Goal: Task Accomplishment & Management: Use online tool/utility

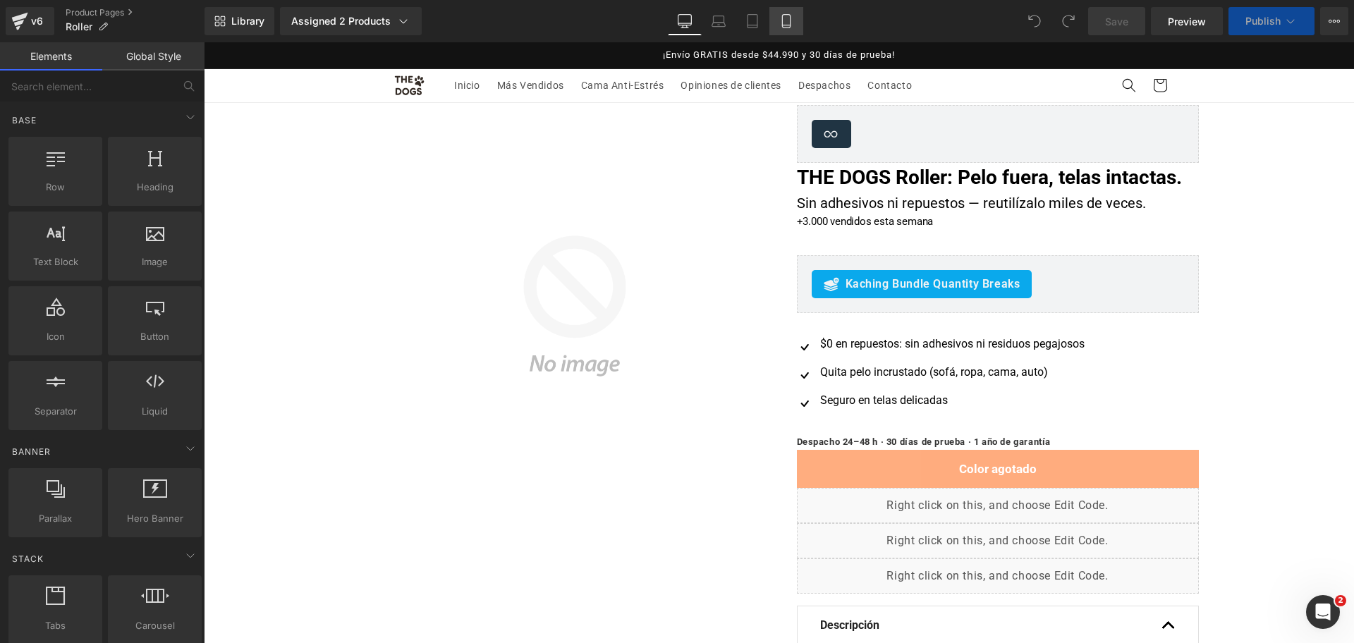
click at [800, 30] on link "Mobile" at bounding box center [786, 21] width 34 height 28
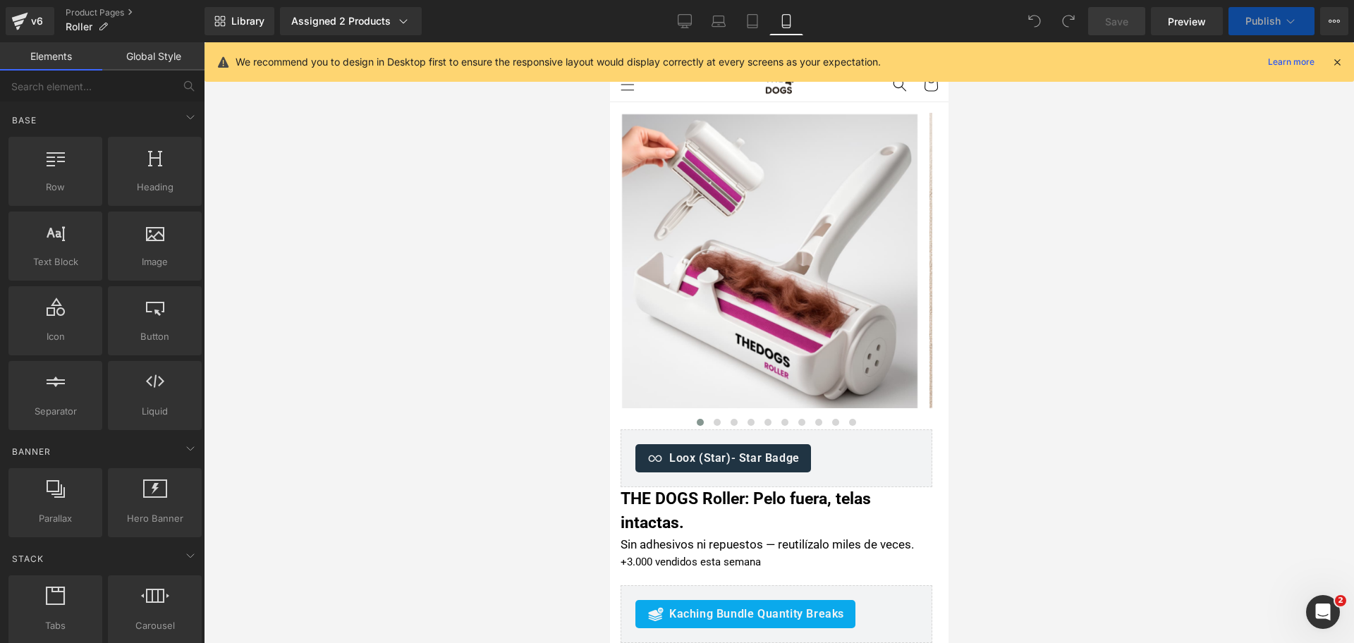
click at [1342, 67] on icon at bounding box center [1336, 62] width 13 height 13
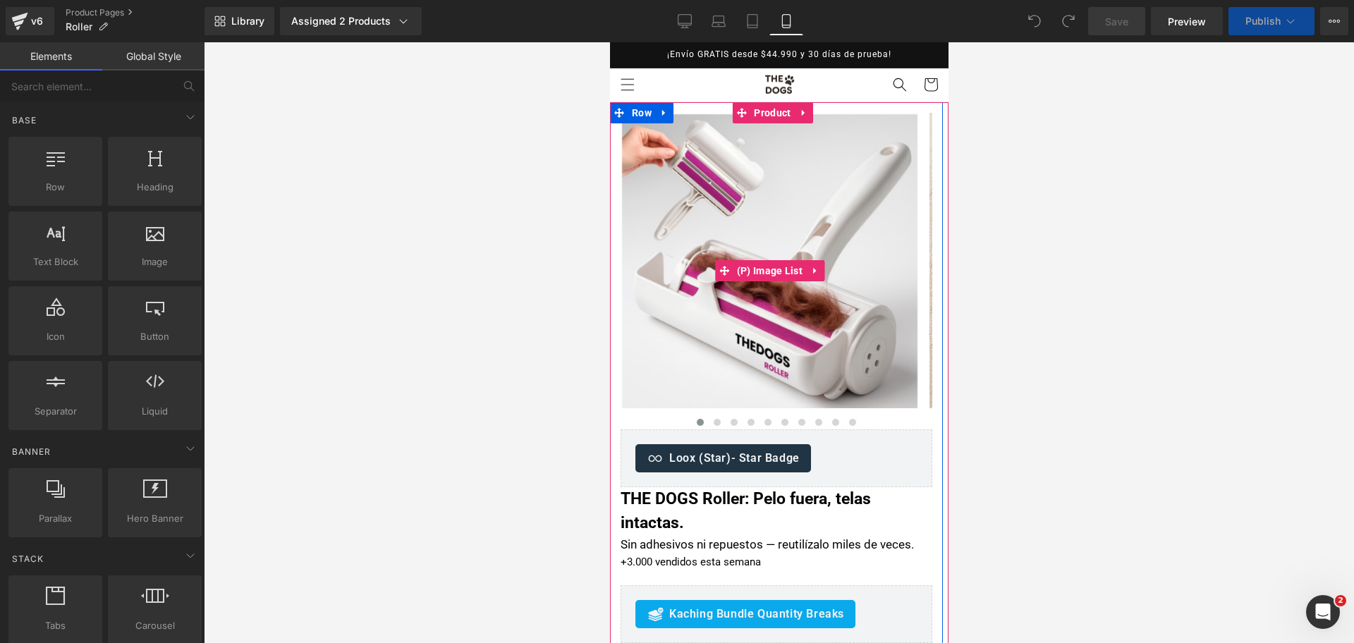
click at [809, 216] on img at bounding box center [768, 261] width 295 height 295
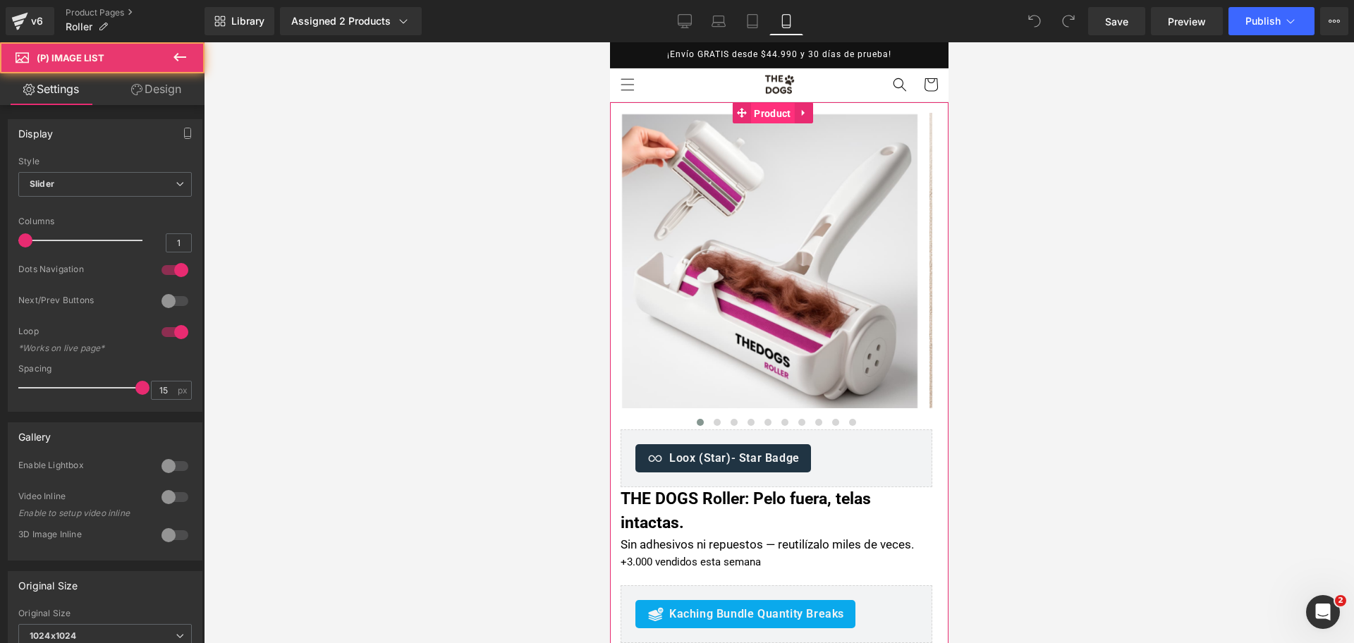
click at [773, 113] on span "Product" at bounding box center [771, 113] width 44 height 21
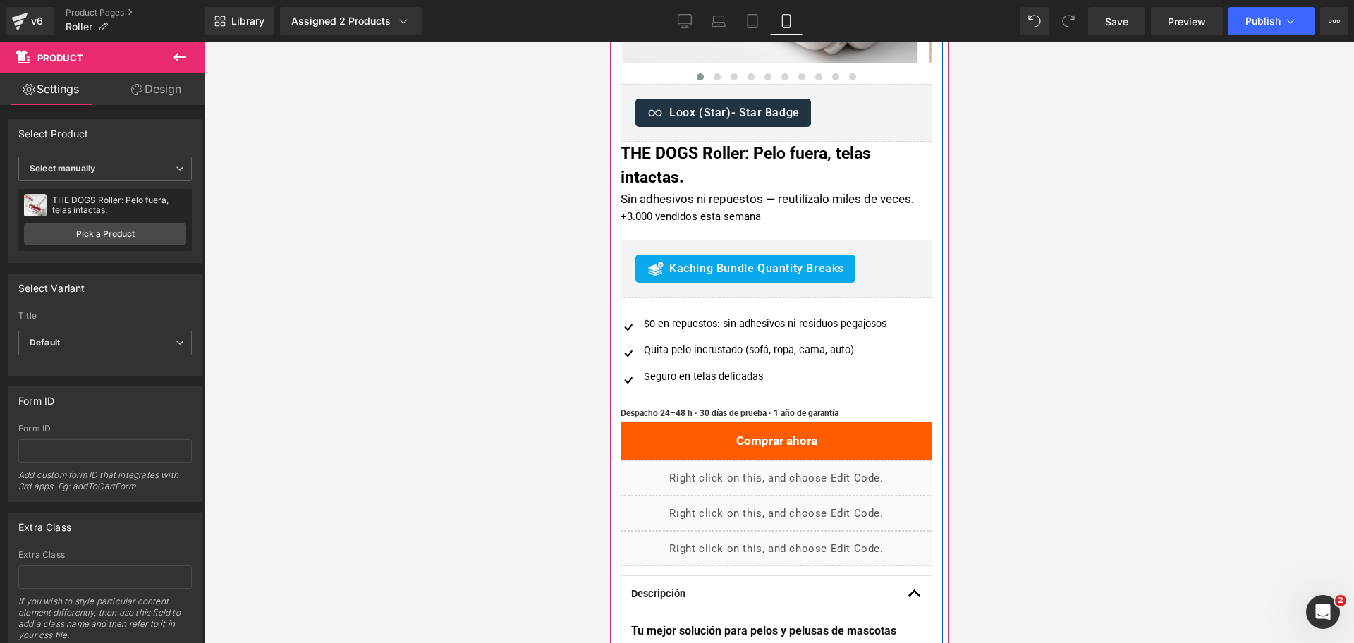
scroll to position [353, 0]
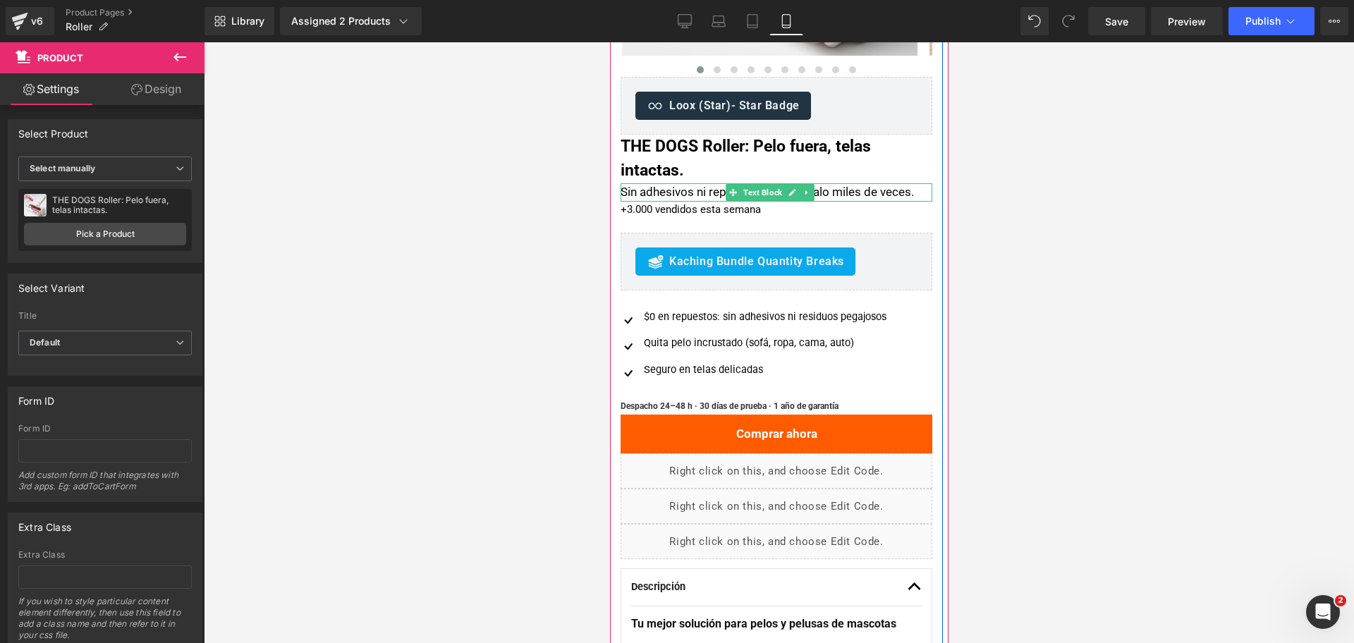
click at [854, 192] on div "Sin adhesivos ni repuestos — reutilízalo miles de veces." at bounding box center [776, 192] width 312 height 19
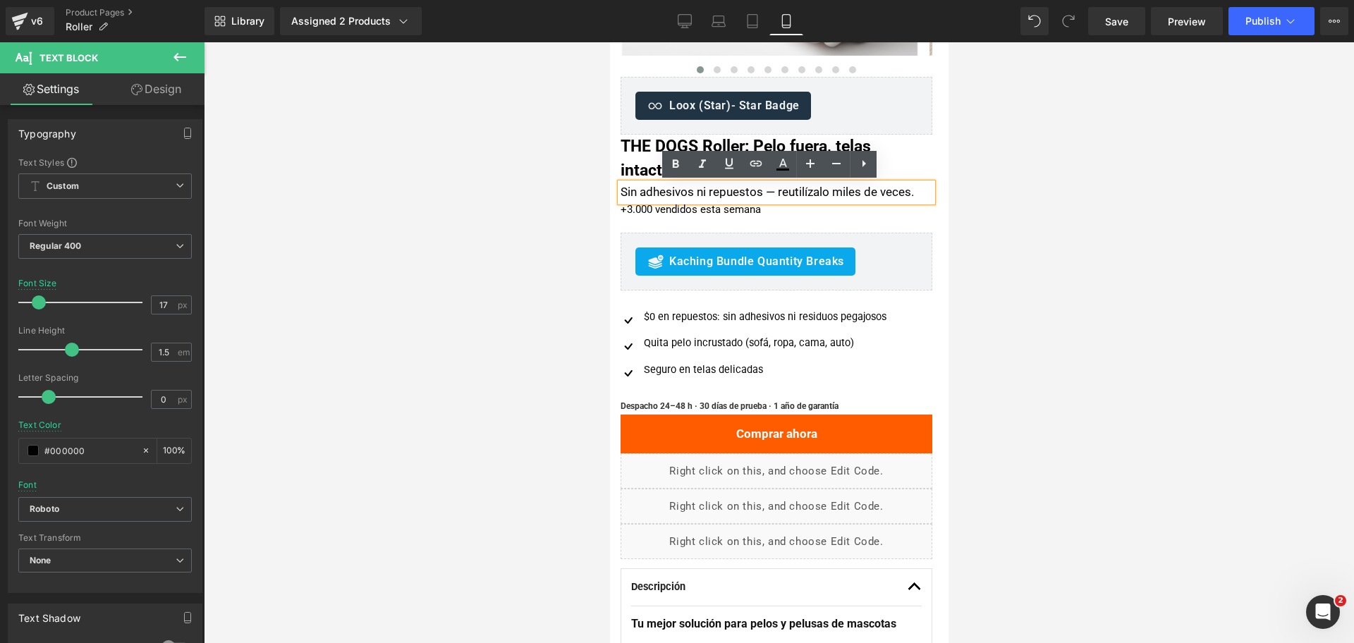
click at [828, 195] on div "Sin adhesivos ni repuestos — reutilízalo miles de veces." at bounding box center [776, 192] width 312 height 19
drag, startPoint x: 833, startPoint y: 195, endPoint x: 943, endPoint y: 191, distance: 110.8
click at [903, 189] on div "Sin adhesivos ni repuestos — reutilízalo miles de veces." at bounding box center [776, 192] width 312 height 19
click at [1006, 191] on div at bounding box center [779, 342] width 1150 height 601
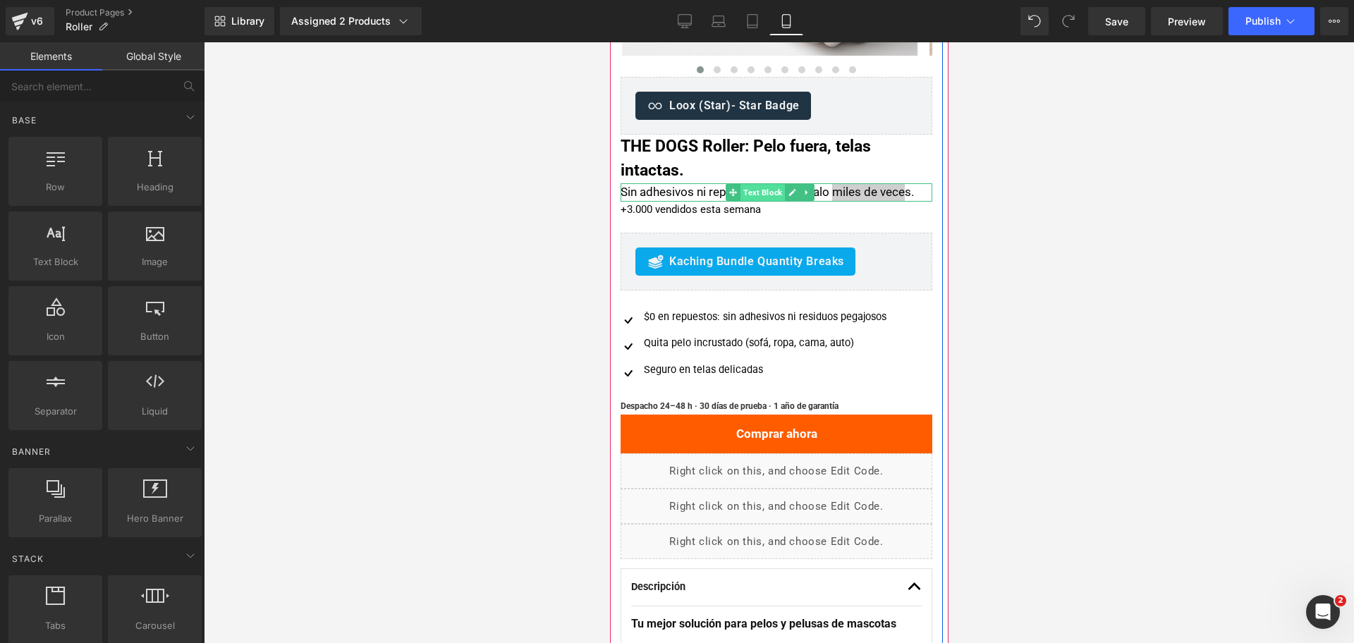
click at [771, 192] on span "Text Block" at bounding box center [762, 192] width 44 height 17
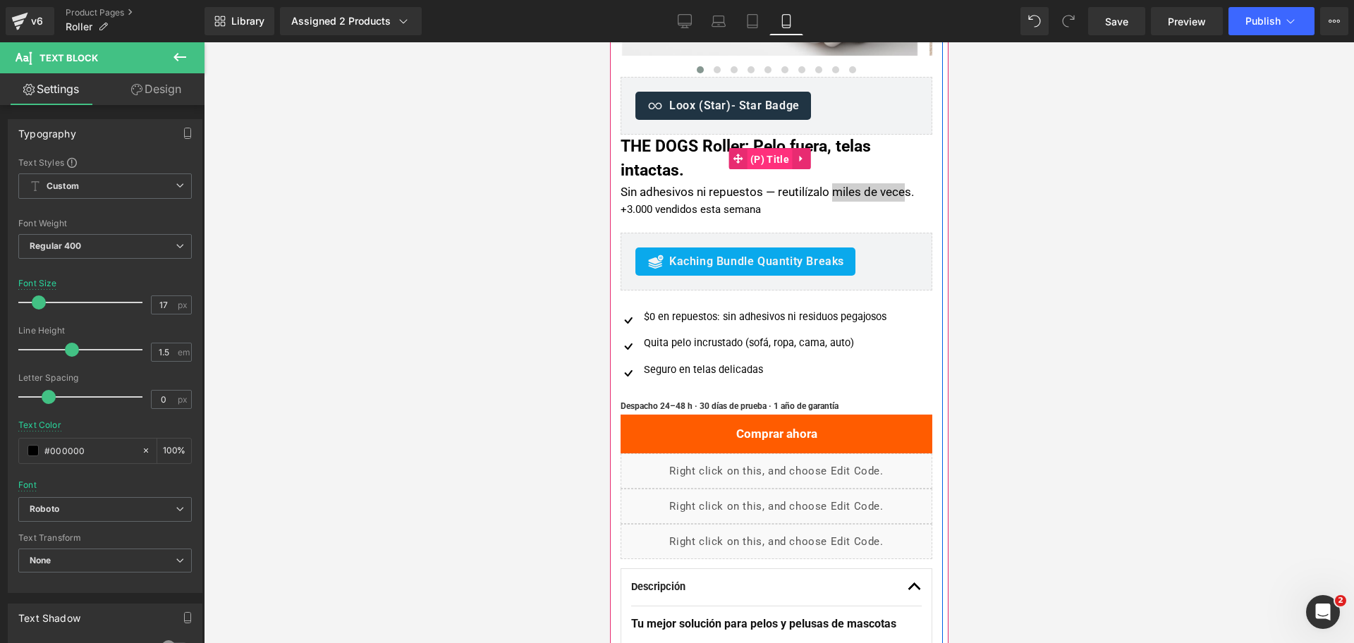
click at [773, 168] on span "(P) Title" at bounding box center [769, 159] width 46 height 21
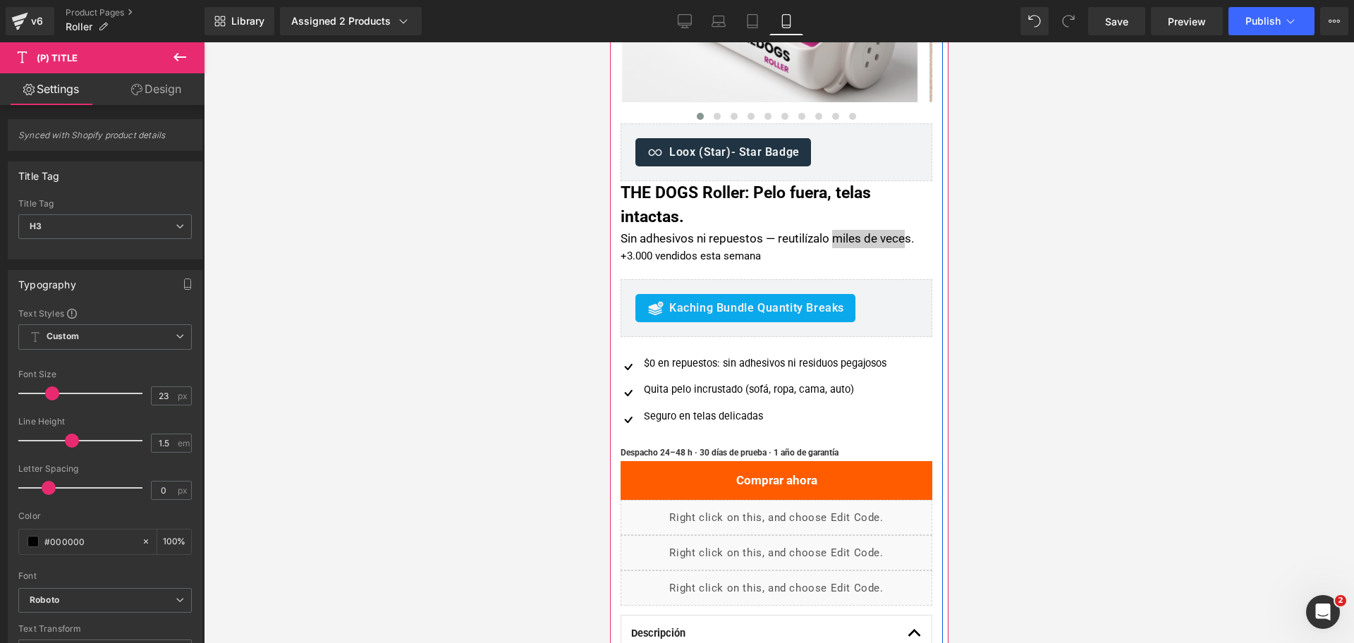
scroll to position [264, 0]
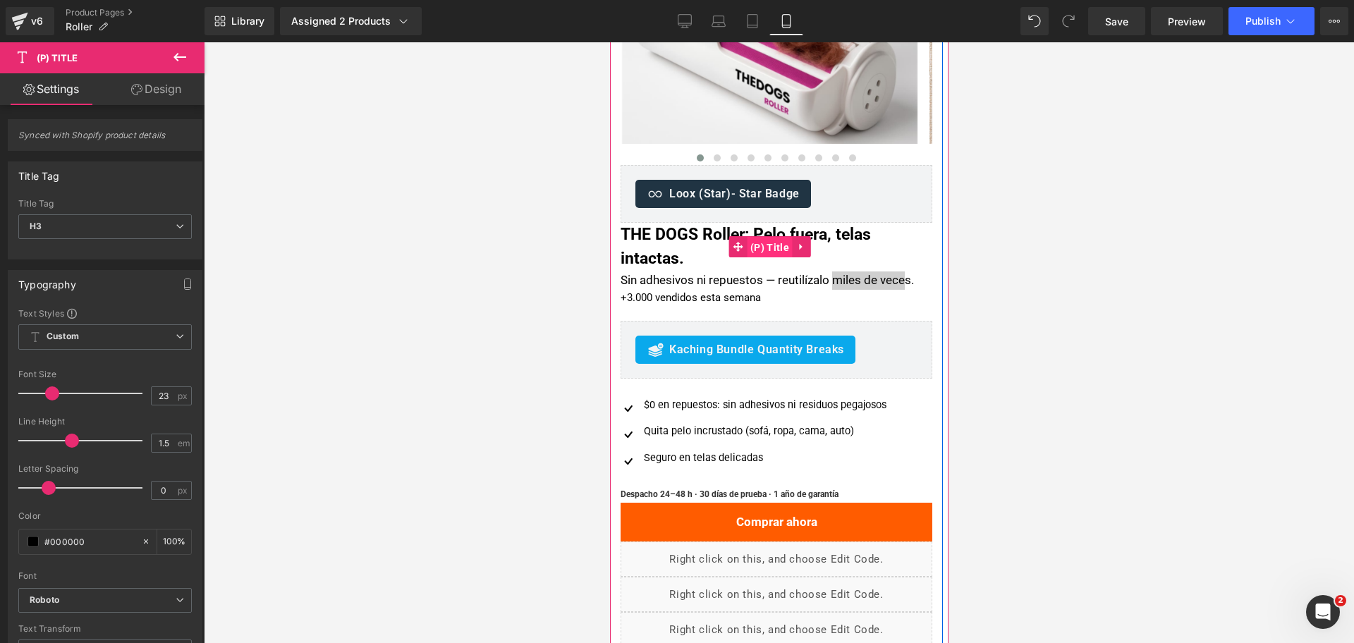
click at [774, 247] on span "(P) Title" at bounding box center [769, 247] width 46 height 21
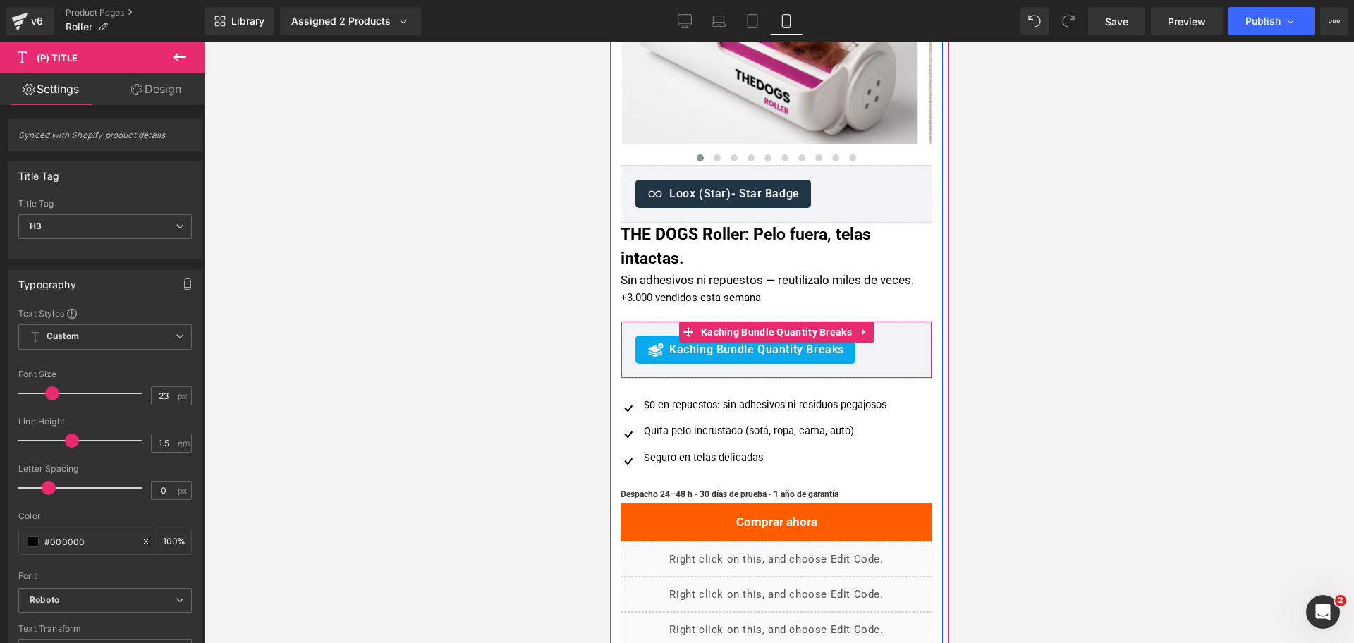
click at [746, 344] on span "Kaching Bundle Quantity Breaks" at bounding box center [755, 349] width 175 height 17
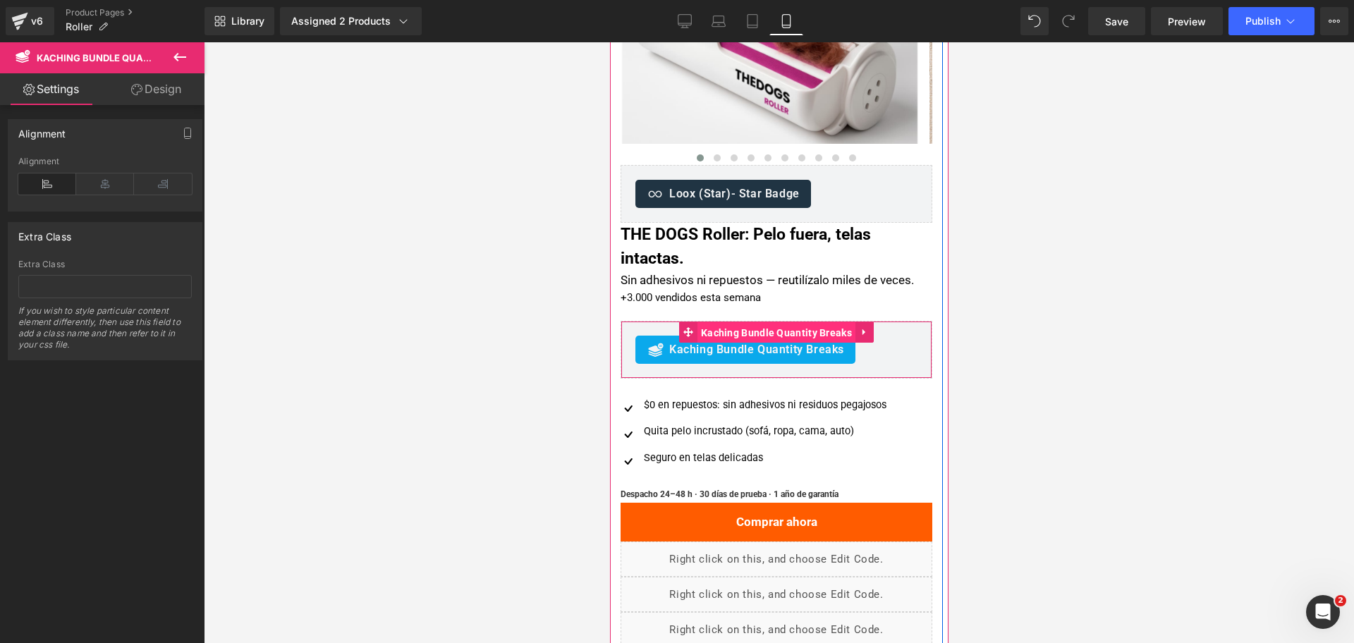
click at [751, 326] on span "Kaching Bundle Quantity Breaks" at bounding box center [776, 332] width 158 height 21
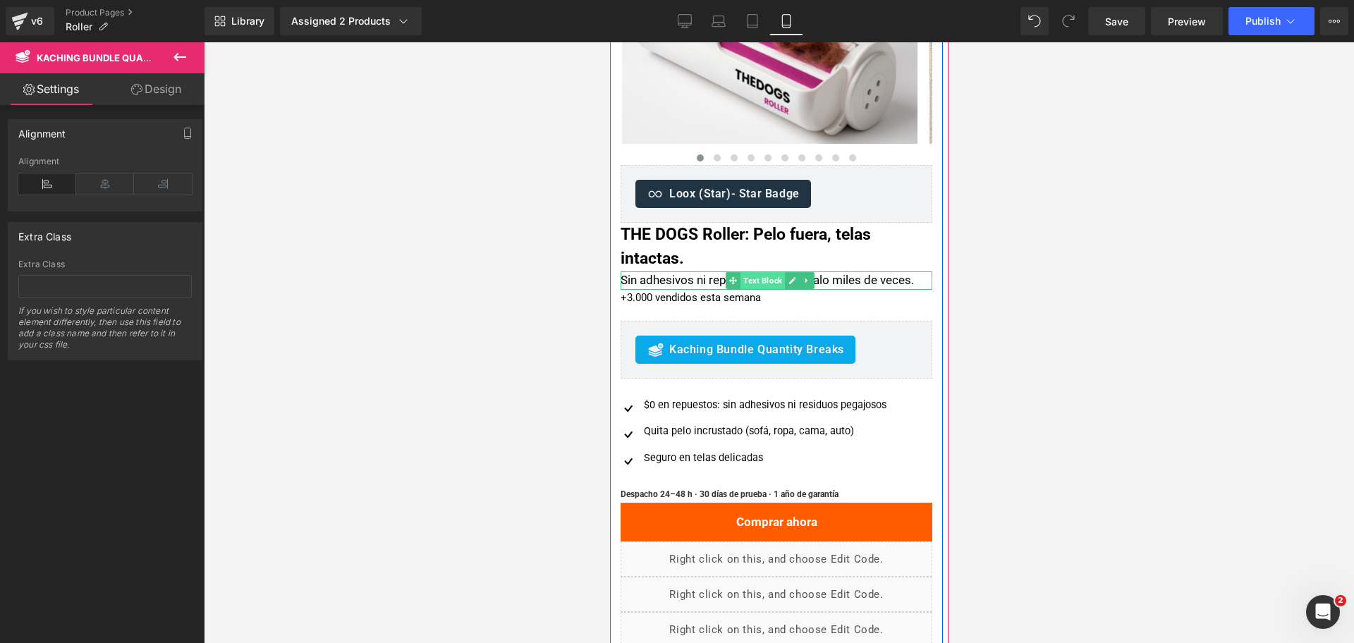
click at [778, 275] on span "Text Block" at bounding box center [762, 280] width 44 height 17
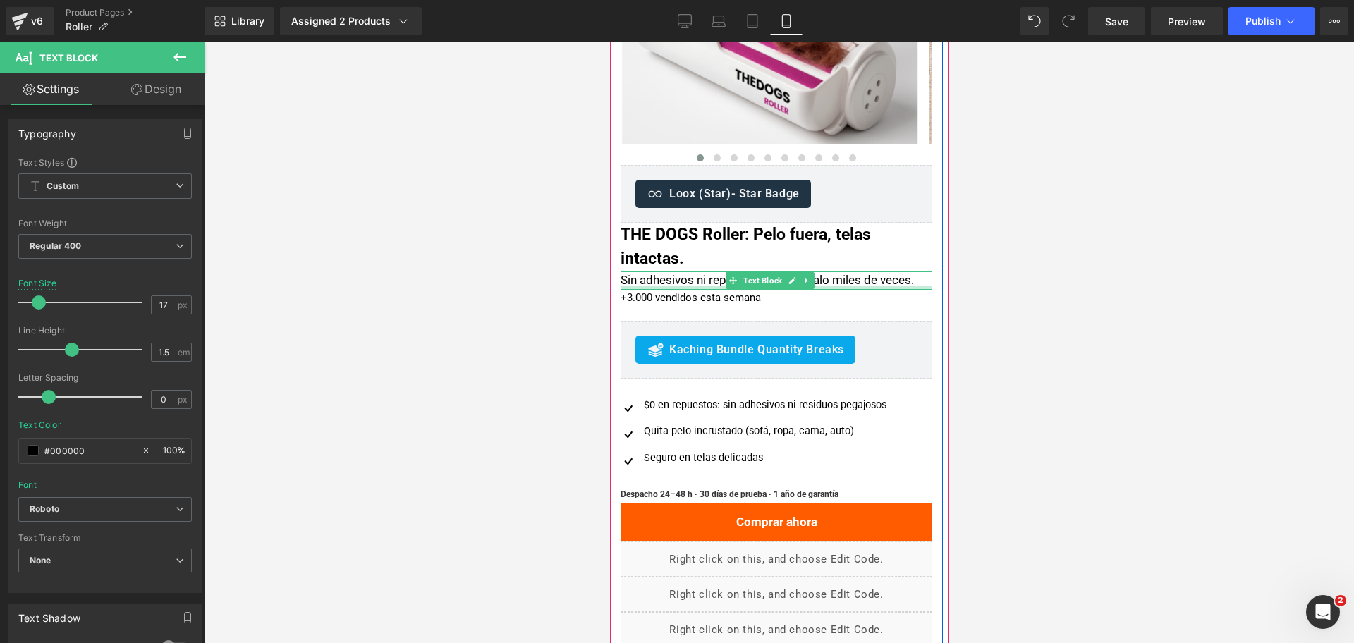
click at [696, 288] on div at bounding box center [776, 288] width 312 height 4
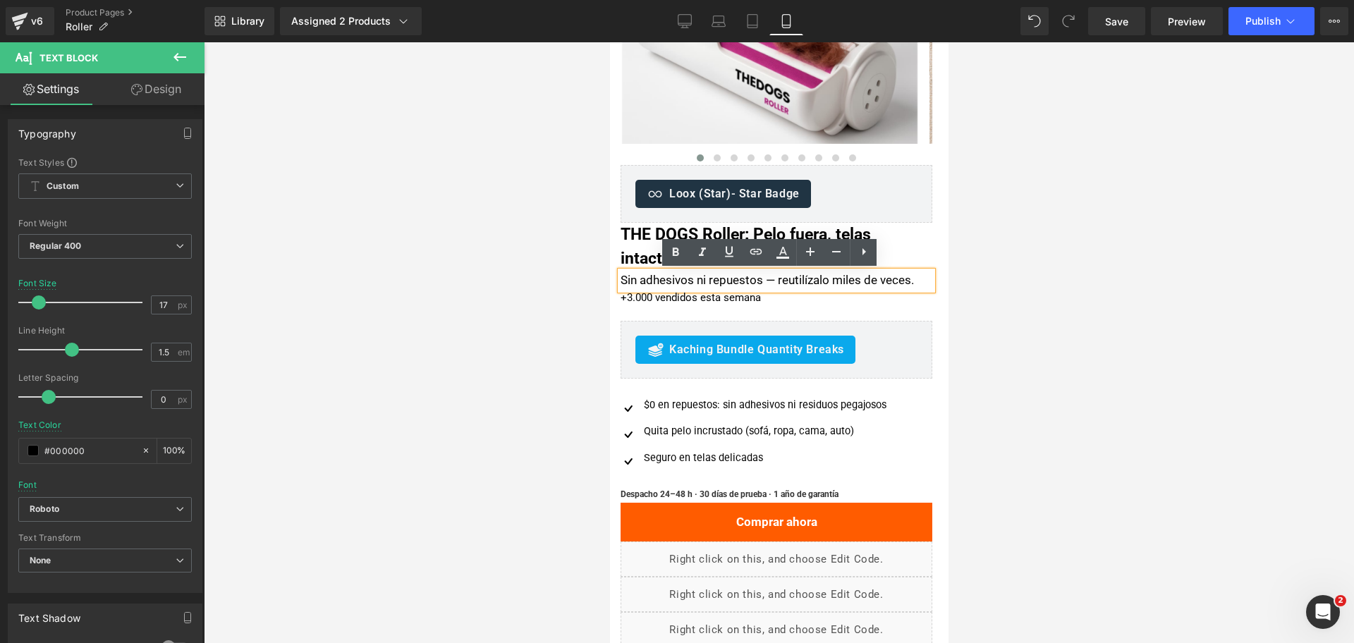
click at [695, 283] on div "Sin adhesivos ni repuestos — reutilízalo miles de veces." at bounding box center [776, 280] width 312 height 19
drag, startPoint x: 704, startPoint y: 283, endPoint x: 639, endPoint y: 286, distance: 65.6
click at [639, 286] on div "Sin adhesivos ni repuestos — reutilízalo miles de veces." at bounding box center [776, 280] width 312 height 19
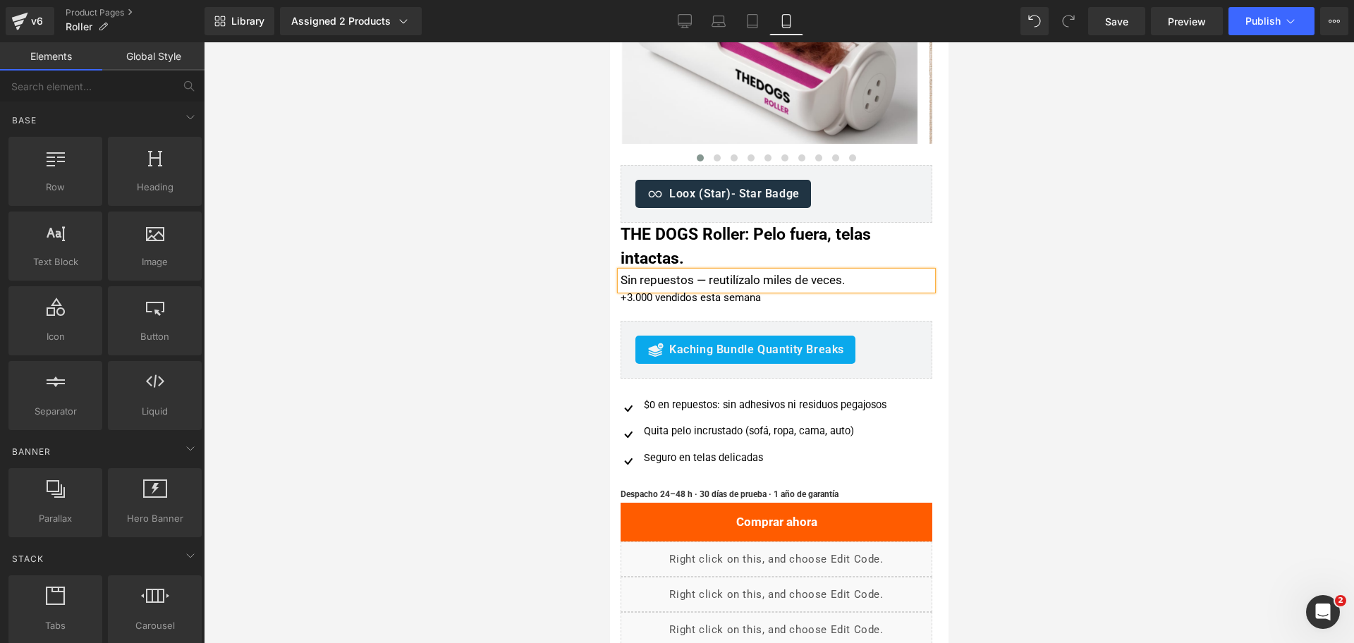
click at [957, 274] on div at bounding box center [779, 342] width 1150 height 601
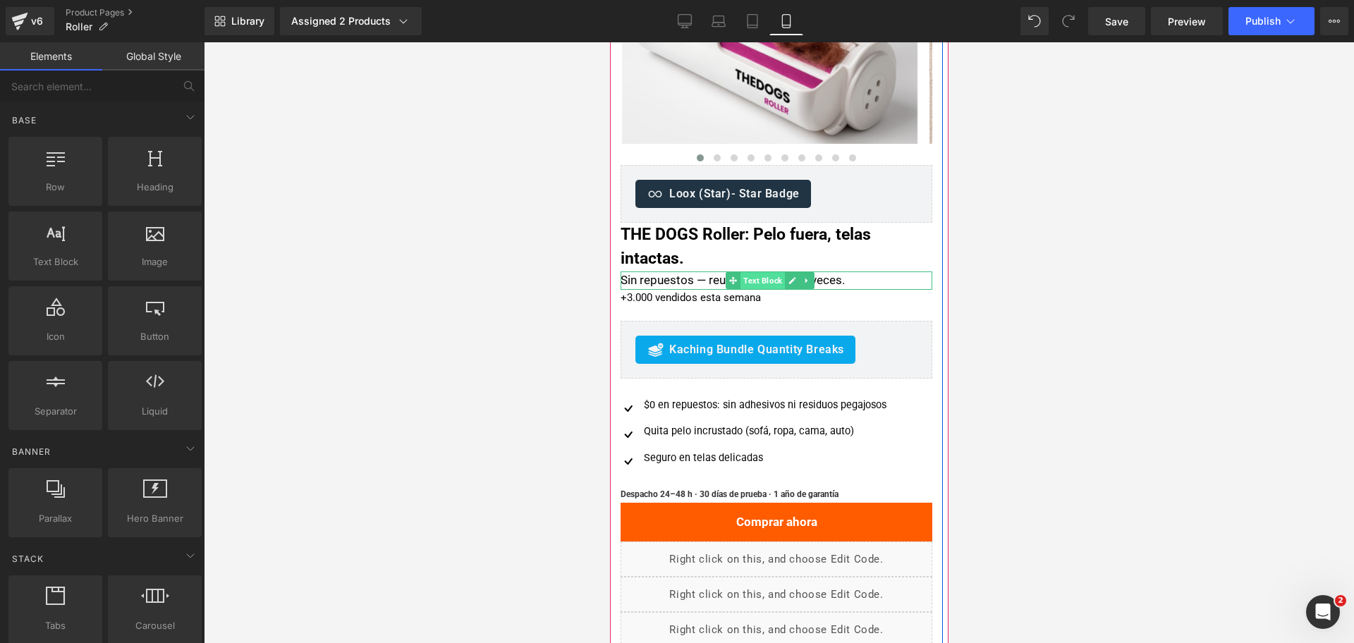
click at [747, 282] on span "Text Block" at bounding box center [762, 280] width 44 height 17
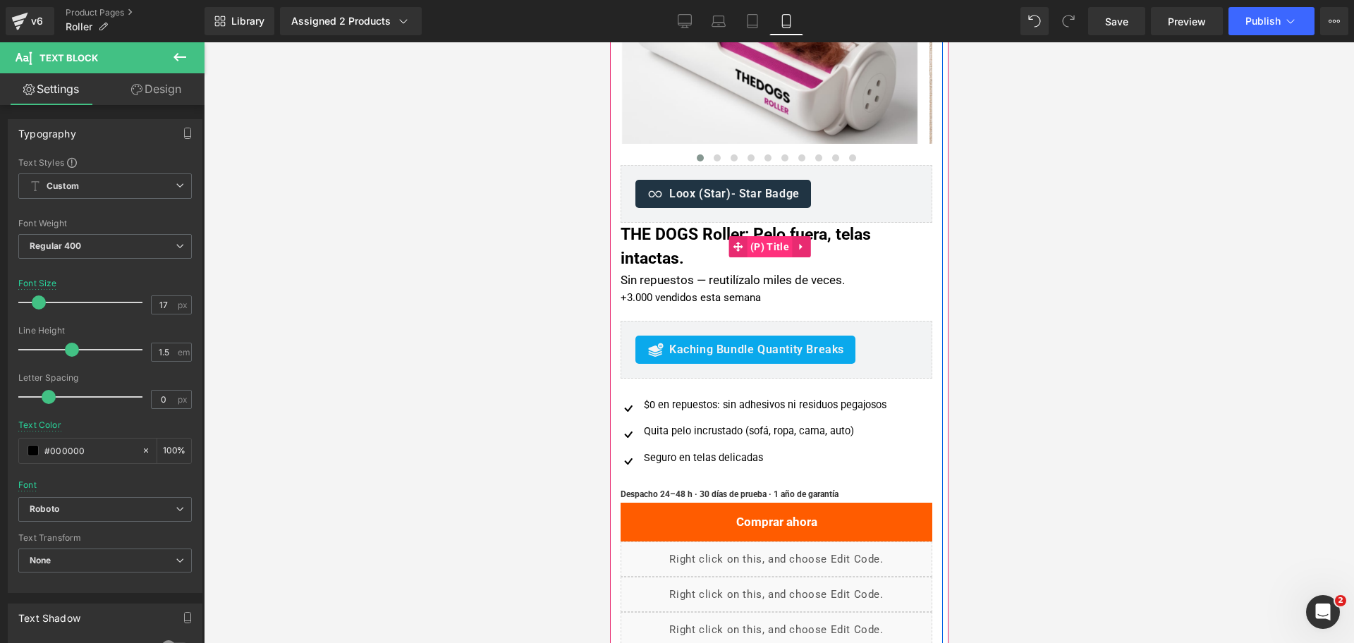
click at [773, 240] on span "(P) Title" at bounding box center [769, 246] width 46 height 21
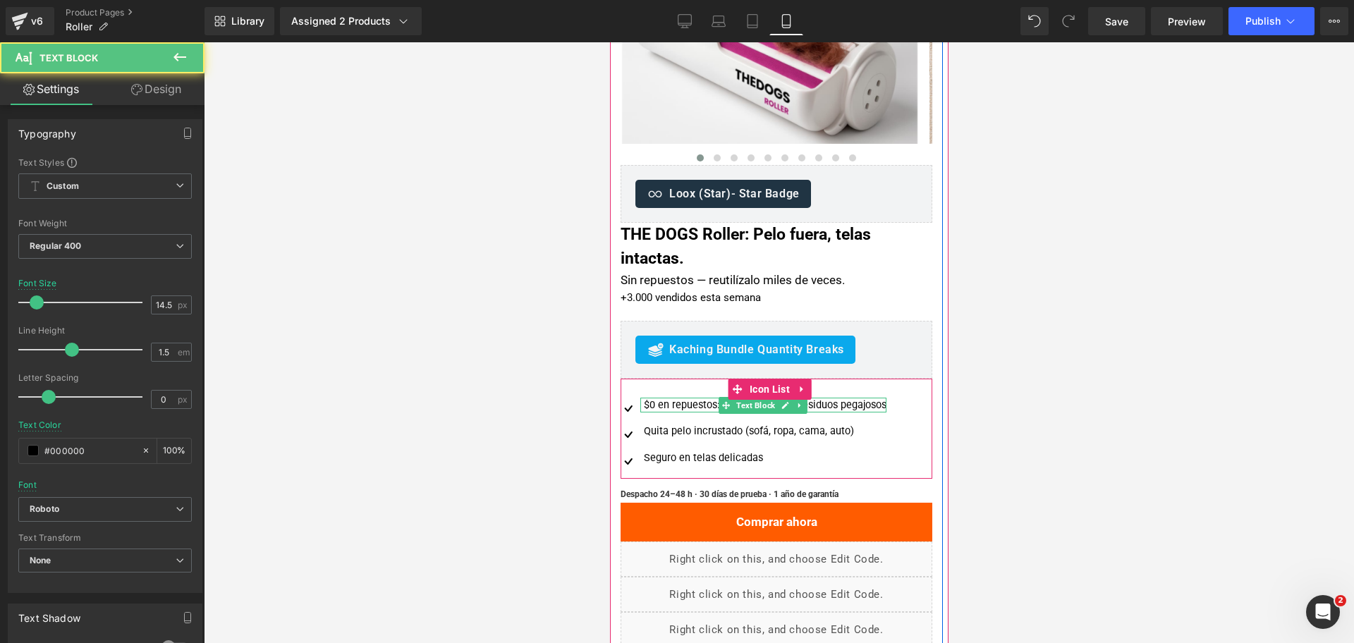
click at [704, 407] on div "$0 en repuestos: sin adhesivos ni residuos pegajosos" at bounding box center [763, 406] width 246 height 16
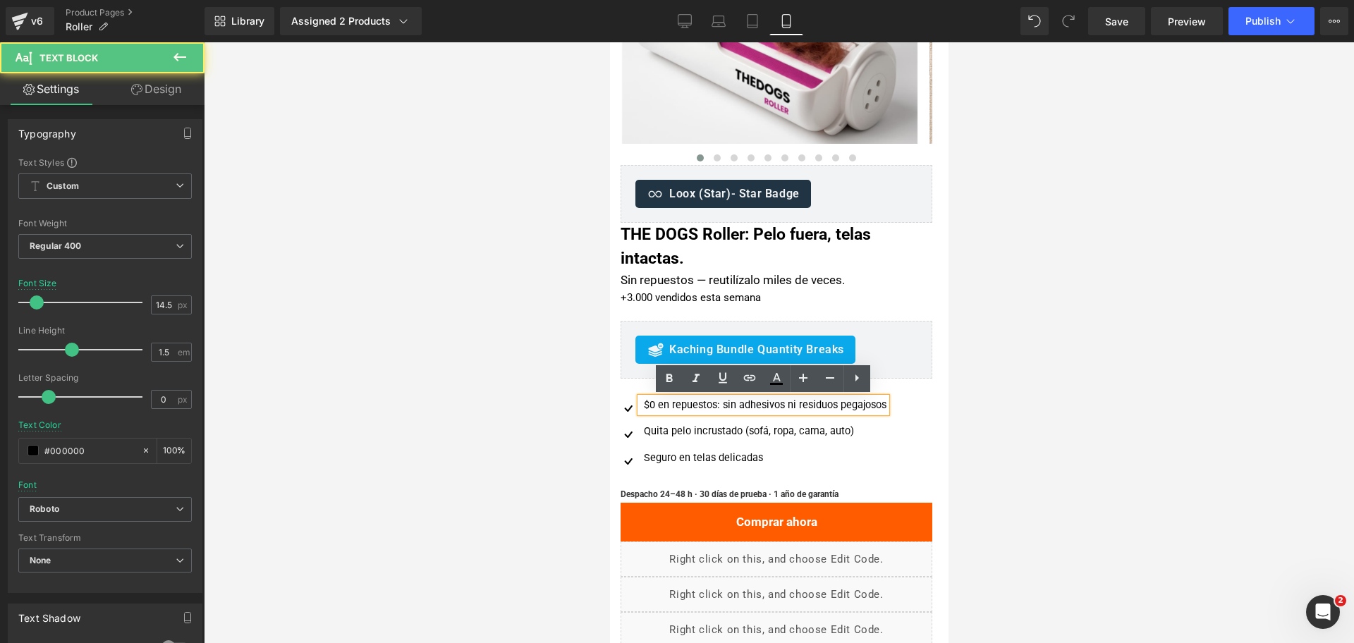
click at [1057, 289] on div at bounding box center [779, 342] width 1150 height 601
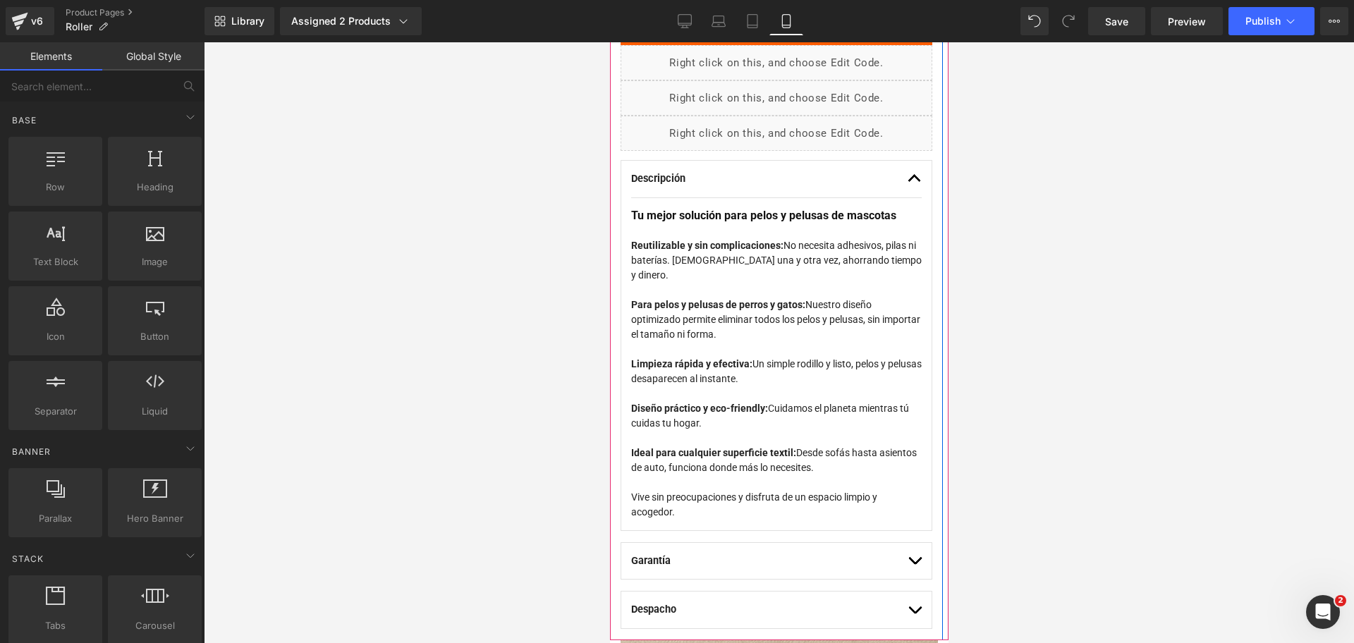
scroll to position [793, 0]
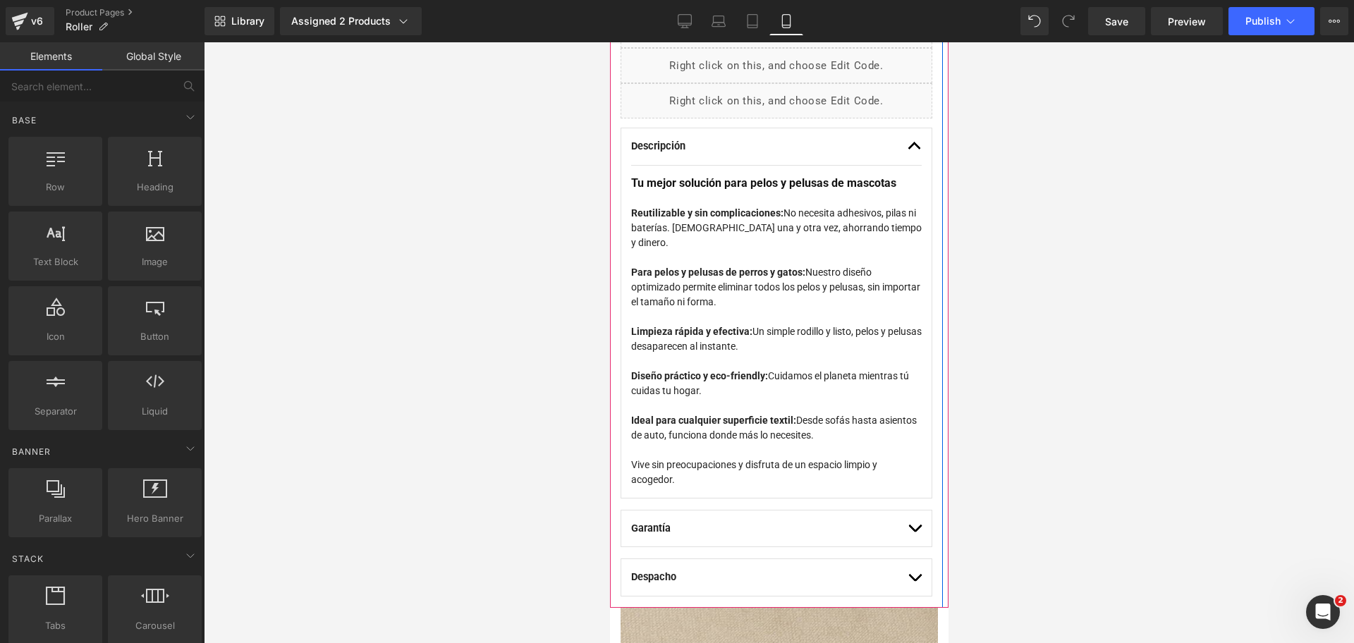
click at [773, 149] on div "Descripción Text Block" at bounding box center [766, 147] width 273 height 16
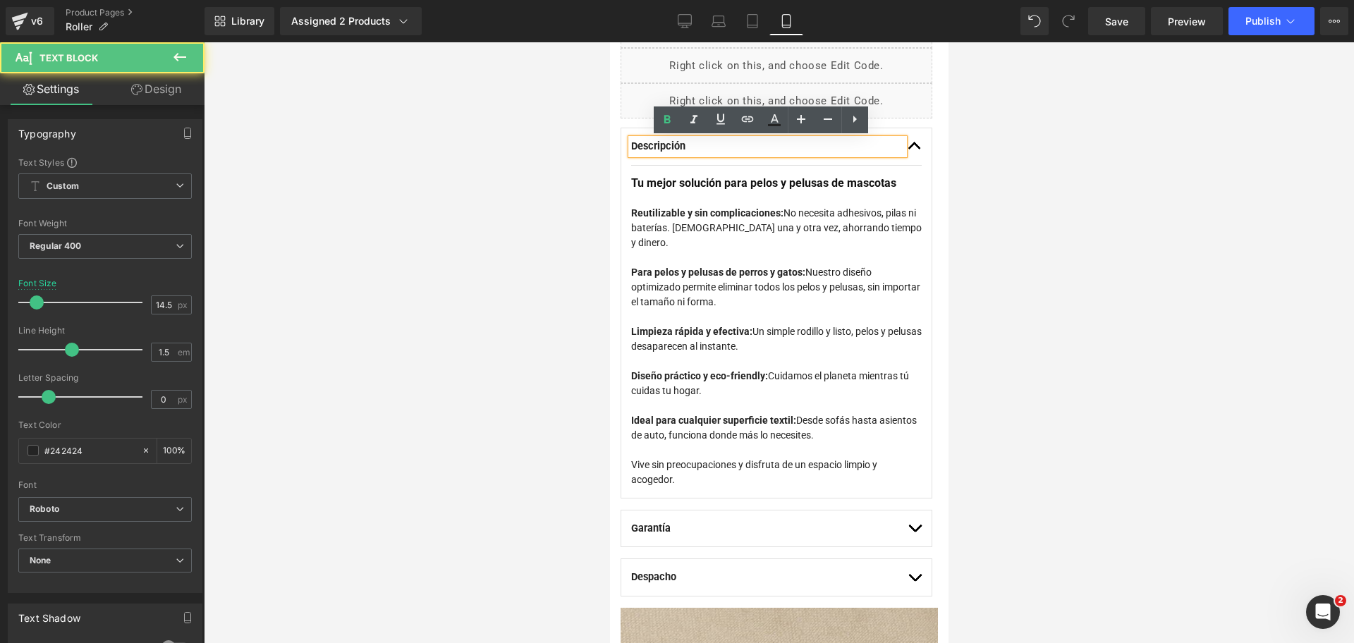
click at [1034, 144] on div at bounding box center [779, 342] width 1150 height 601
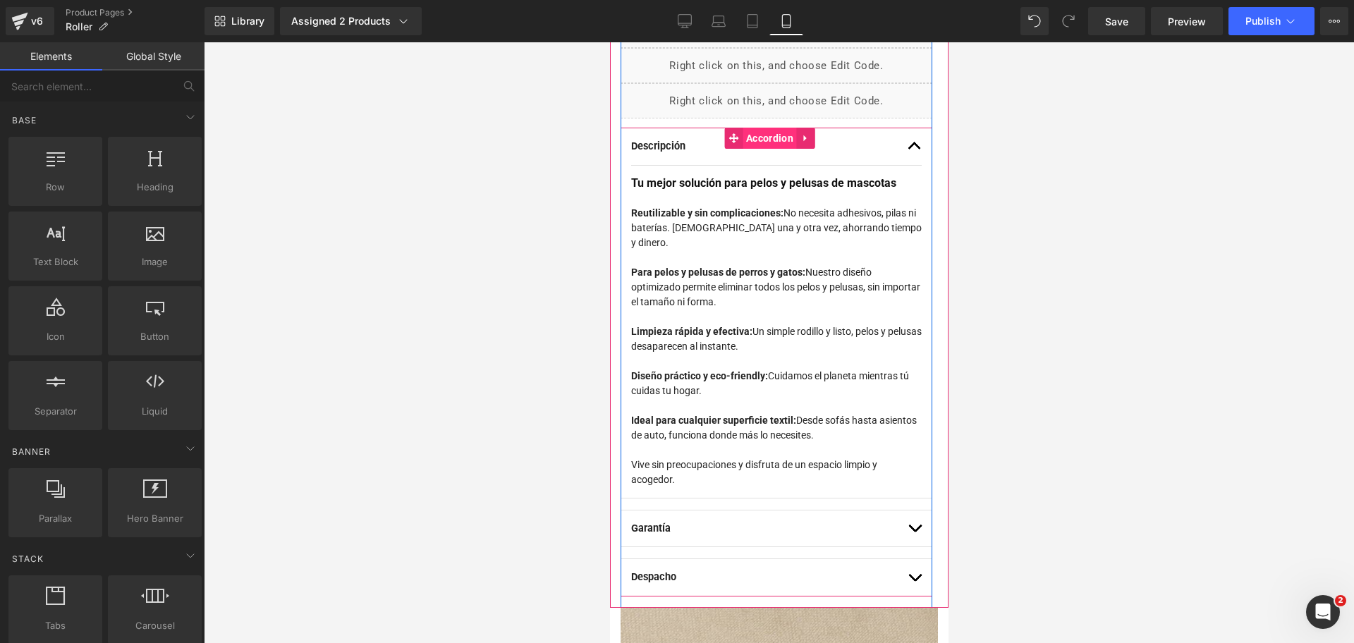
click at [768, 145] on span "Accordion" at bounding box center [769, 138] width 54 height 21
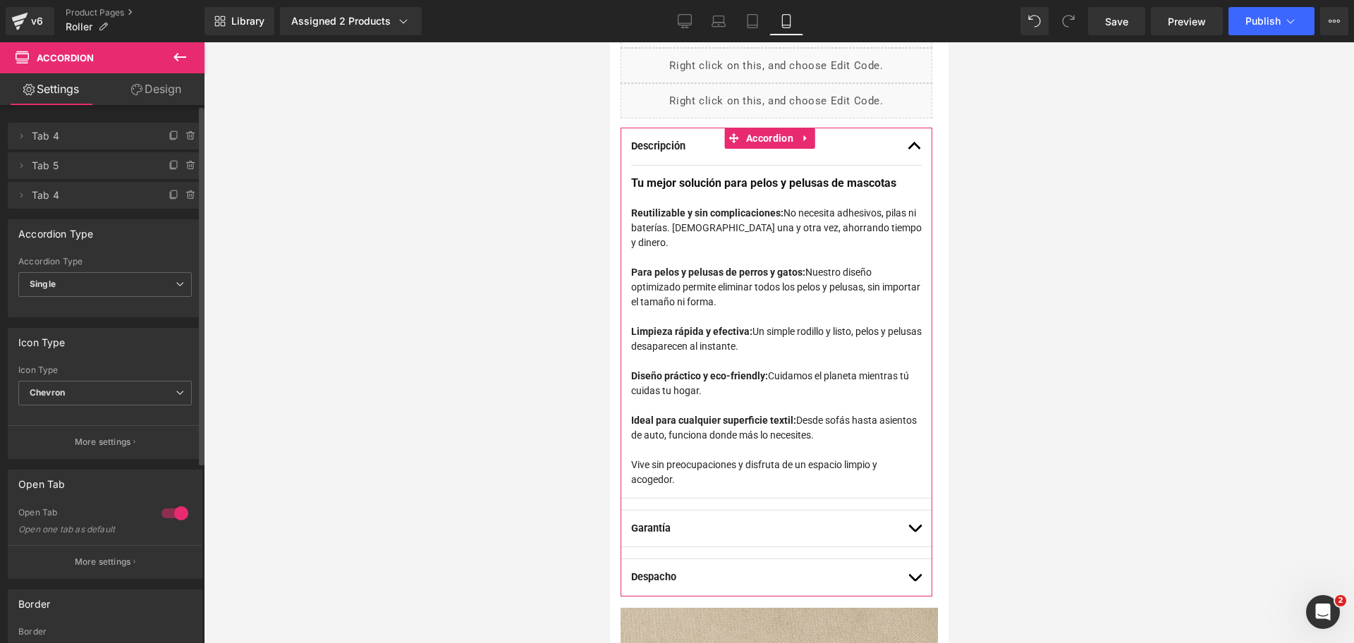
click at [169, 507] on div at bounding box center [175, 513] width 34 height 23
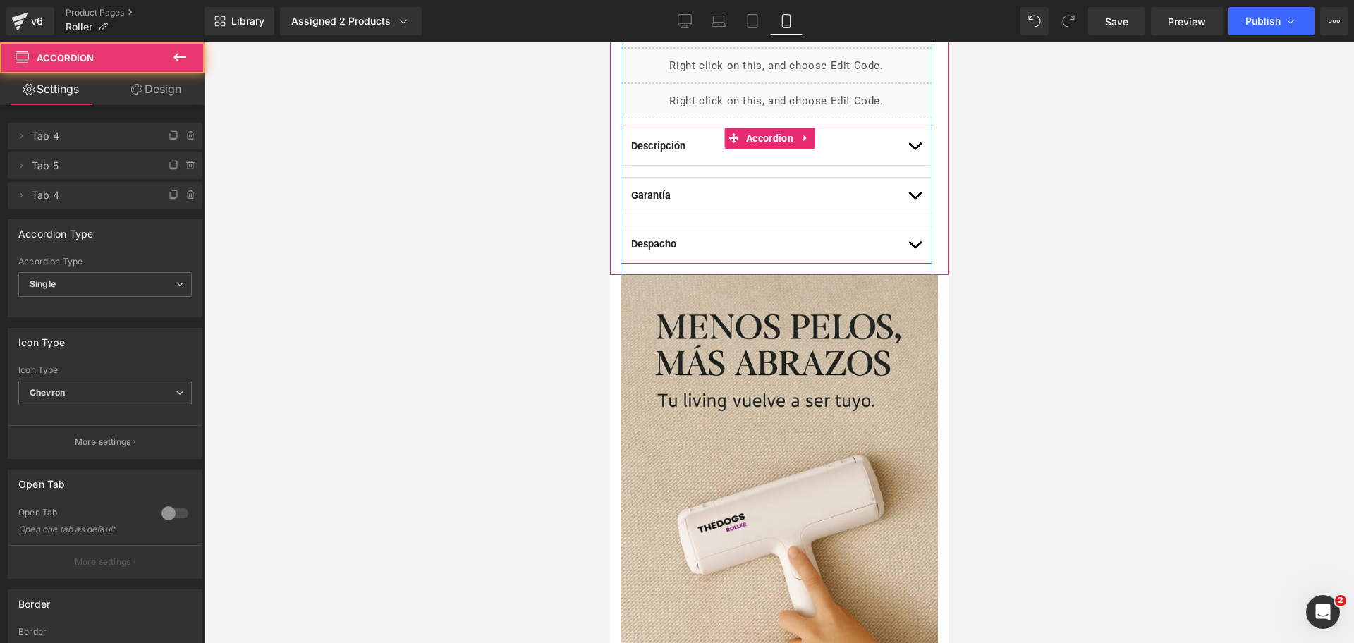
click at [907, 197] on button "button" at bounding box center [914, 196] width 14 height 37
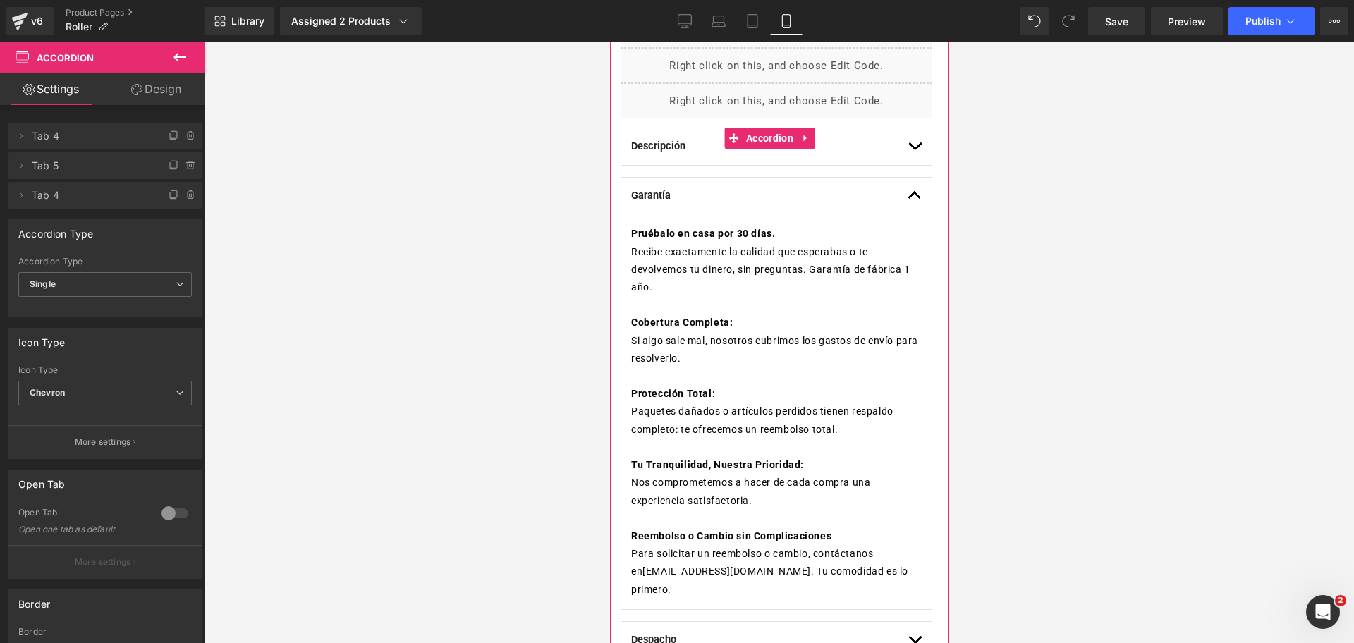
click at [914, 199] on span "button" at bounding box center [914, 199] width 0 height 0
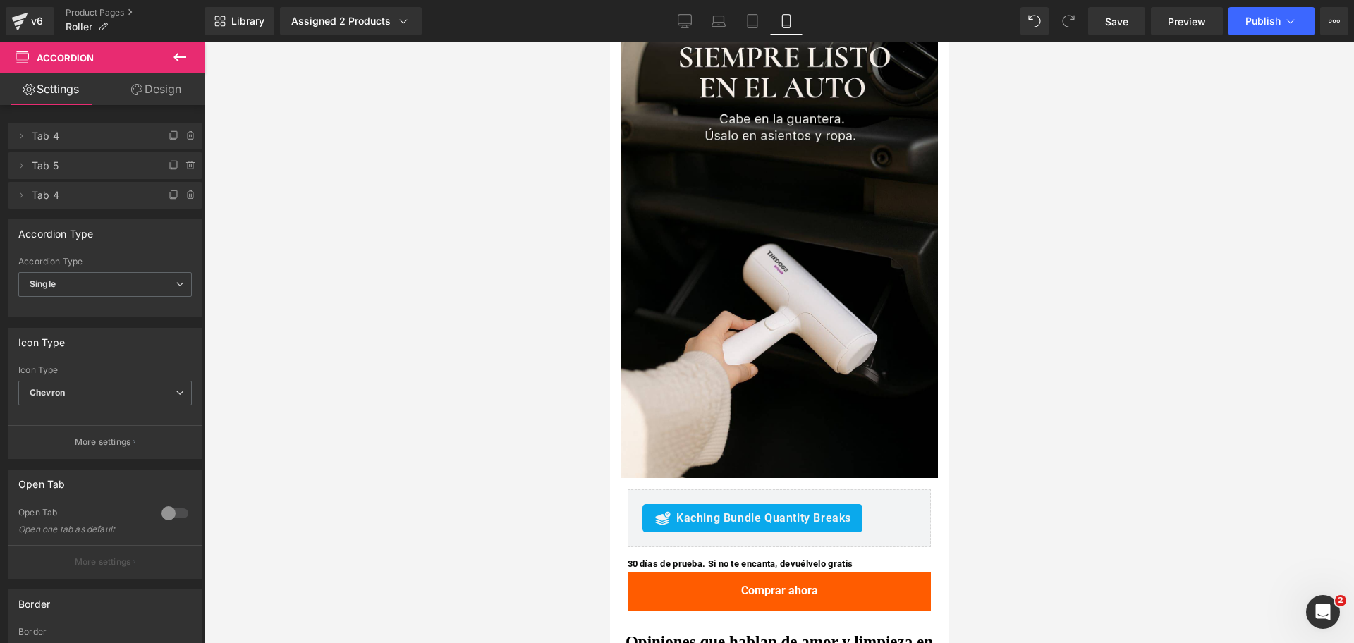
scroll to position [3085, 0]
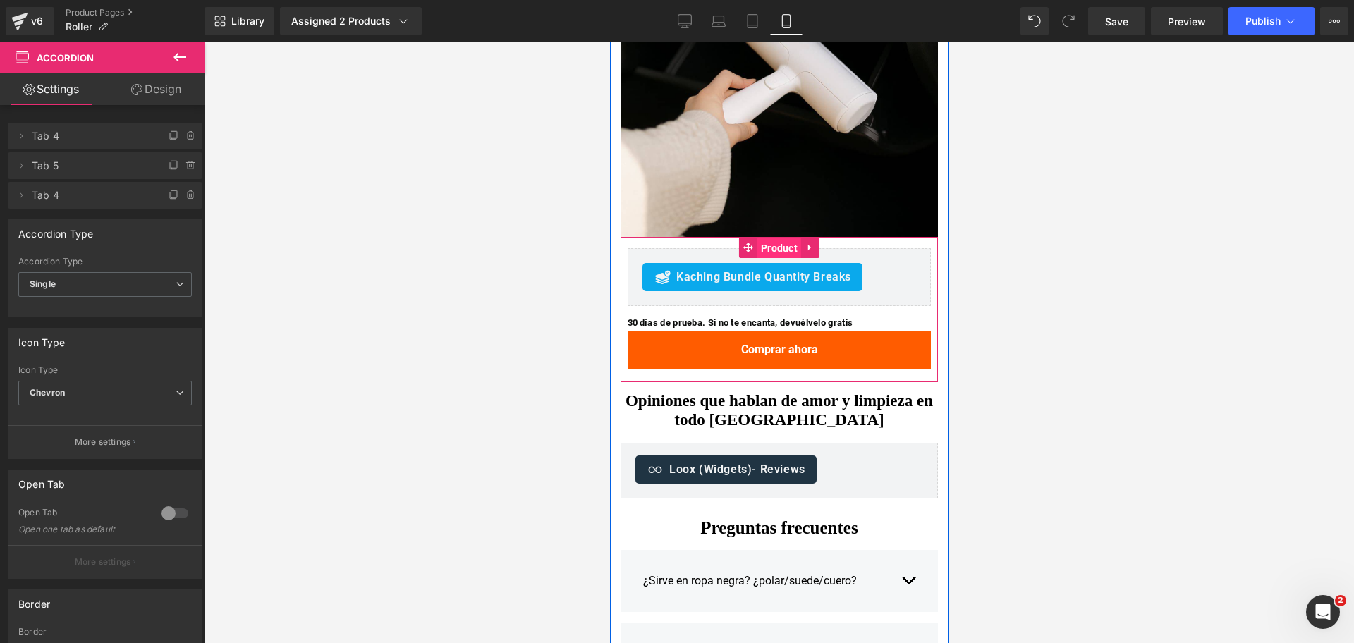
click at [763, 242] on span "Product" at bounding box center [779, 248] width 44 height 21
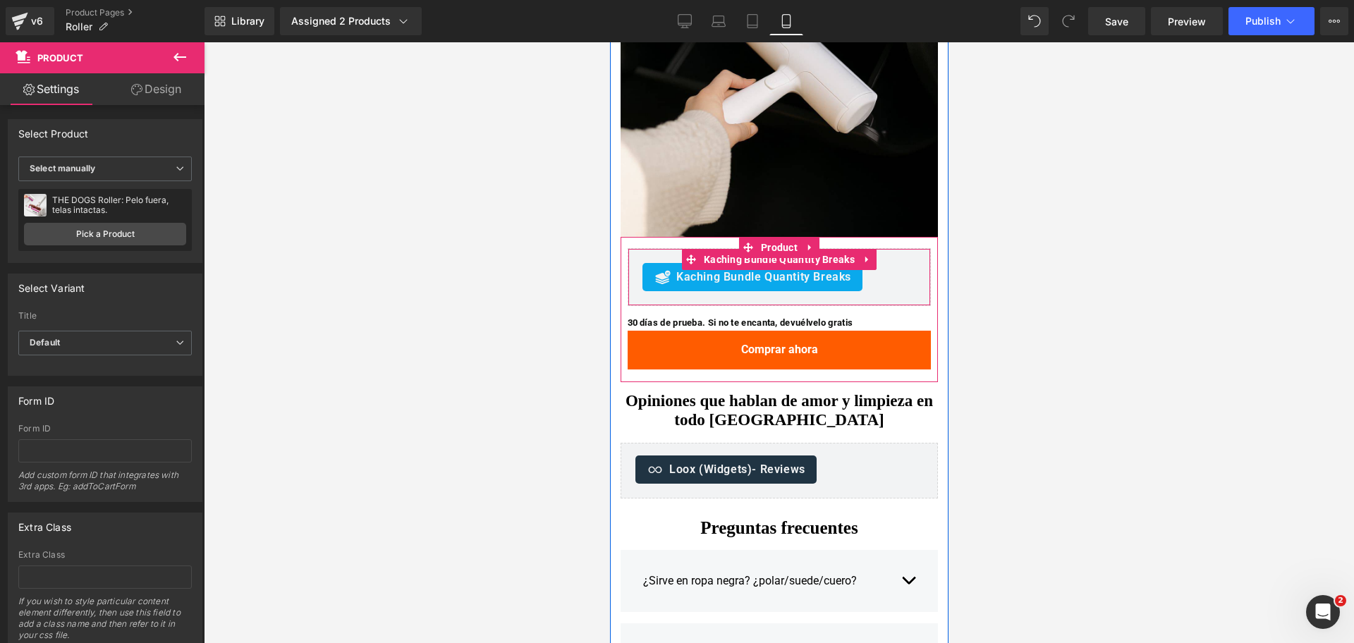
click at [759, 277] on span "Kaching Bundle Quantity Breaks" at bounding box center [762, 277] width 175 height 17
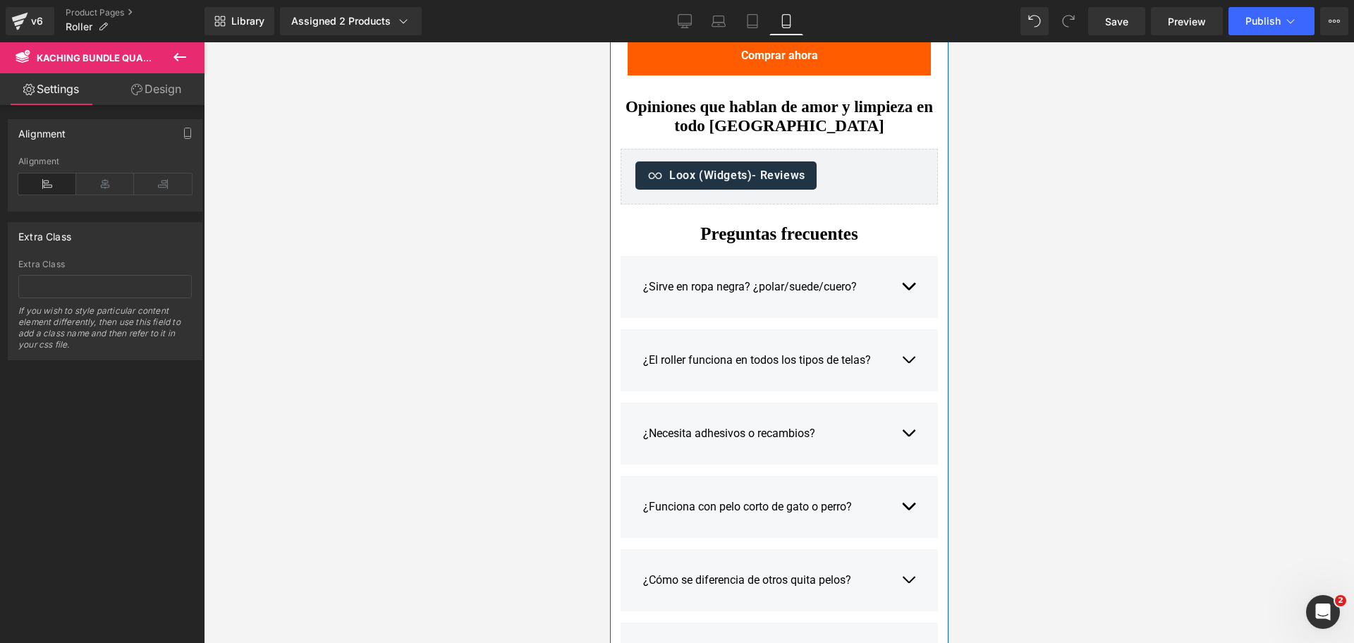
scroll to position [3349, 0]
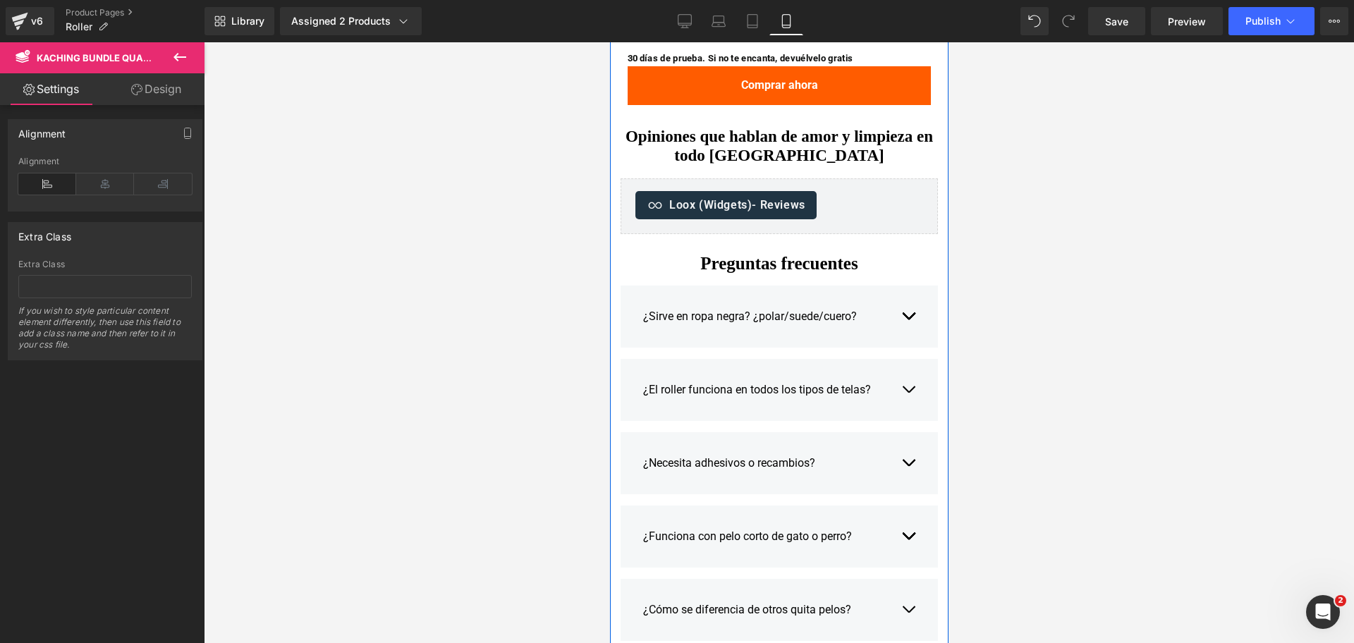
click at [783, 153] on div "Opiniones que hablan de amor y limpieza en todo [GEOGRAPHIC_DATA] Heading" at bounding box center [778, 149] width 317 height 57
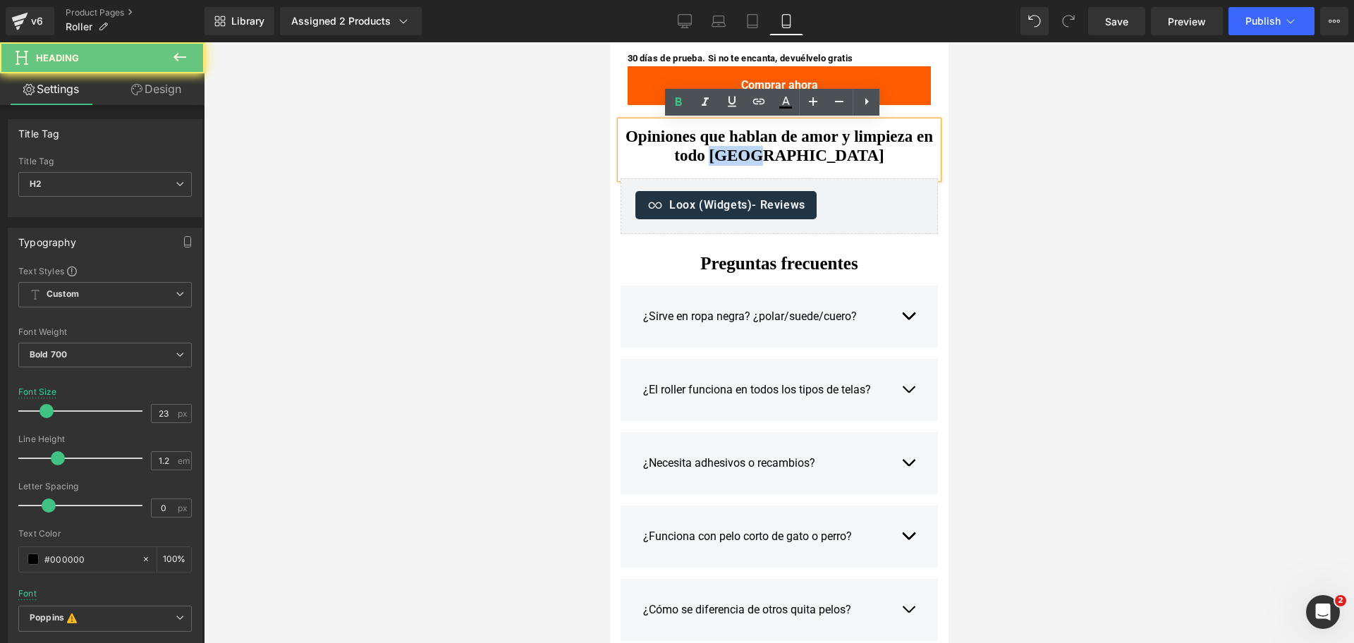
click at [783, 153] on h2 "Opiniones que hablan de amor y limpieza en todo [GEOGRAPHIC_DATA]" at bounding box center [778, 146] width 317 height 39
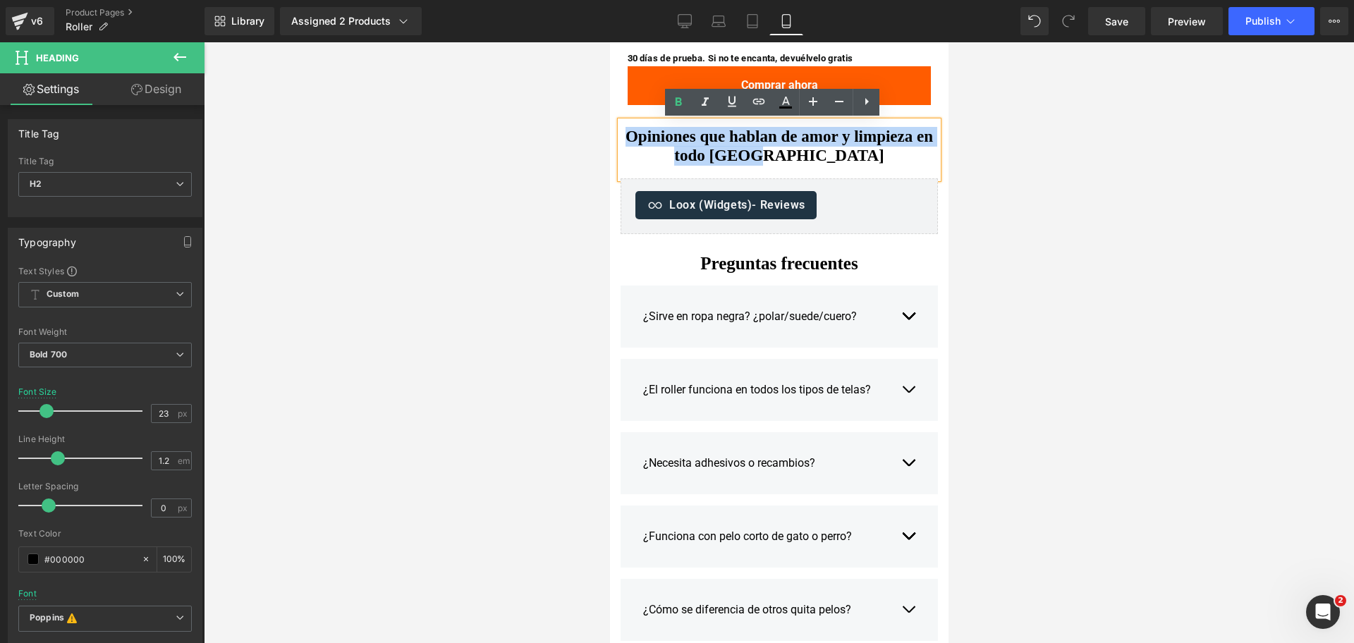
click at [853, 147] on h2 "Opiniones que hablan de amor y limpieza en todo [GEOGRAPHIC_DATA]" at bounding box center [778, 146] width 317 height 39
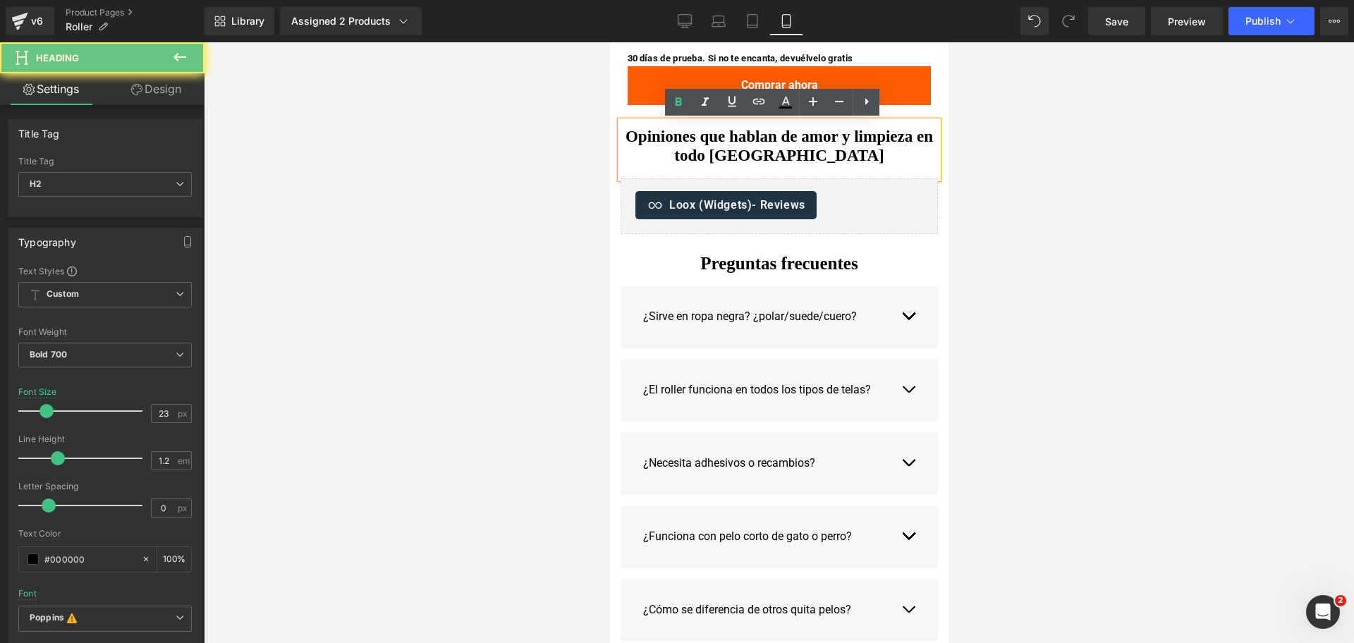
click at [820, 153] on h2 "Opiniones que hablan de amor y limpieza en todo [GEOGRAPHIC_DATA]" at bounding box center [778, 146] width 317 height 39
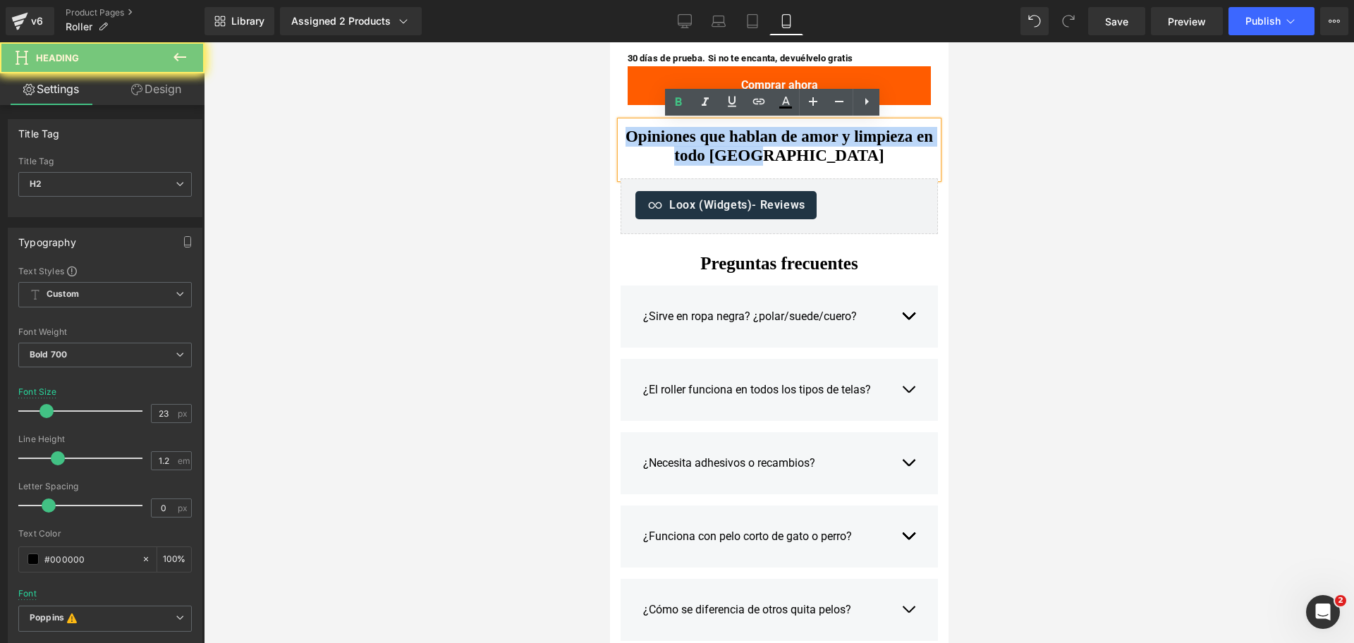
click at [820, 153] on h2 "Opiniones que hablan de amor y limpieza en todo [GEOGRAPHIC_DATA]" at bounding box center [778, 146] width 317 height 39
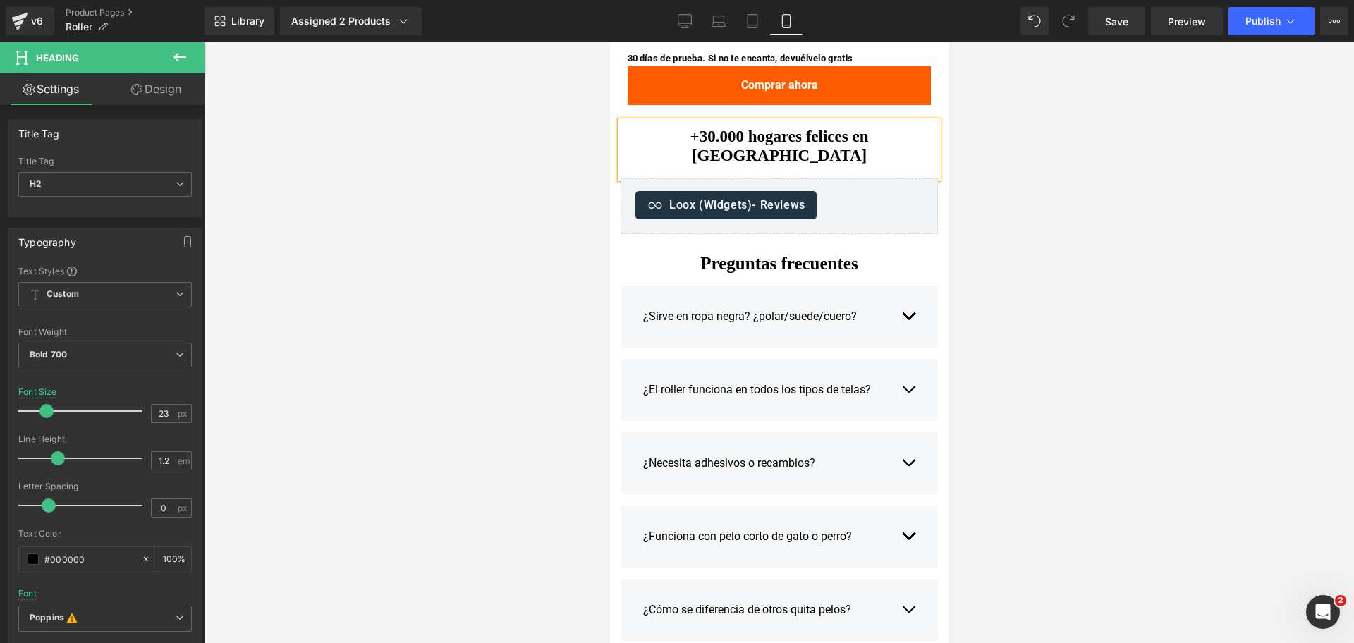
drag, startPoint x: 1217, startPoint y: 183, endPoint x: 1231, endPoint y: 175, distance: 16.1
click at [1223, 183] on div at bounding box center [779, 342] width 1150 height 601
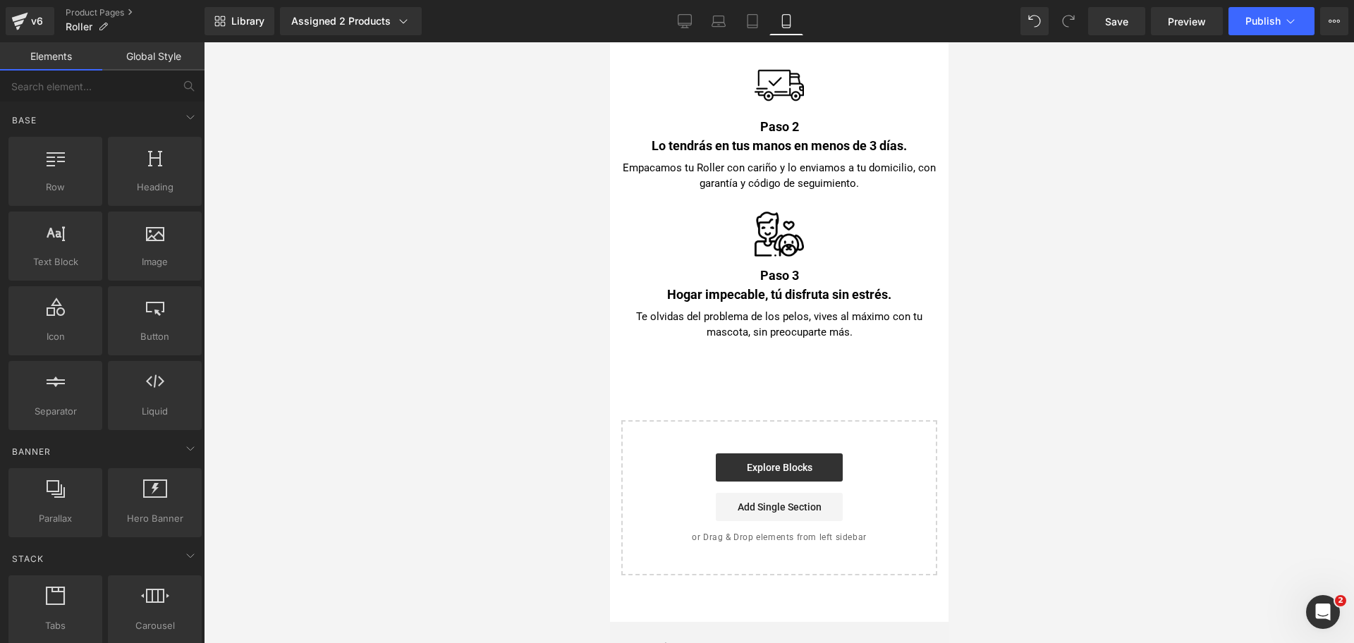
scroll to position [7844, 0]
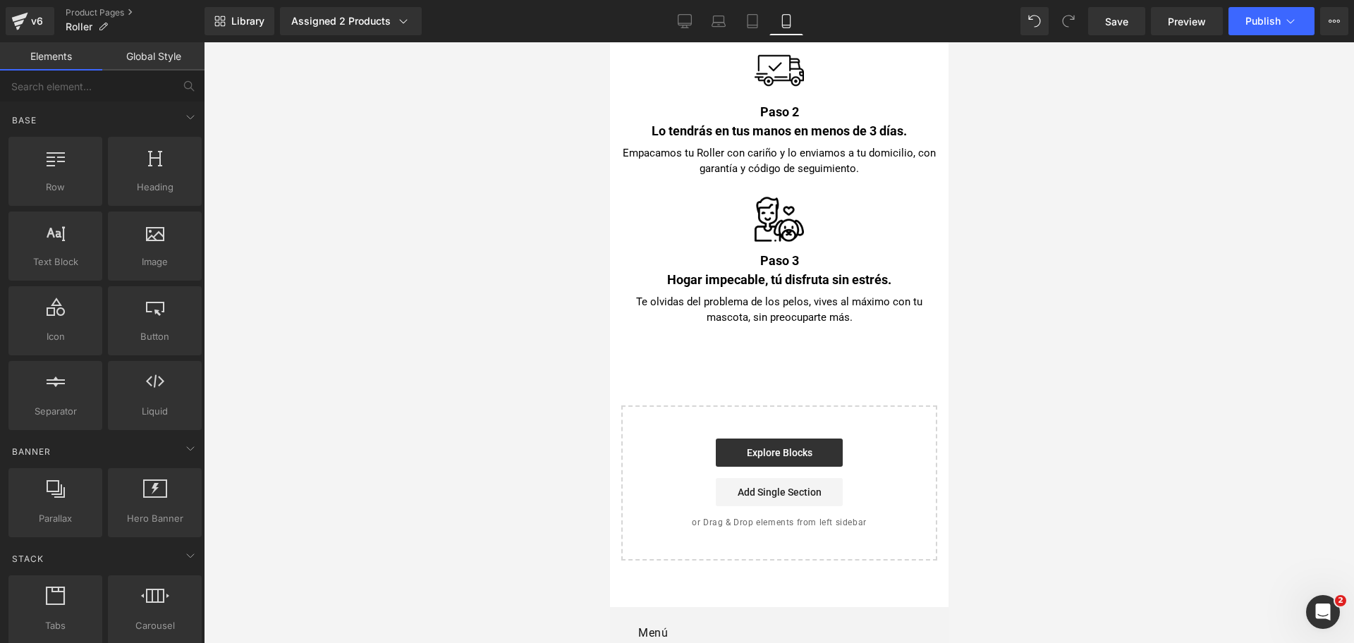
click at [1258, 36] on div "Library Assigned 2 Products Product Preview THE DOGS Roller: Pelo fuera, telas …" at bounding box center [778, 21] width 1149 height 42
click at [1267, 28] on button "Publish" at bounding box center [1271, 21] width 86 height 28
click at [706, 26] on link "Laptop" at bounding box center [719, 21] width 34 height 28
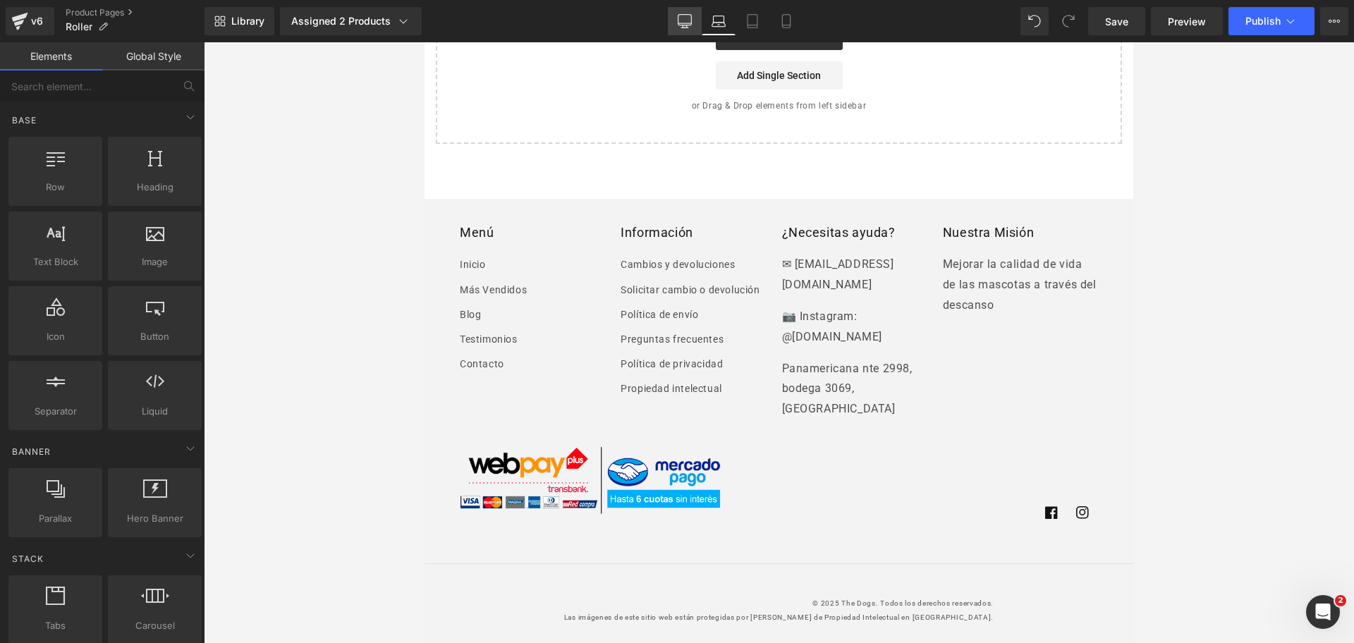
click at [684, 20] on icon at bounding box center [685, 21] width 14 height 14
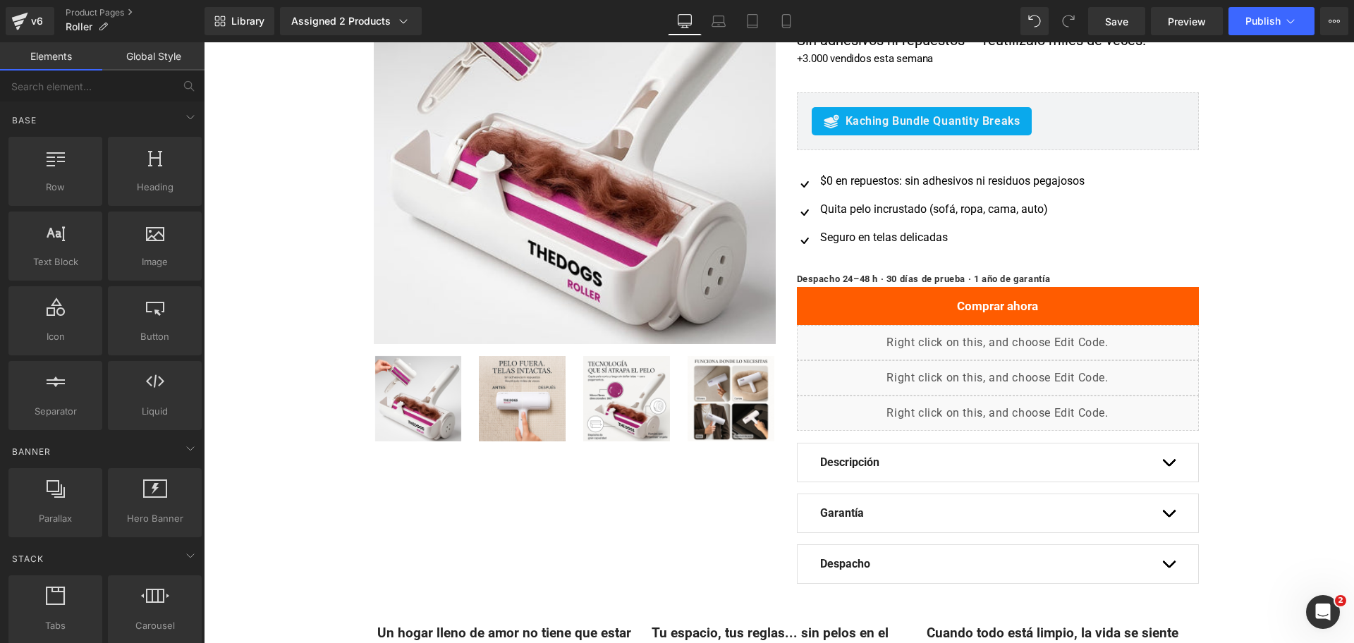
scroll to position [0, 0]
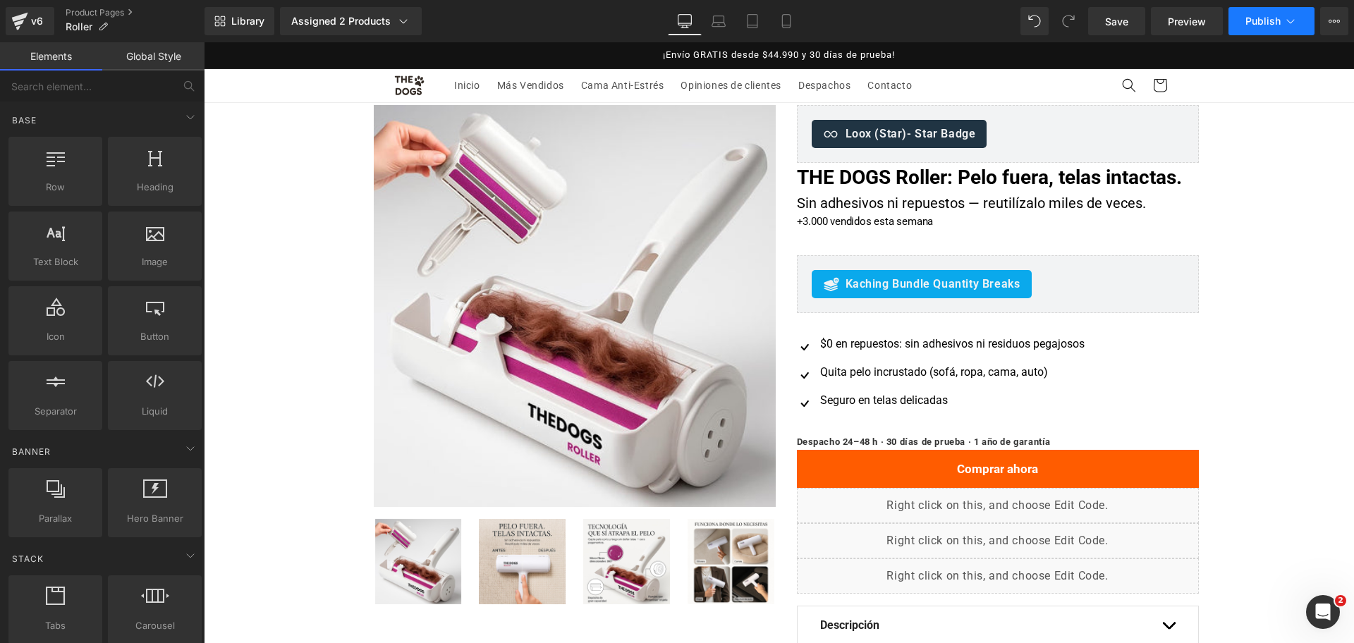
click at [1256, 20] on span "Publish" at bounding box center [1262, 21] width 35 height 11
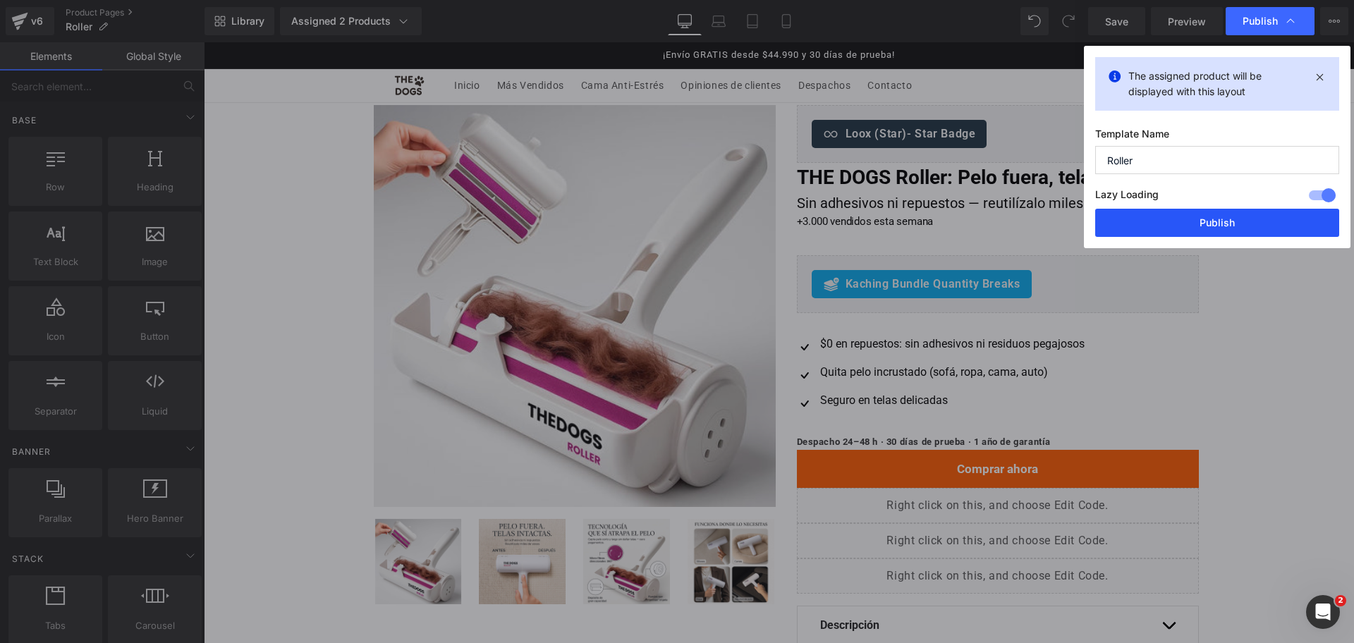
click at [1240, 221] on button "Publish" at bounding box center [1217, 223] width 244 height 28
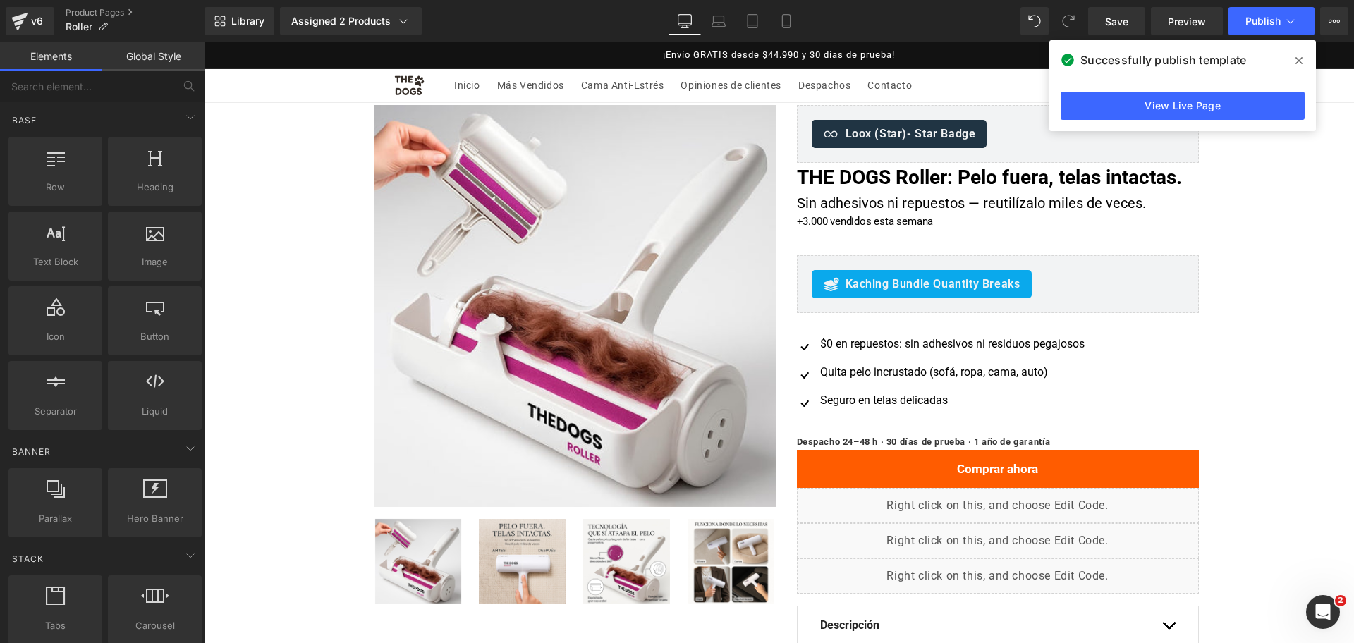
click at [1288, 51] on span at bounding box center [1298, 60] width 23 height 23
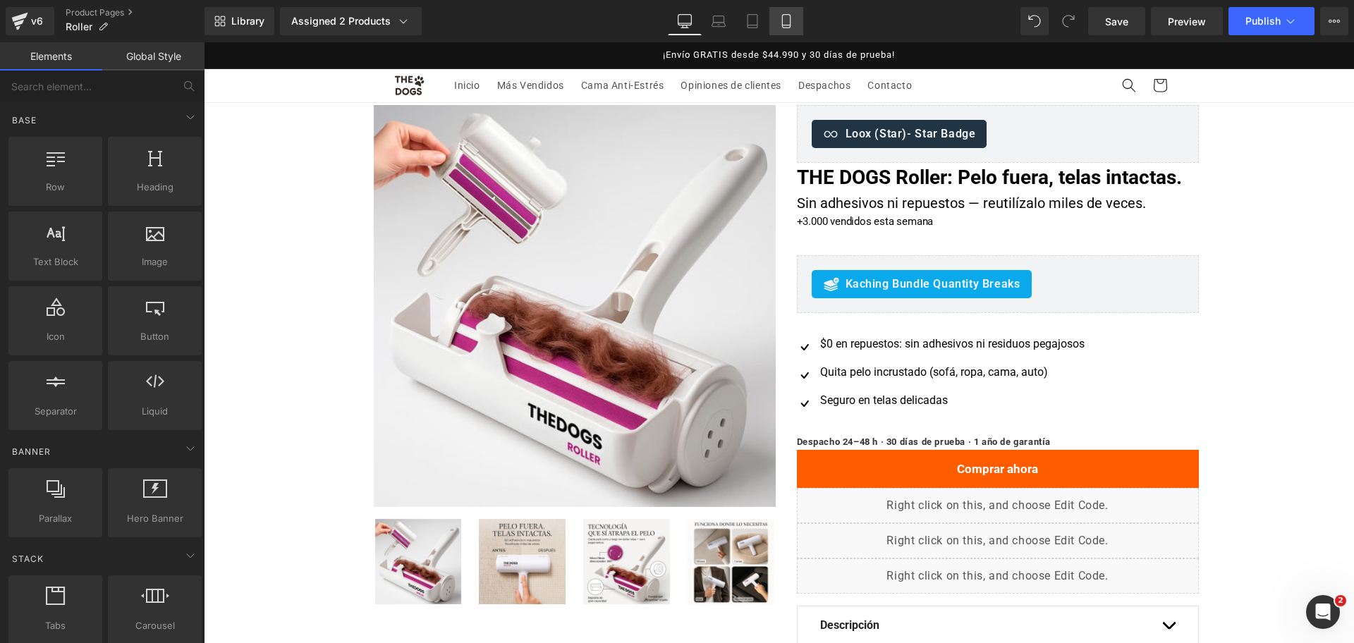
click at [792, 20] on icon at bounding box center [786, 21] width 14 height 14
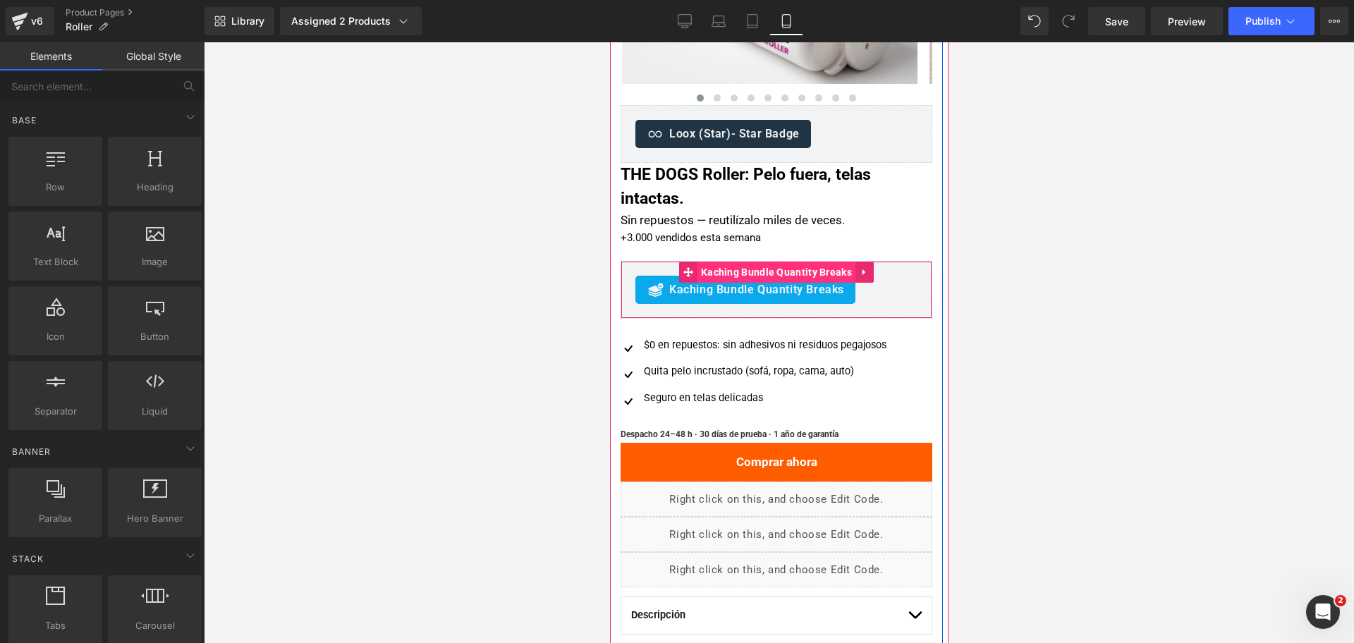
scroll to position [236, 0]
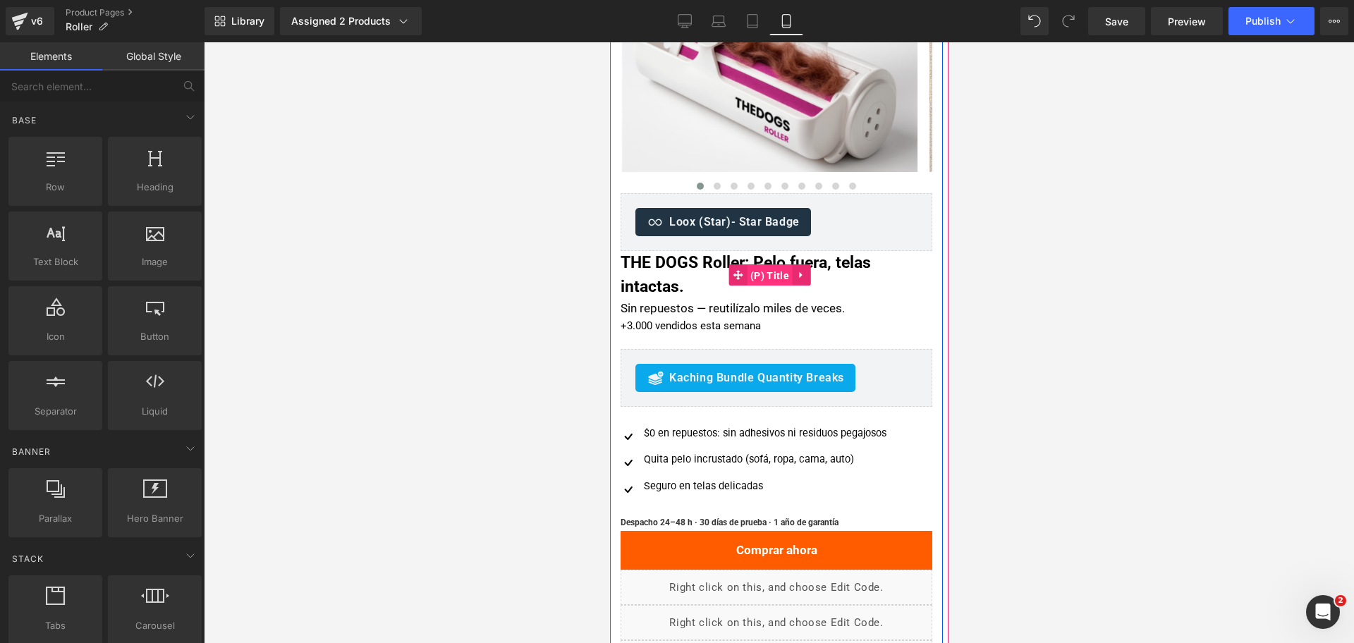
click at [752, 270] on span "(P) Title" at bounding box center [769, 275] width 46 height 21
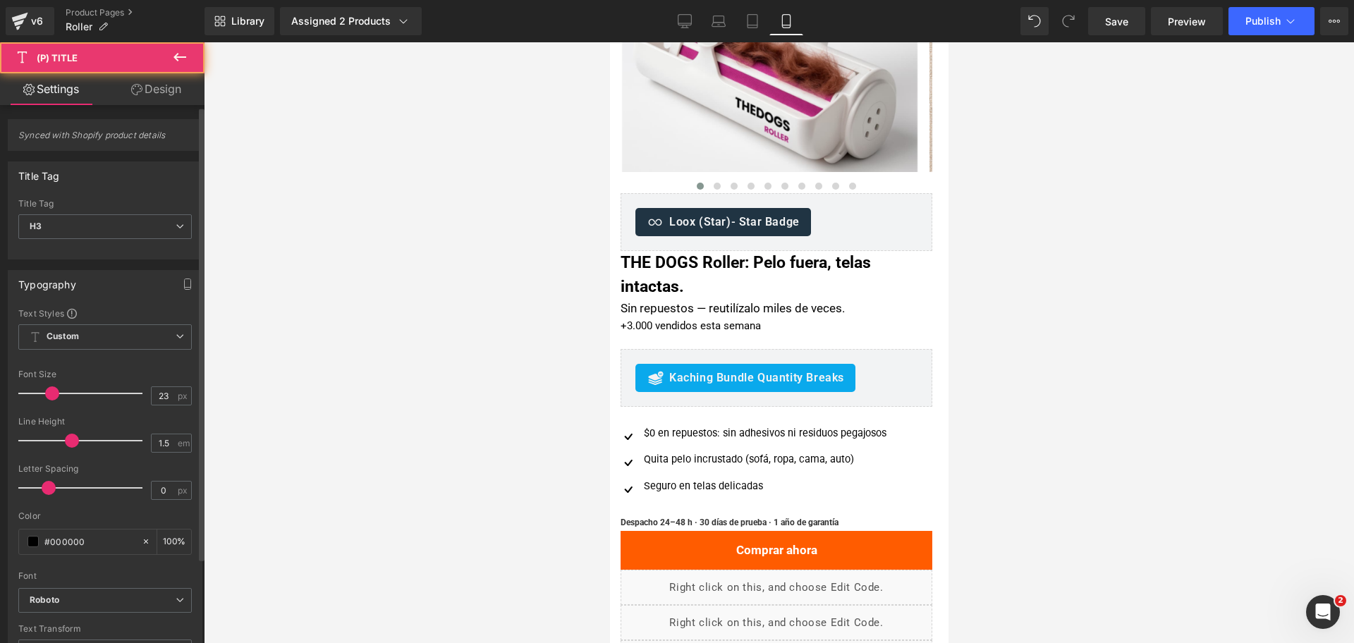
scroll to position [176, 0]
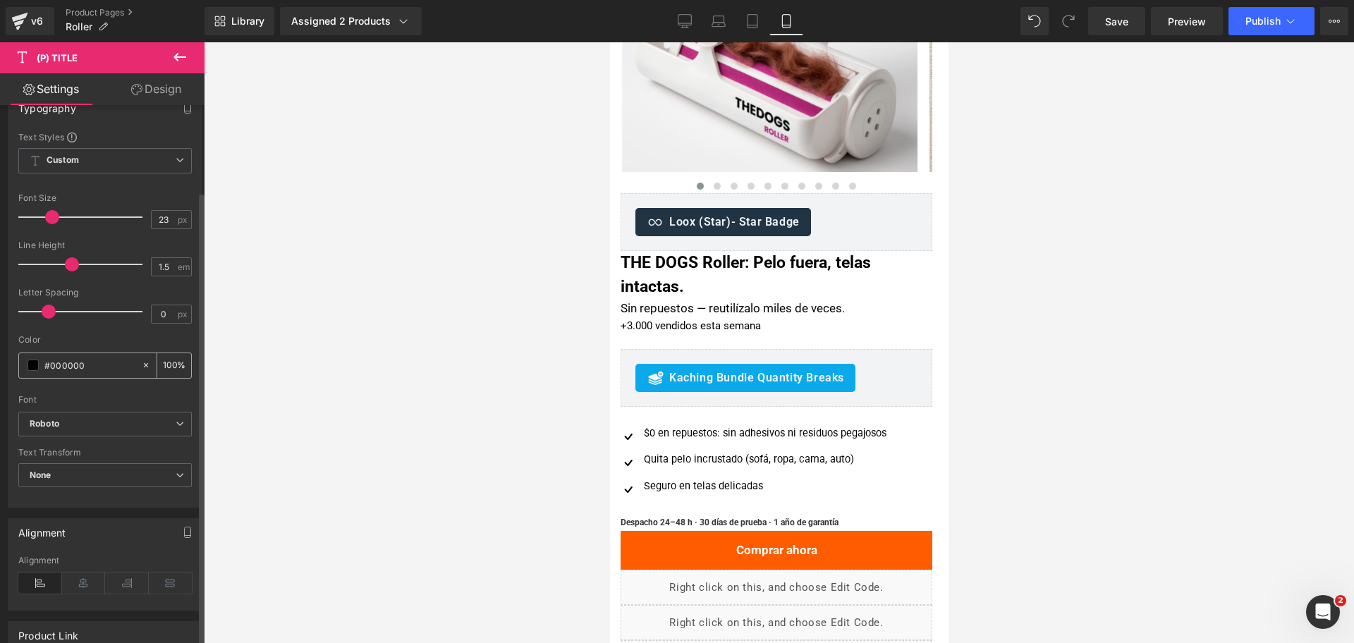
click at [100, 366] on input "#000000" at bounding box center [89, 365] width 90 height 16
paste input "111213"
type input "#111213"
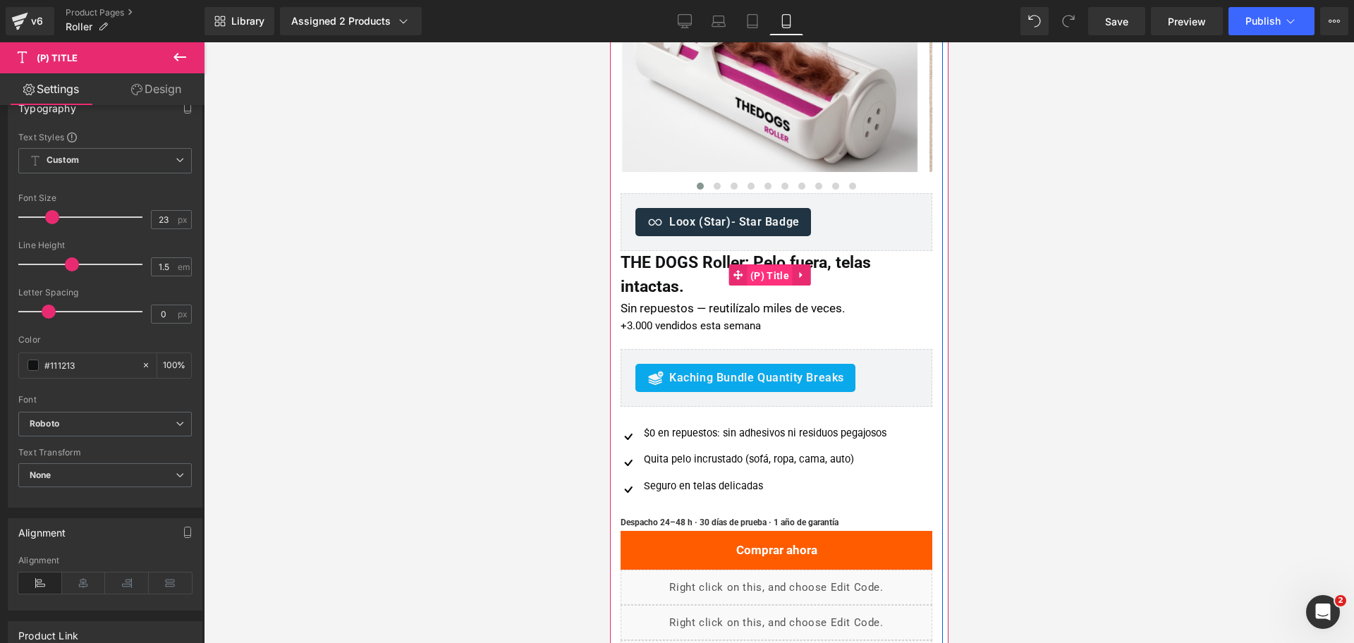
click at [753, 267] on span "(P) Title" at bounding box center [769, 275] width 46 height 21
click at [753, 307] on span "Text Block" at bounding box center [762, 308] width 44 height 17
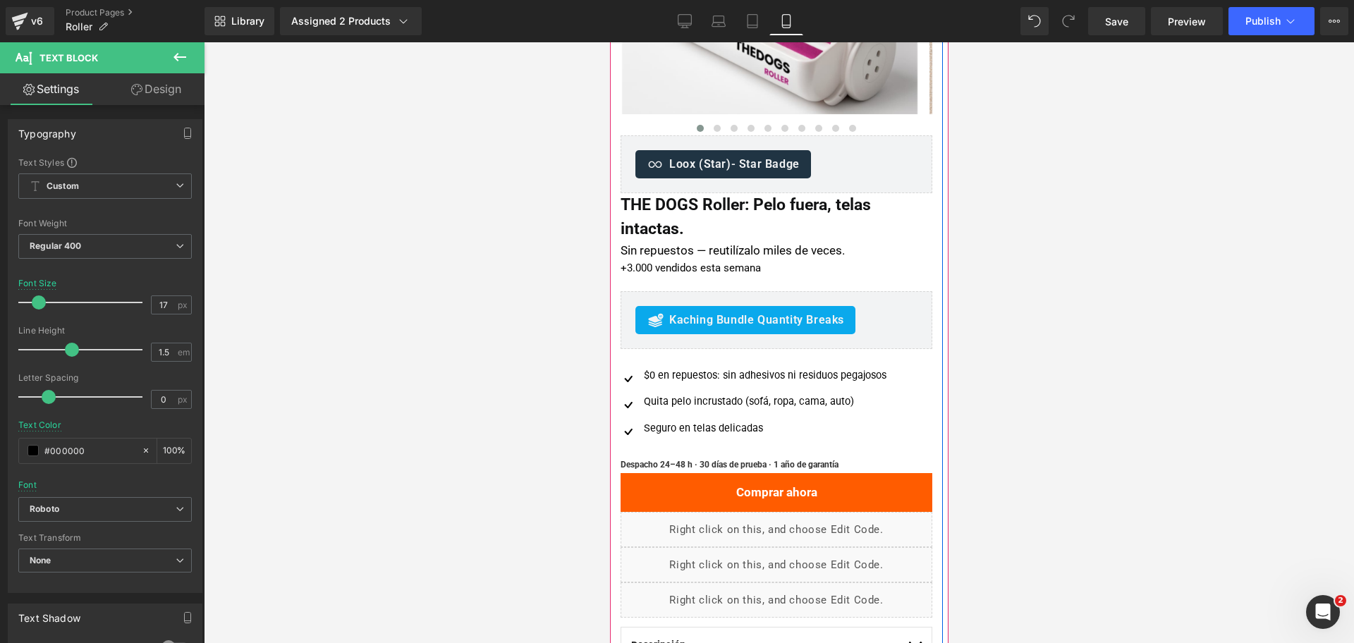
scroll to position [324, 0]
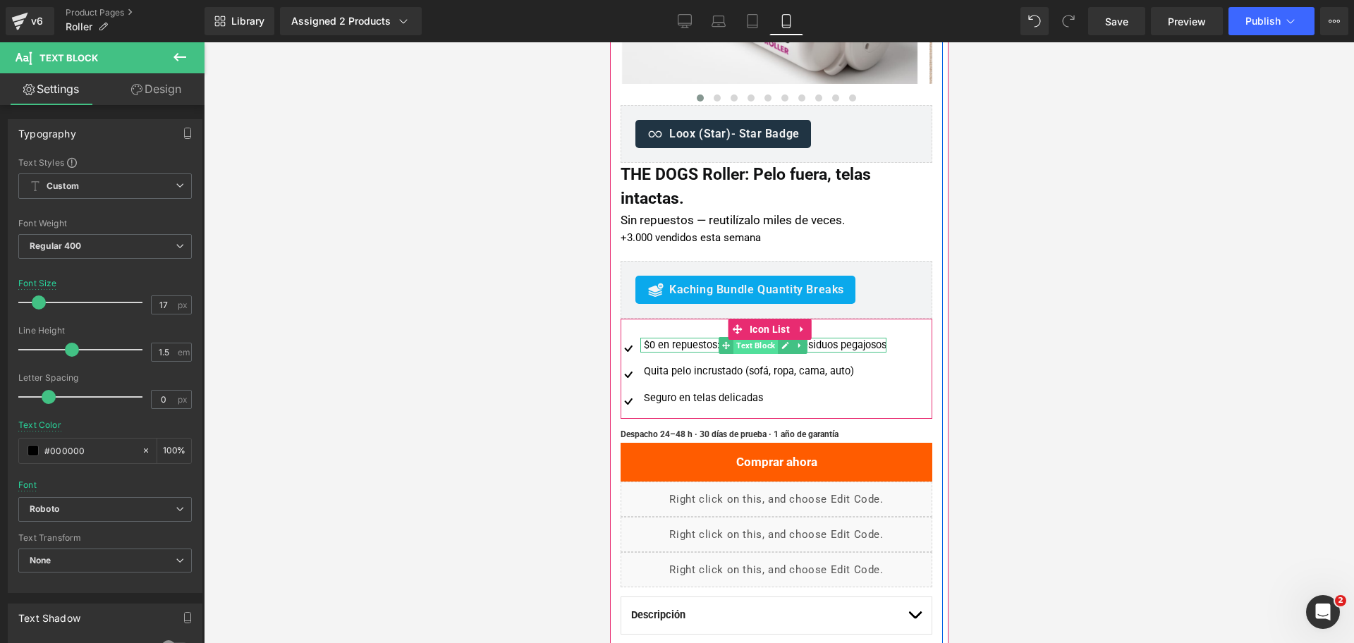
click at [759, 349] on span "Text Block" at bounding box center [755, 345] width 44 height 17
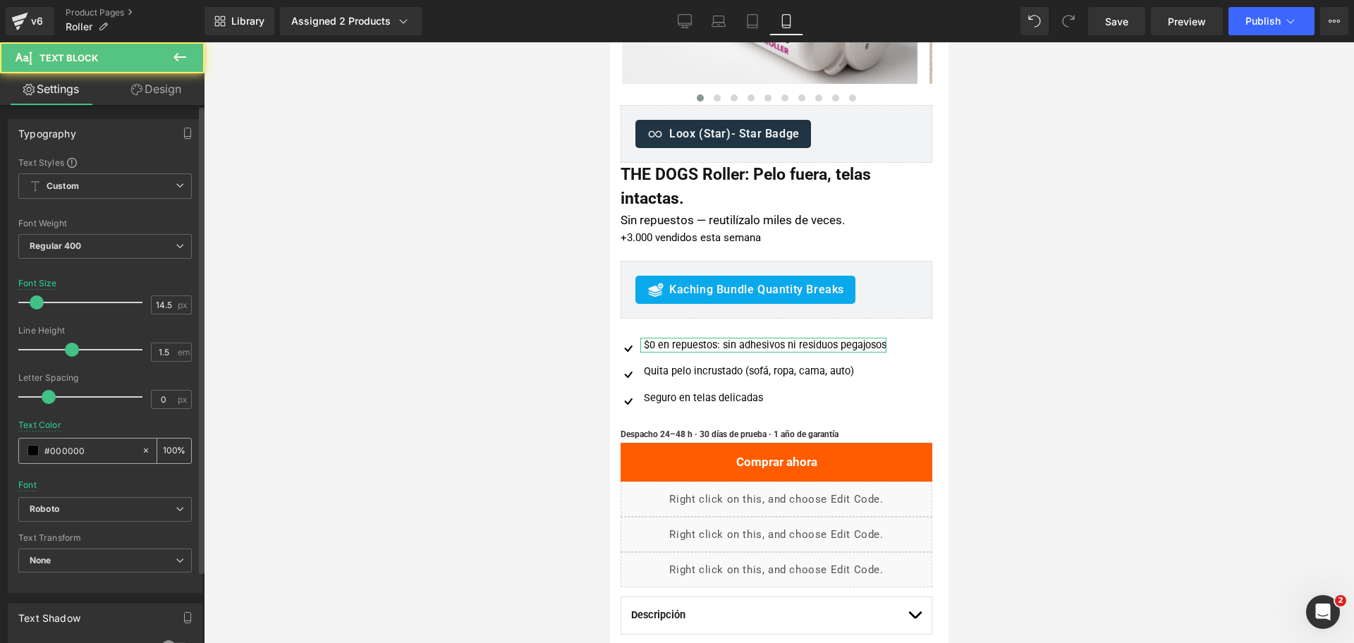
click at [104, 451] on input "#000000" at bounding box center [89, 451] width 90 height 16
click at [104, 449] on input "#000000" at bounding box center [89, 451] width 90 height 16
paste input "111213"
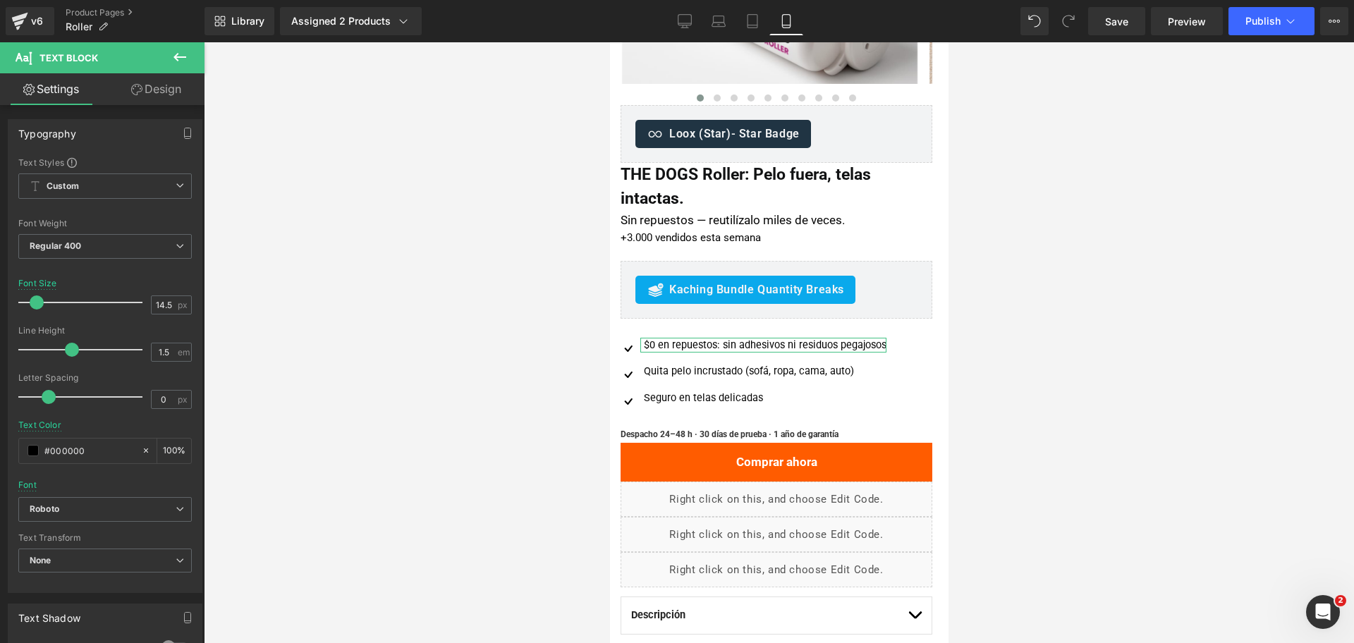
type input "#111213"
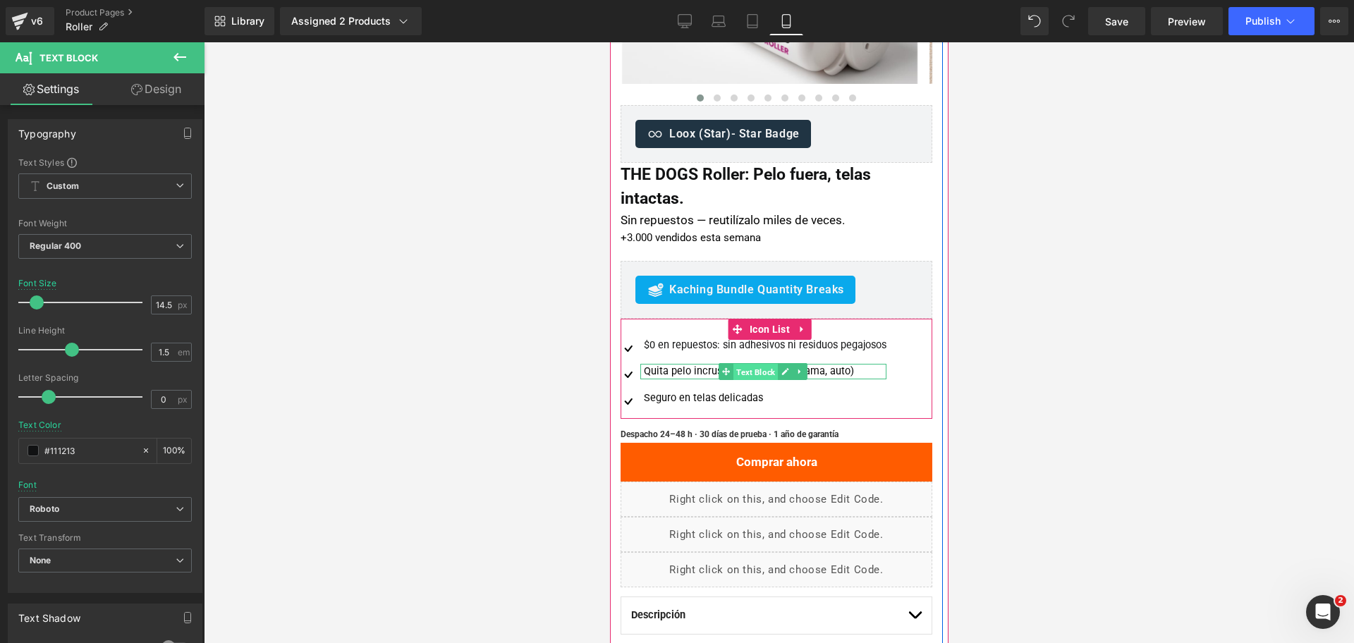
click at [752, 369] on span "Text Block" at bounding box center [755, 372] width 44 height 17
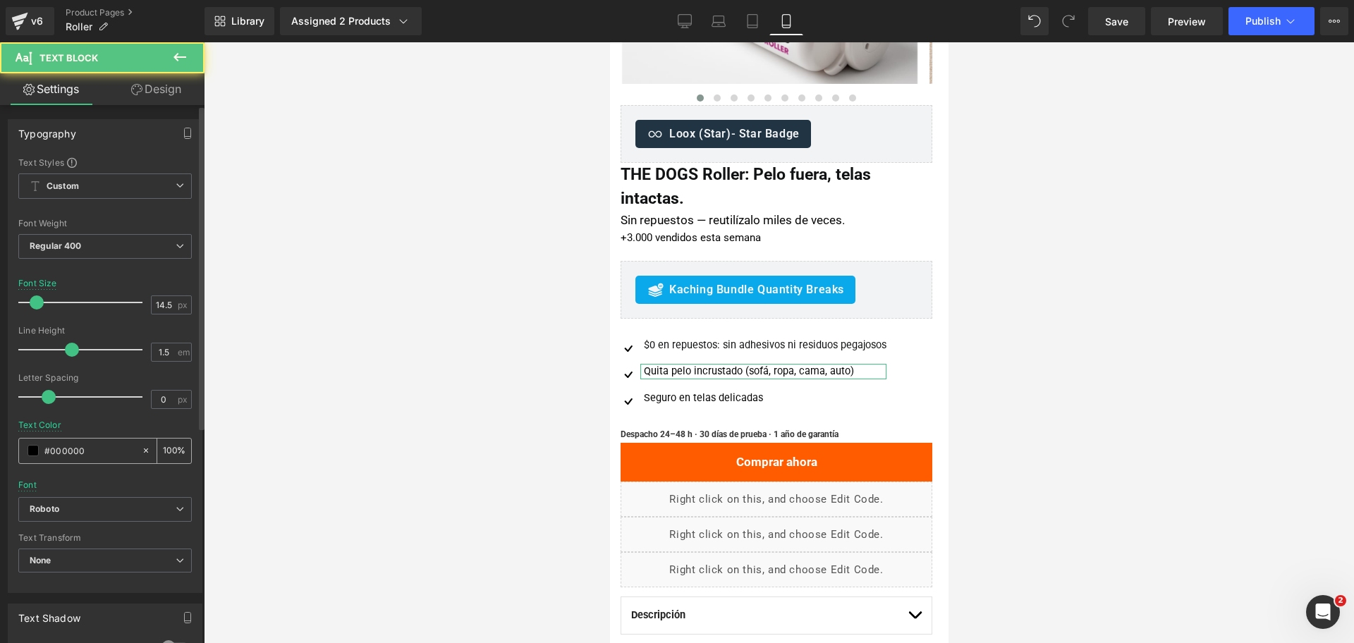
click at [83, 448] on input "#000000" at bounding box center [89, 451] width 90 height 16
click at [82, 447] on input "#000000" at bounding box center [89, 451] width 90 height 16
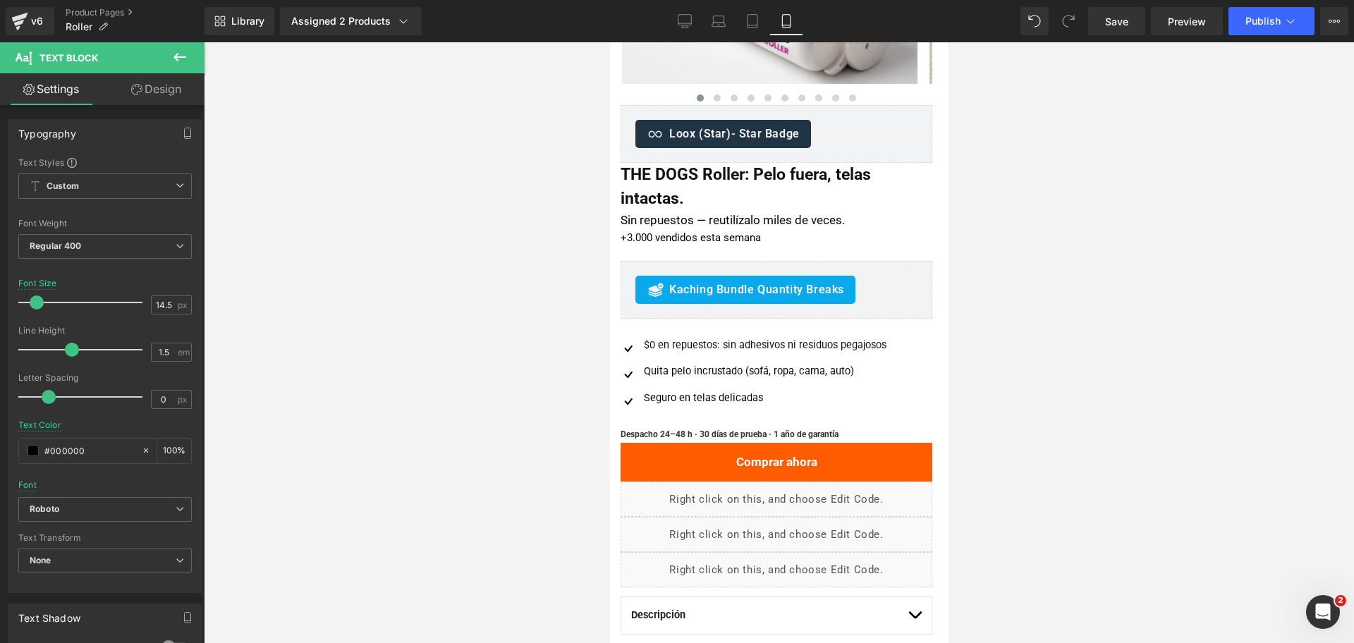
paste input "111213"
type input "#111213"
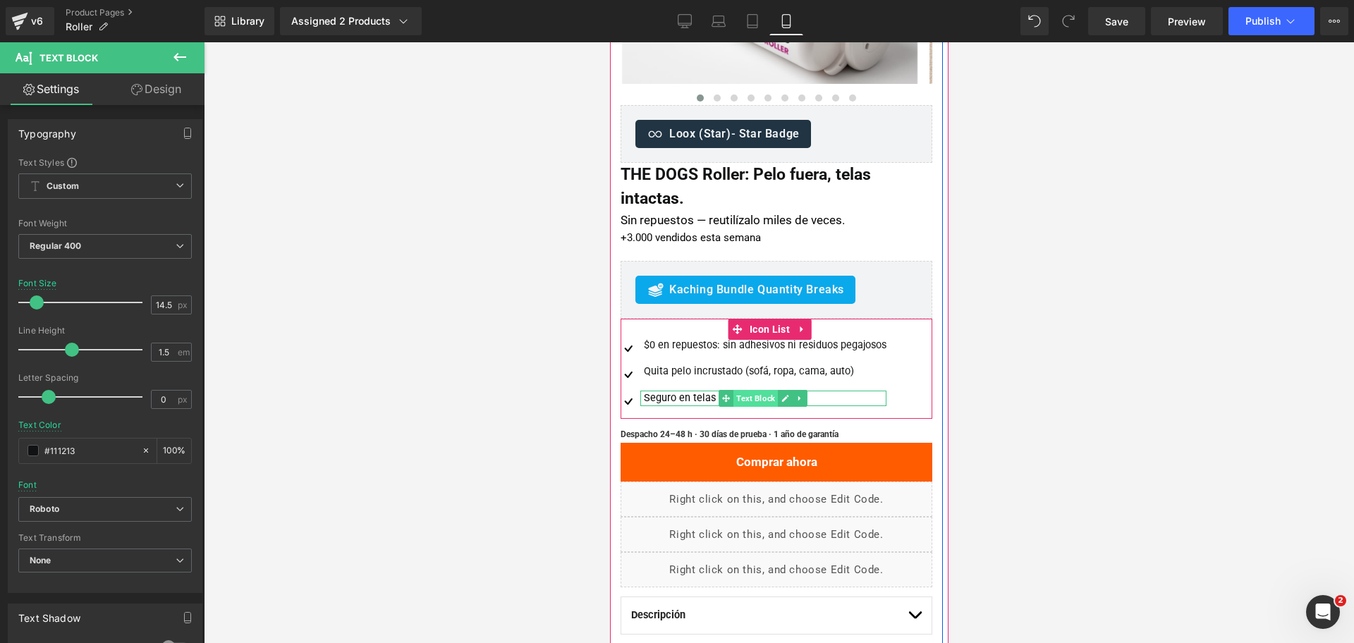
click at [748, 397] on span "Text Block" at bounding box center [755, 398] width 44 height 17
click at [697, 403] on div at bounding box center [763, 405] width 246 height 4
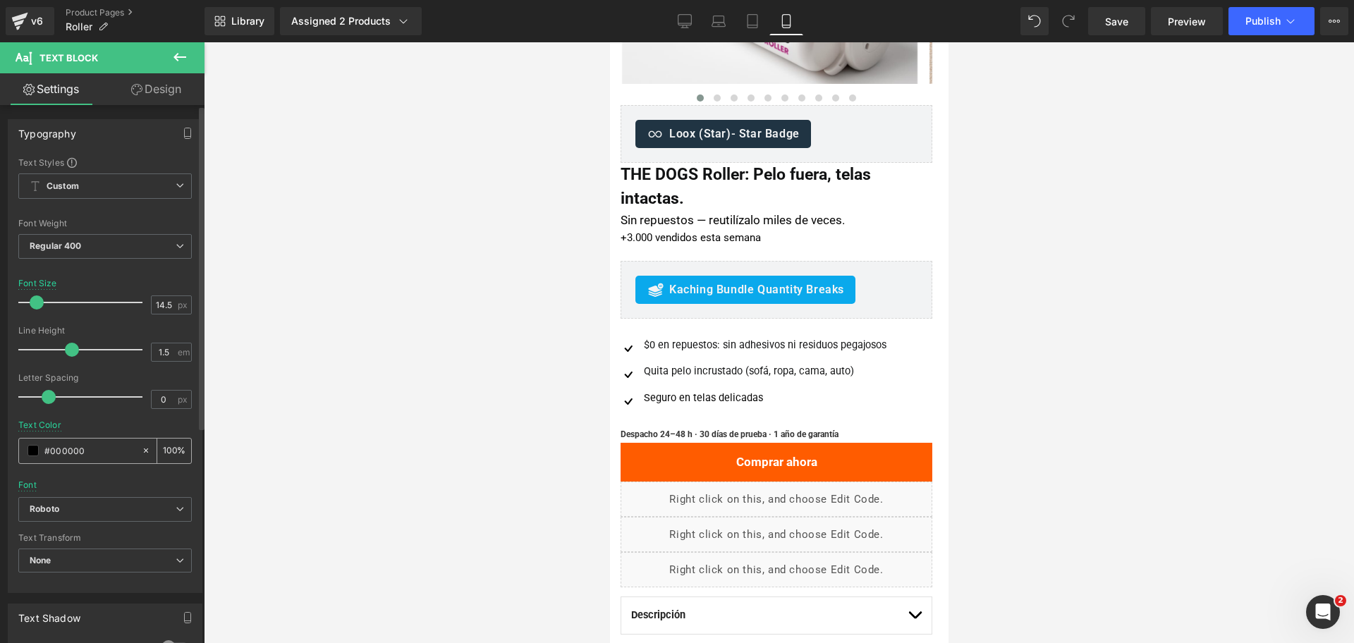
click at [98, 456] on input "#000000" at bounding box center [89, 451] width 90 height 16
paste input "111213"
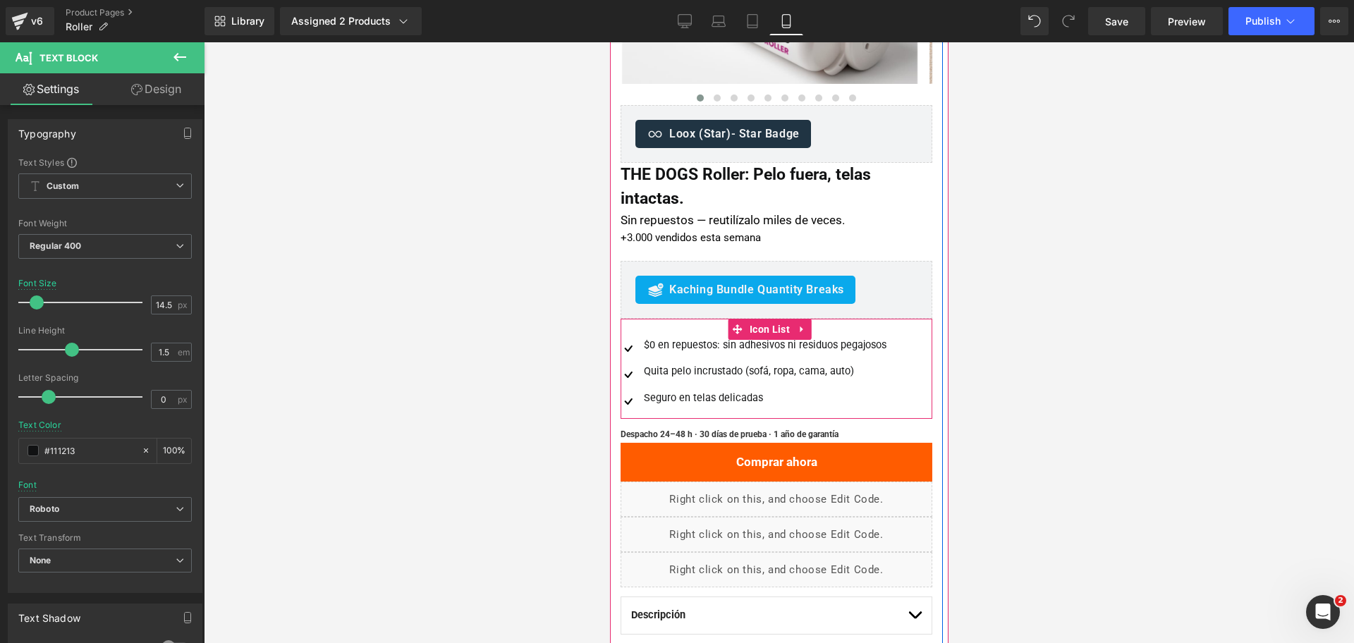
type input "#111213"
click at [714, 398] on div "Seguro en telas delicadas" at bounding box center [763, 399] width 246 height 16
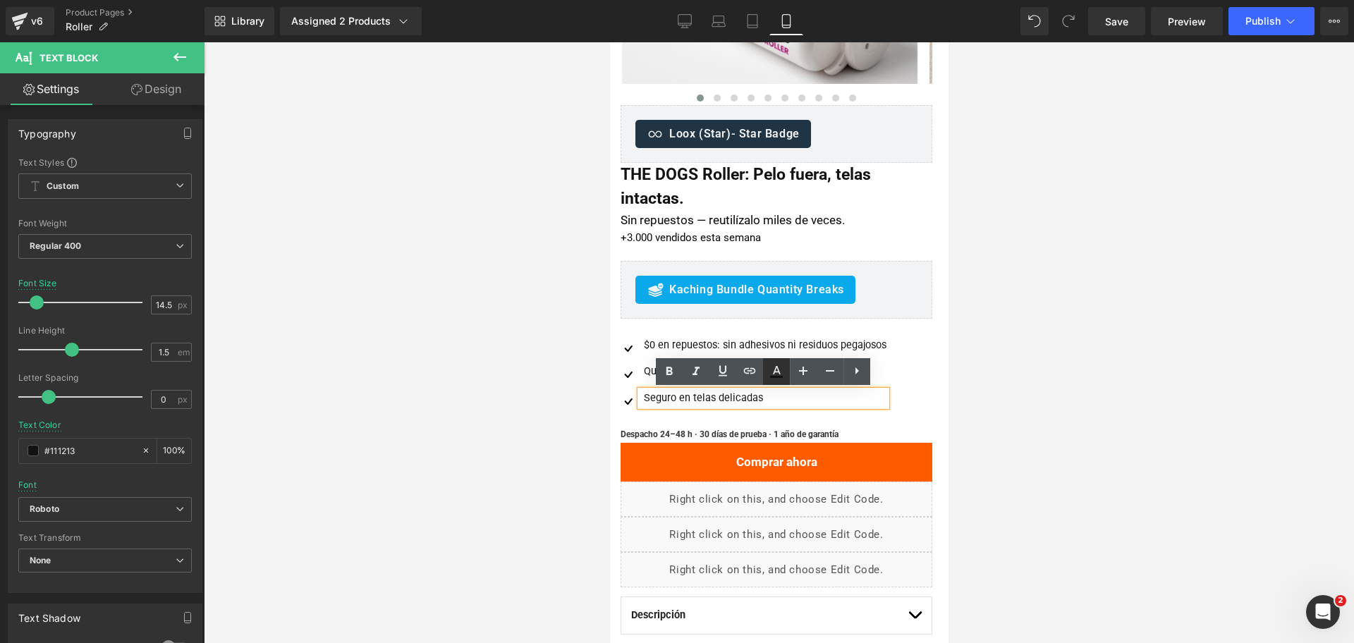
click at [769, 372] on icon at bounding box center [776, 371] width 17 height 17
drag, startPoint x: 998, startPoint y: 319, endPoint x: 989, endPoint y: 324, distance: 10.4
click at [999, 319] on div at bounding box center [779, 342] width 1150 height 601
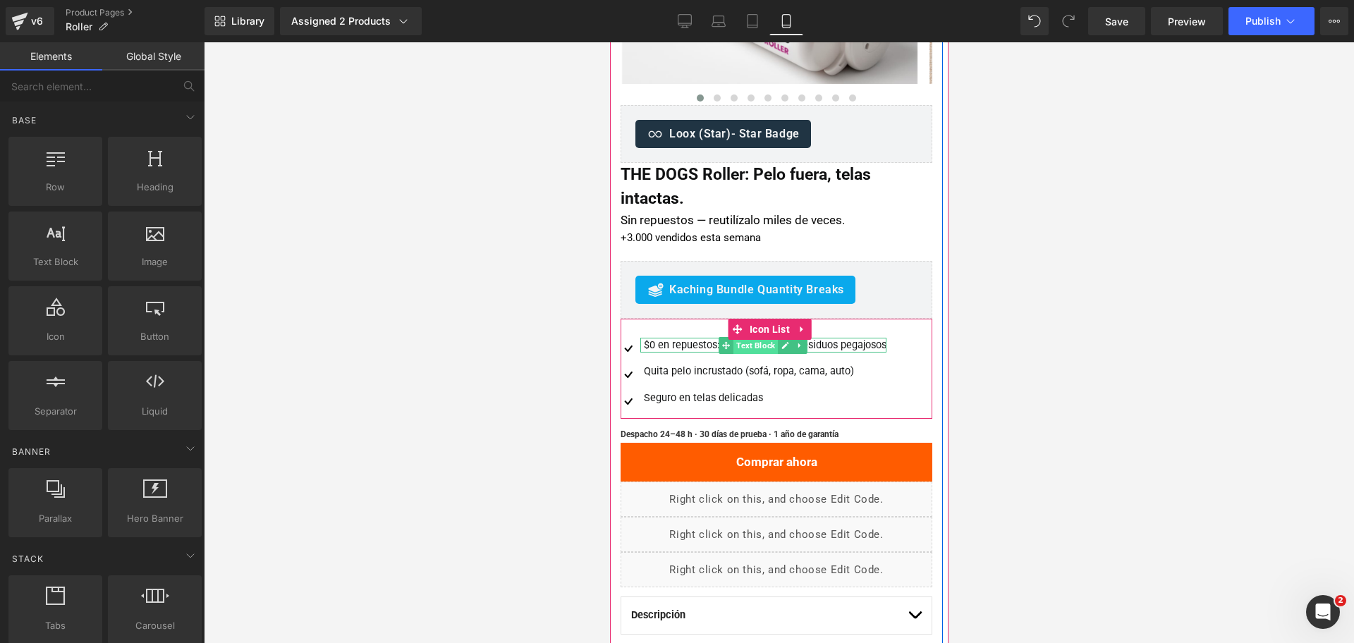
click at [749, 346] on span "Text Block" at bounding box center [755, 345] width 44 height 17
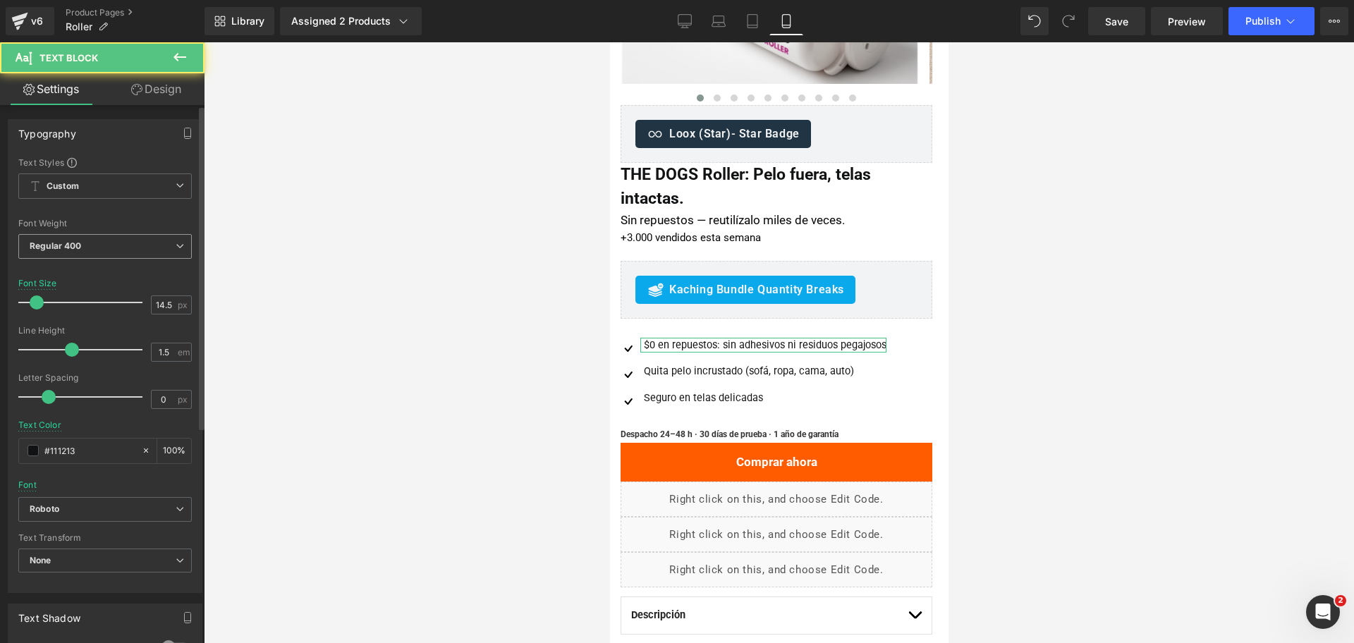
click at [135, 250] on span "Regular 400" at bounding box center [104, 246] width 173 height 25
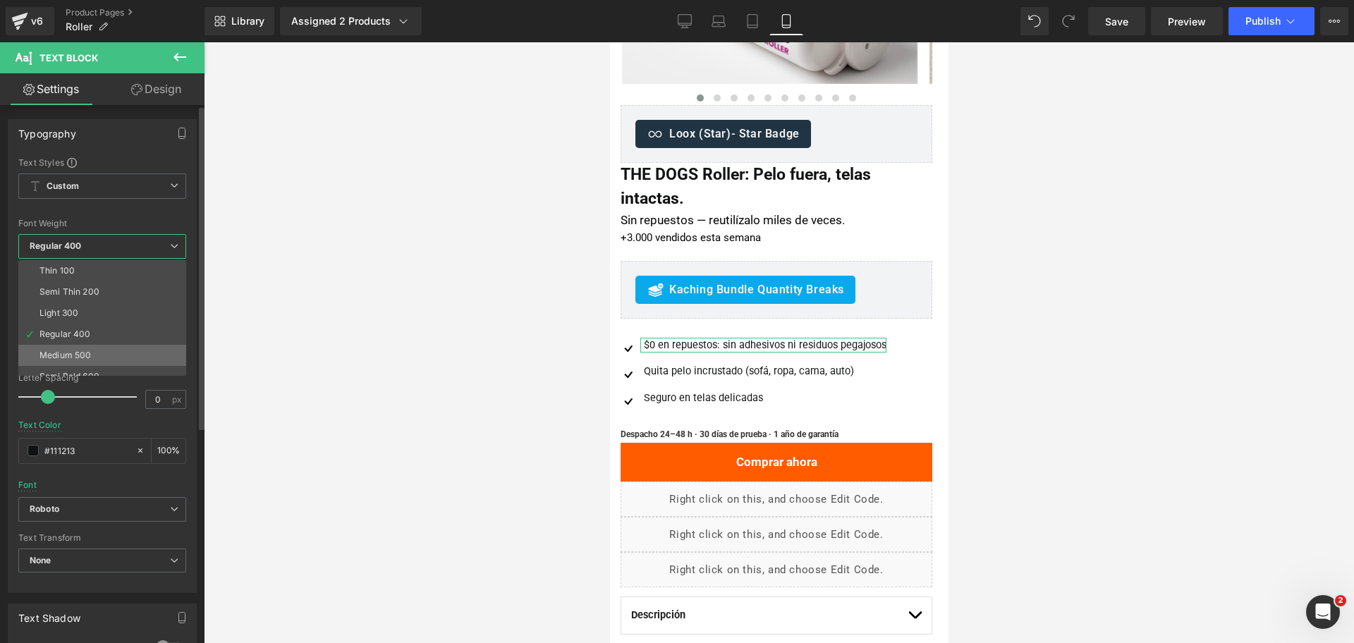
click at [130, 356] on li "Medium 500" at bounding box center [105, 355] width 174 height 21
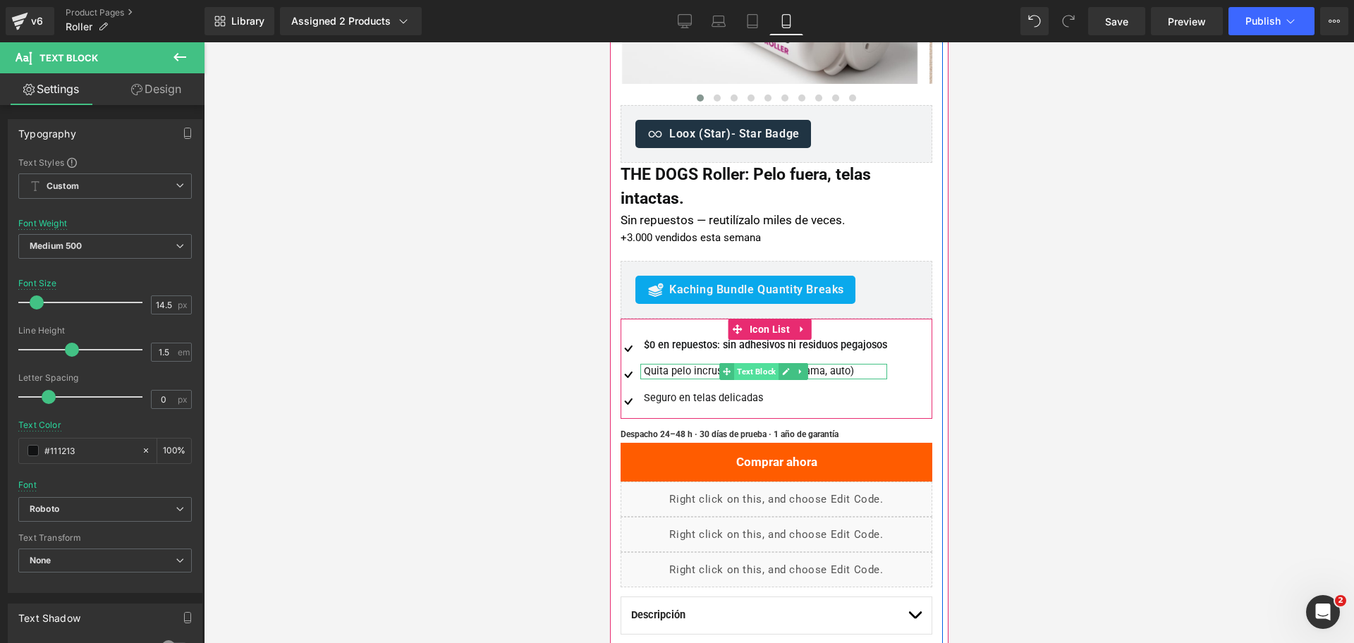
click at [757, 369] on span "Text Block" at bounding box center [755, 371] width 44 height 17
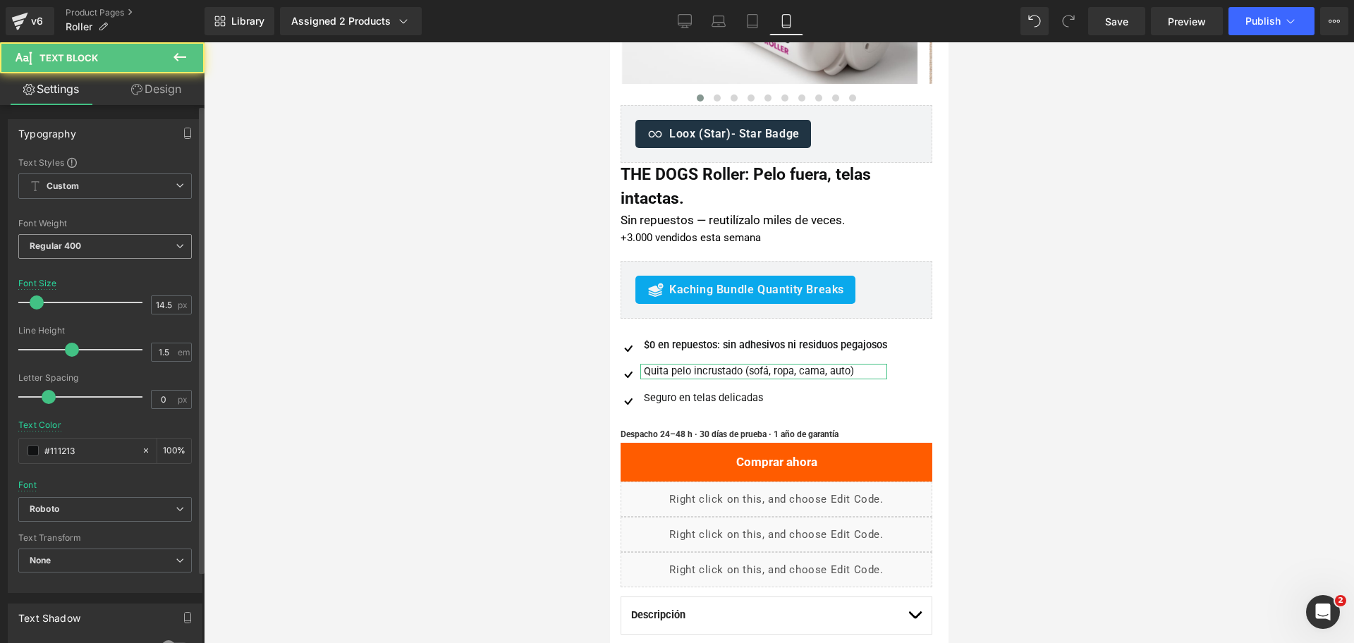
click at [107, 238] on span "Regular 400" at bounding box center [104, 246] width 173 height 25
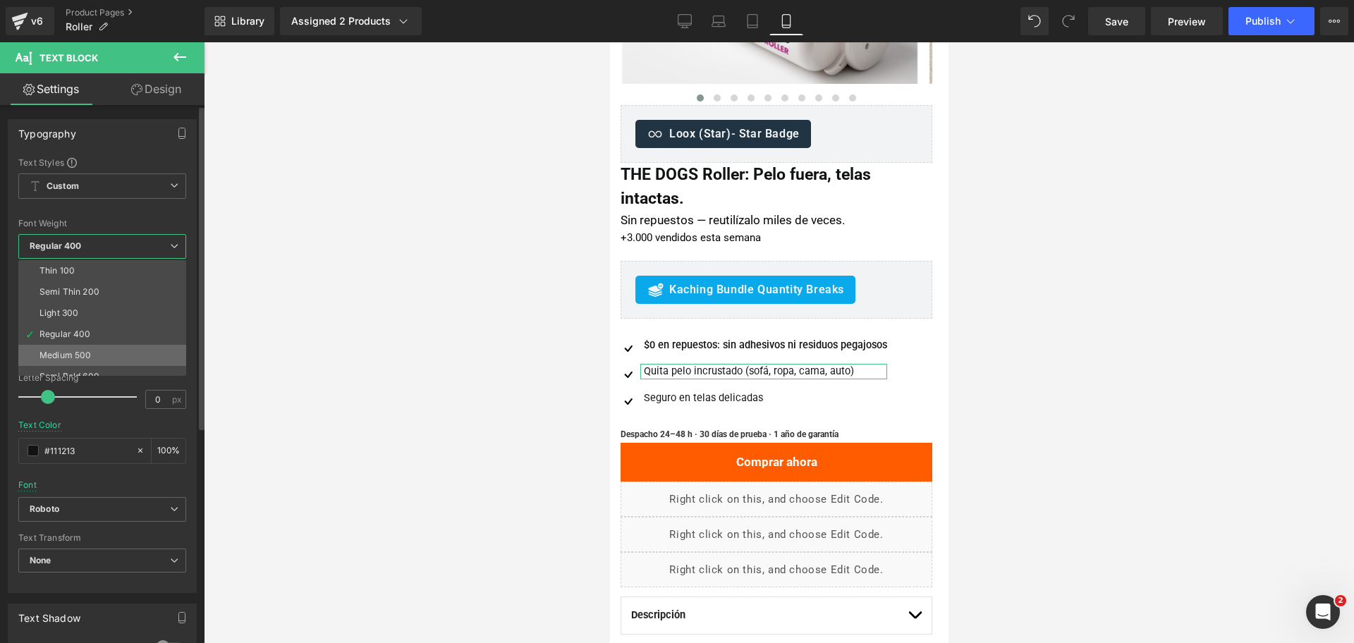
click at [109, 351] on li "Medium 500" at bounding box center [105, 355] width 174 height 21
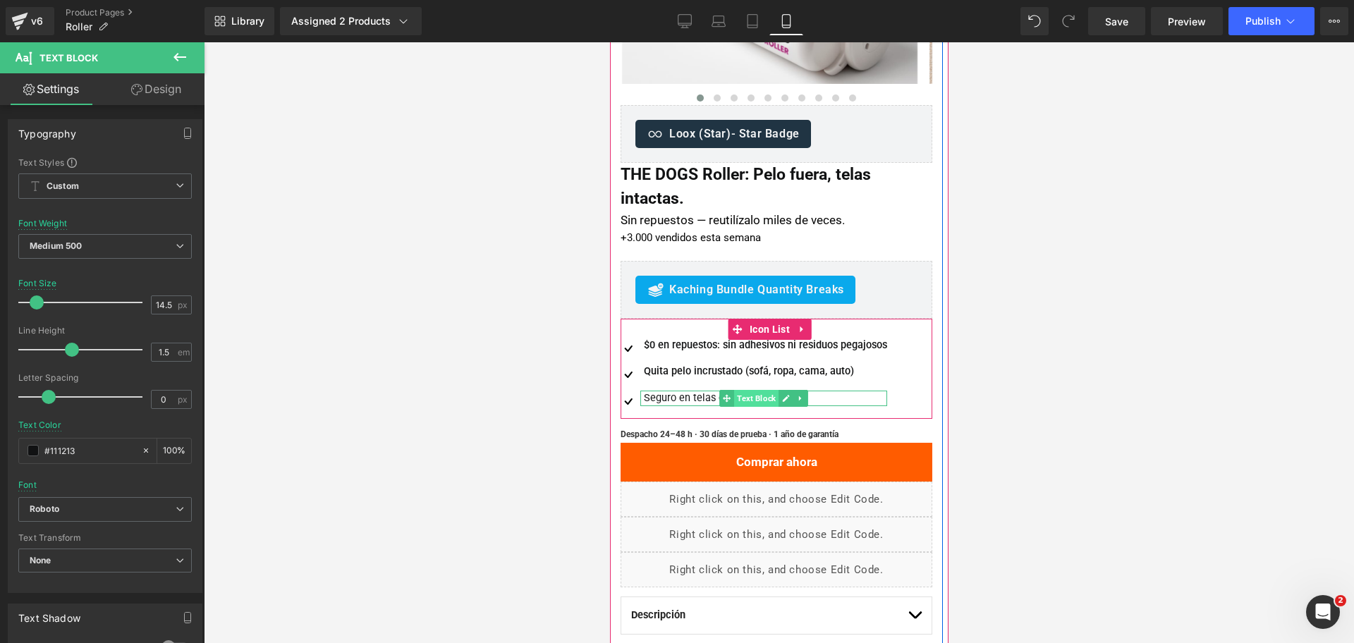
click at [745, 398] on span "Text Block" at bounding box center [755, 398] width 44 height 17
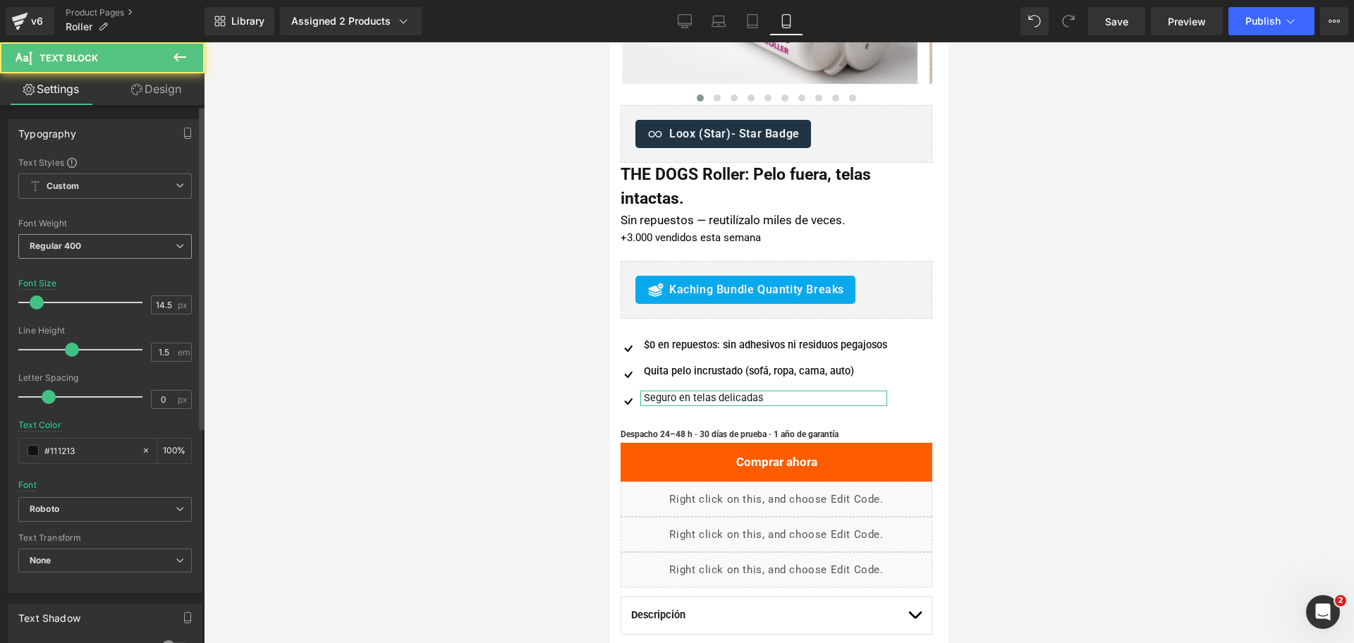
click at [112, 247] on span "Regular 400" at bounding box center [104, 246] width 173 height 25
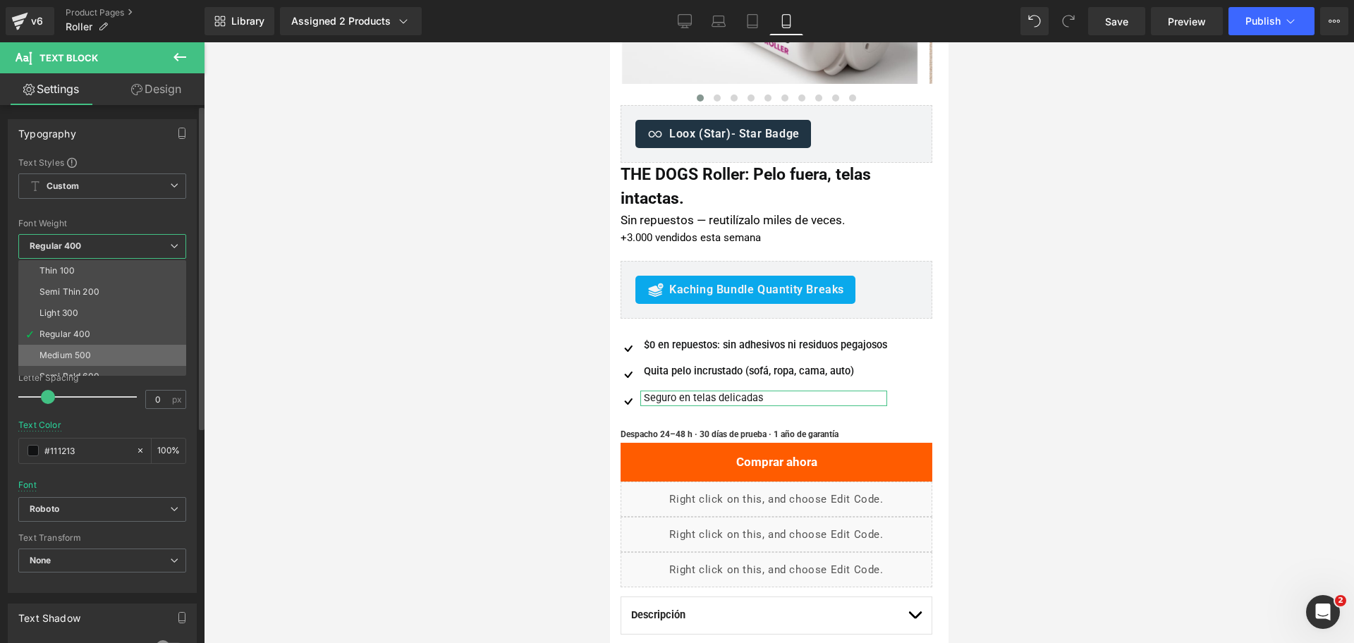
click at [108, 350] on li "Medium 500" at bounding box center [105, 355] width 174 height 21
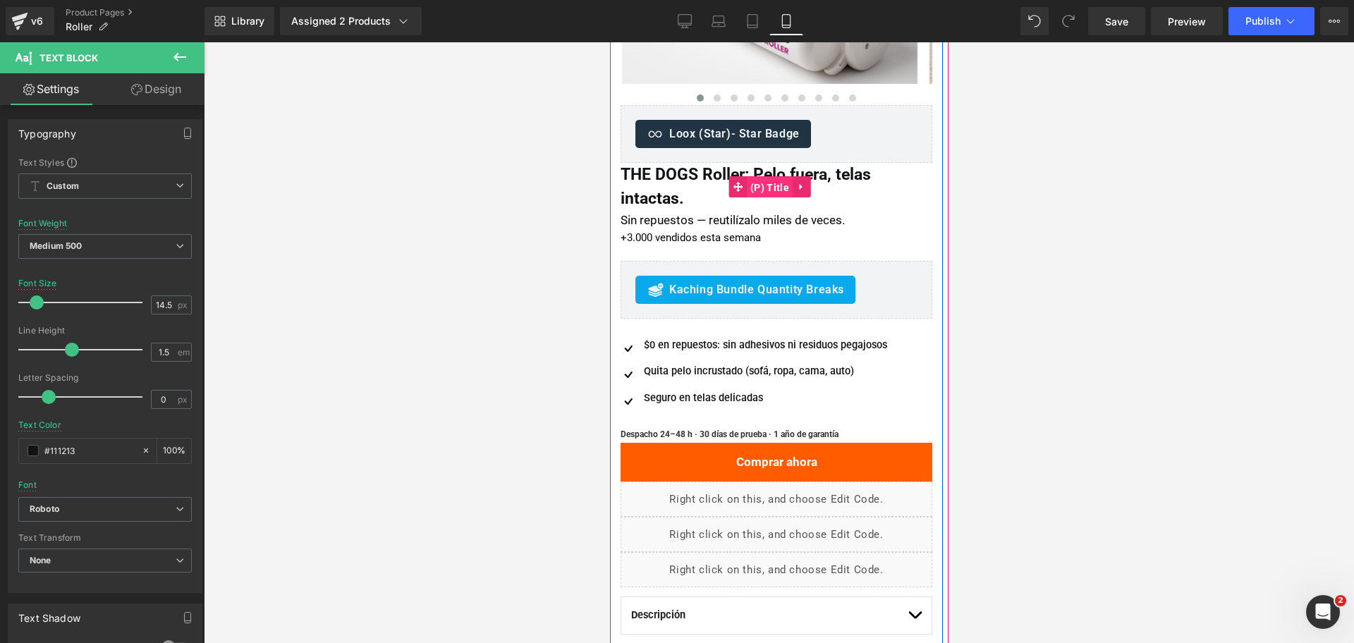
click at [776, 190] on span "(P) Title" at bounding box center [769, 187] width 46 height 21
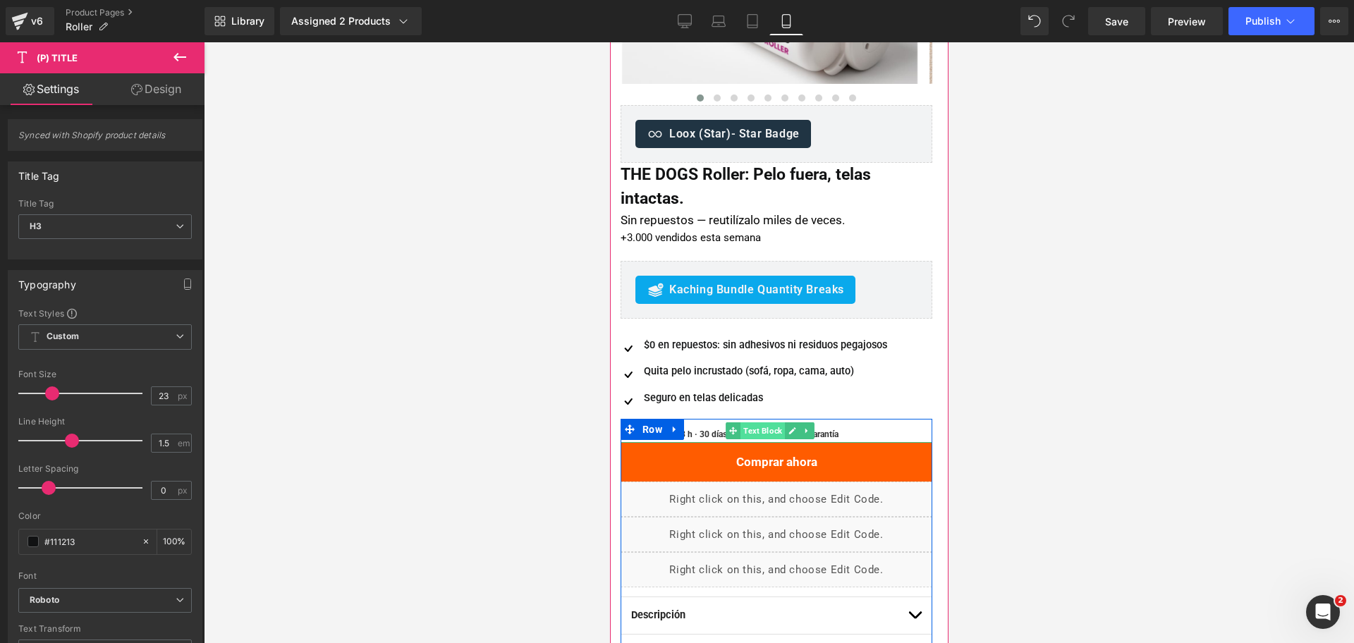
click at [754, 435] on span "Text Block" at bounding box center [762, 430] width 44 height 17
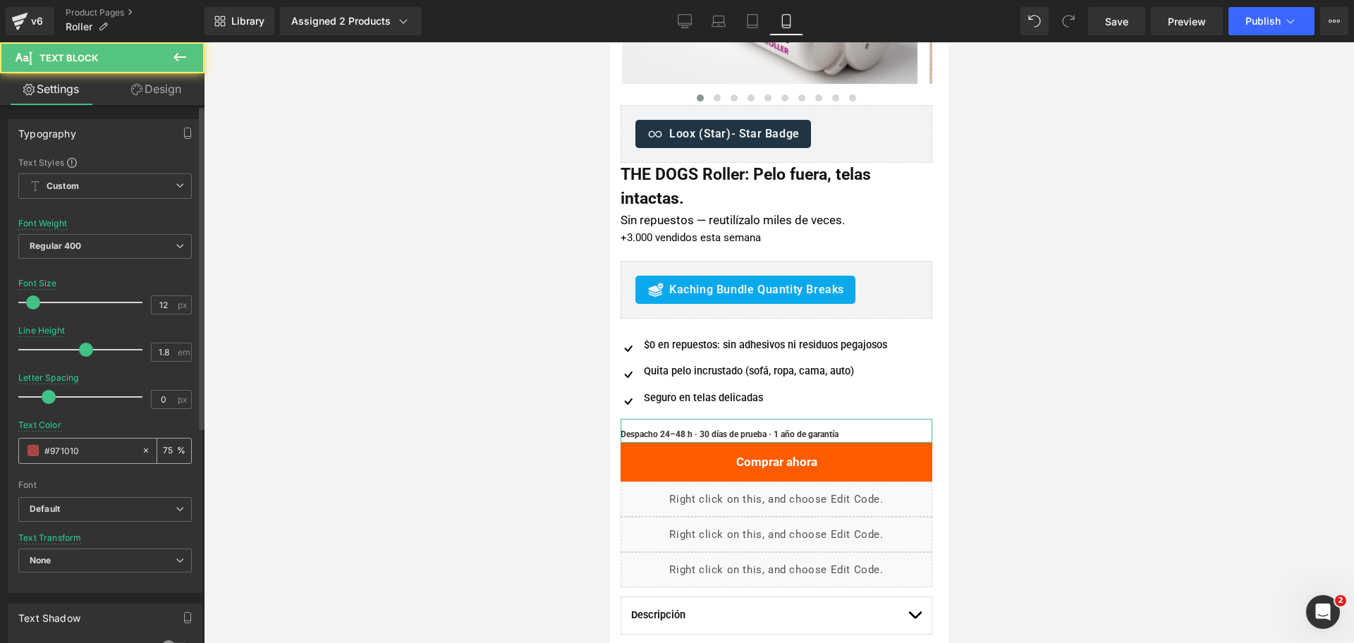
click at [90, 458] on input "#971010" at bounding box center [89, 451] width 90 height 16
click at [90, 457] on input "#971010" at bounding box center [89, 451] width 90 height 16
paste input "5f6368"
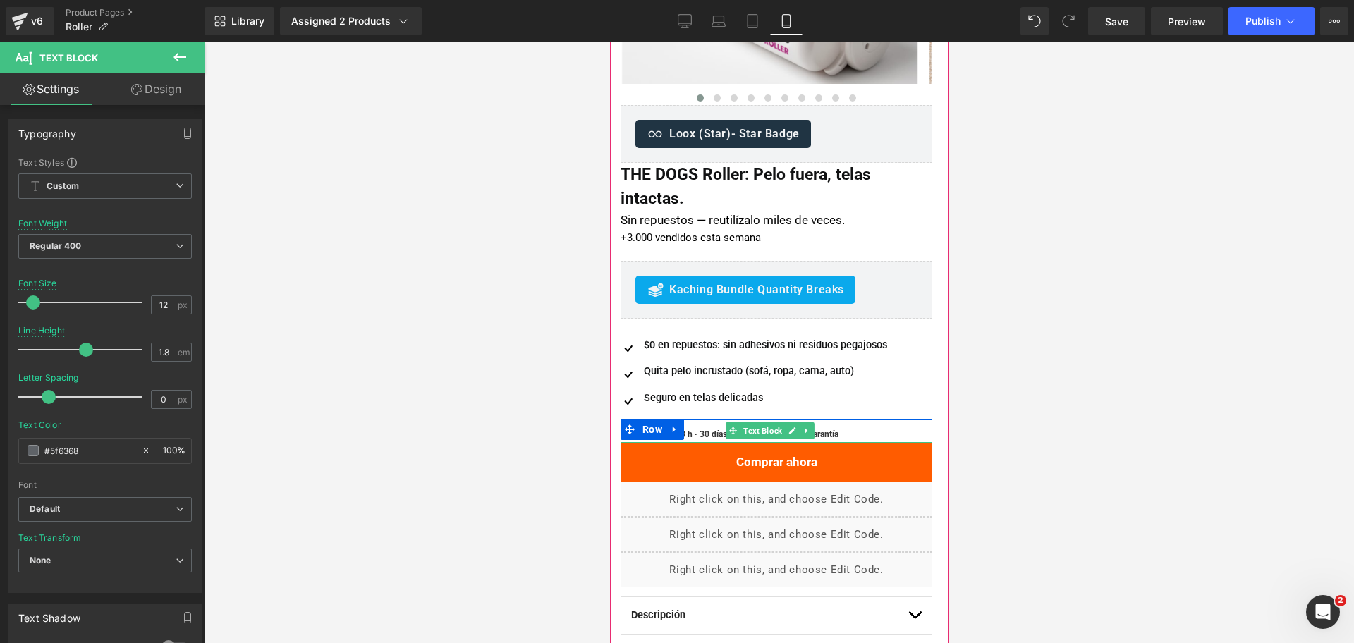
type input "#5f6368"
click at [720, 435] on span "Despacho 24–48 h · 30 días de prueba · 1 año de garantía" at bounding box center [729, 434] width 218 height 10
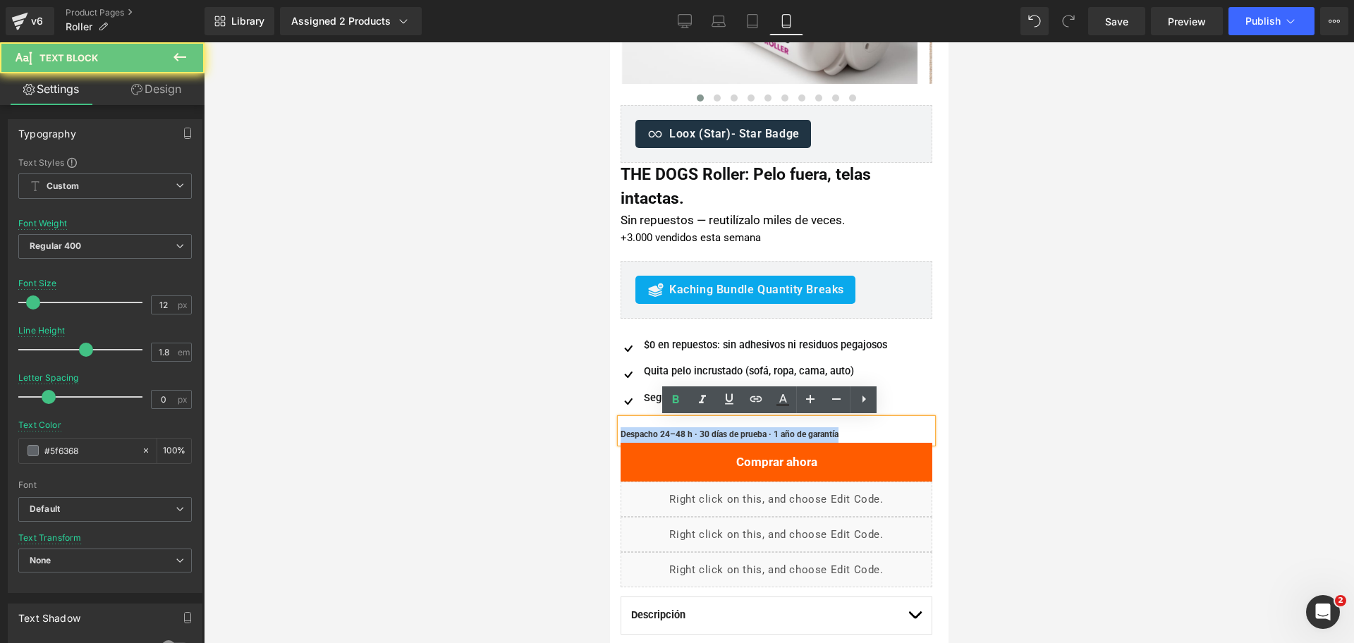
click at [720, 435] on span "Despacho 24–48 h · 30 días de prueba · 1 año de garantía" at bounding box center [729, 434] width 218 height 10
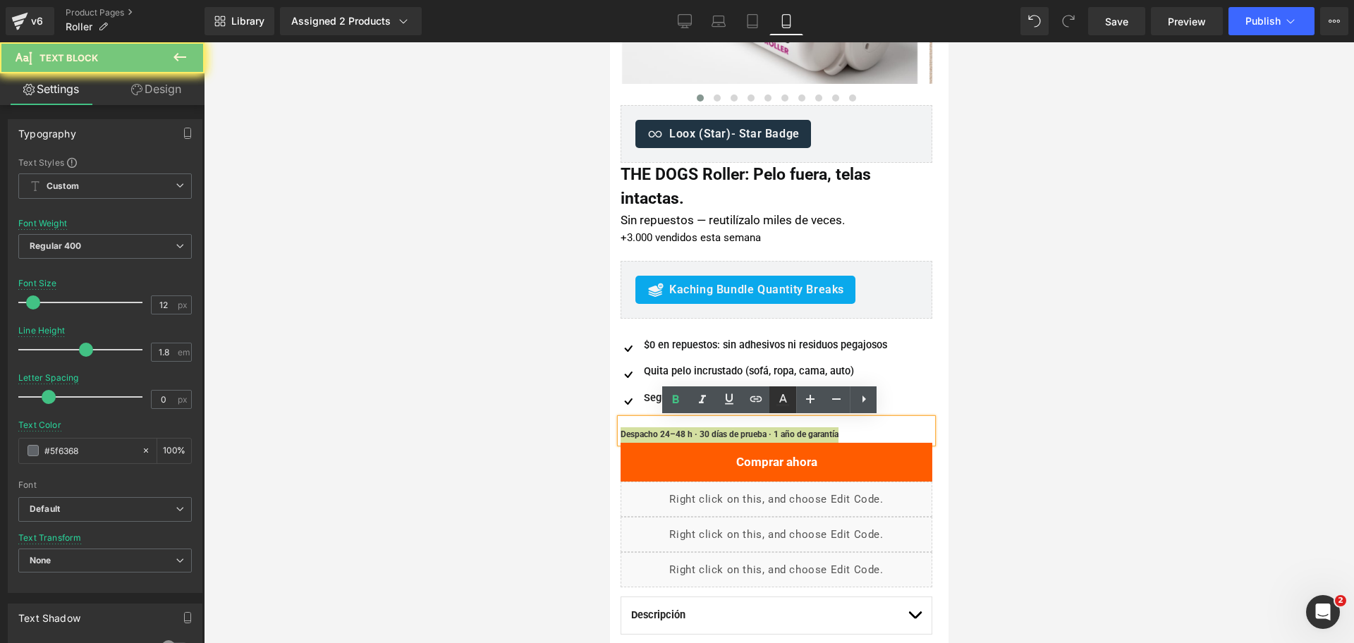
click at [785, 394] on icon at bounding box center [782, 399] width 17 height 17
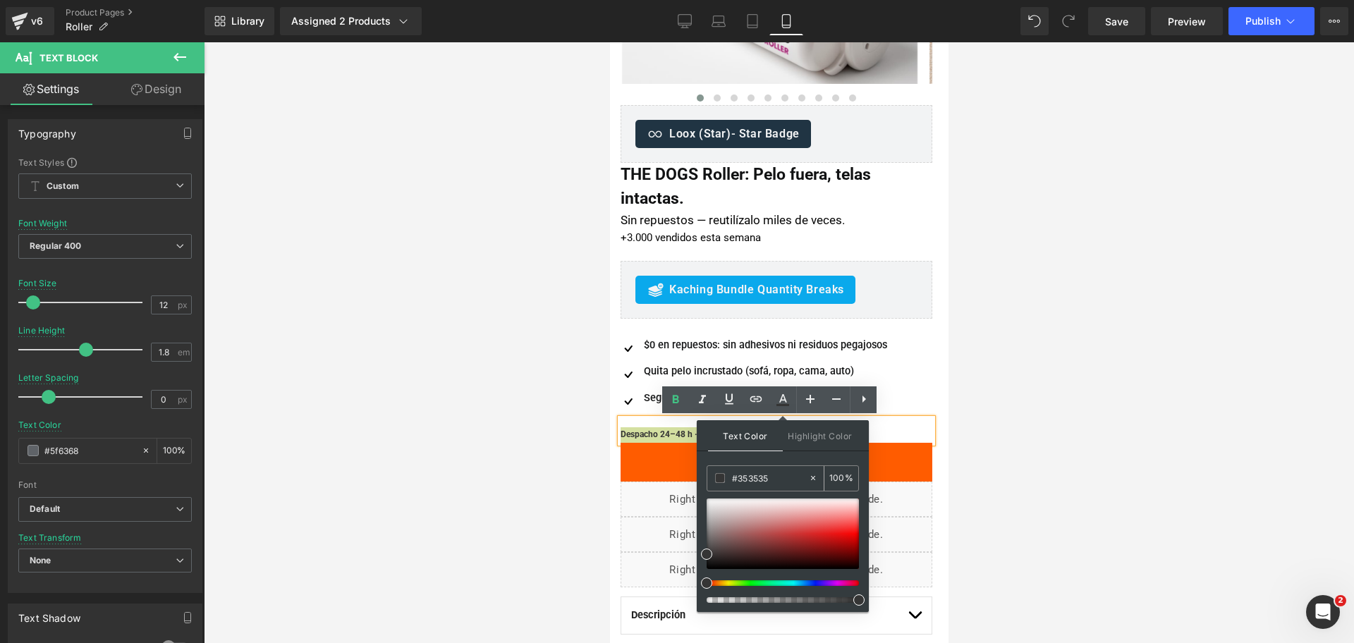
click at [747, 469] on div "#111213" at bounding box center [757, 478] width 101 height 25
click at [747, 479] on input "#111213" at bounding box center [770, 478] width 76 height 16
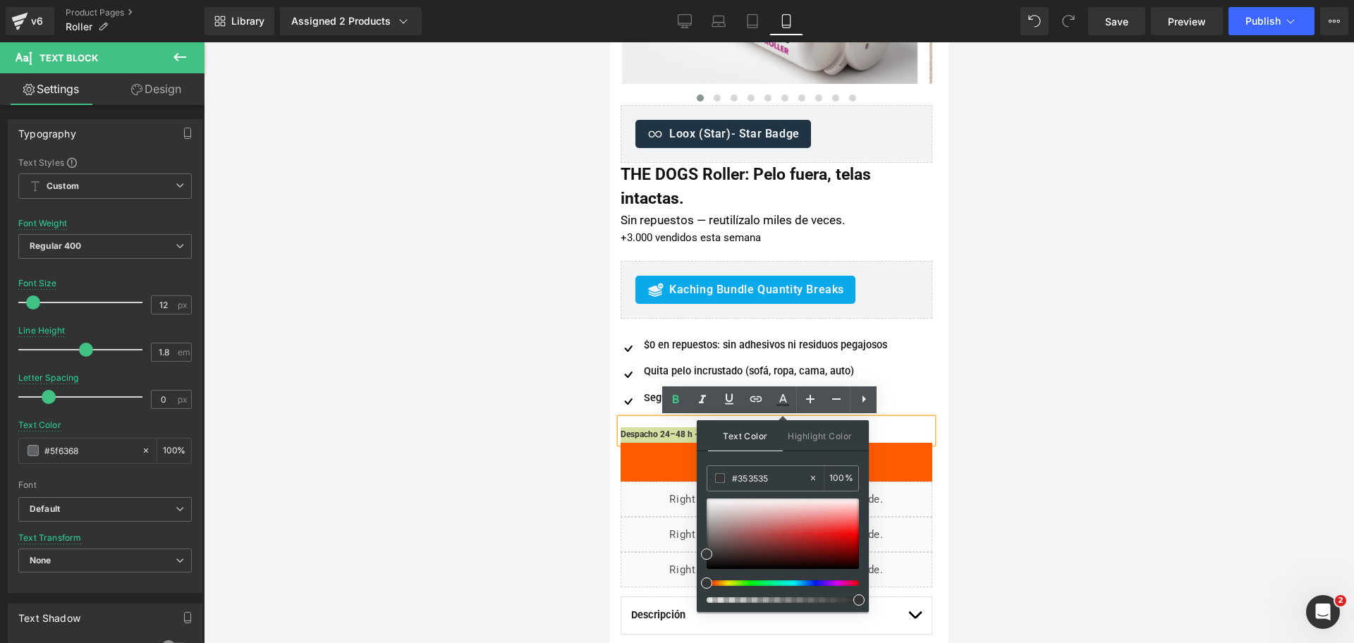
paste input "5f6368"
type input "#5f6368"
click at [714, 542] on span at bounding box center [714, 541] width 11 height 11
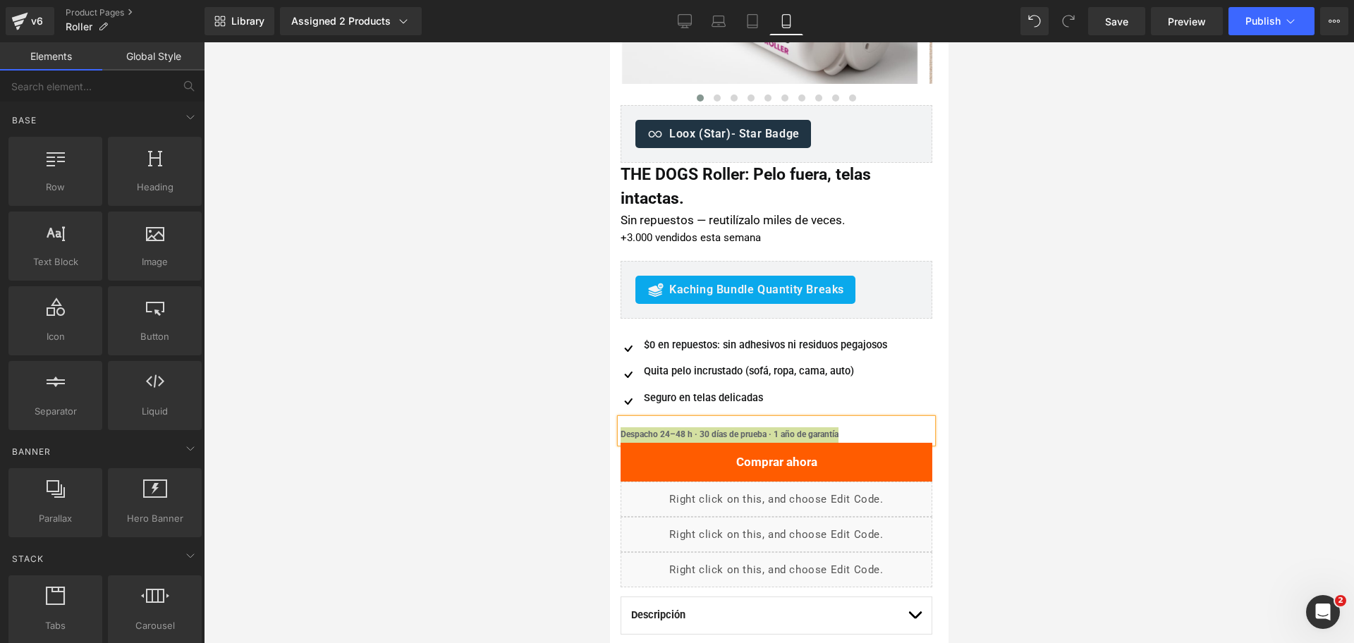
drag, startPoint x: 1065, startPoint y: 371, endPoint x: 276, endPoint y: 409, distance: 789.9
click at [1065, 371] on div at bounding box center [779, 342] width 1150 height 601
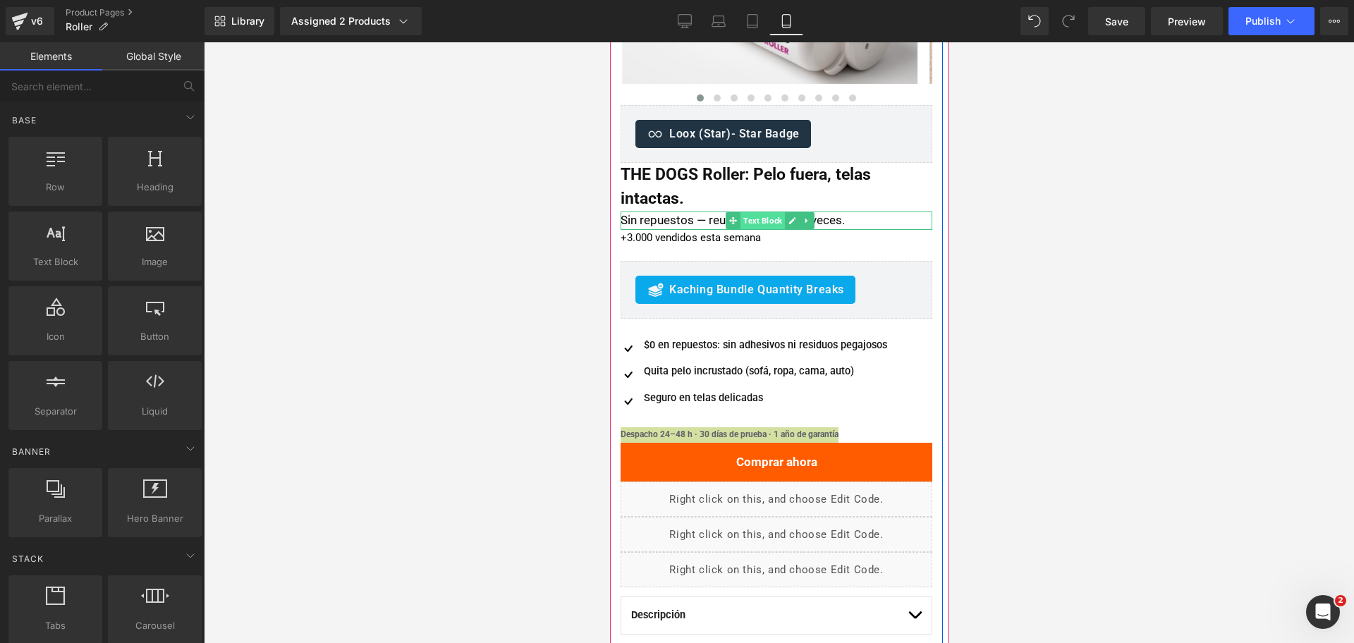
click at [761, 219] on span "Text Block" at bounding box center [762, 220] width 44 height 17
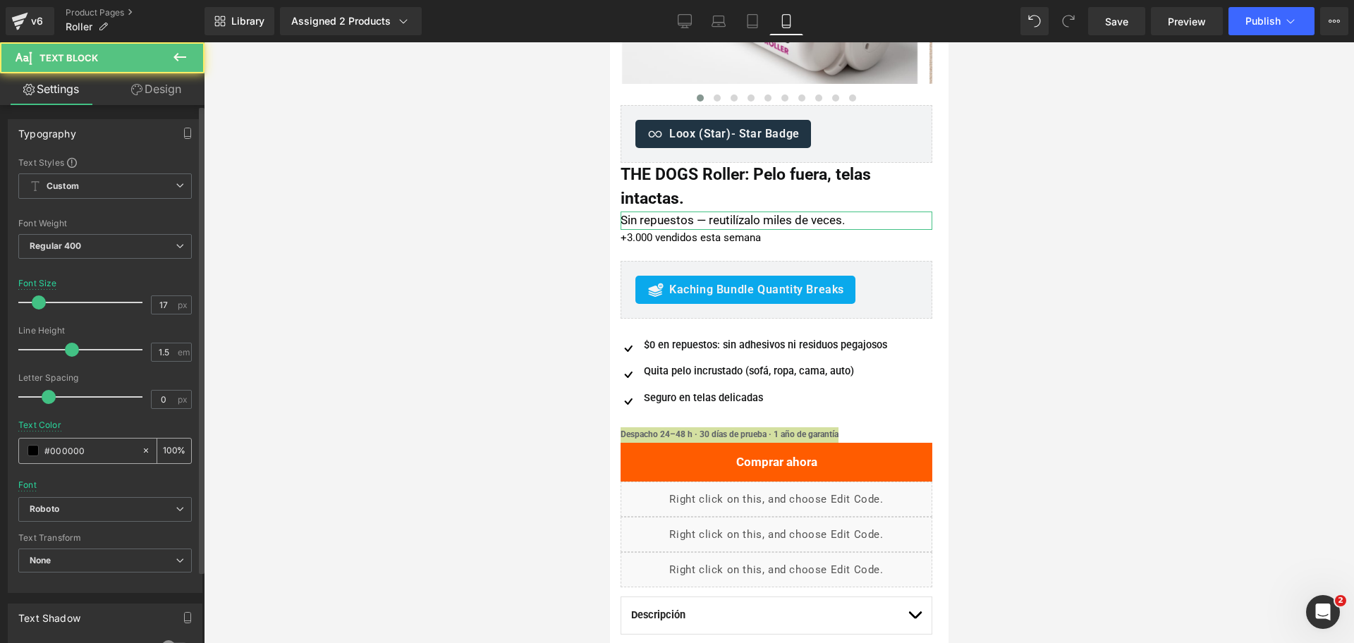
click at [116, 450] on input "#000000" at bounding box center [89, 451] width 90 height 16
paste input "5f6368"
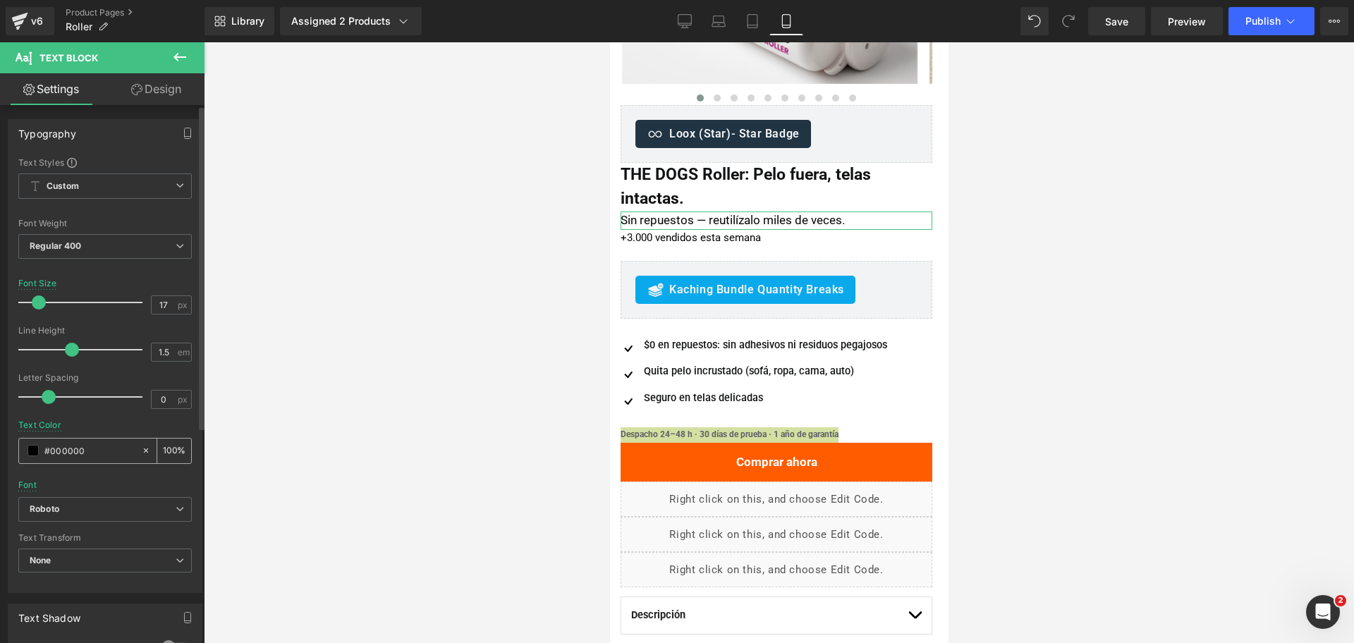
type input "#5f6368"
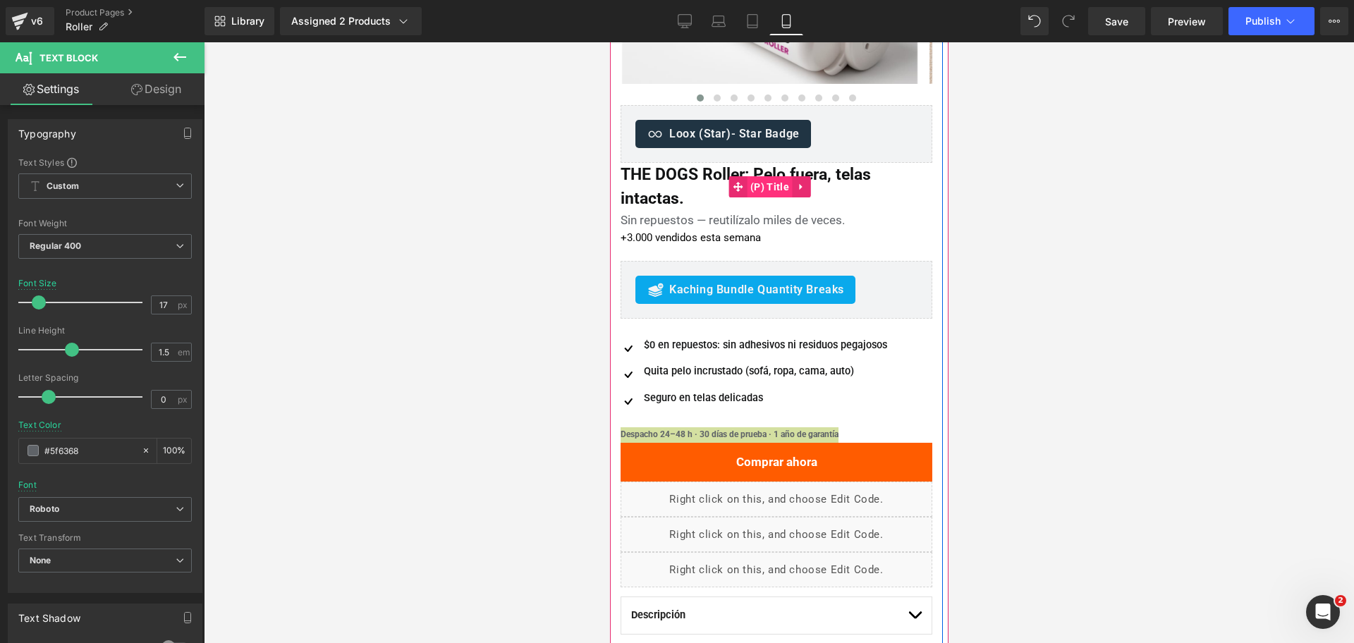
click at [771, 184] on span "(P) Title" at bounding box center [769, 186] width 46 height 21
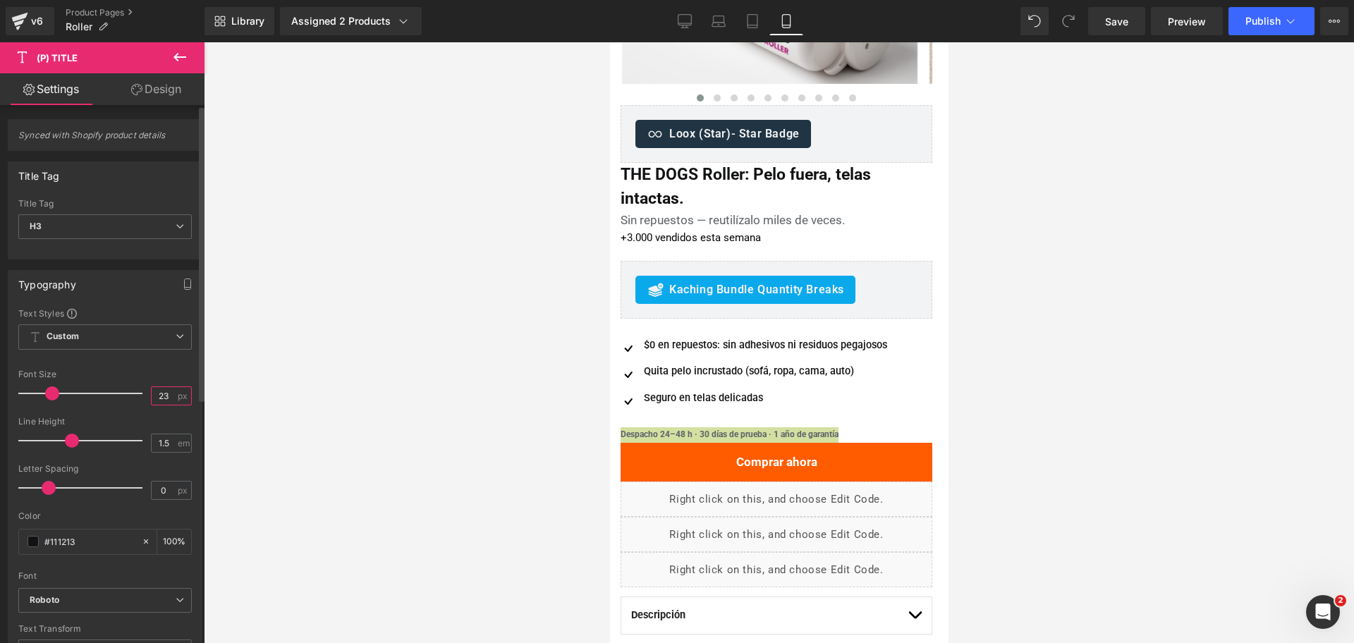
click at [164, 393] on input "23" at bounding box center [164, 396] width 25 height 18
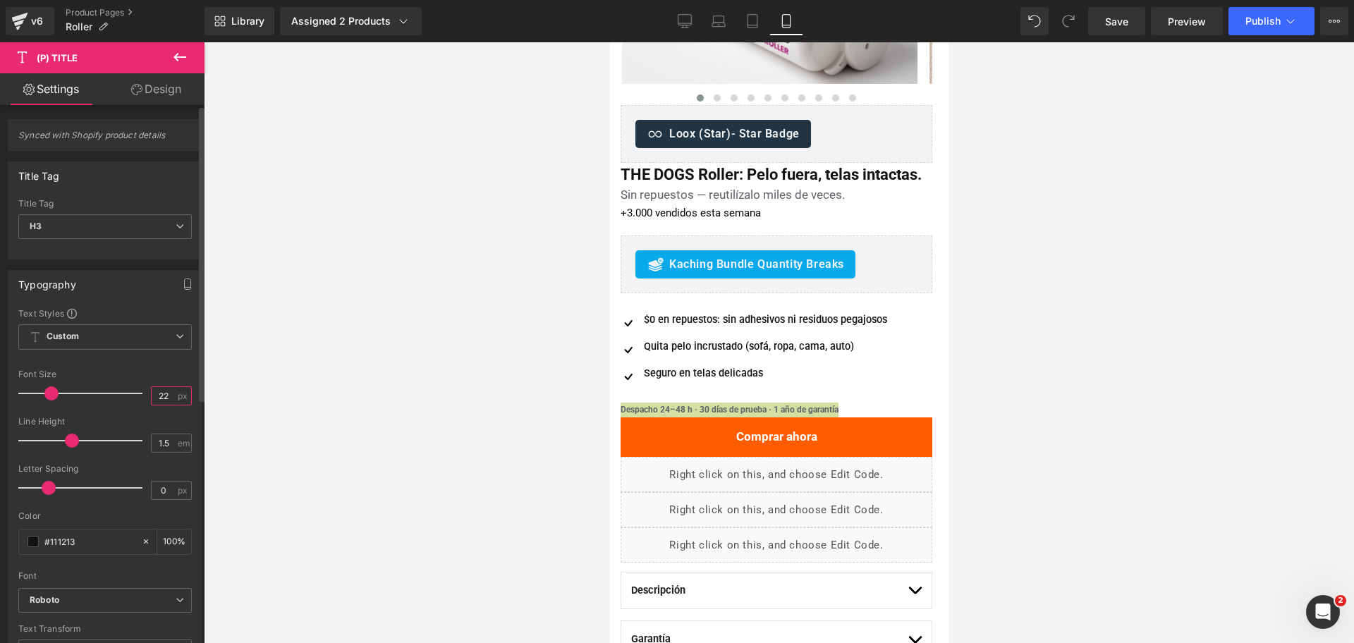
click at [164, 393] on input "22" at bounding box center [164, 396] width 25 height 18
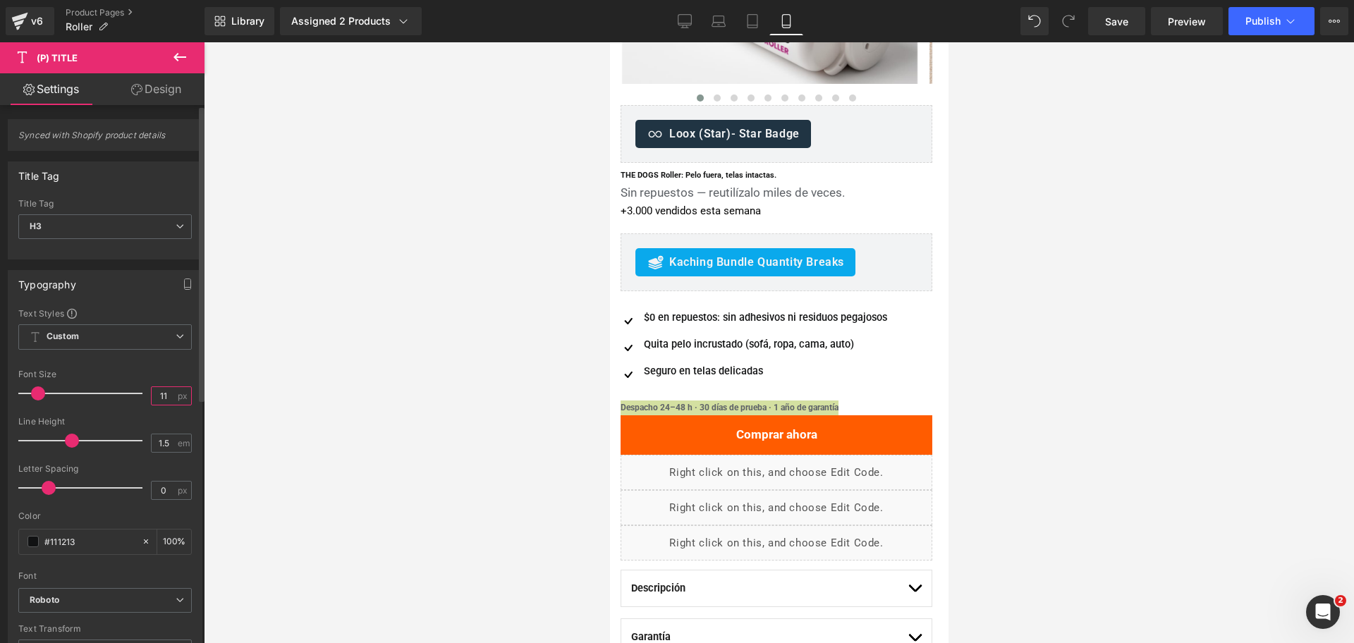
click at [164, 393] on input "11" at bounding box center [164, 396] width 25 height 18
type input "21"
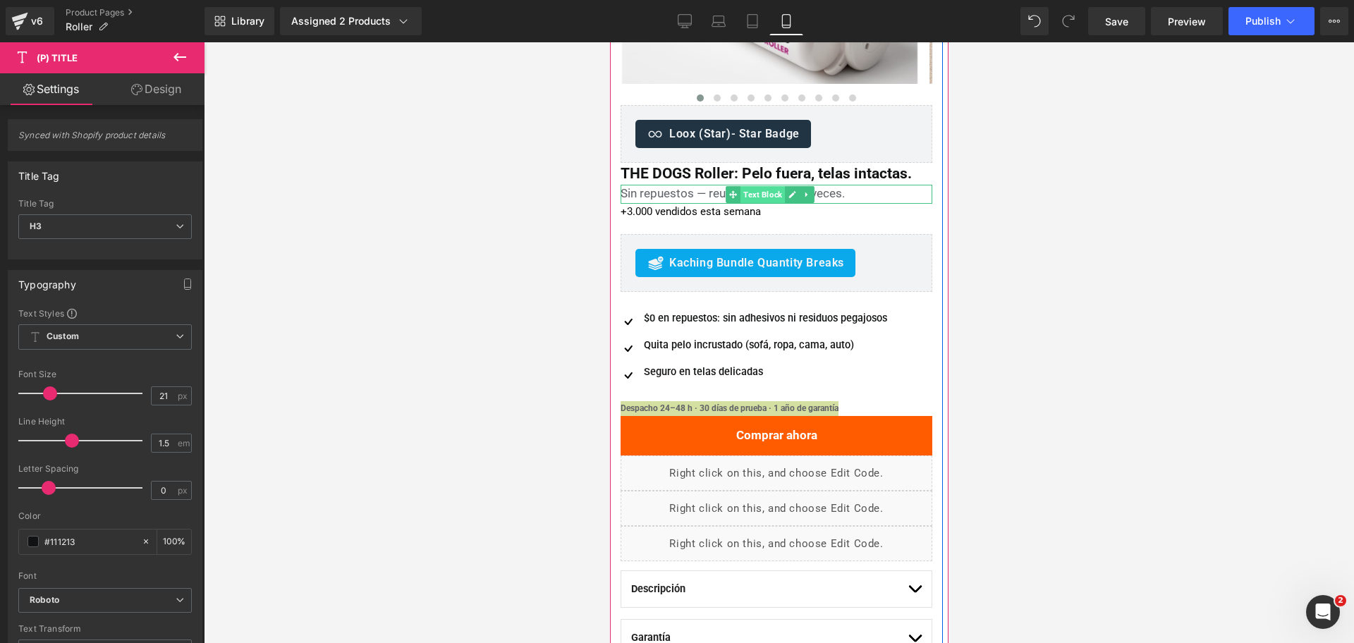
click at [775, 195] on span "Text Block" at bounding box center [762, 194] width 44 height 17
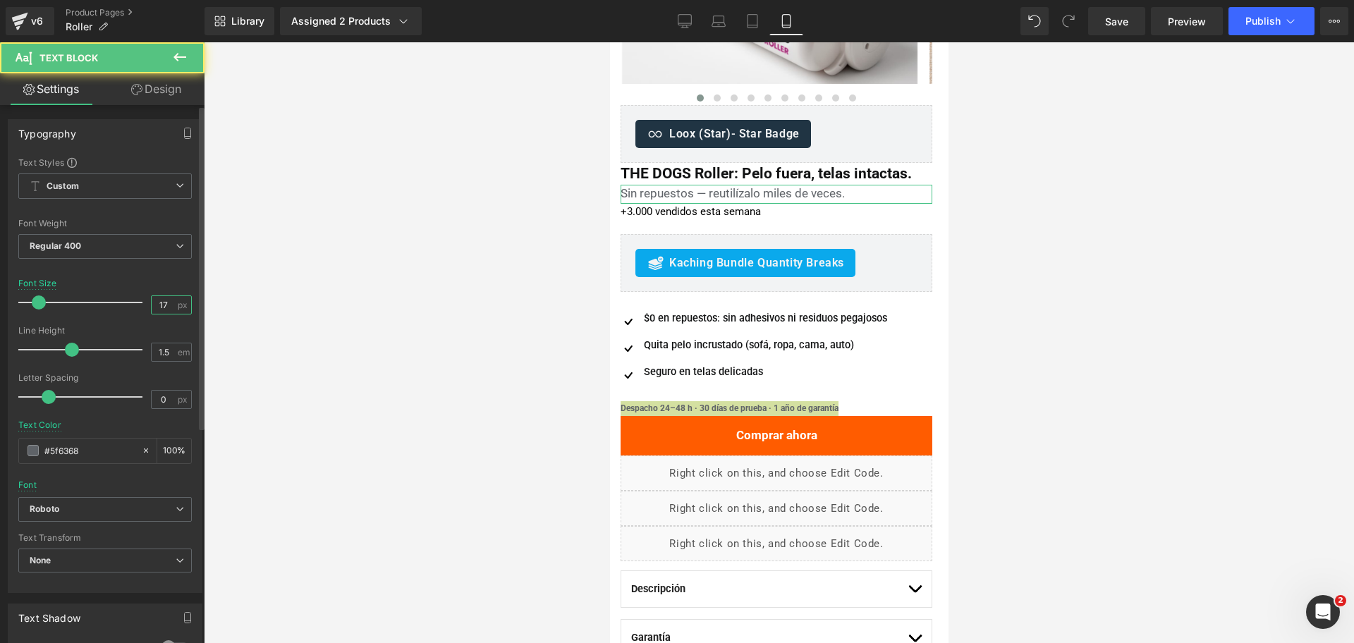
click at [153, 305] on input "17" at bounding box center [164, 305] width 25 height 18
type input "16"
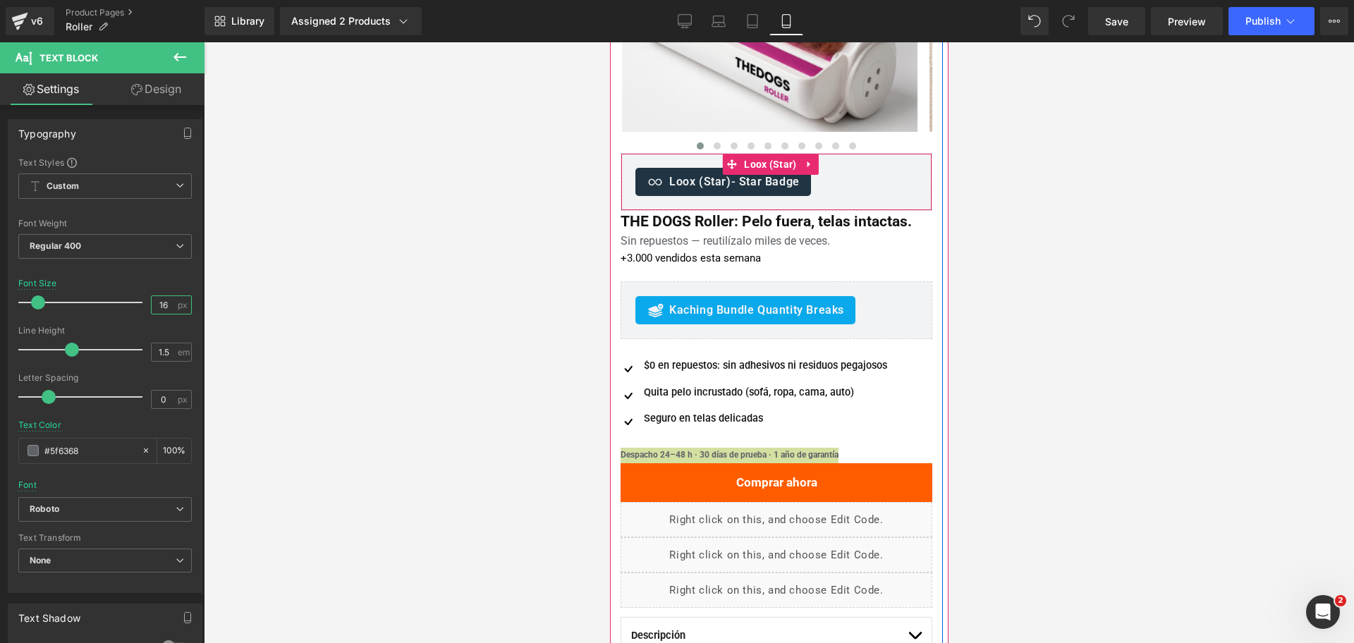
scroll to position [236, 0]
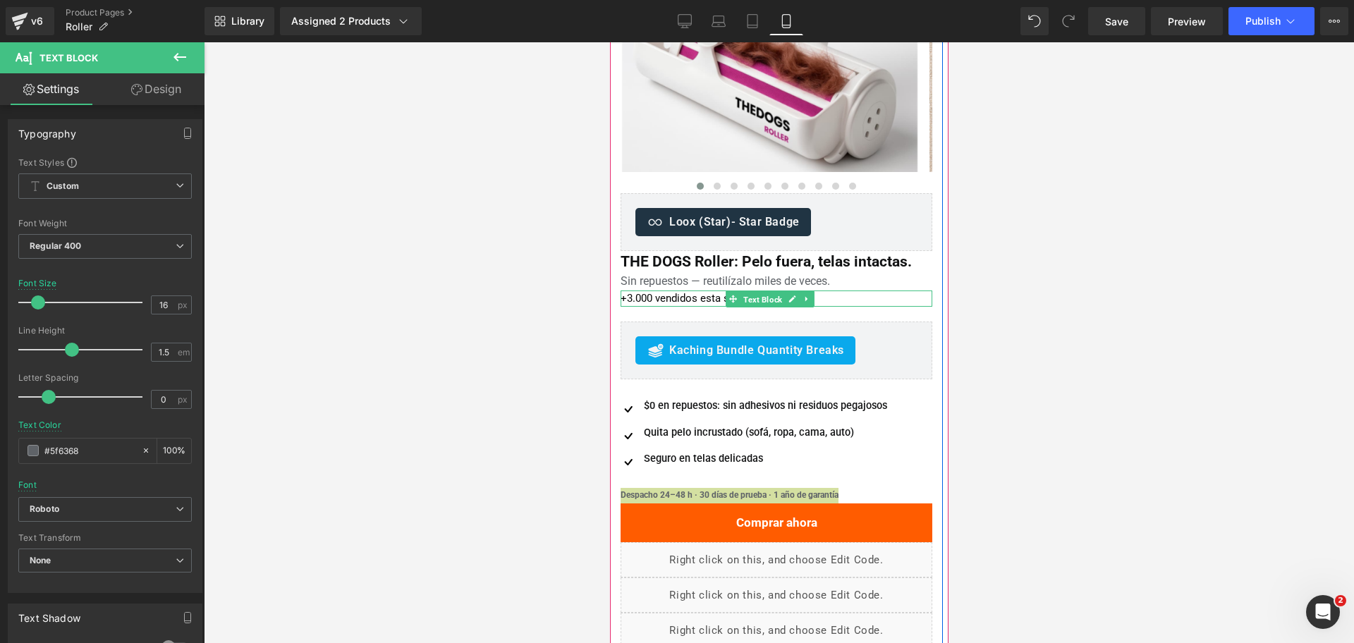
click at [743, 301] on span "Text Block" at bounding box center [762, 298] width 44 height 17
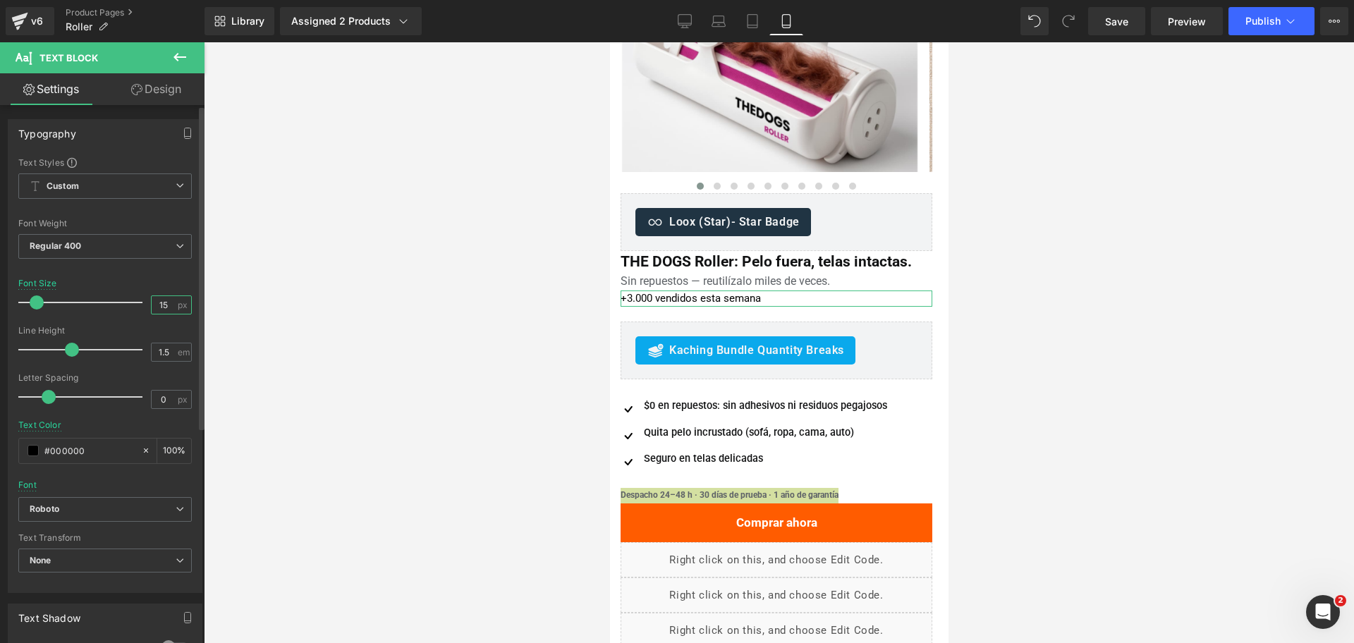
click at [166, 309] on input "15" at bounding box center [164, 305] width 25 height 18
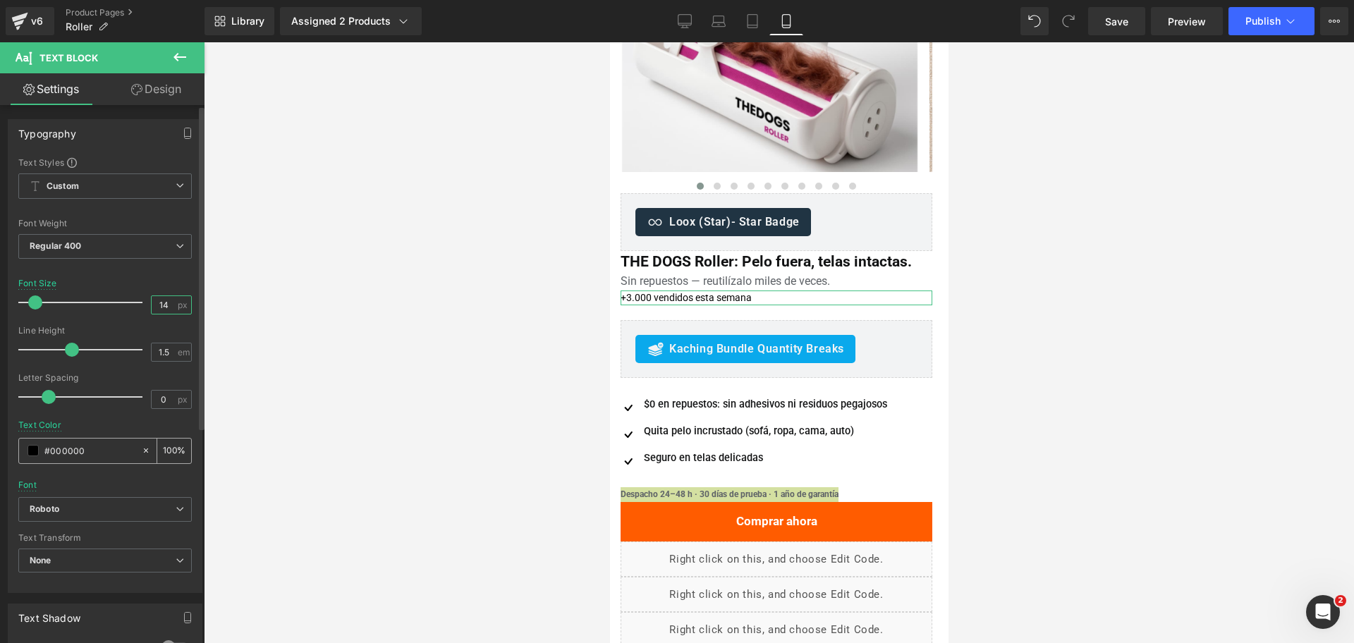
type input "14"
click at [128, 446] on input "#000000" at bounding box center [89, 451] width 90 height 16
paste input "5f6368"
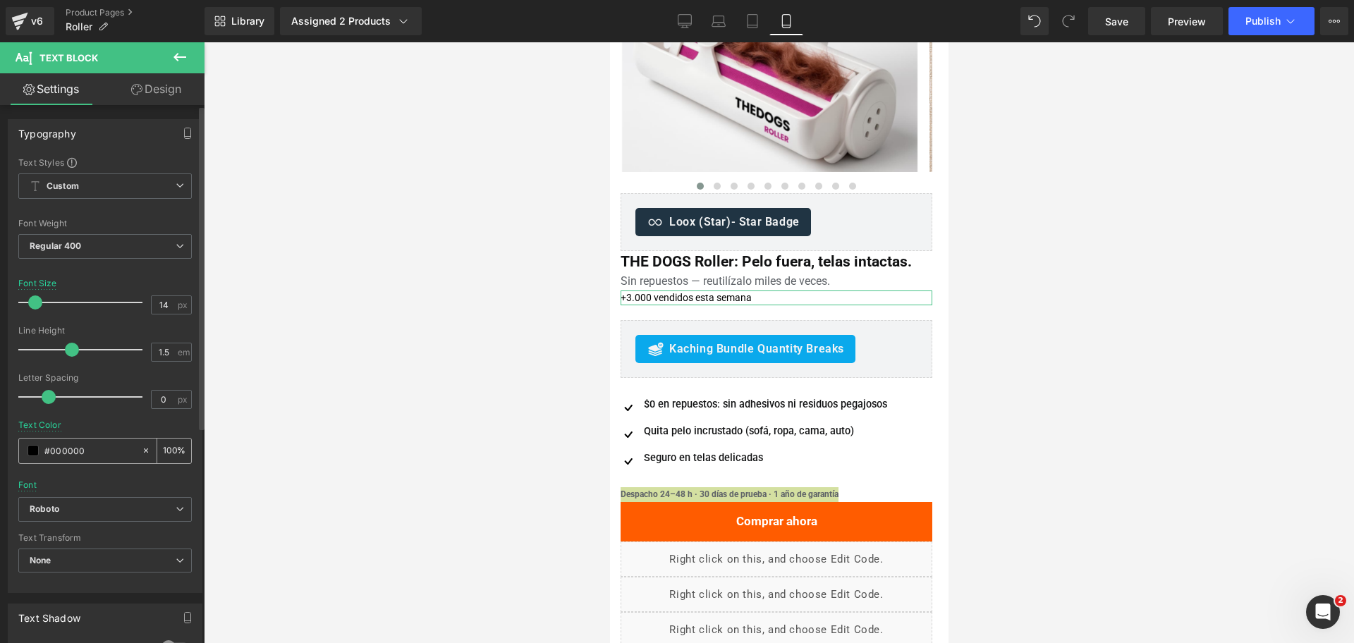
type input "#5f6368"
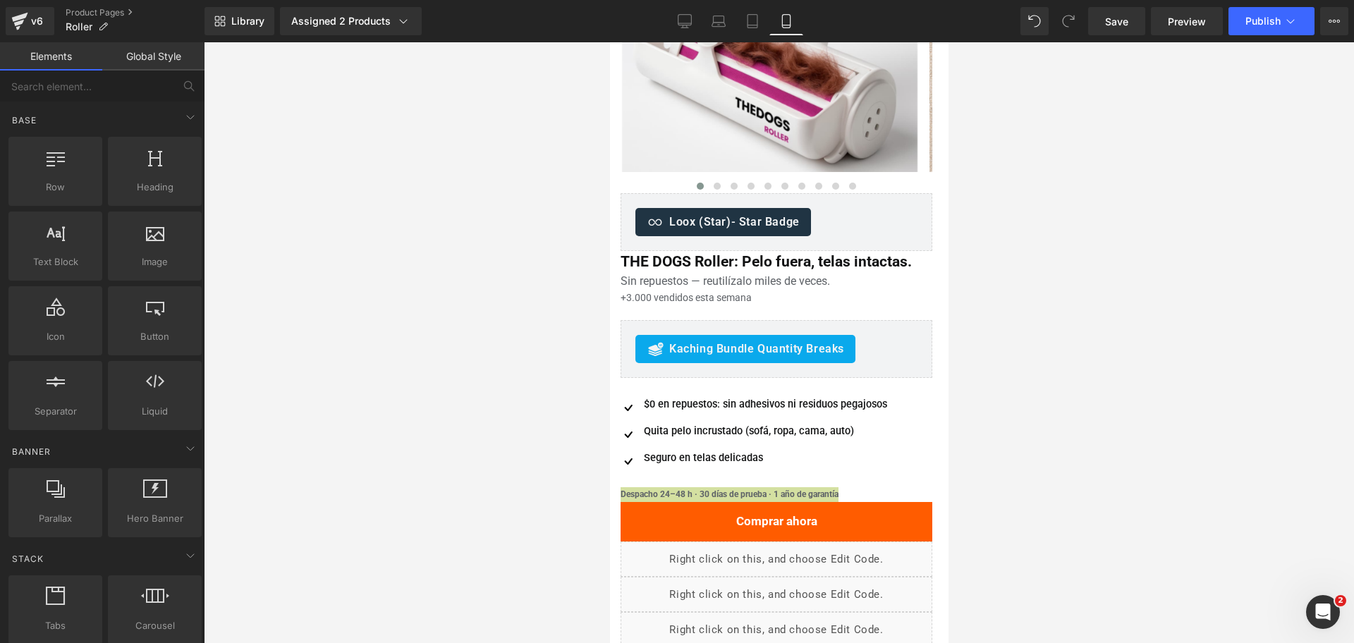
click at [1029, 276] on div at bounding box center [779, 342] width 1150 height 601
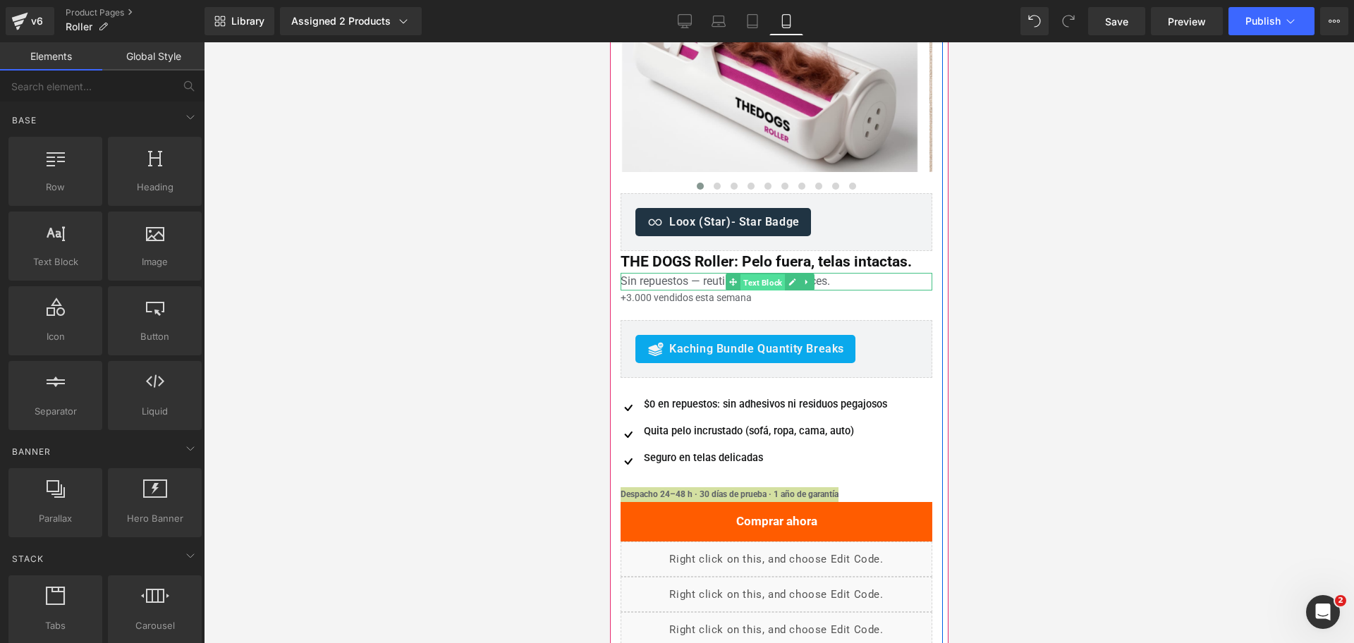
click at [757, 285] on span "Text Block" at bounding box center [762, 282] width 44 height 17
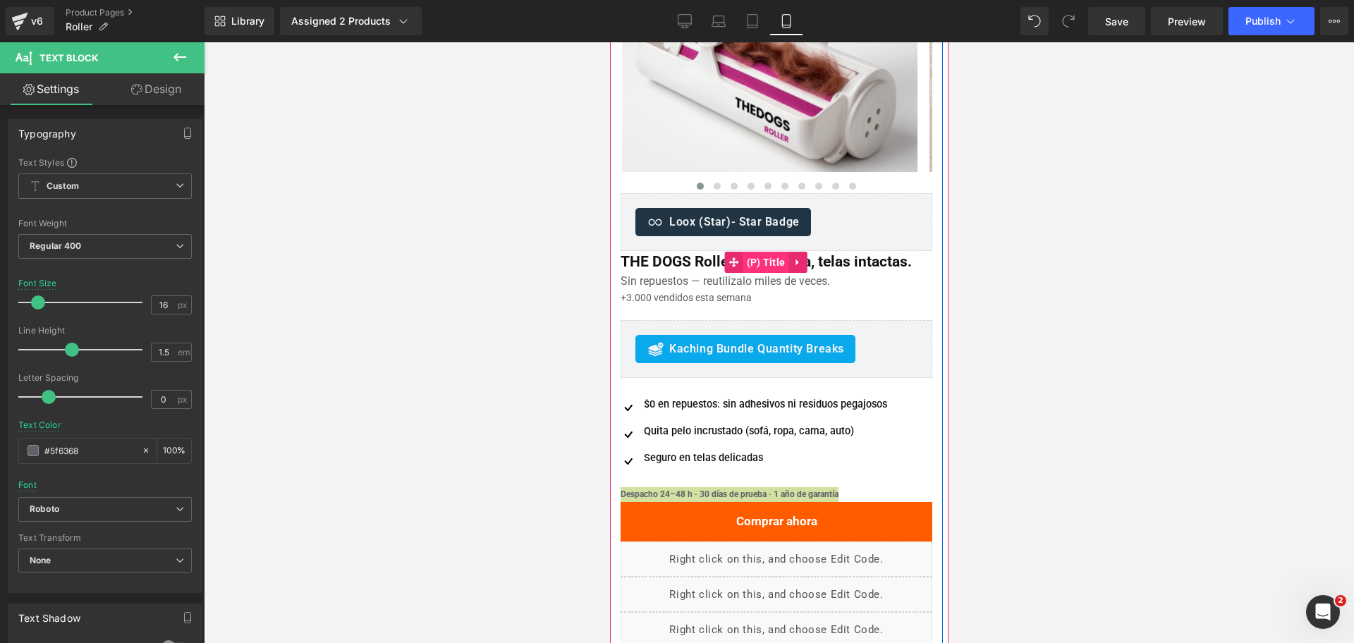
click at [757, 259] on span "(P) Title" at bounding box center [765, 262] width 46 height 21
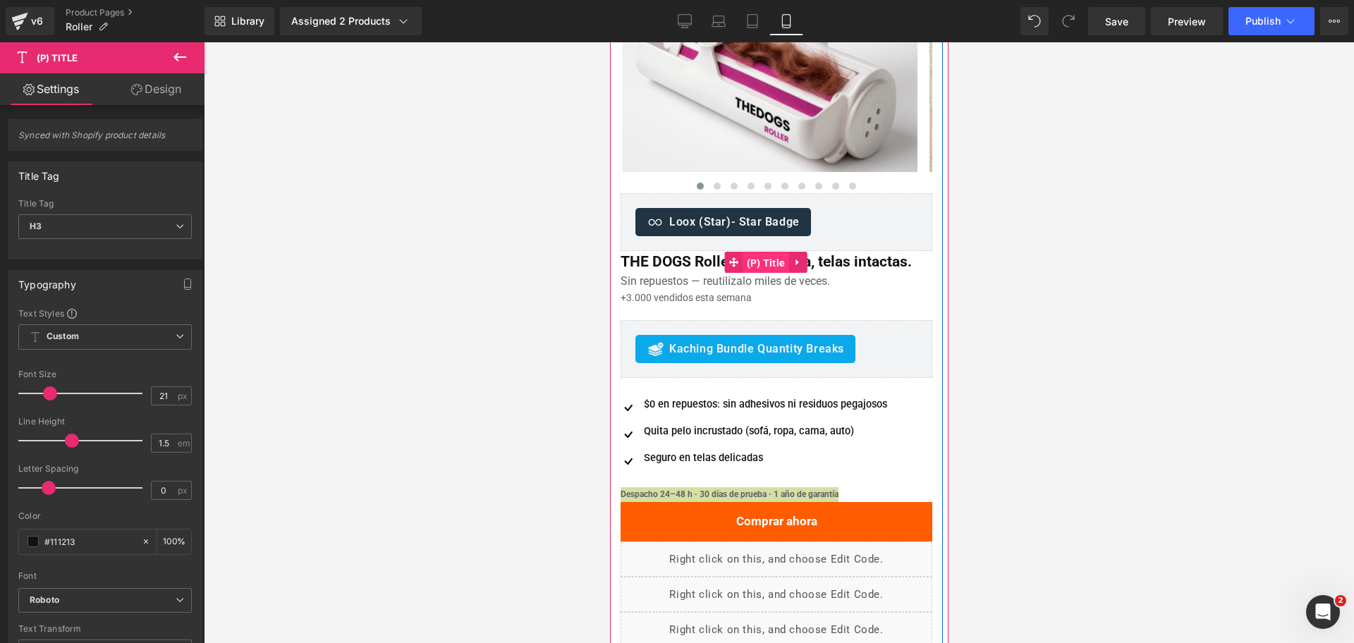
click at [767, 269] on span "(P) Title" at bounding box center [765, 262] width 46 height 21
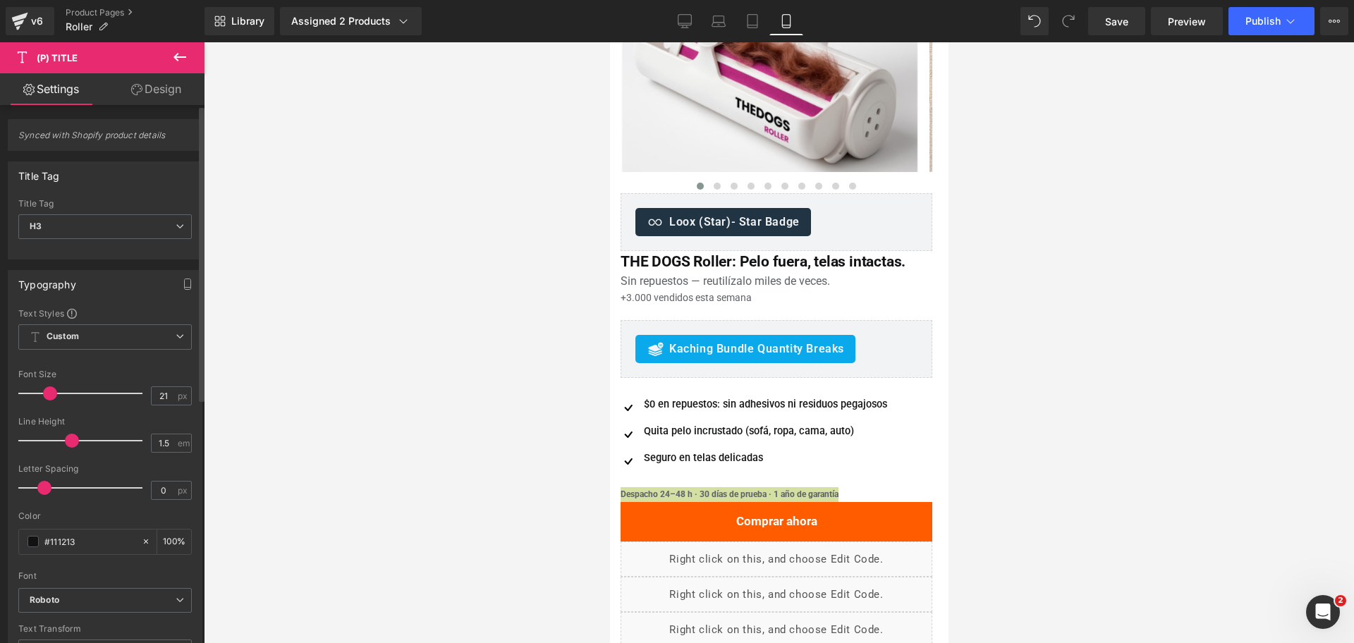
click at [46, 492] on span at bounding box center [44, 488] width 14 height 14
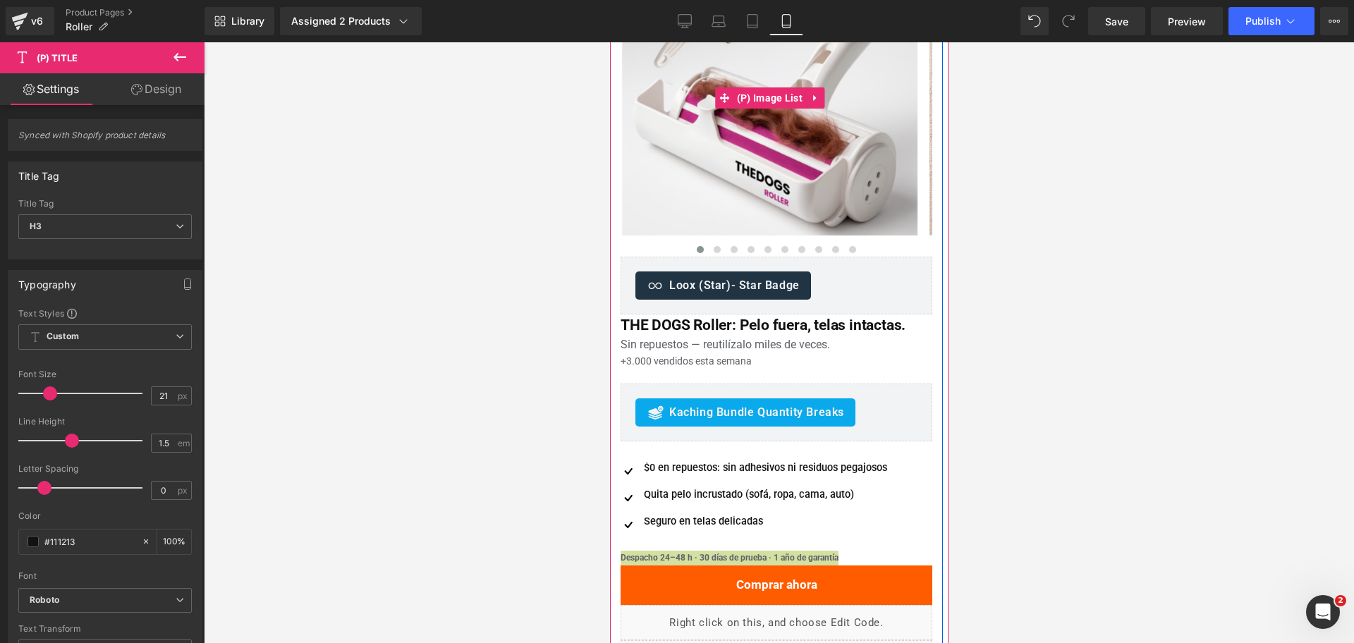
scroll to position [176, 0]
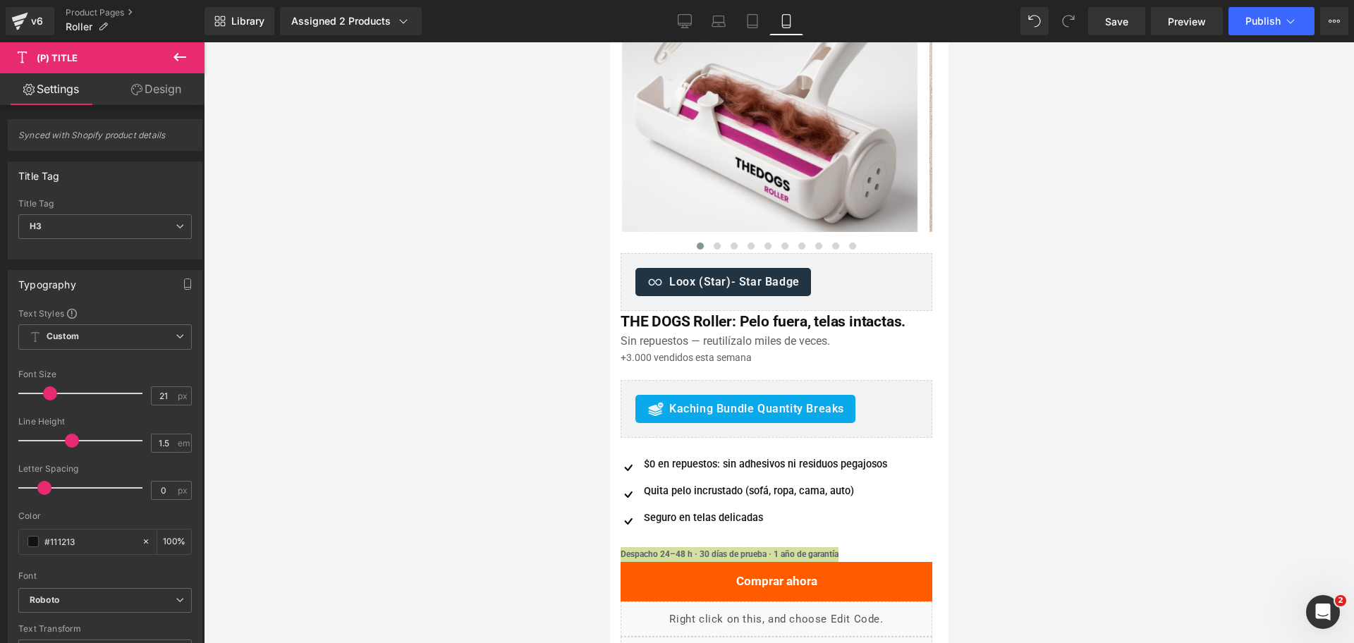
click at [1104, 193] on div at bounding box center [779, 342] width 1150 height 601
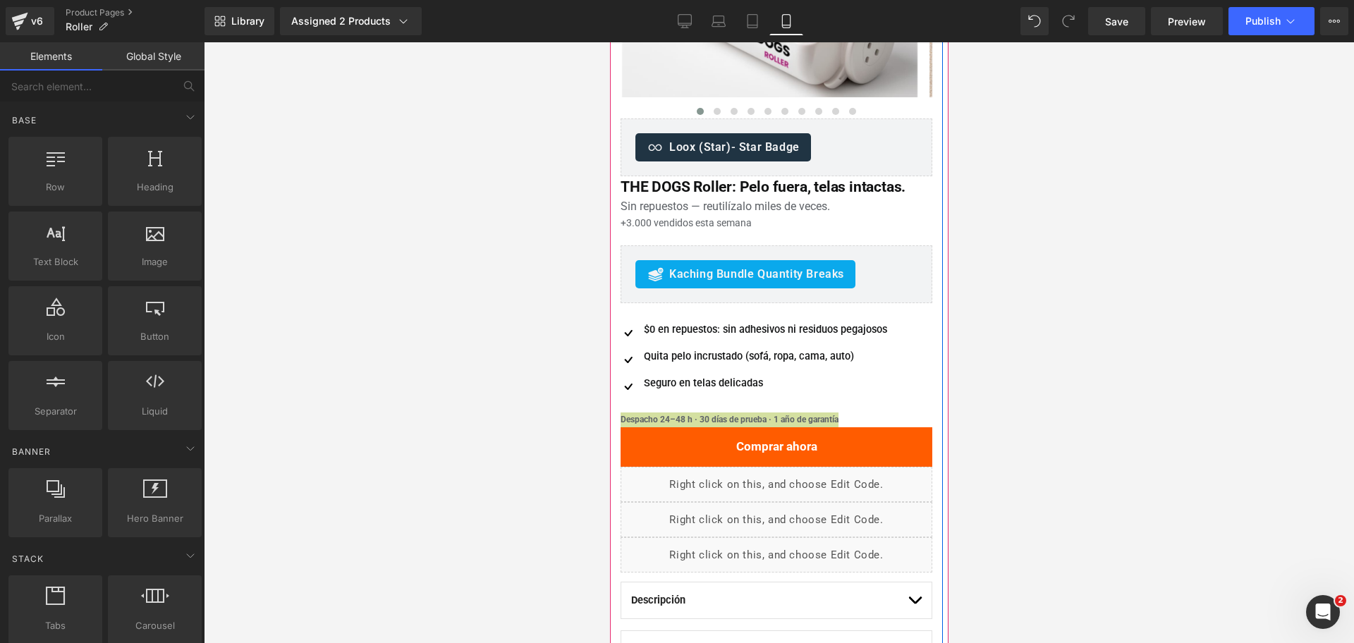
scroll to position [353, 0]
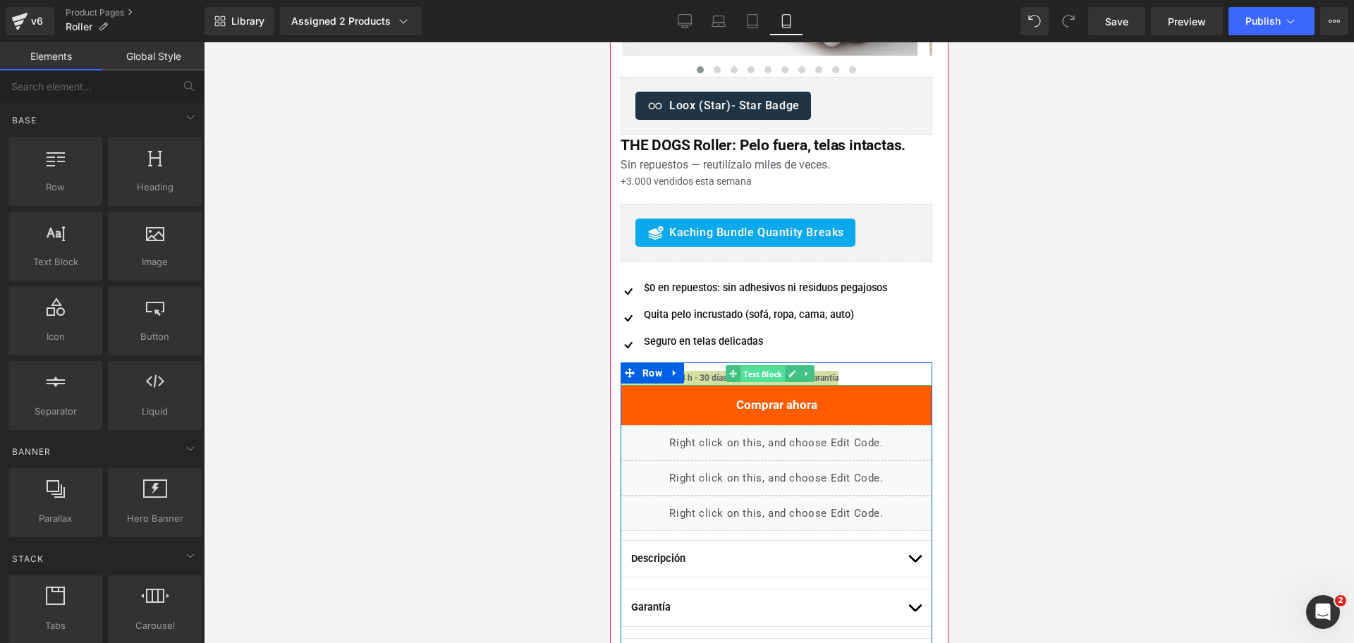
click at [768, 377] on span "Text Block" at bounding box center [762, 374] width 44 height 17
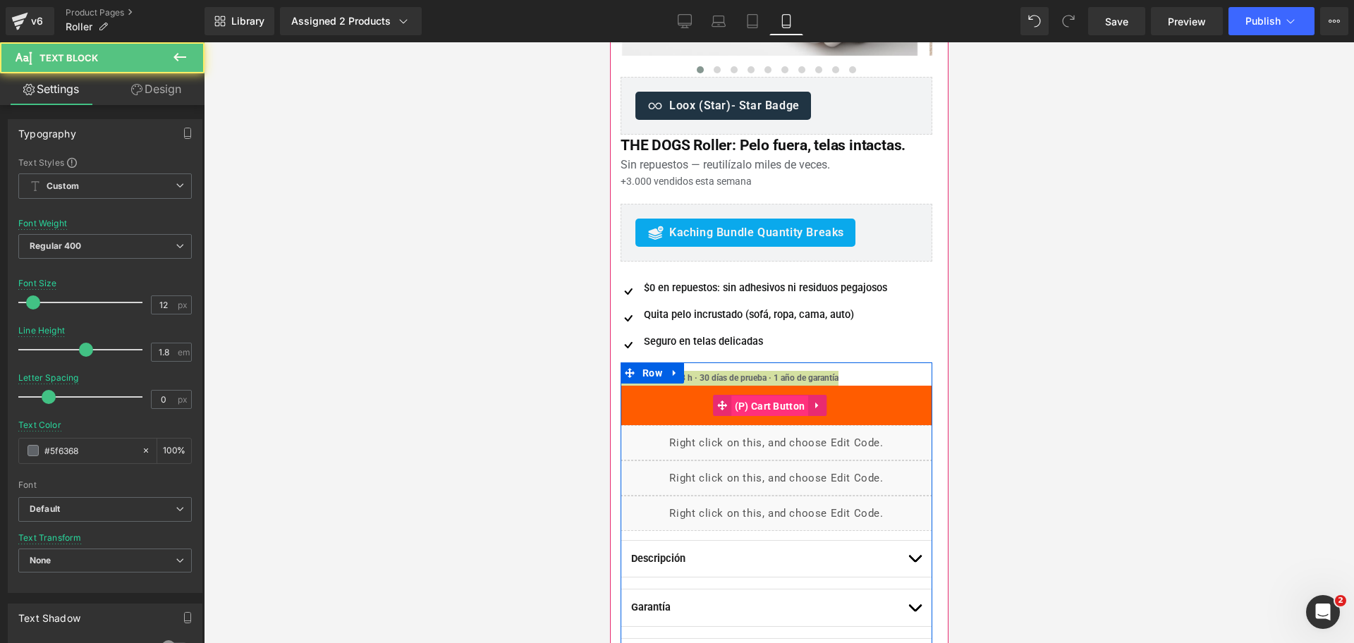
click at [771, 405] on span "(P) Cart Button" at bounding box center [769, 406] width 78 height 21
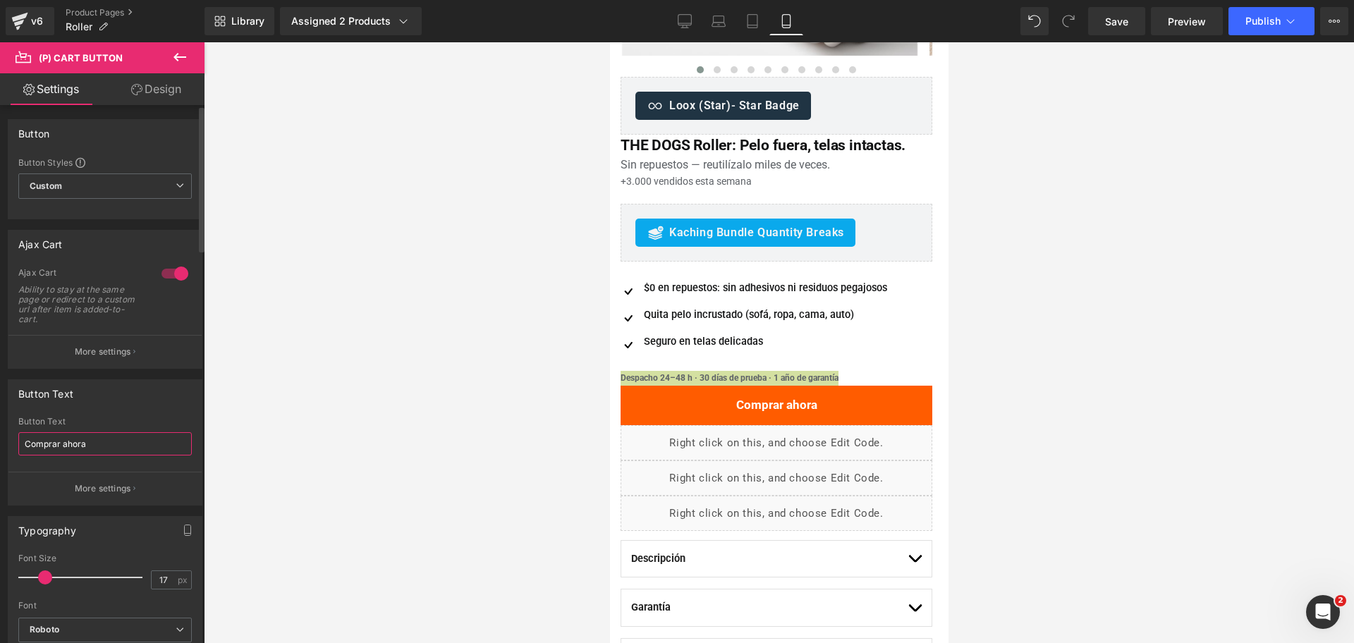
click at [124, 449] on input "Comprar ahora" at bounding box center [104, 443] width 173 height 23
click at [124, 448] on input "Comprar ahora" at bounding box center [104, 443] width 173 height 23
type input "Agregar al carrito"
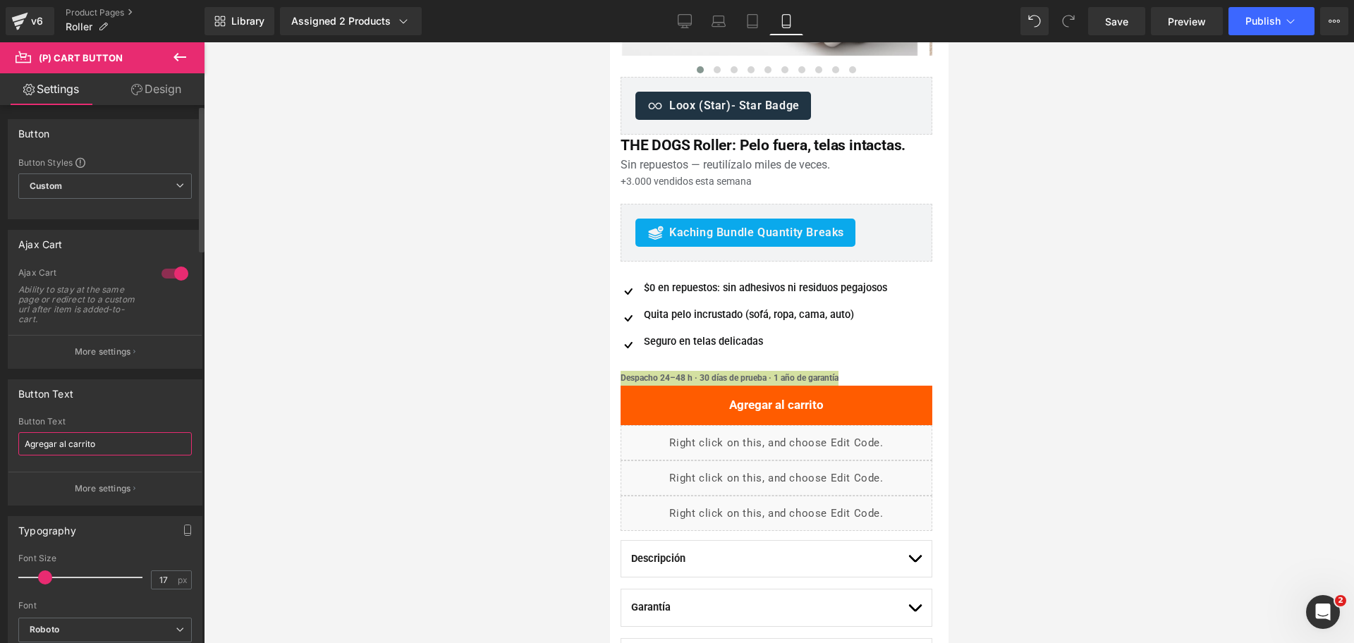
click at [120, 448] on input "Agregar al carrito" at bounding box center [104, 443] width 173 height 23
click at [999, 357] on div at bounding box center [779, 342] width 1150 height 601
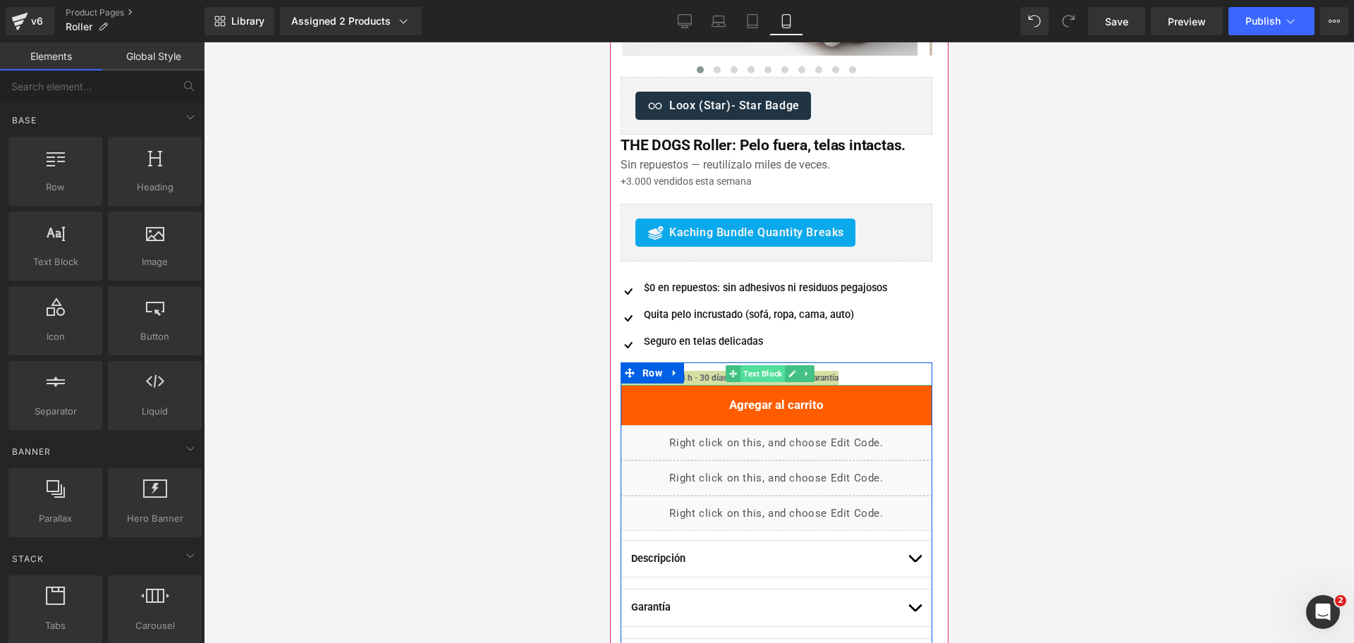
click at [761, 381] on span "Text Block" at bounding box center [762, 373] width 44 height 17
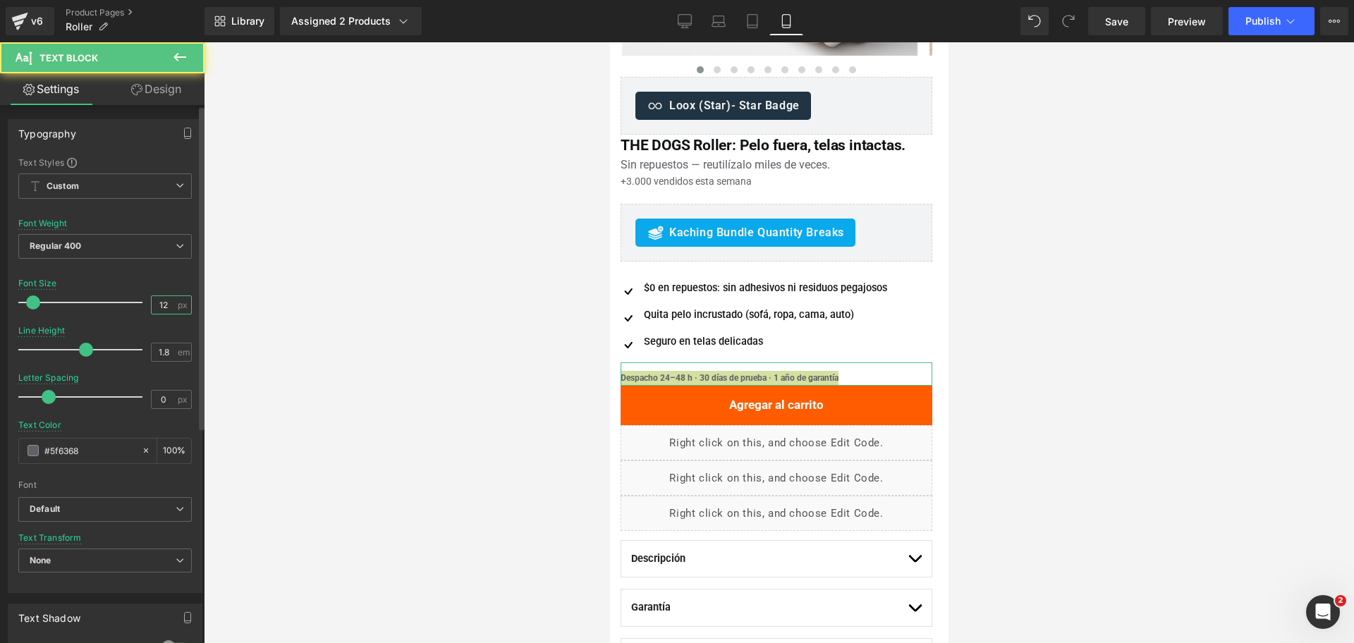
click at [167, 312] on input "12" at bounding box center [164, 305] width 25 height 18
type input "13"
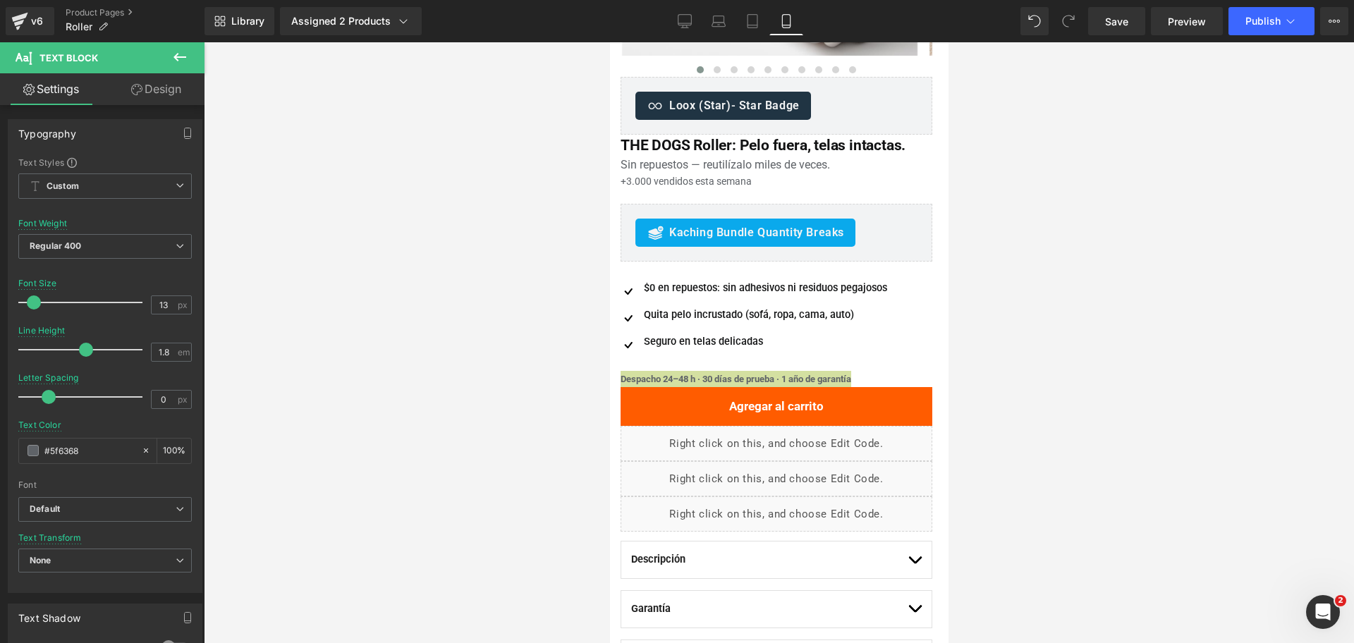
click at [1045, 282] on div at bounding box center [779, 342] width 1150 height 601
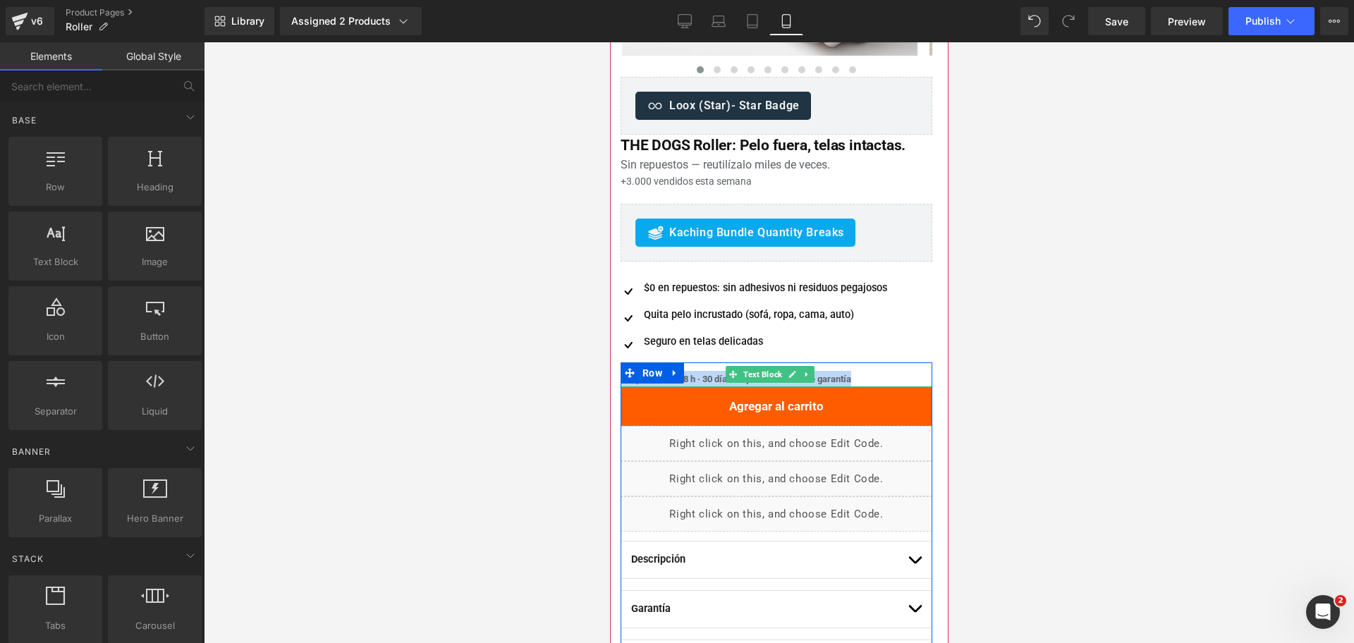
click at [869, 374] on p "Despacho 24–48 h · 30 días de prueba · 1 año de garantía" at bounding box center [776, 379] width 312 height 16
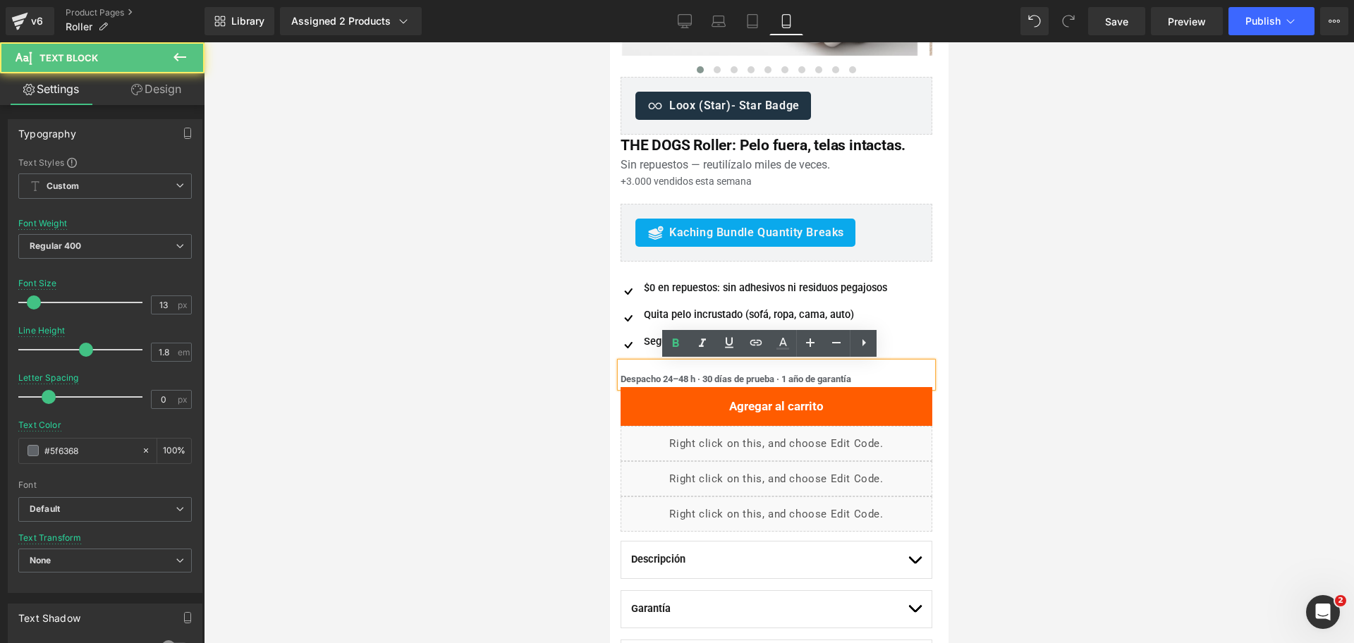
click at [1022, 334] on div at bounding box center [779, 342] width 1150 height 601
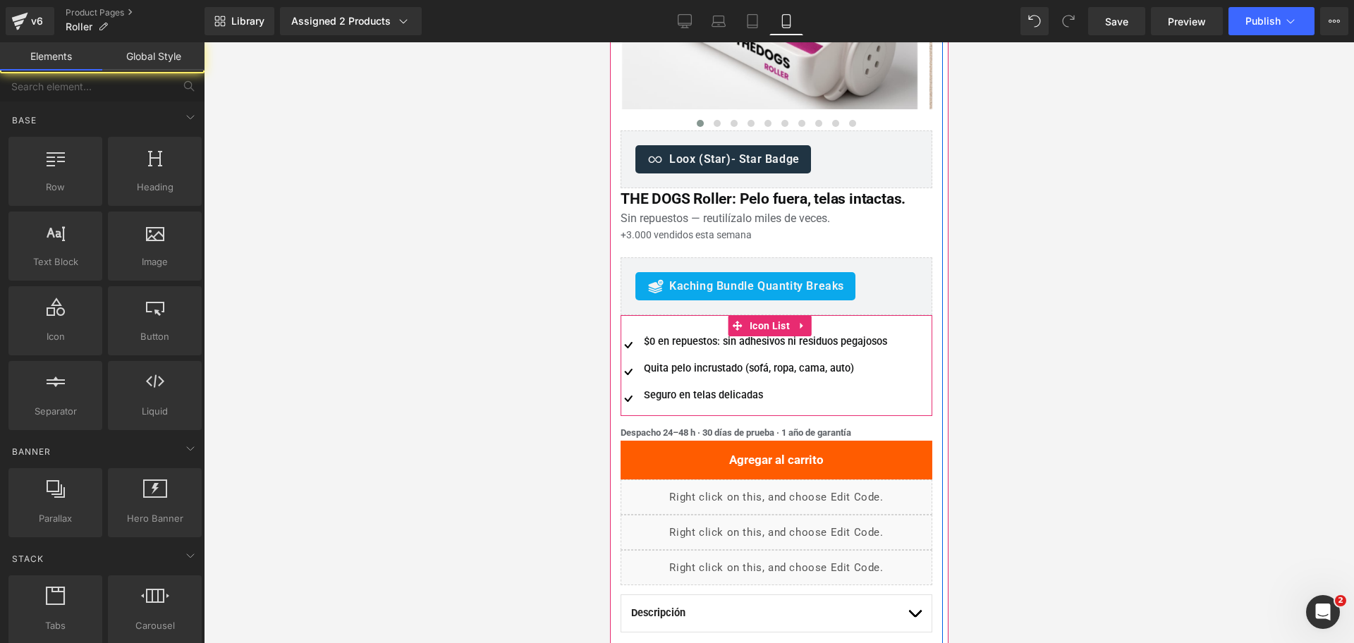
scroll to position [0, 0]
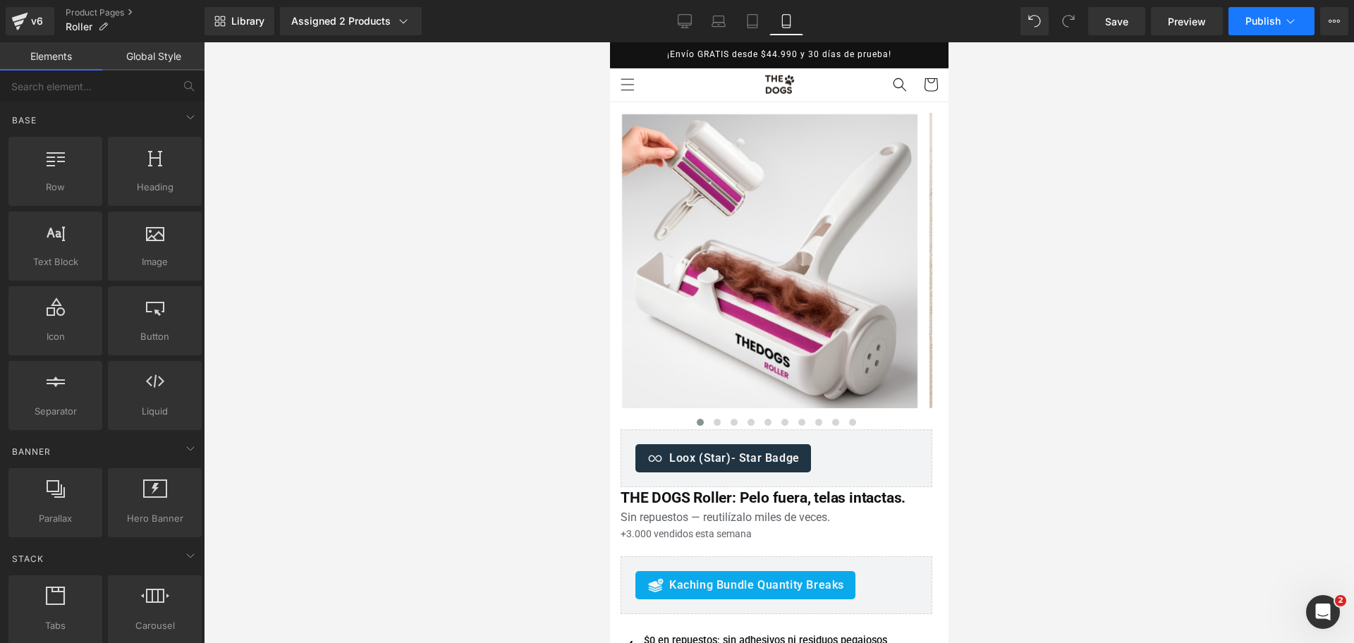
click at [1272, 8] on button "Publish" at bounding box center [1271, 21] width 86 height 28
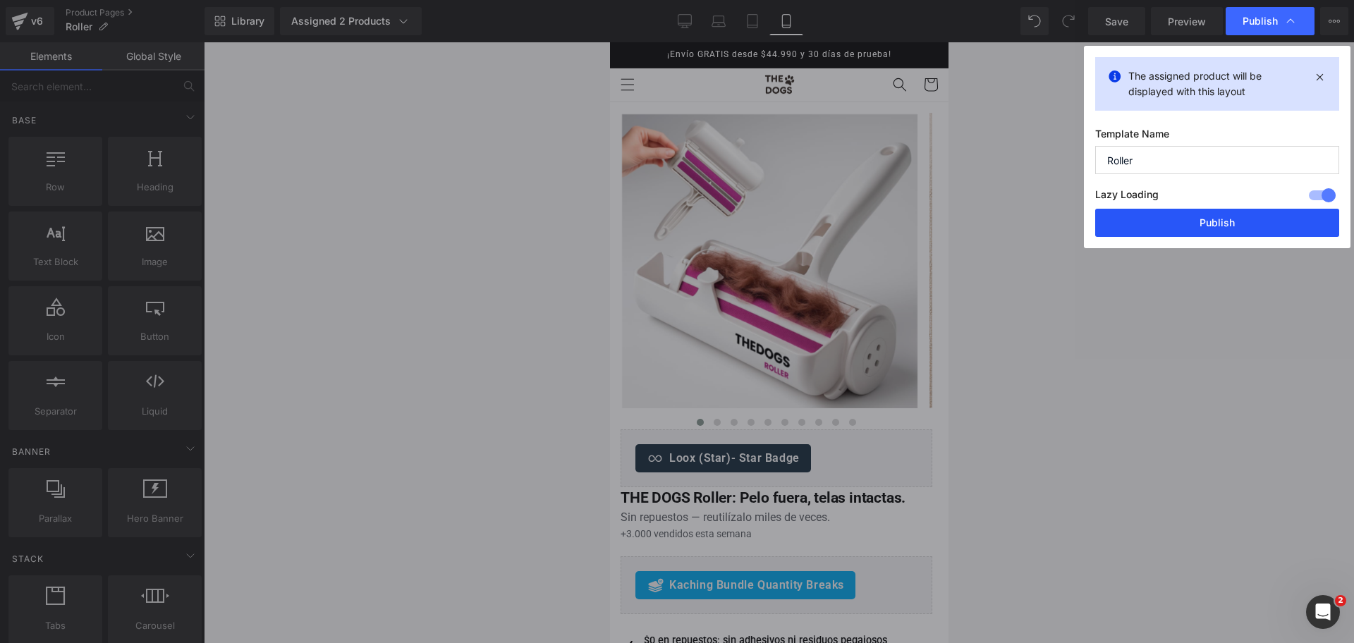
click at [1179, 219] on button "Publish" at bounding box center [1217, 223] width 244 height 28
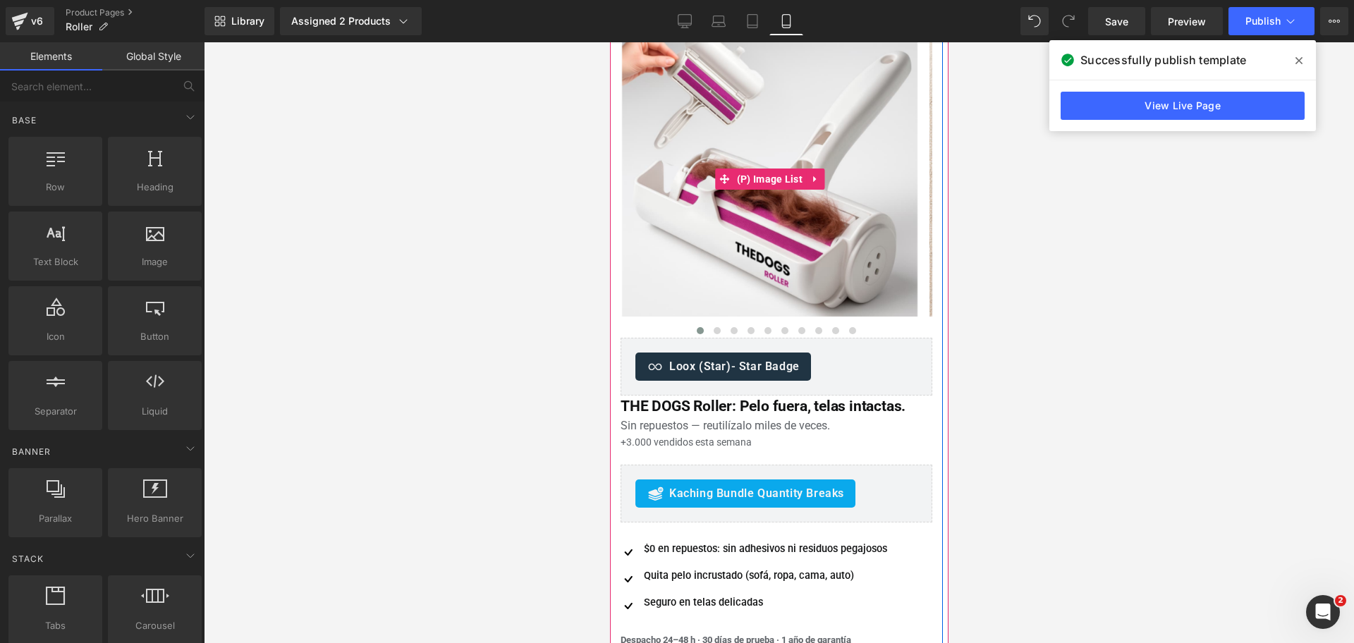
scroll to position [176, 0]
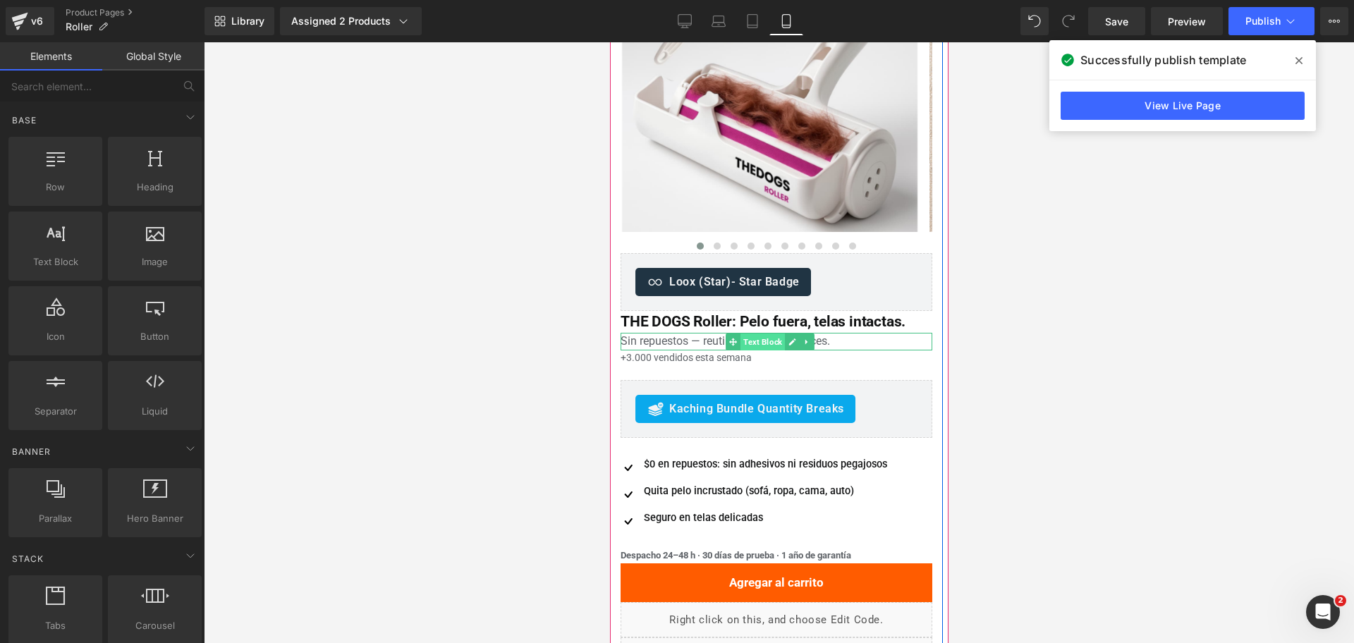
click at [749, 340] on span "Text Block" at bounding box center [762, 342] width 44 height 17
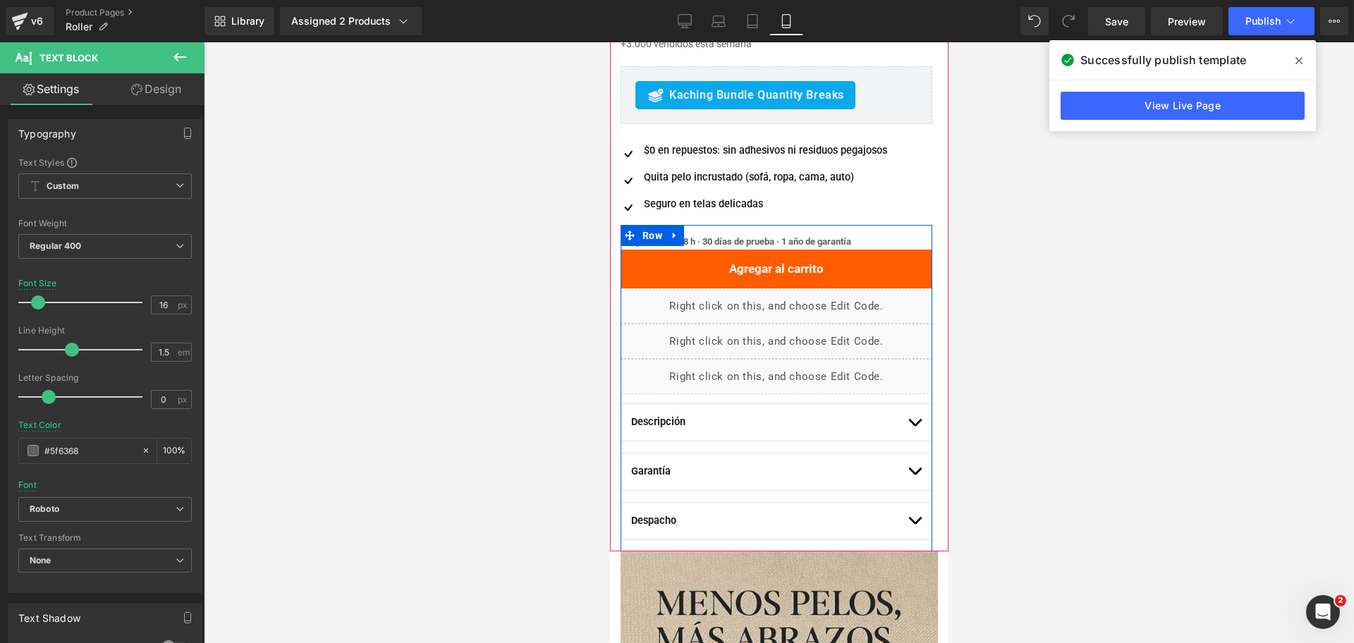
scroll to position [529, 0]
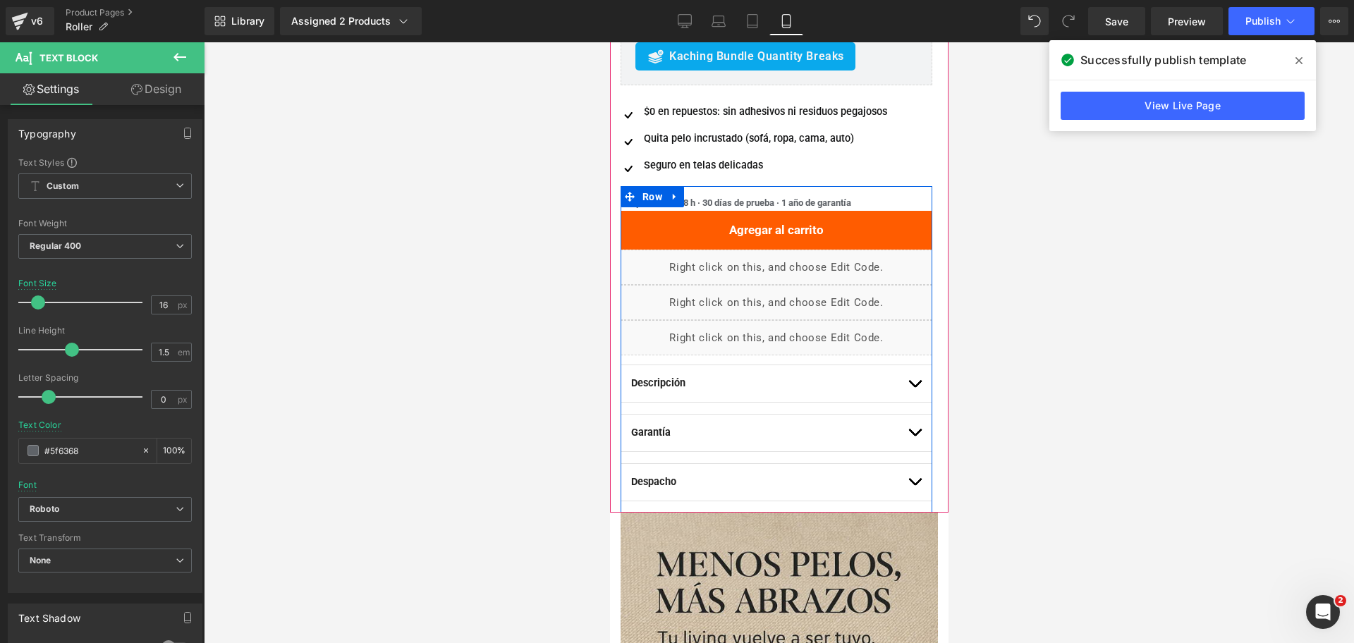
click at [914, 387] on span "button" at bounding box center [914, 387] width 0 height 0
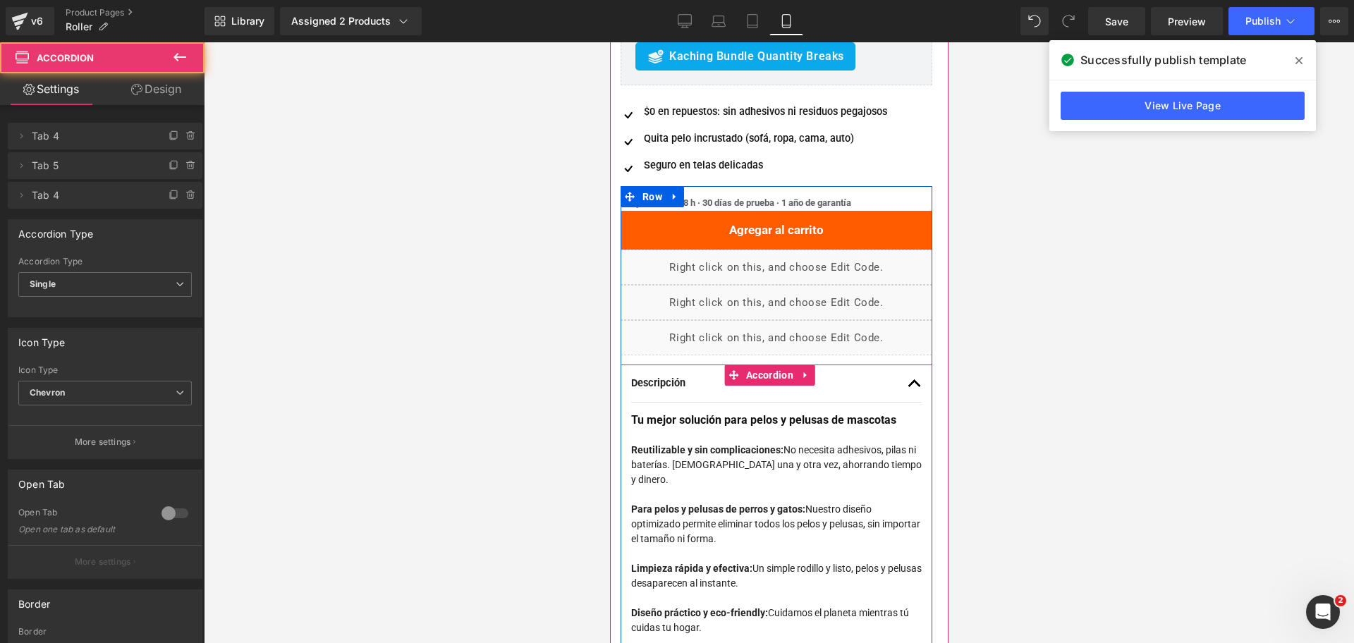
click at [828, 434] on div at bounding box center [775, 435] width 290 height 15
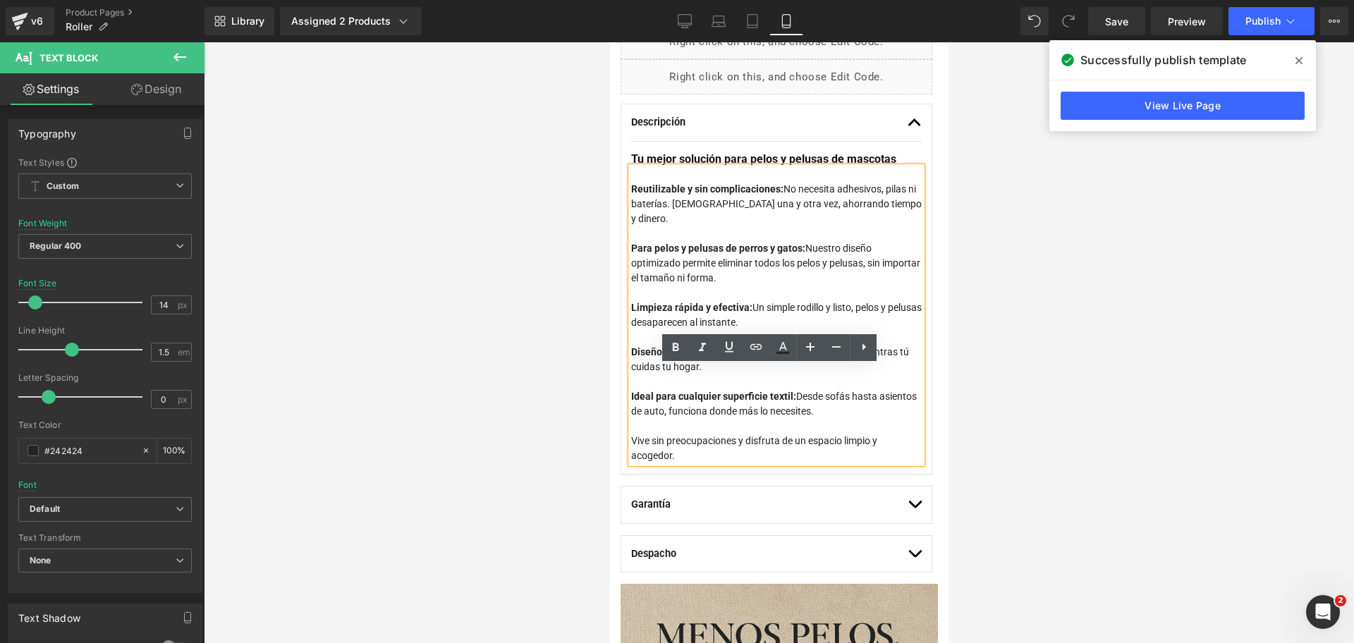
scroll to position [793, 0]
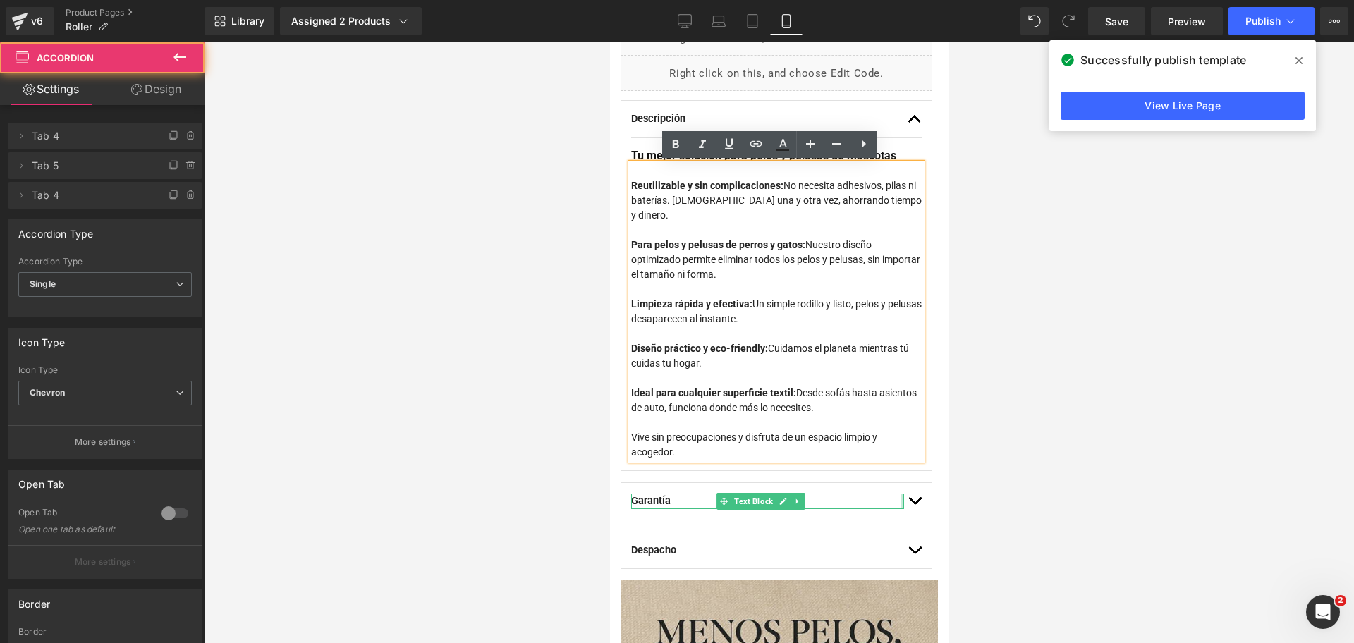
click at [907, 493] on button "button" at bounding box center [914, 501] width 14 height 37
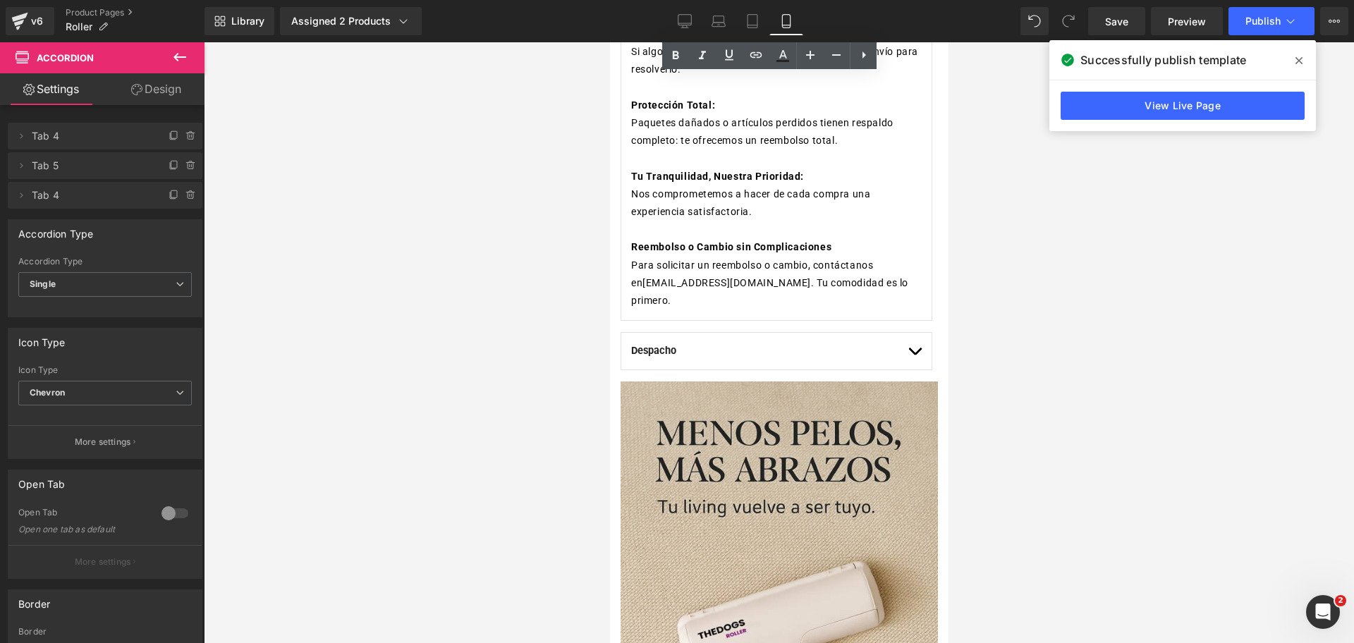
click at [907, 336] on button "button" at bounding box center [914, 351] width 14 height 37
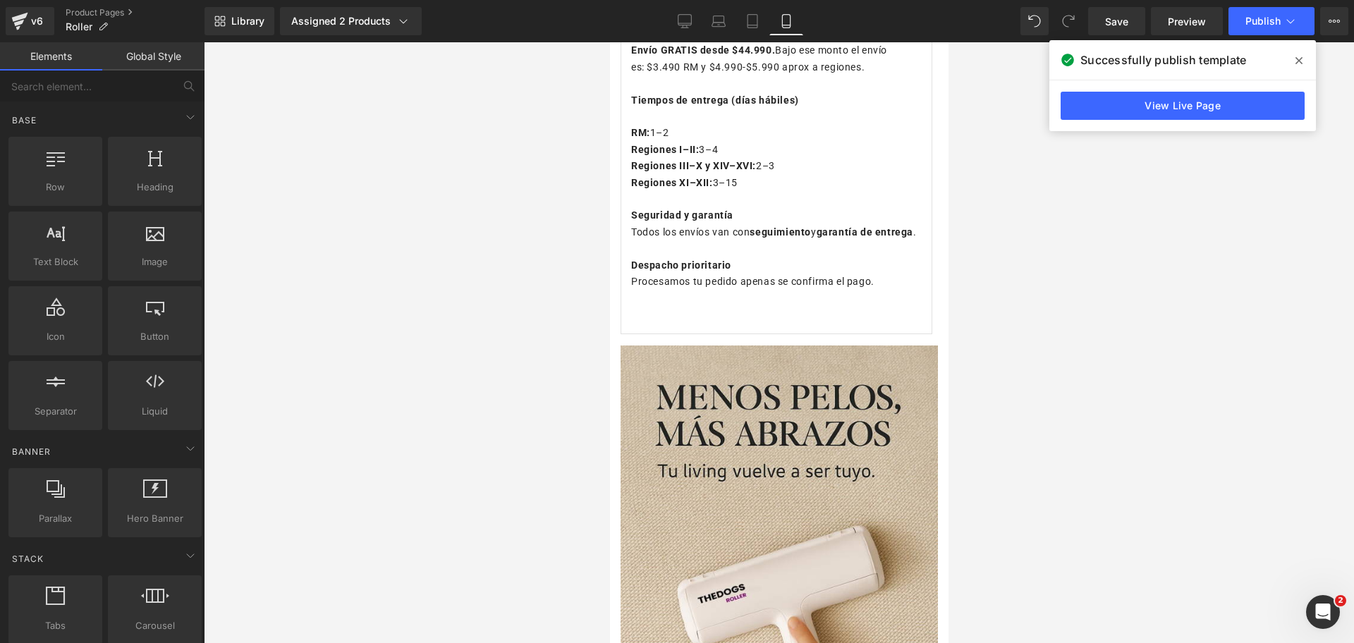
click at [983, 236] on div at bounding box center [779, 342] width 1150 height 601
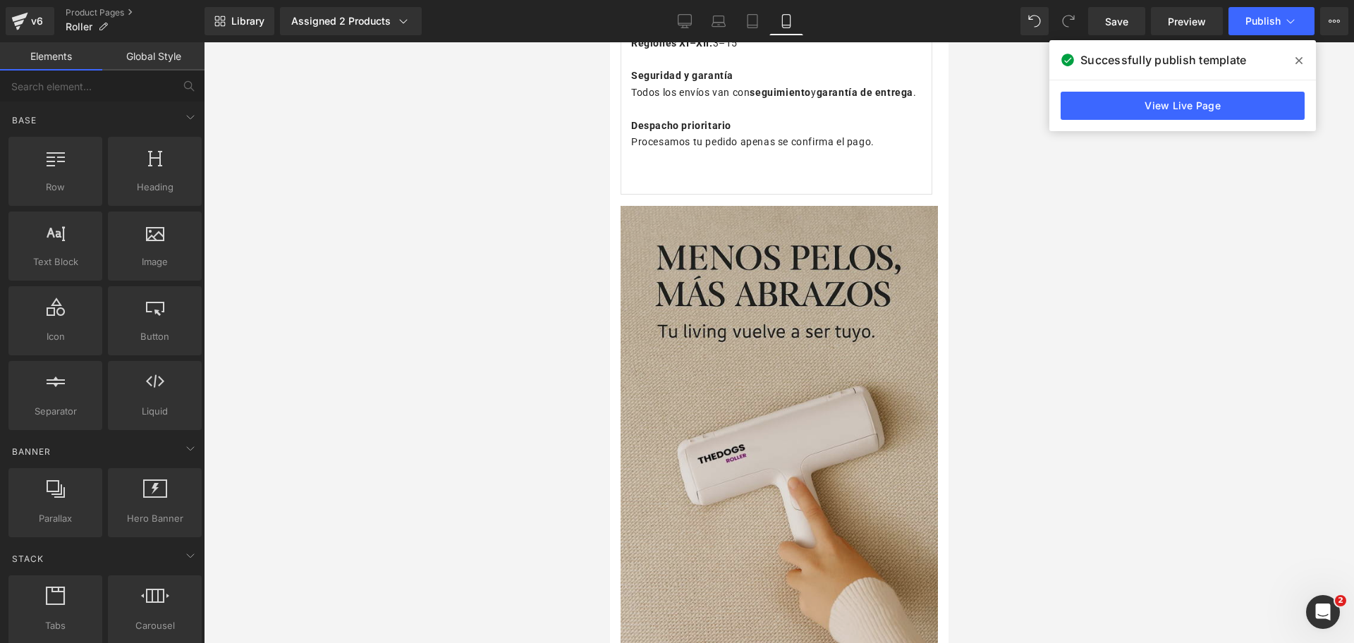
scroll to position [1383, 0]
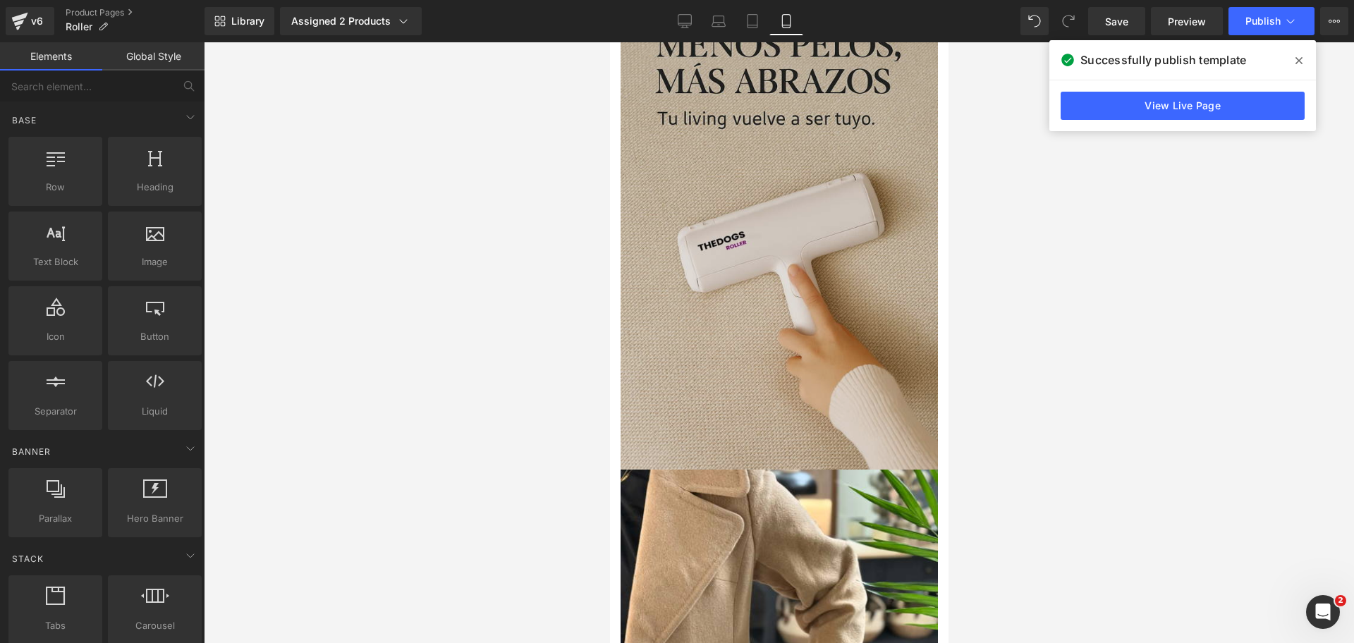
click at [788, 251] on div "Image" at bounding box center [778, 231] width 317 height 476
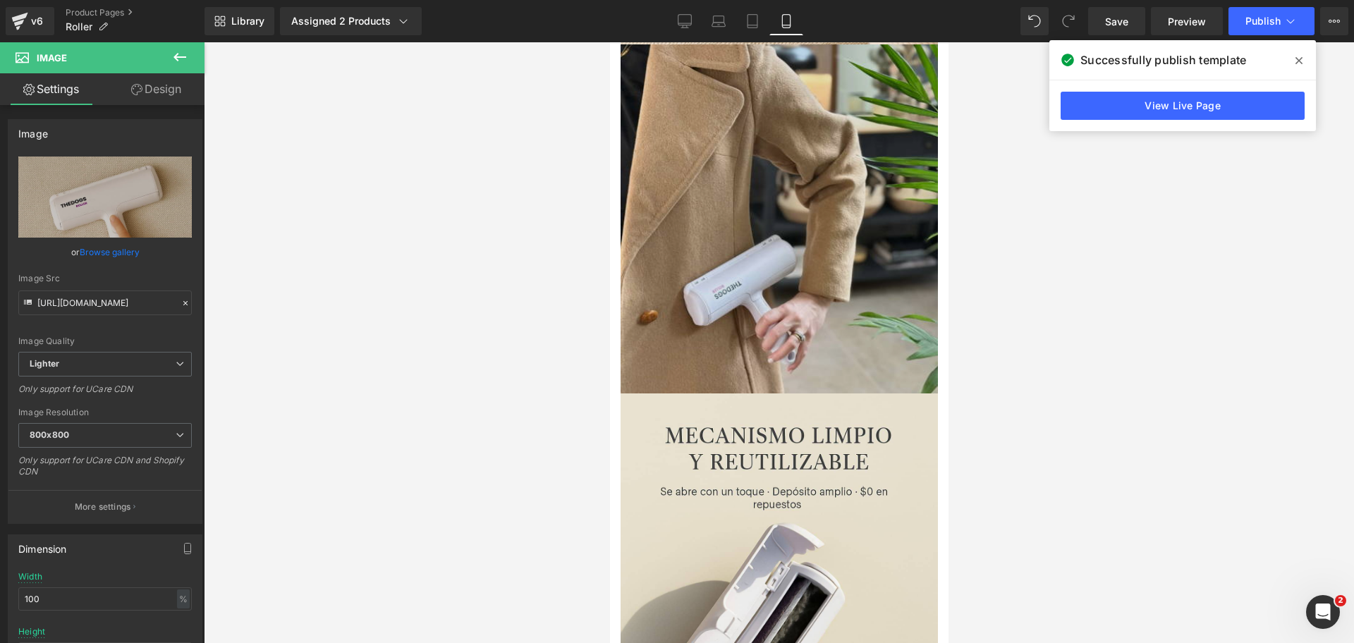
click at [733, 312] on img at bounding box center [778, 218] width 317 height 349
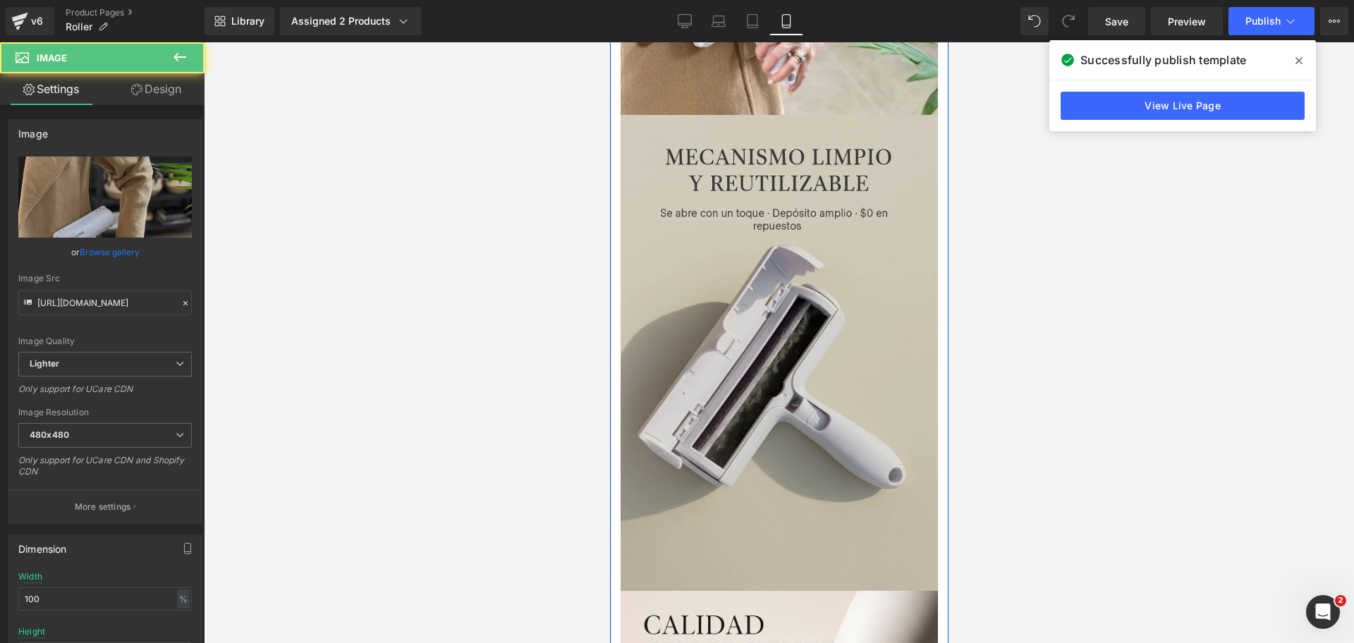
click at [752, 271] on img at bounding box center [778, 353] width 317 height 476
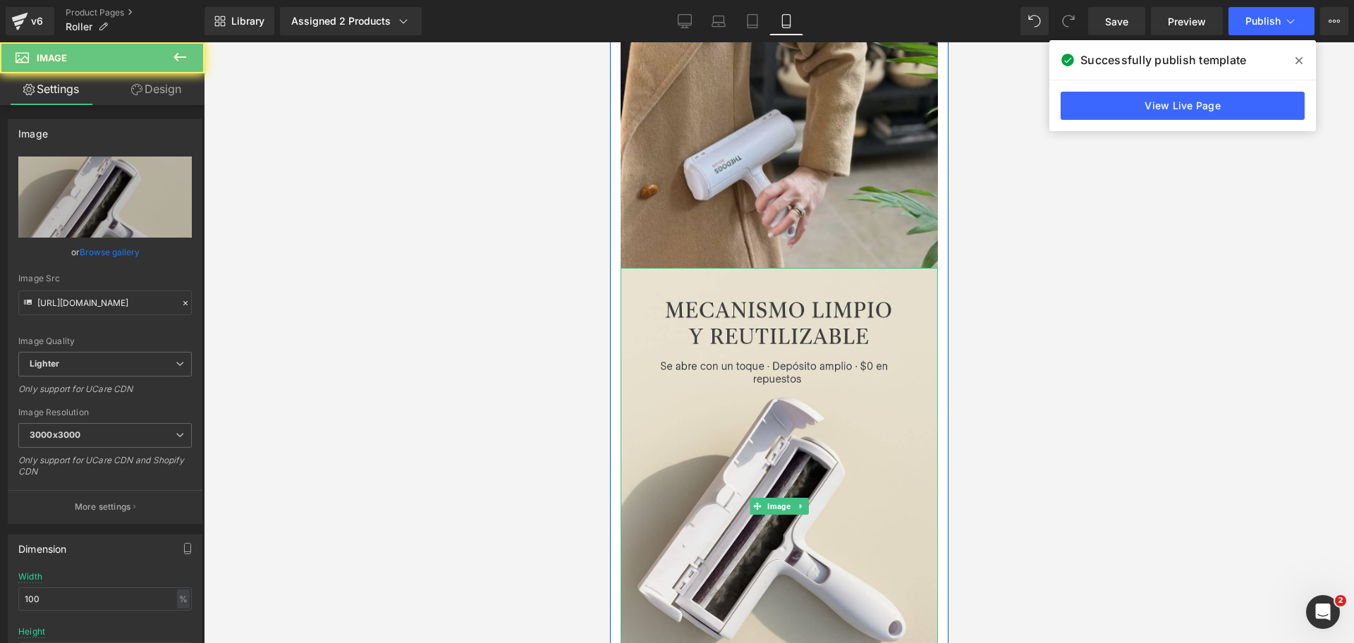
scroll to position [1736, 0]
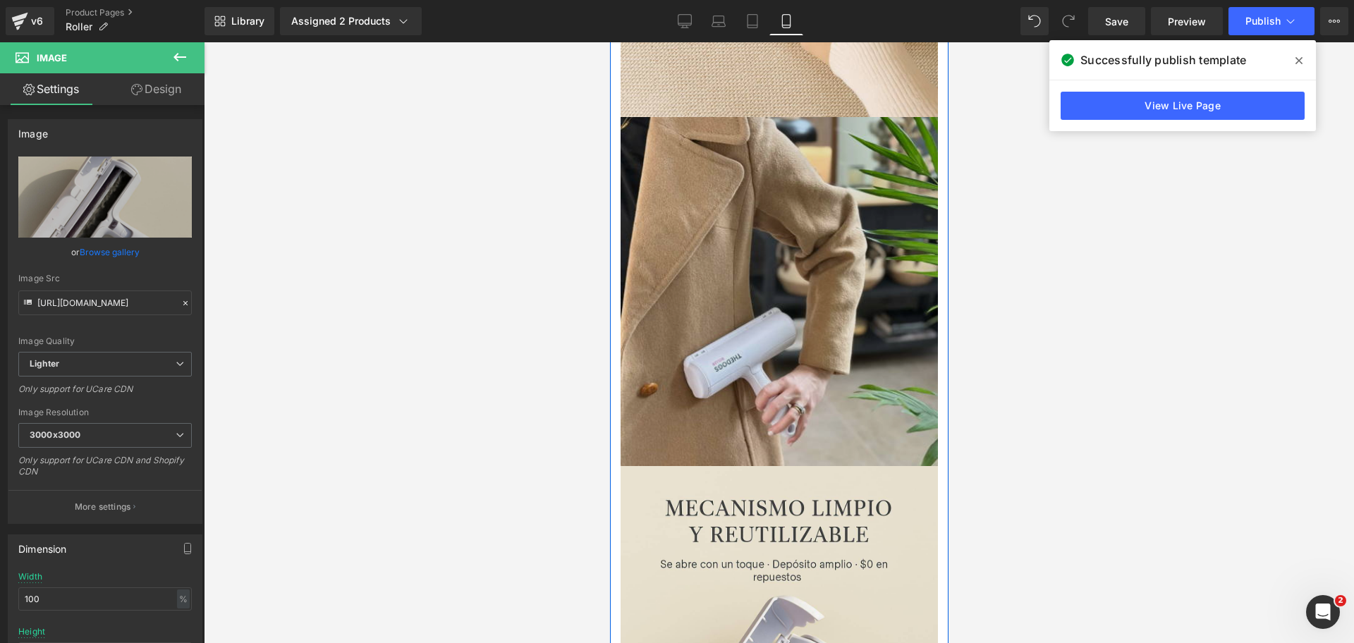
click at [824, 262] on img at bounding box center [778, 291] width 317 height 349
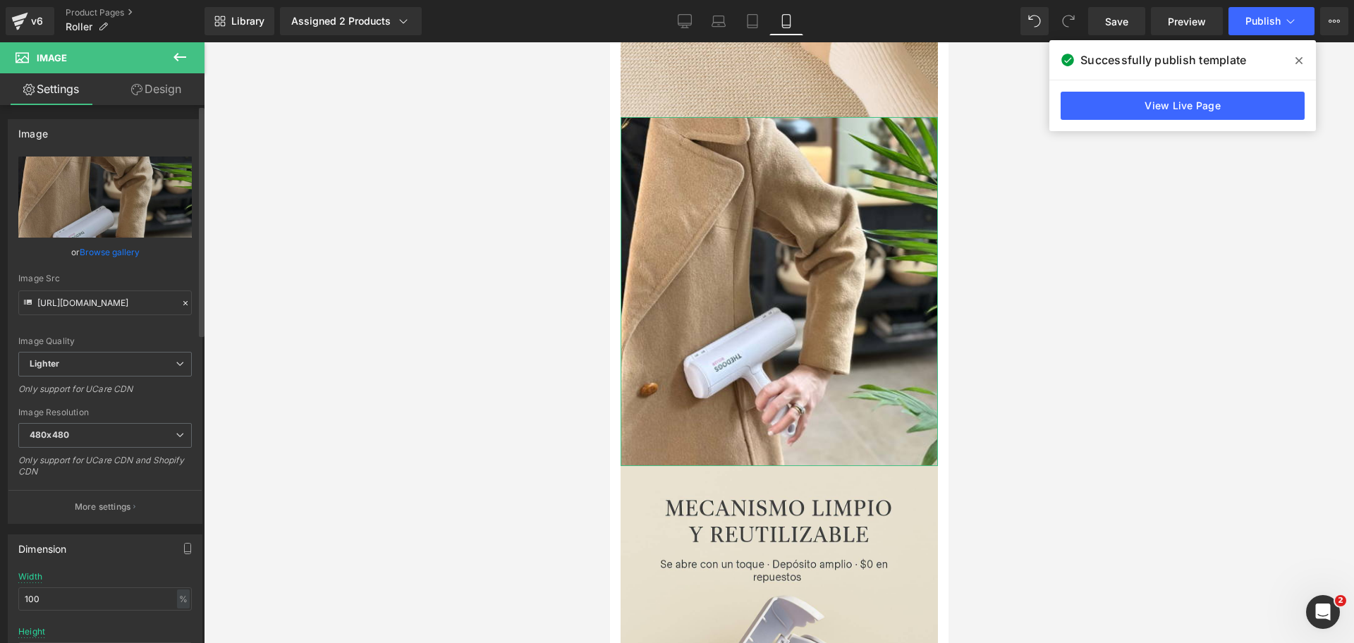
click at [133, 417] on div "Image Resolution 480x480 100x100 240x240 480x480 576x576 640x640 768x768 800x80…" at bounding box center [104, 447] width 173 height 79
click at [135, 429] on span "480x480" at bounding box center [104, 435] width 173 height 25
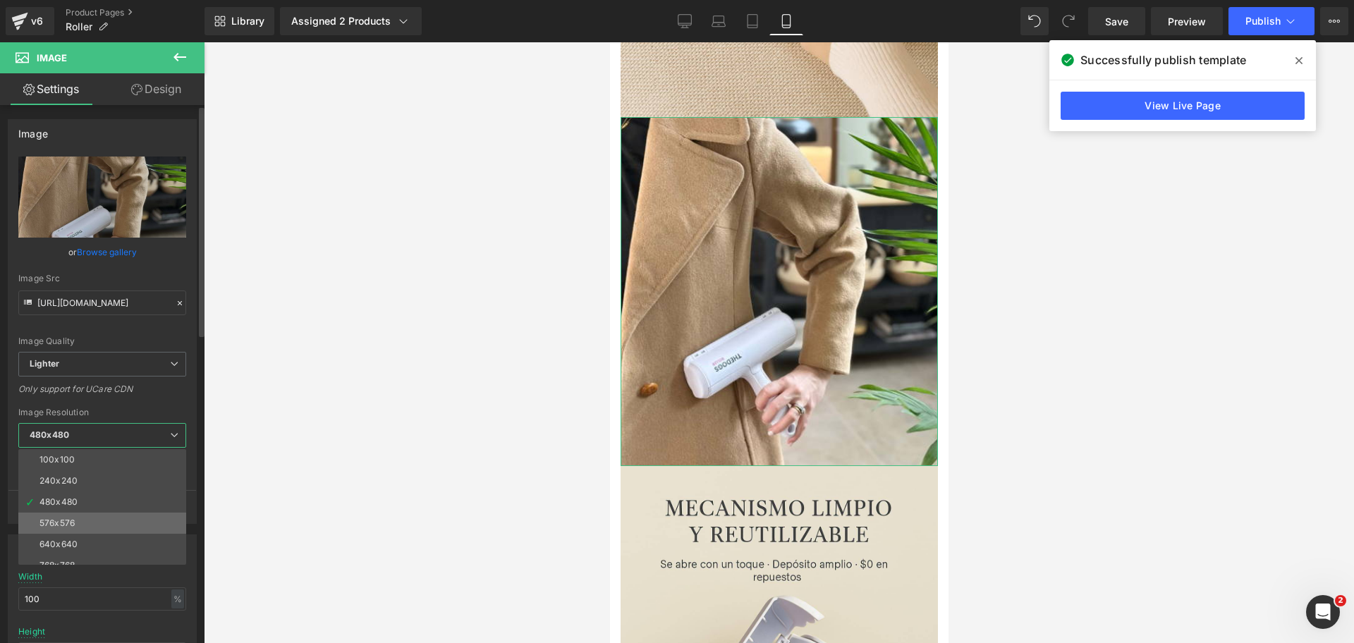
click at [127, 515] on div "100x100 240x240 480x480 576x576 640x640 768x768 800x800 960x960 1024x1024 1280x…" at bounding box center [105, 507] width 174 height 116
click at [127, 515] on li "576x576" at bounding box center [105, 523] width 174 height 21
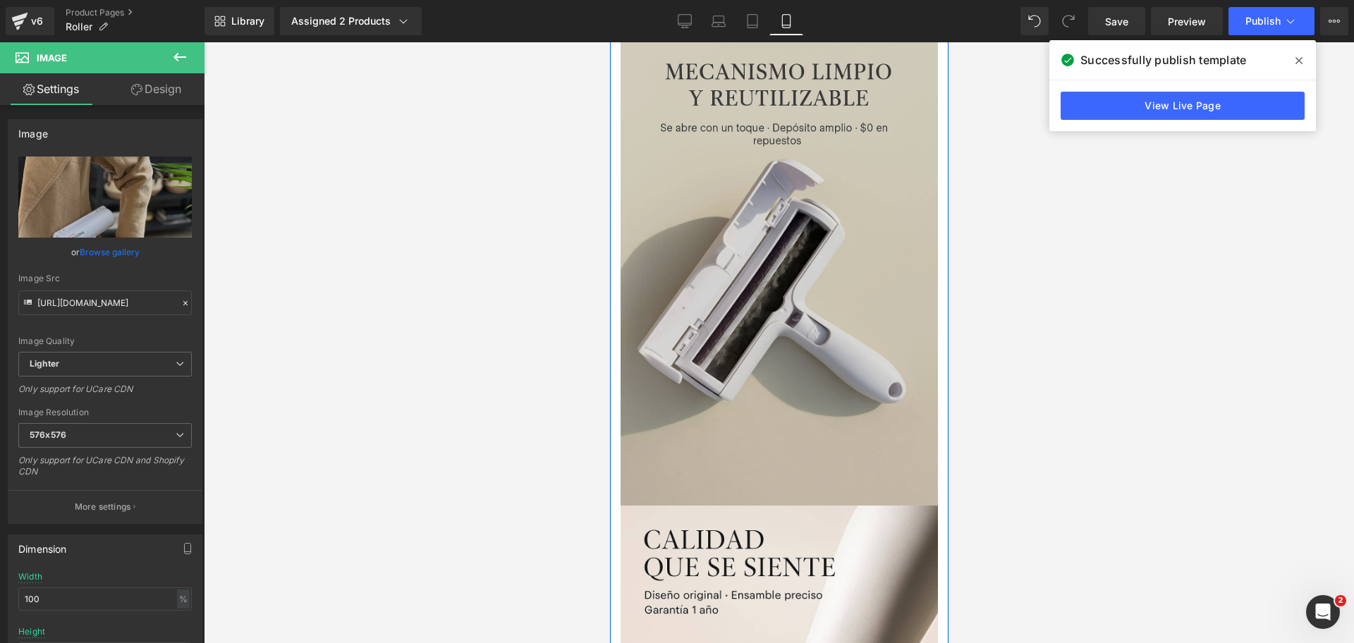
scroll to position [2176, 0]
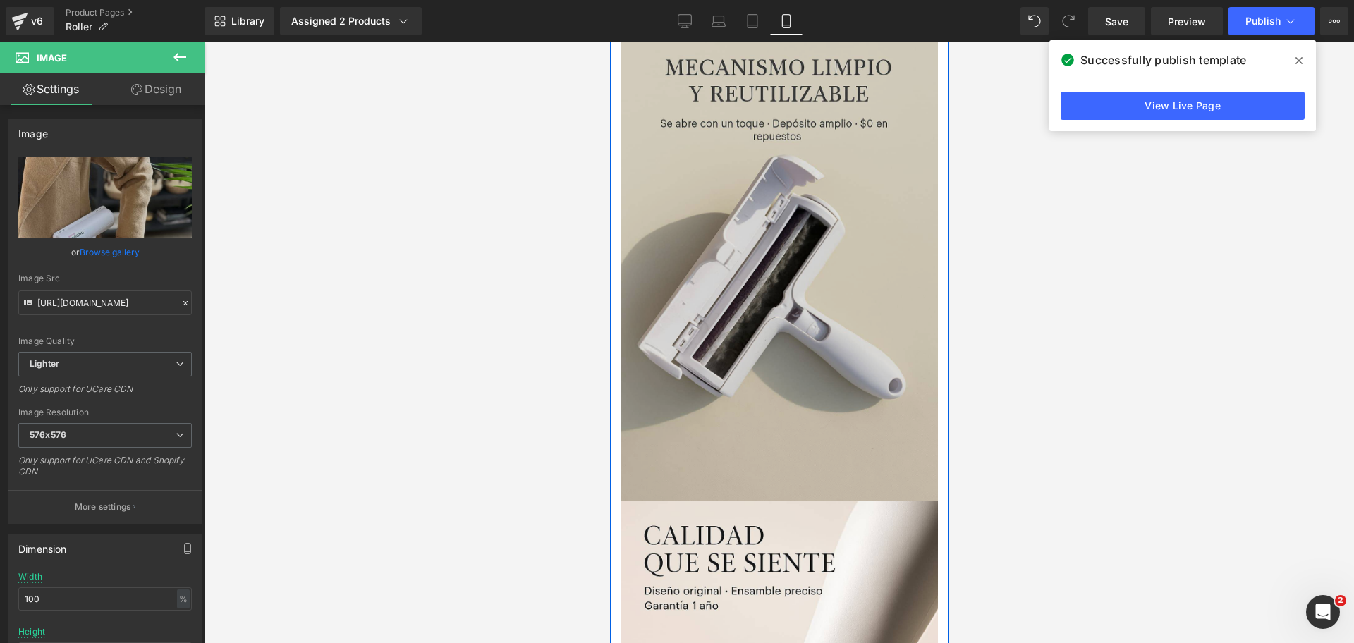
click at [745, 271] on div "Image" at bounding box center [778, 263] width 317 height 476
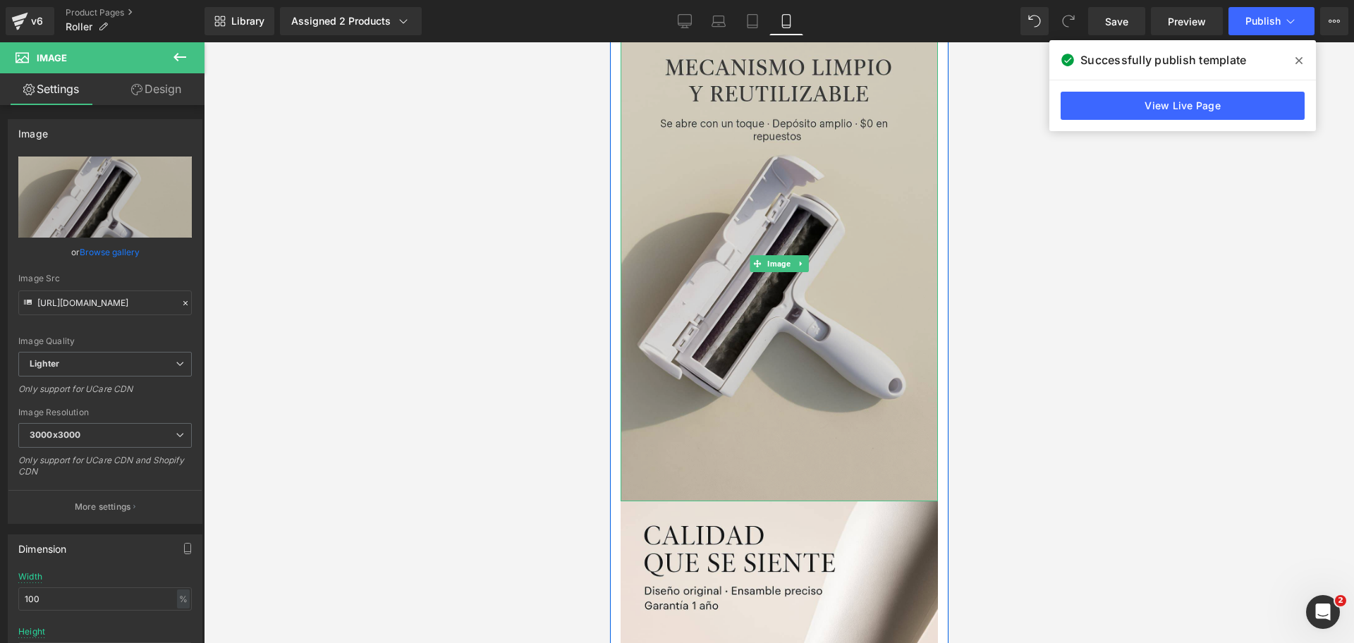
click at [872, 110] on img at bounding box center [778, 263] width 317 height 476
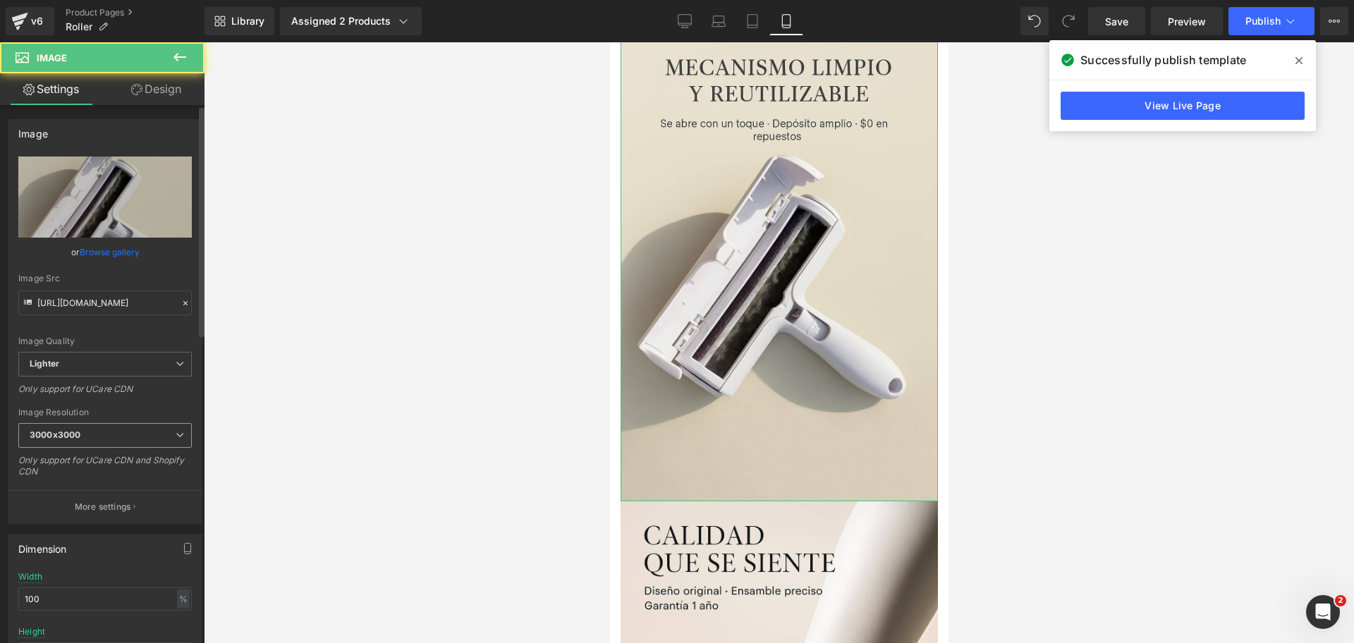
click at [128, 423] on span "3000x3000" at bounding box center [104, 435] width 173 height 25
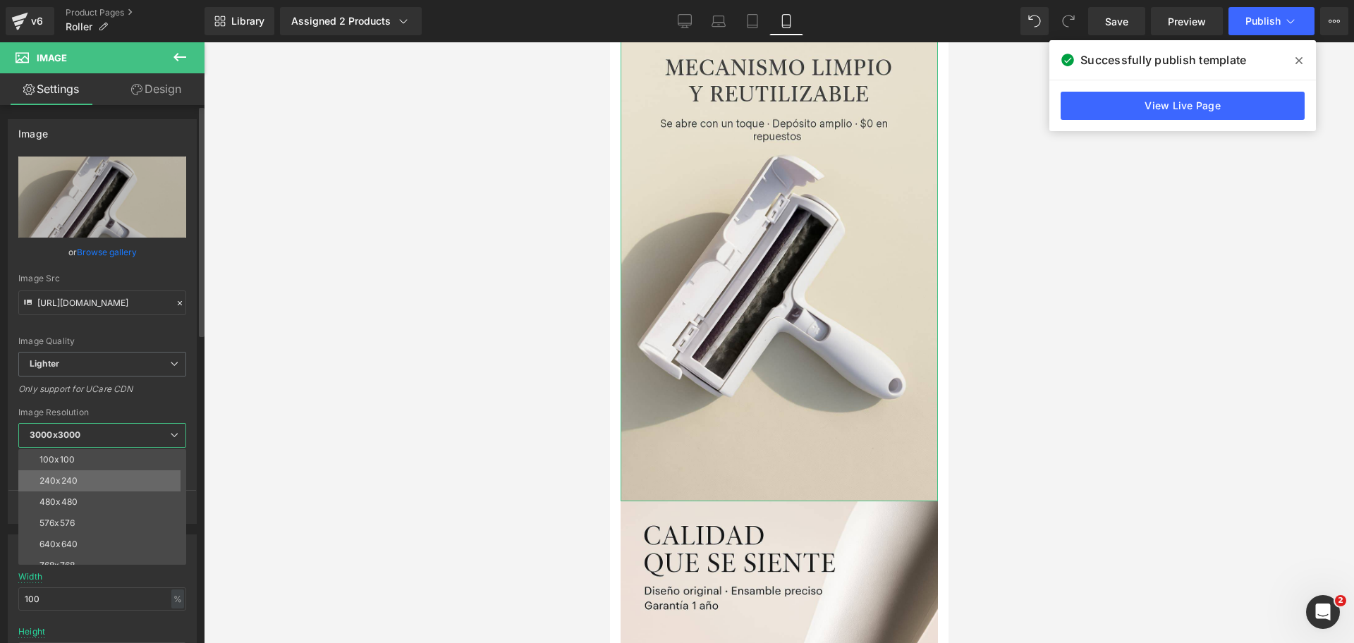
scroll to position [88, 0]
click at [127, 510] on li "960x960" at bounding box center [105, 519] width 174 height 21
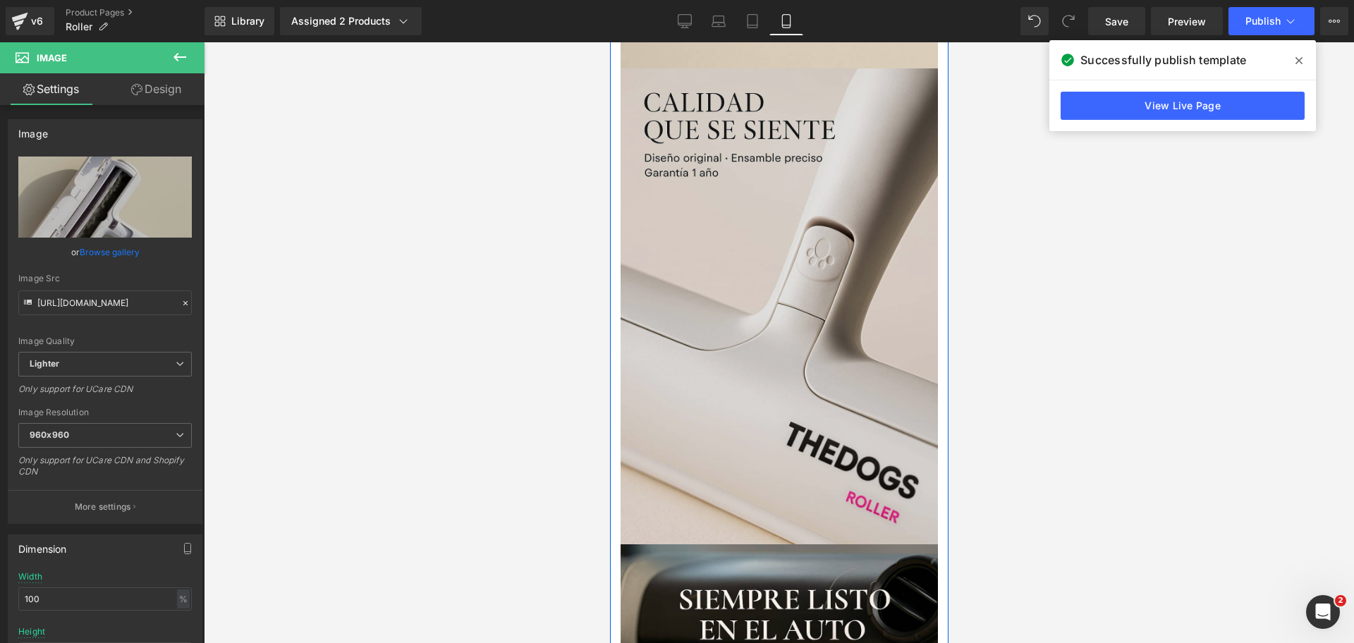
scroll to position [2617, 0]
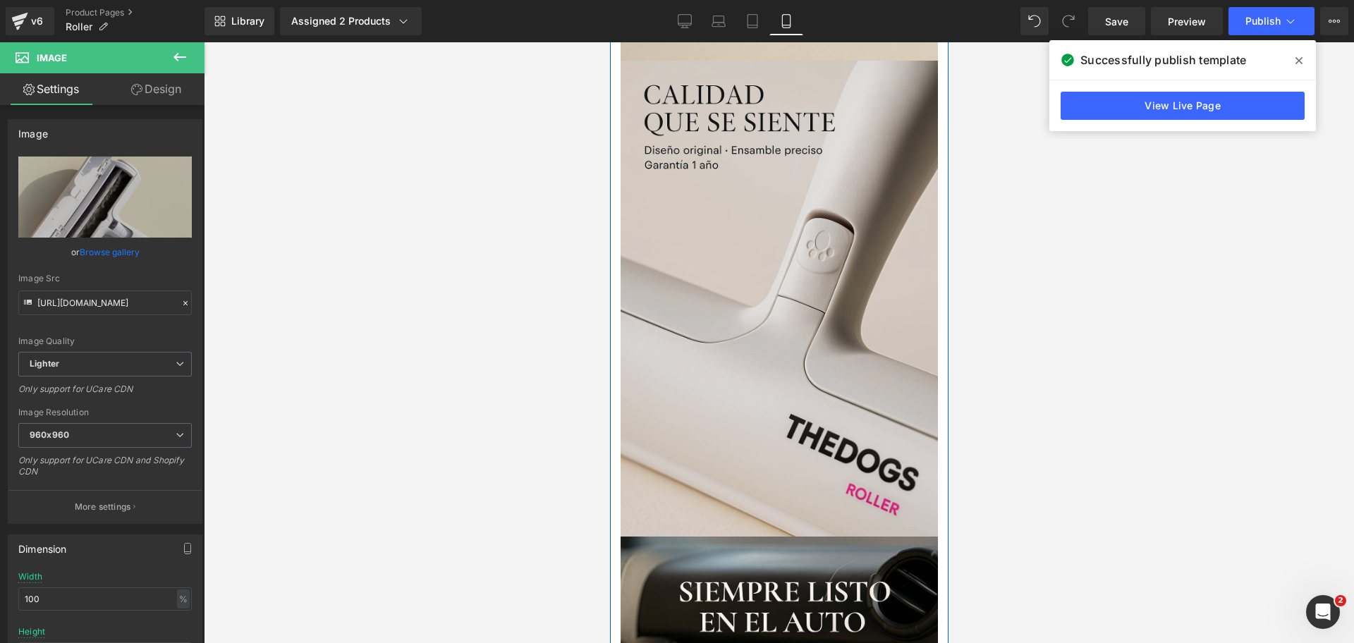
click at [746, 248] on img at bounding box center [778, 299] width 317 height 476
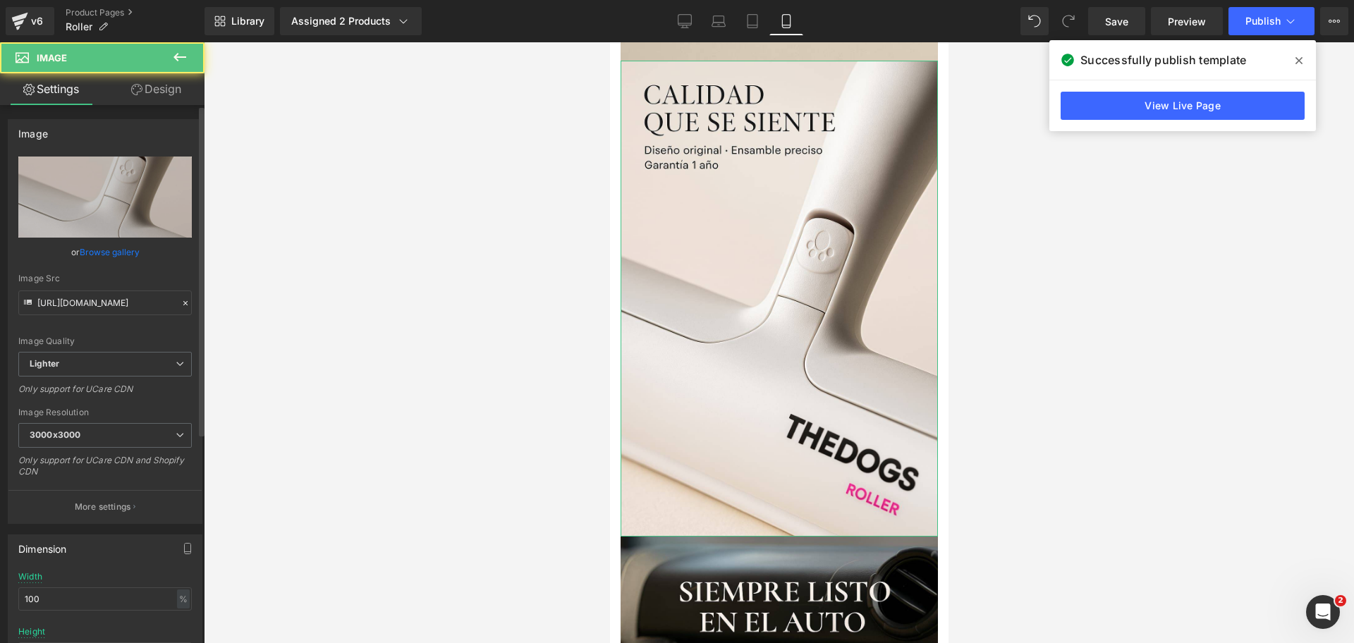
click at [116, 417] on div "Image Resolution 3000x3000 100x100 240x240 480x480 576x576 640x640 768x768 800x…" at bounding box center [104, 447] width 173 height 79
drag, startPoint x: 111, startPoint y: 441, endPoint x: 121, endPoint y: 467, distance: 28.6
click at [111, 440] on span "3000x3000" at bounding box center [104, 435] width 173 height 25
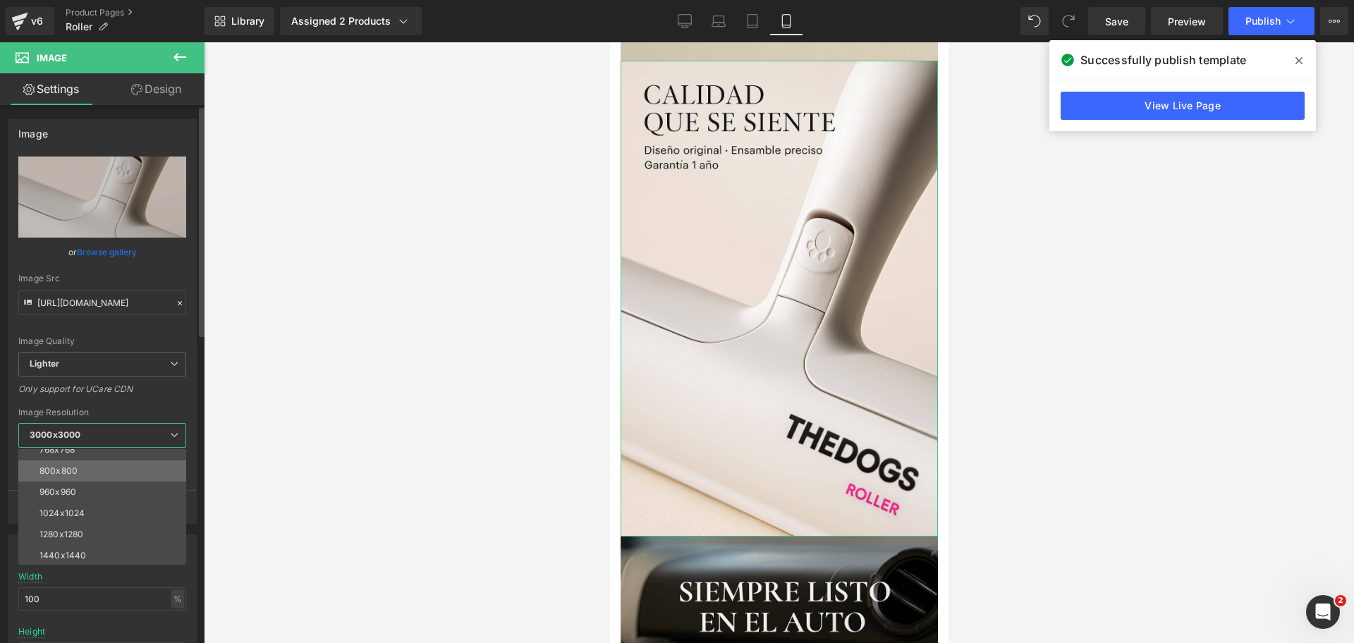
scroll to position [88, 0]
click at [127, 514] on li "960x960" at bounding box center [105, 519] width 174 height 21
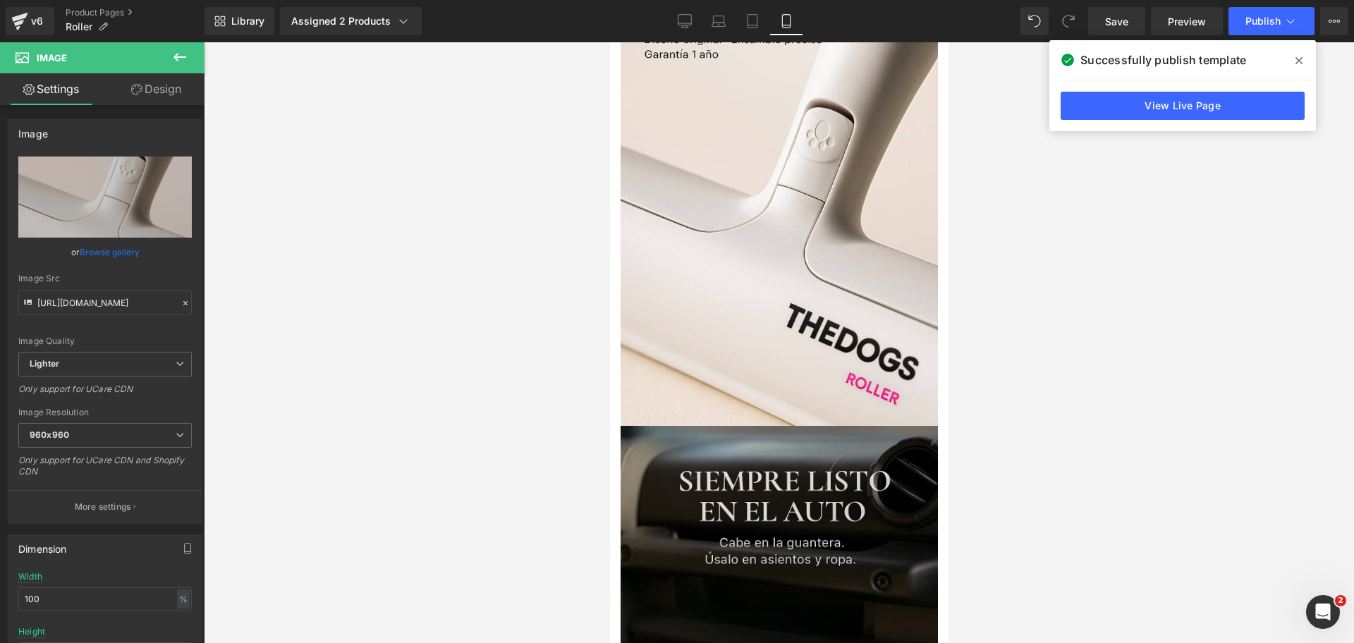
scroll to position [2969, 0]
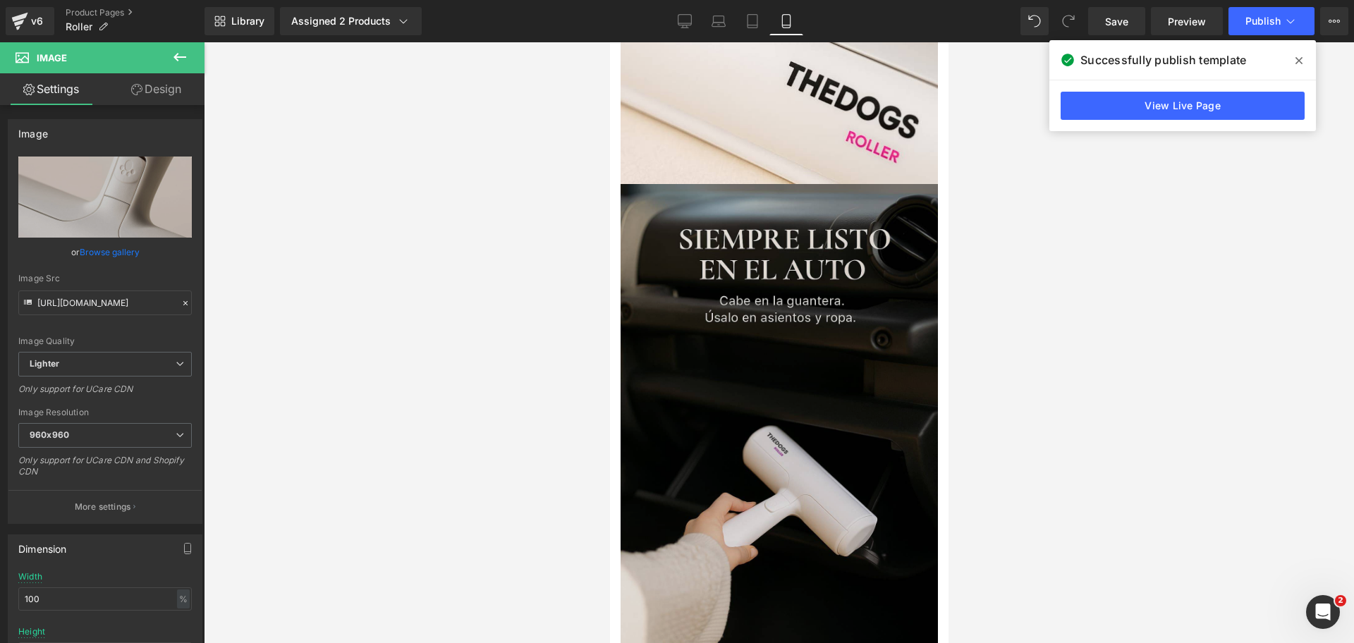
click at [760, 300] on img at bounding box center [778, 422] width 317 height 476
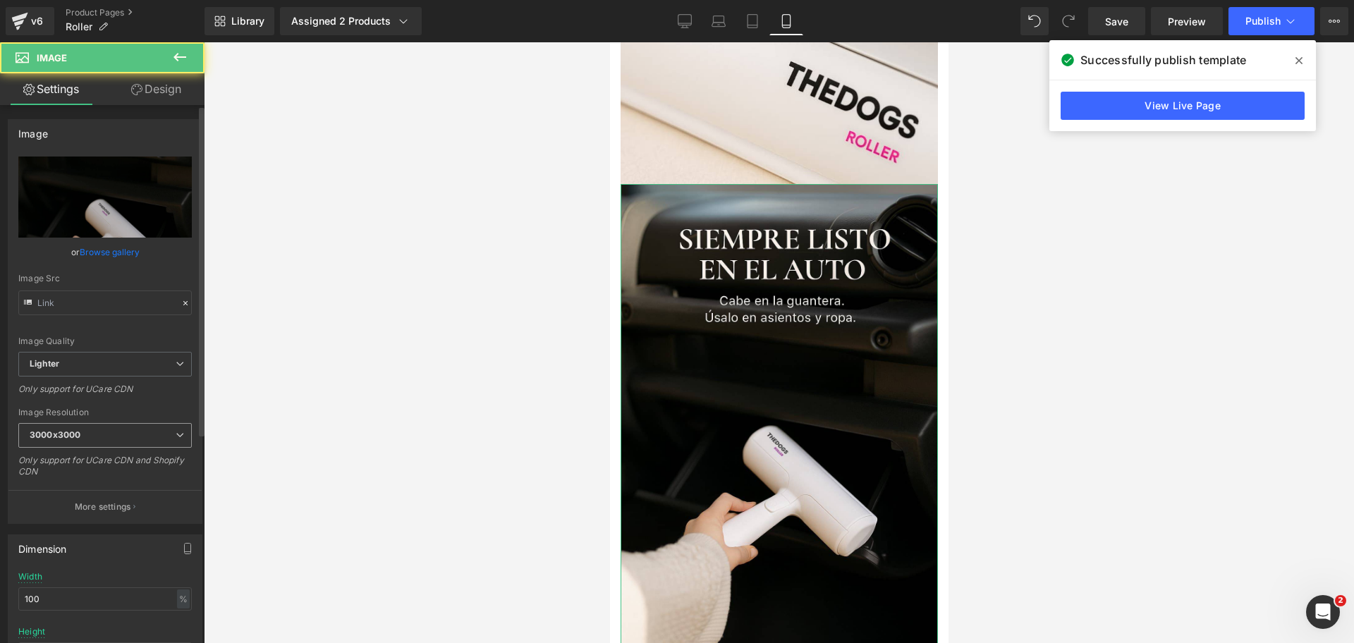
click at [121, 454] on div "3000x3000 100x100 240x240 480x480 576x576 640x640 768x768 800x800 960x960 1024x…" at bounding box center [104, 439] width 173 height 32
click at [121, 441] on span "3000x3000" at bounding box center [104, 435] width 173 height 25
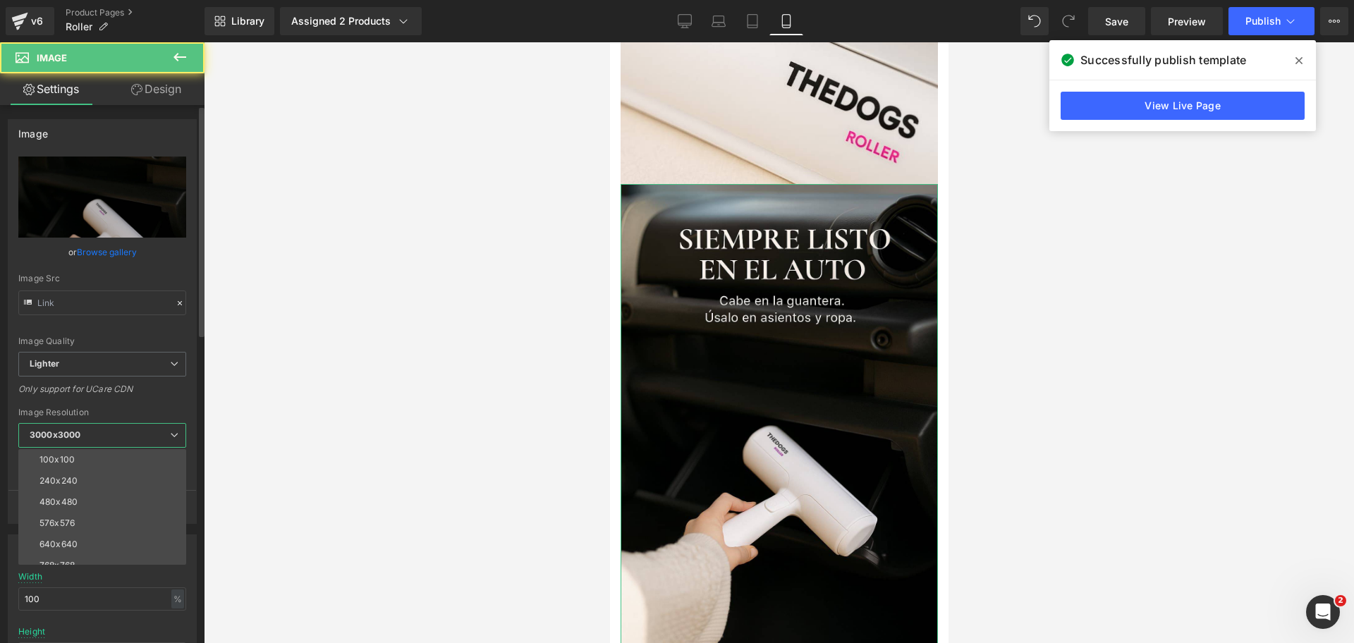
click at [123, 432] on span "3000x3000" at bounding box center [102, 435] width 168 height 25
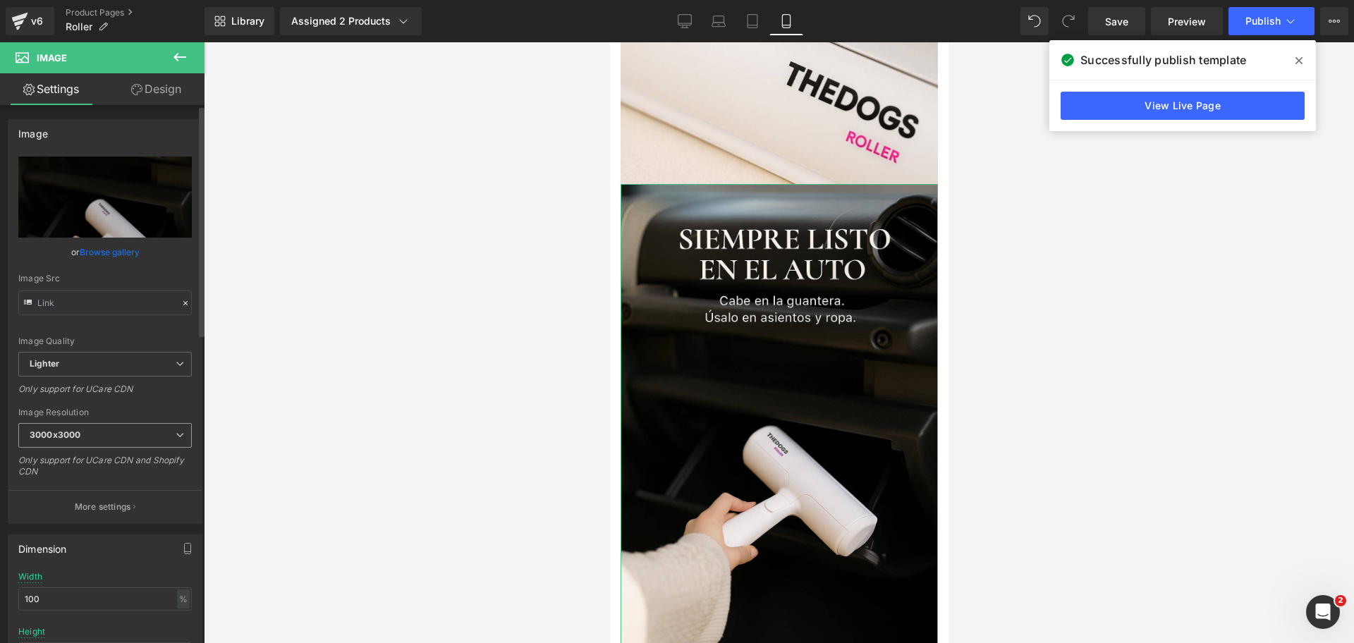
click at [123, 437] on span "3000x3000" at bounding box center [104, 435] width 173 height 25
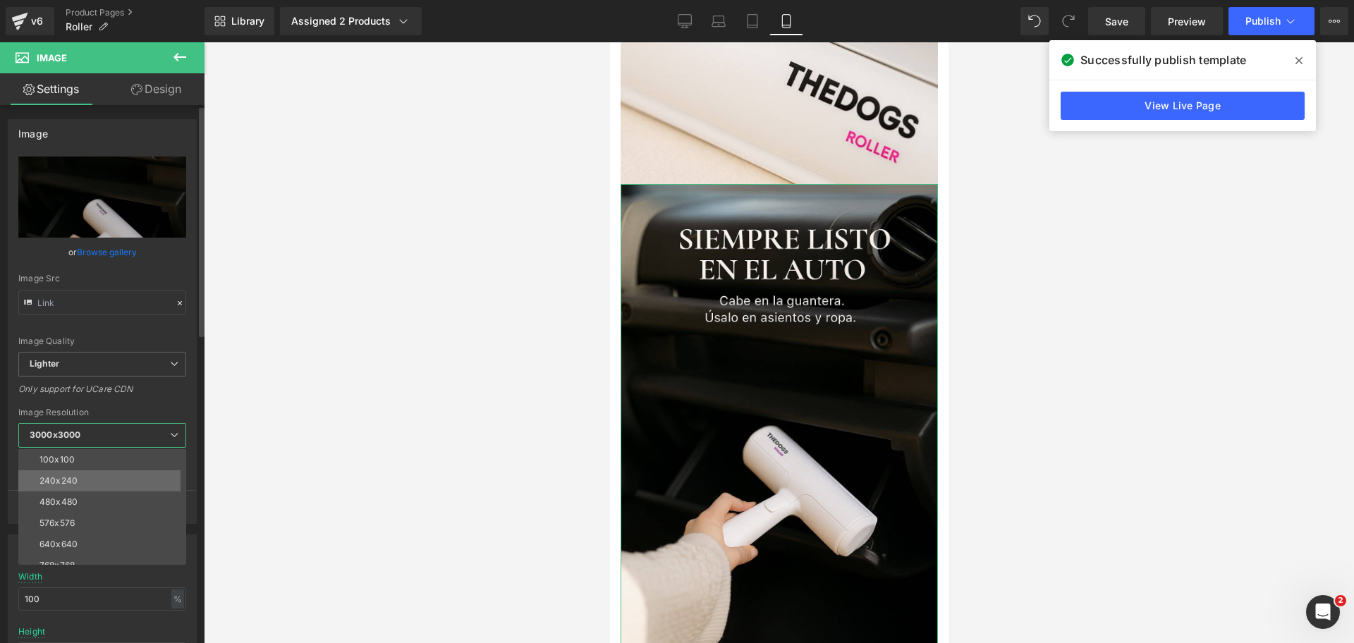
scroll to position [88, 0]
click at [116, 512] on li "960x960" at bounding box center [105, 519] width 174 height 21
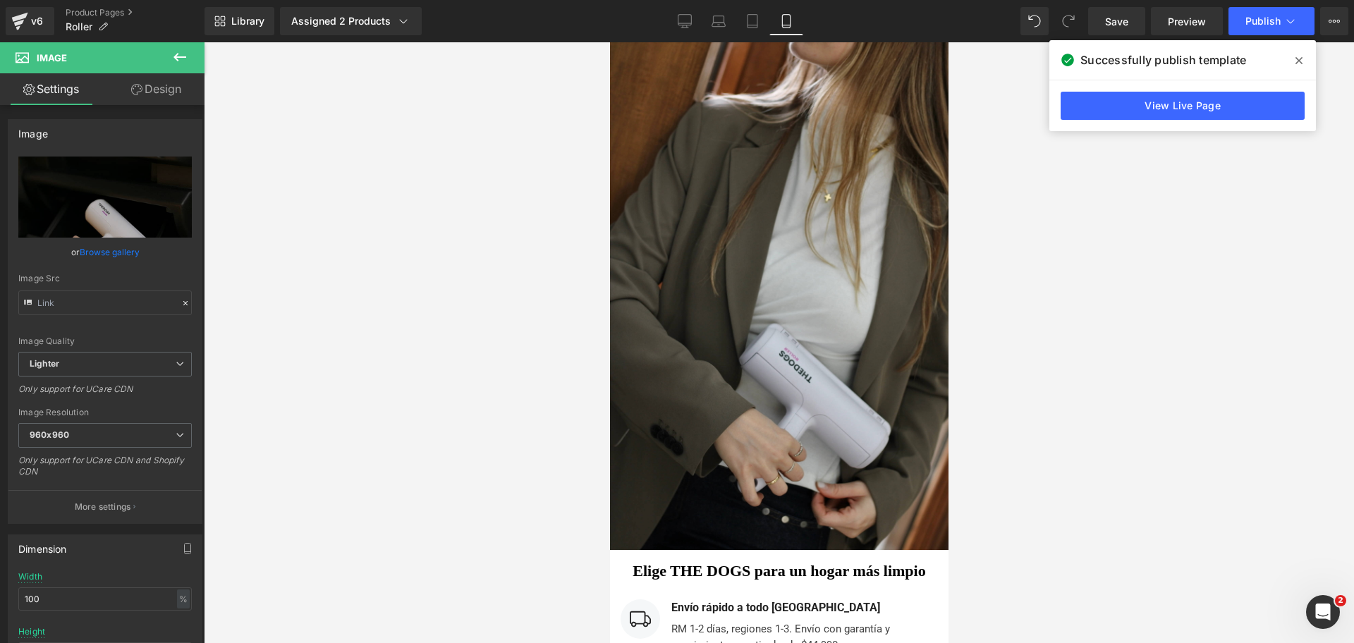
scroll to position [5613, 0]
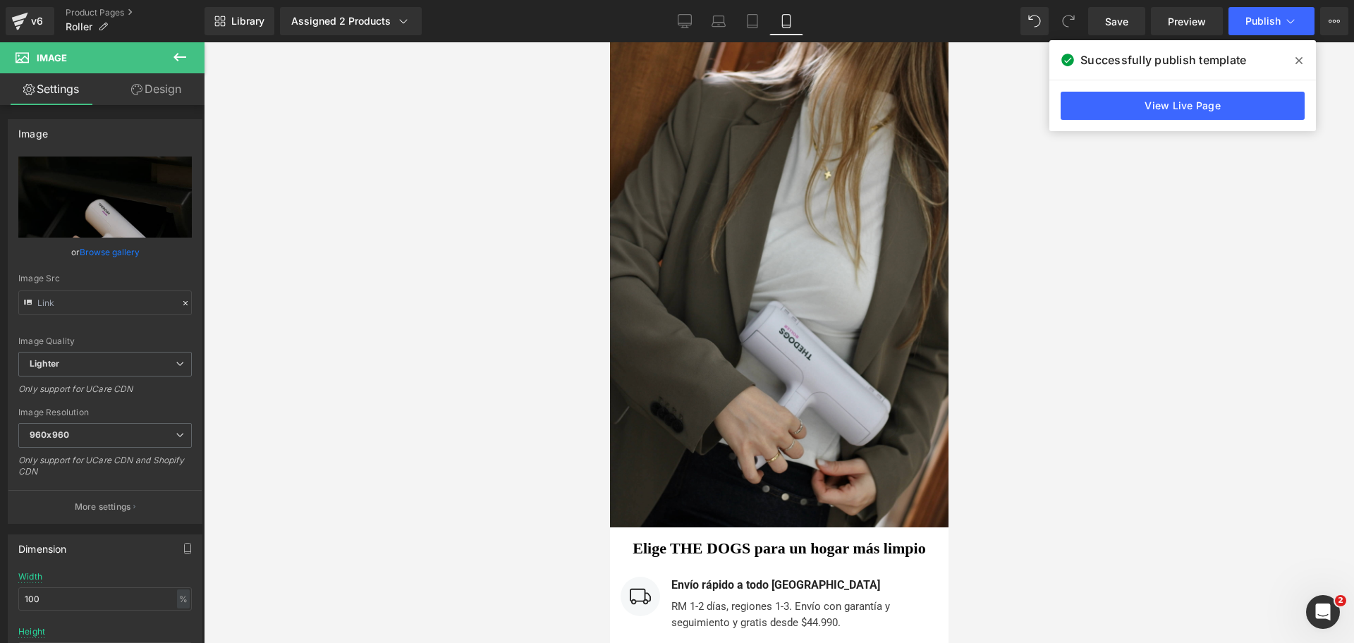
click at [802, 231] on img at bounding box center [778, 274] width 338 height 508
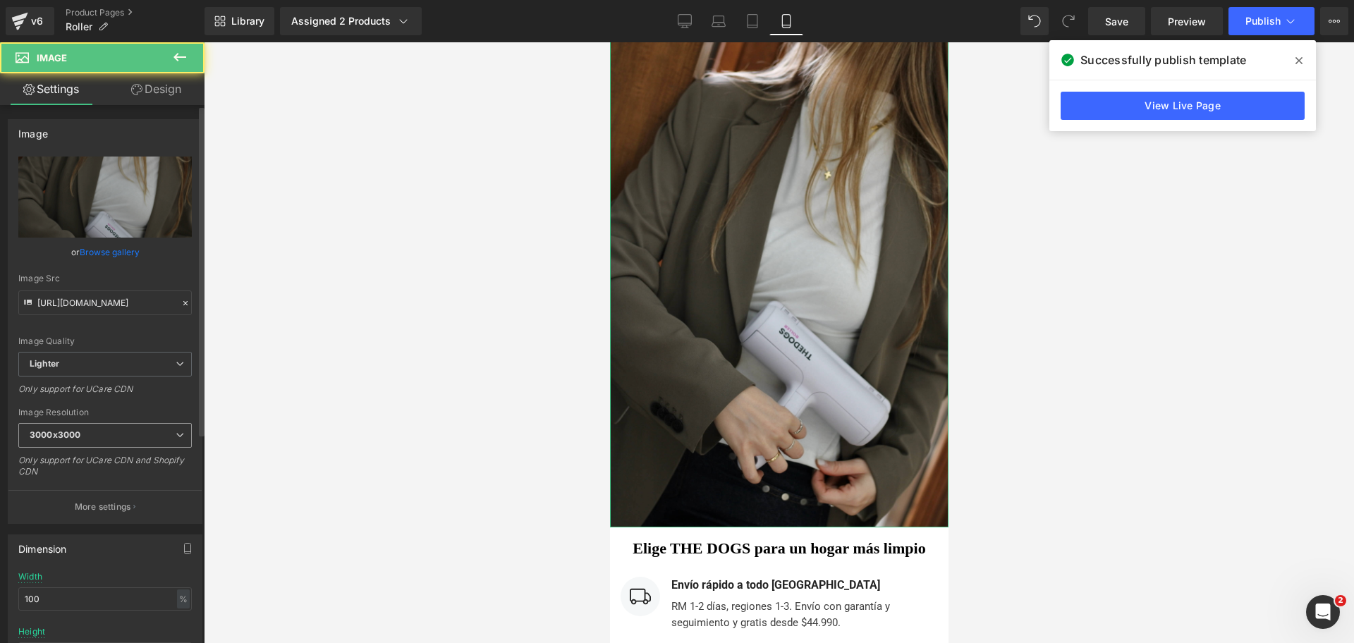
click at [30, 443] on span "3000x3000" at bounding box center [104, 435] width 173 height 25
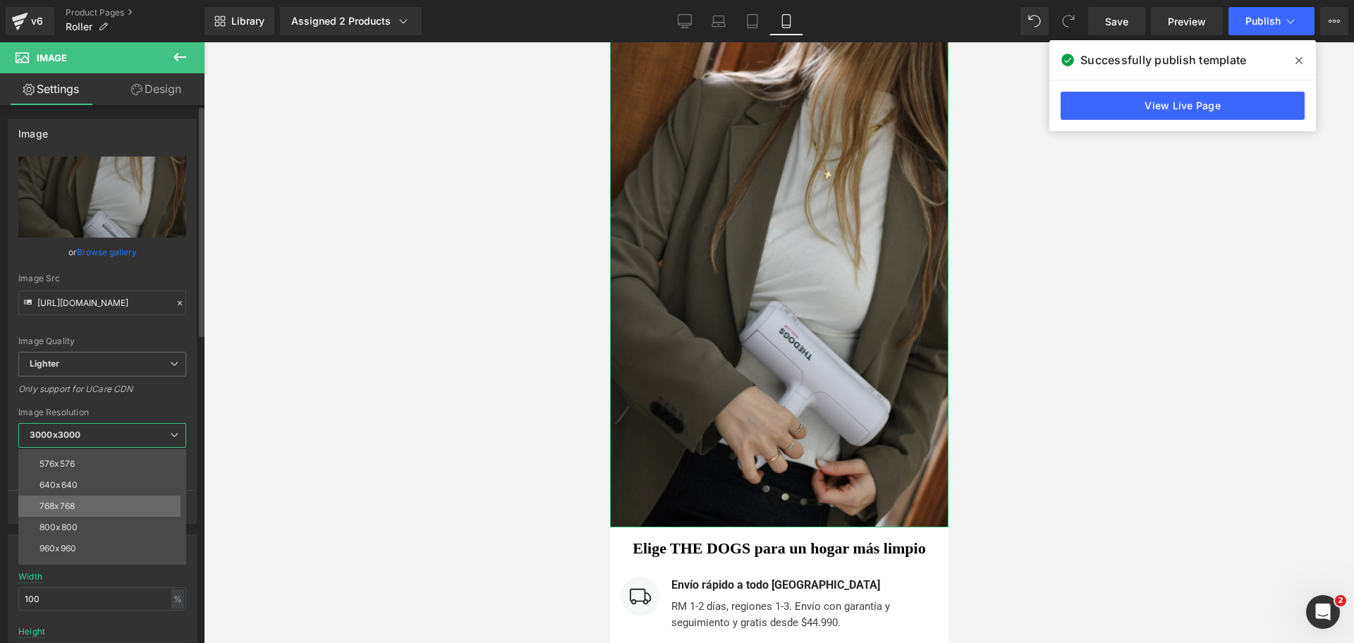
scroll to position [88, 0]
click at [102, 518] on li "960x960" at bounding box center [105, 519] width 174 height 21
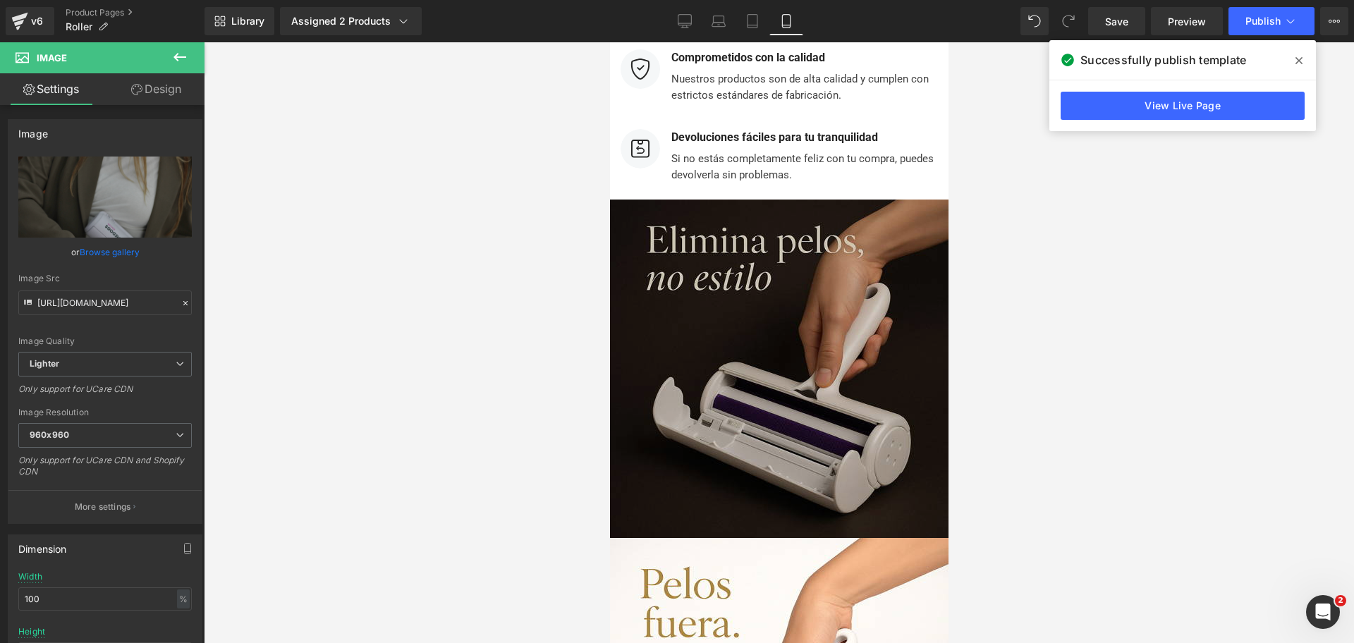
scroll to position [6406, 0]
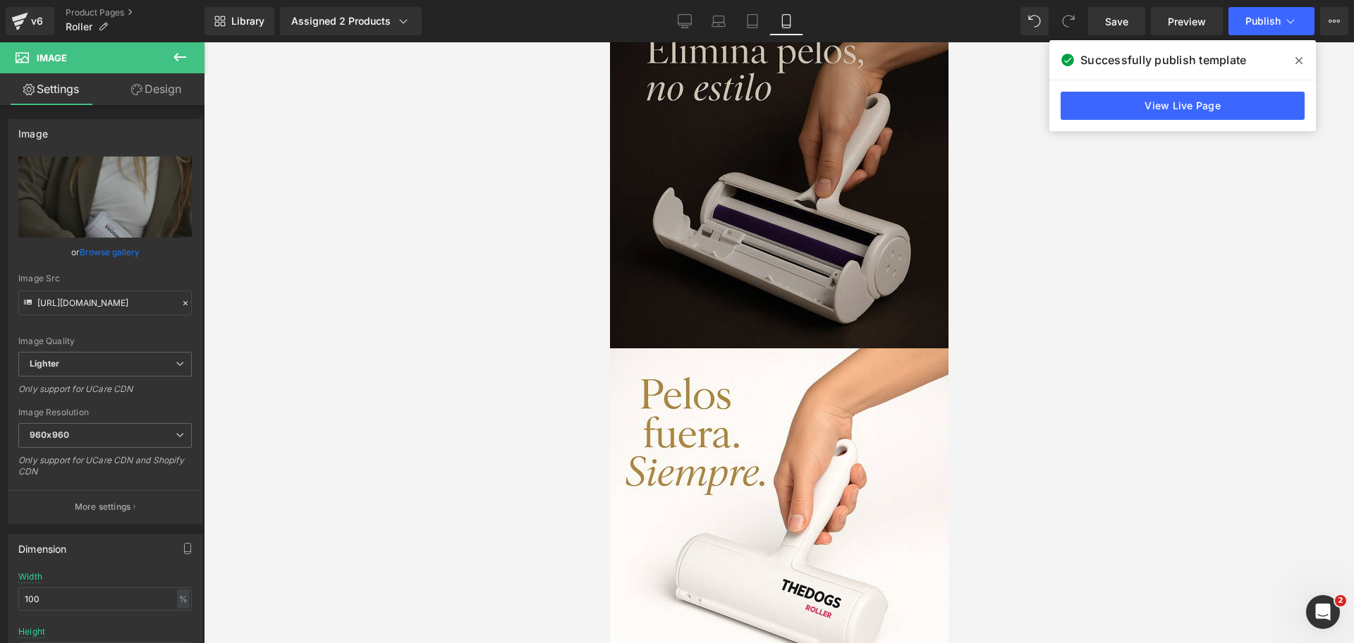
click at [819, 202] on img at bounding box center [778, 179] width 338 height 338
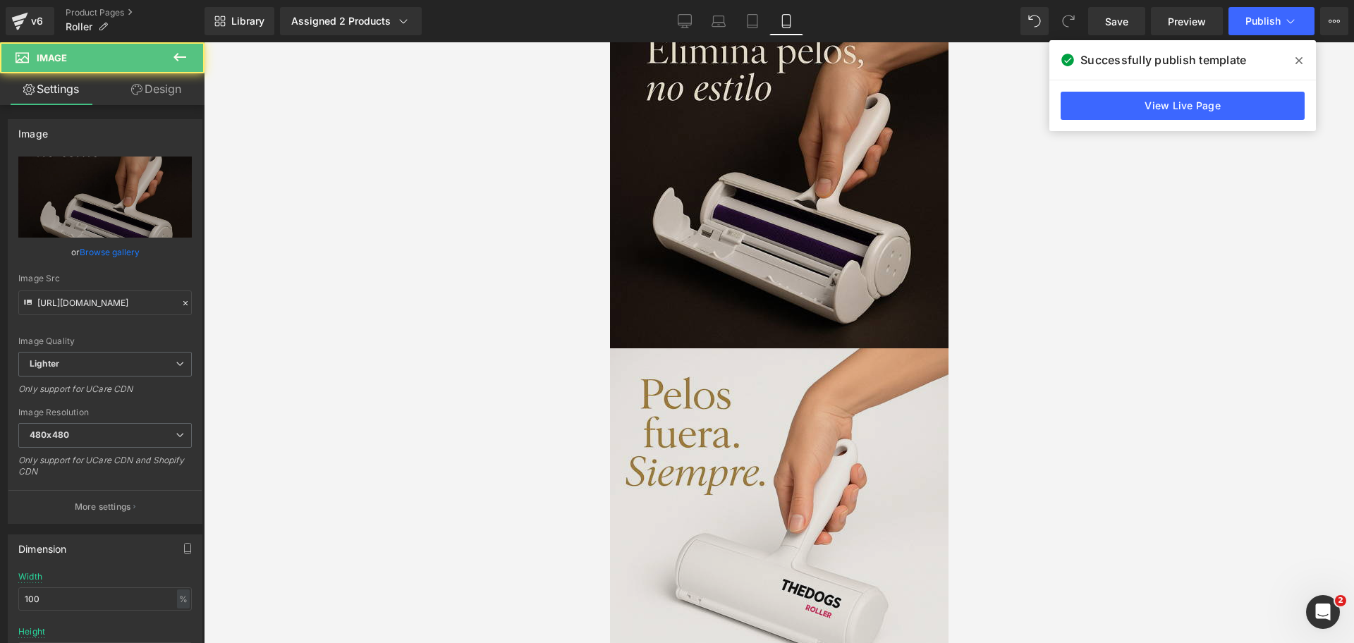
click at [765, 427] on img at bounding box center [778, 517] width 338 height 338
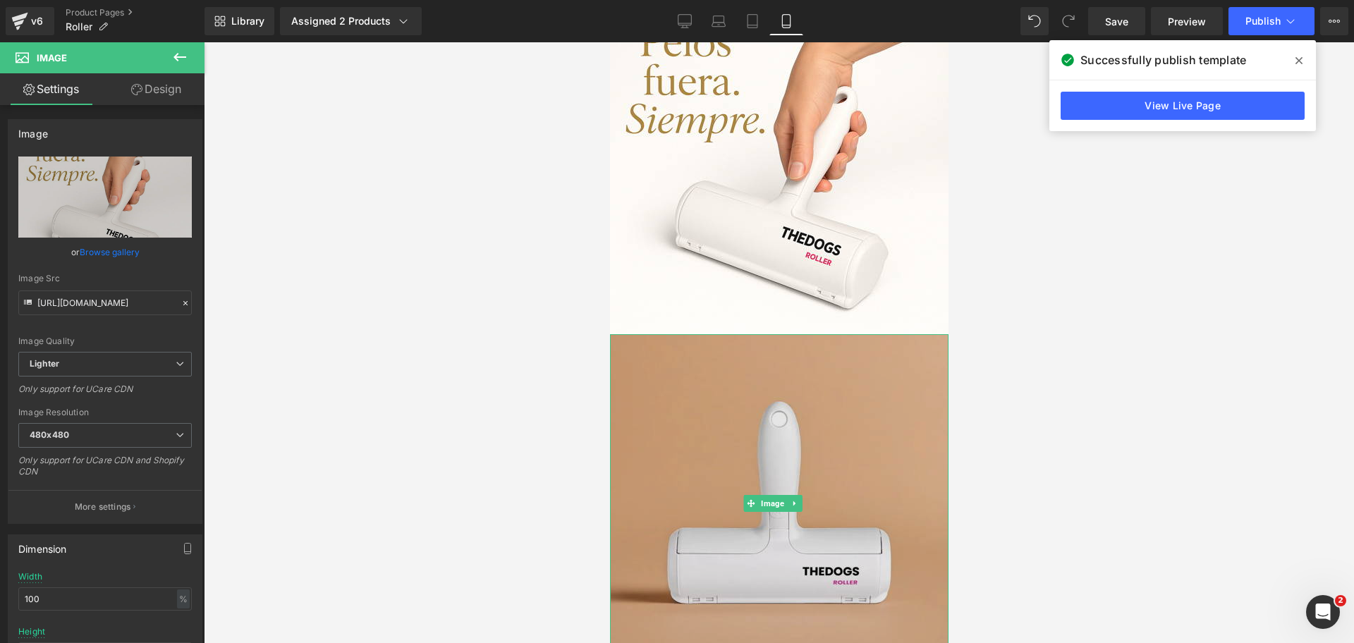
click at [760, 412] on img at bounding box center [778, 503] width 338 height 338
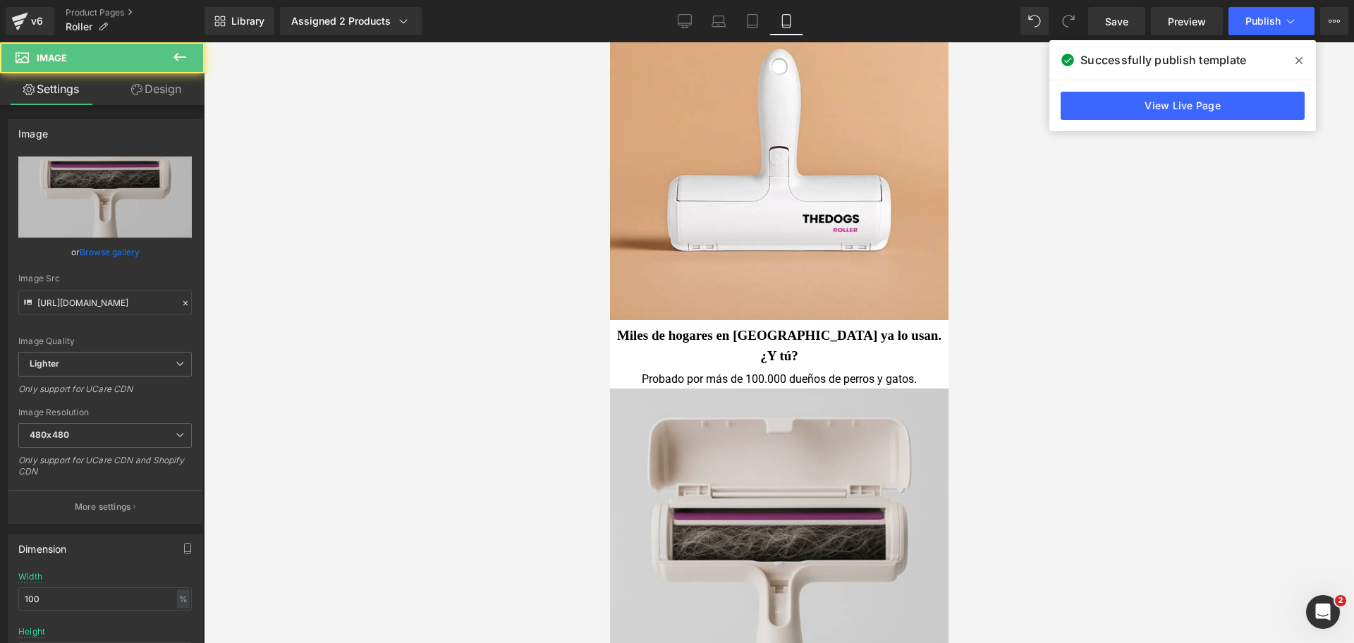
click at [764, 404] on img at bounding box center [778, 577] width 338 height 379
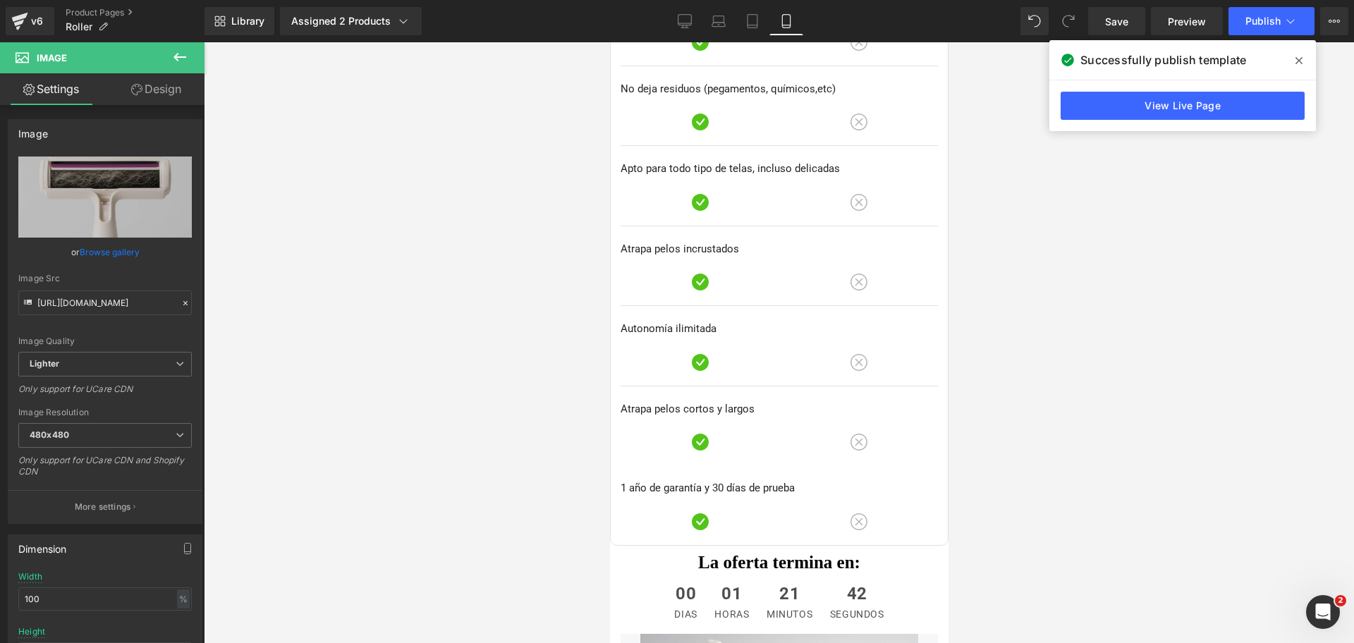
scroll to position [4996, 0]
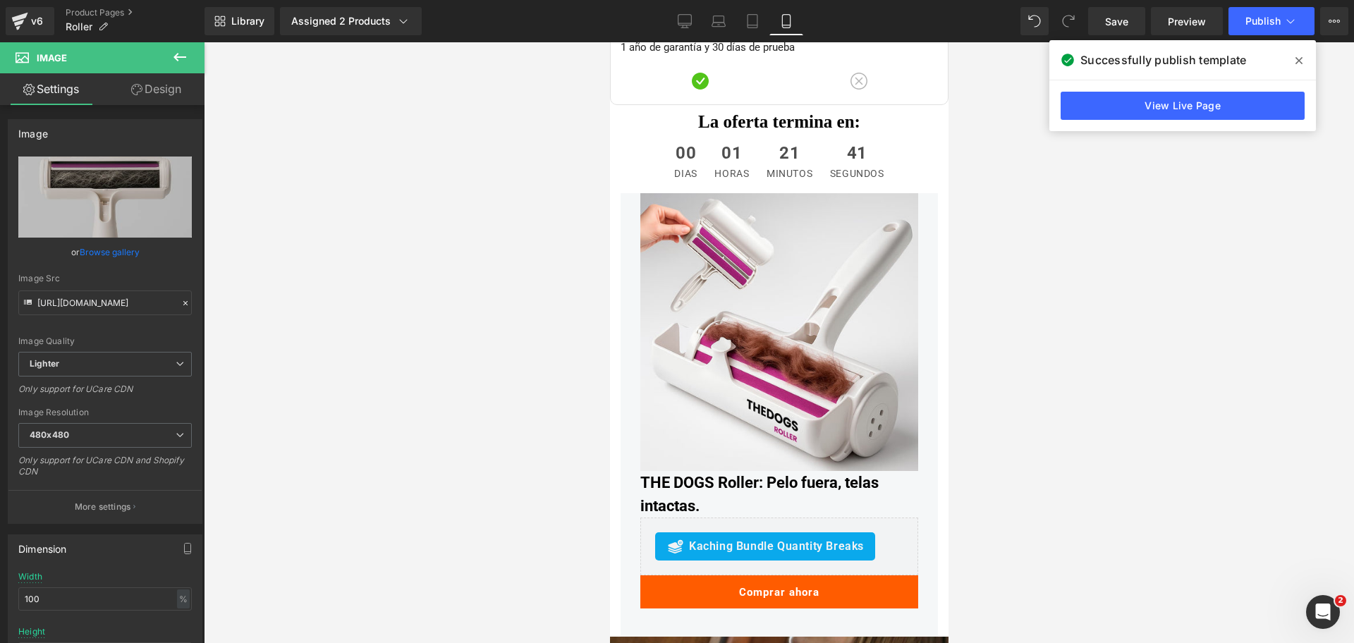
click at [1307, 60] on span at bounding box center [1298, 60] width 23 height 23
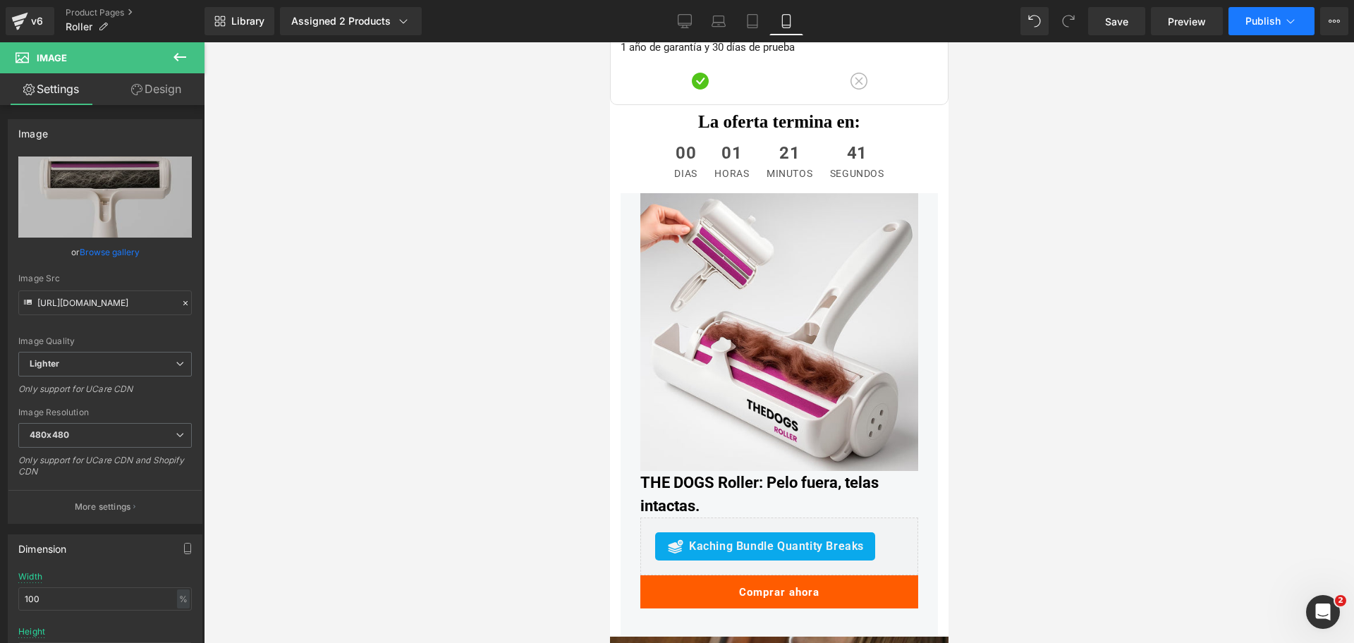
click at [1269, 28] on button "Publish" at bounding box center [1271, 21] width 86 height 28
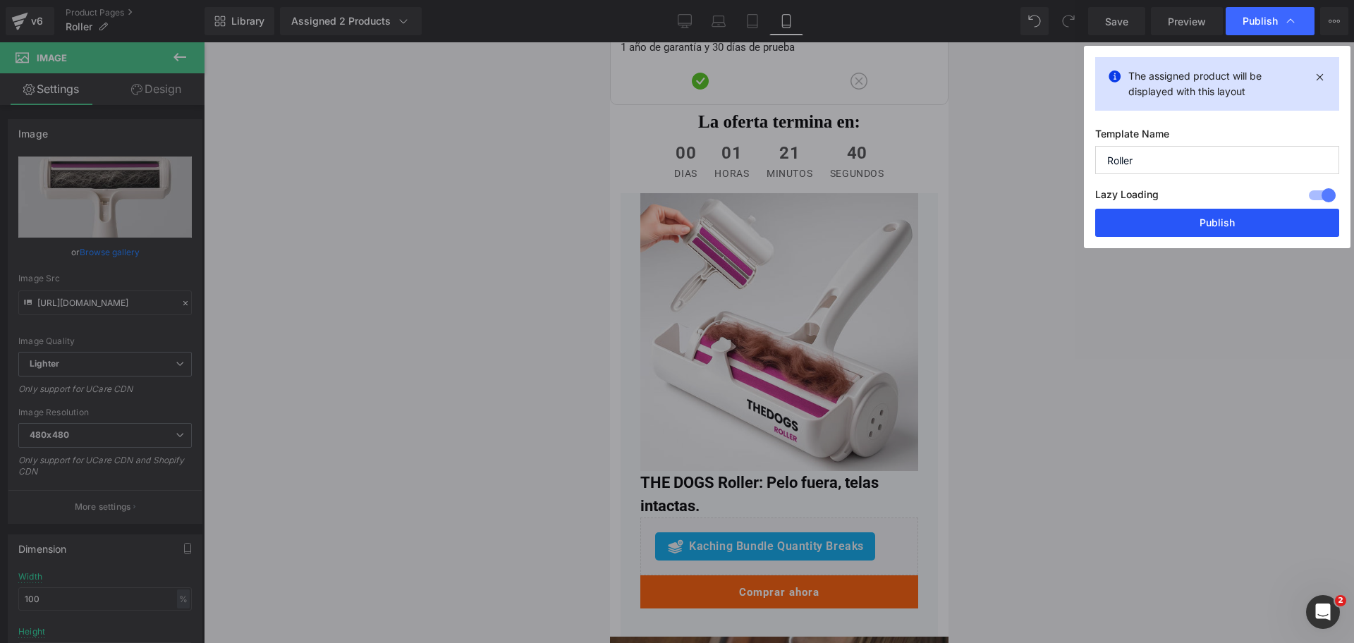
drag, startPoint x: 1229, startPoint y: 230, endPoint x: 135, endPoint y: 159, distance: 1095.9
click at [1229, 230] on button "Publish" at bounding box center [1217, 223] width 244 height 28
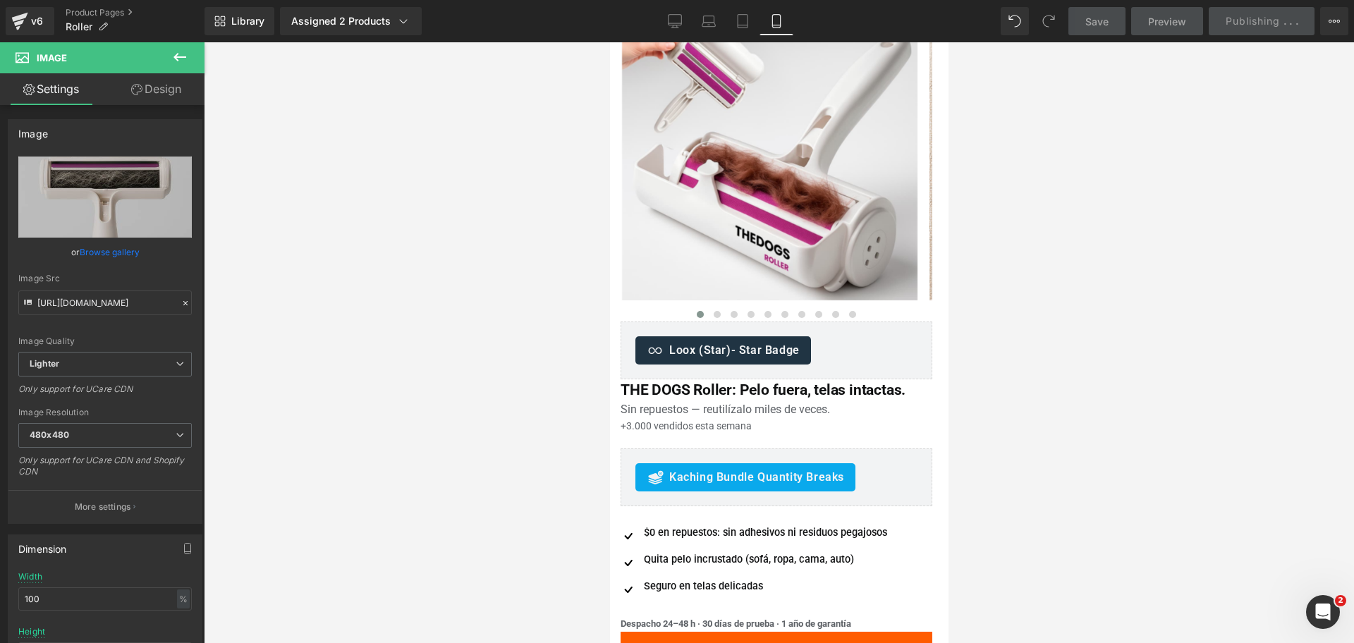
scroll to position [0, 0]
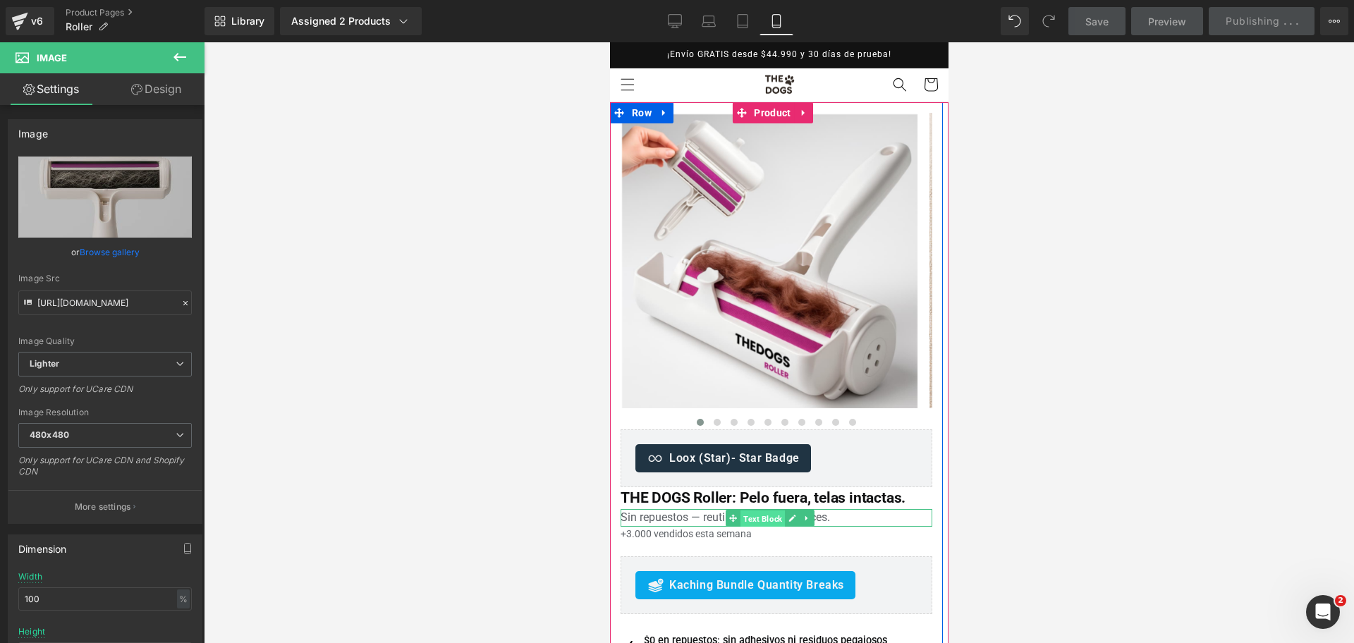
click at [758, 520] on span "Text Block" at bounding box center [762, 518] width 44 height 17
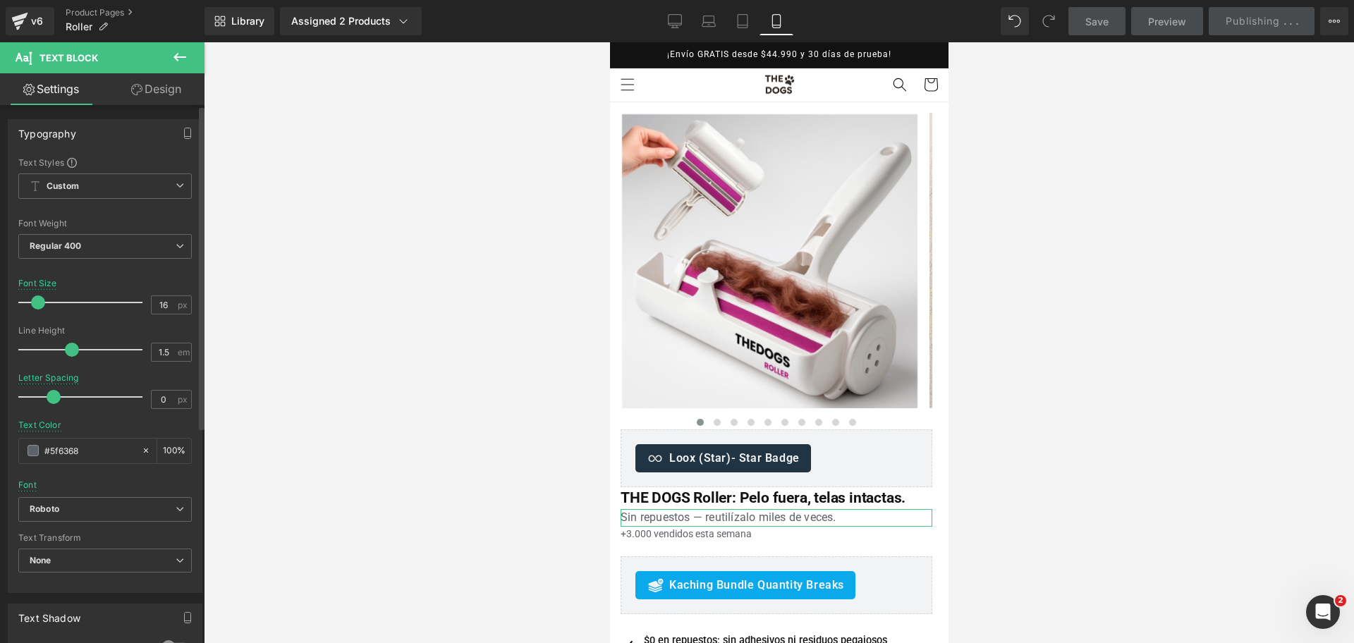
click at [51, 396] on span at bounding box center [54, 397] width 14 height 14
click at [1208, 206] on div at bounding box center [779, 342] width 1150 height 601
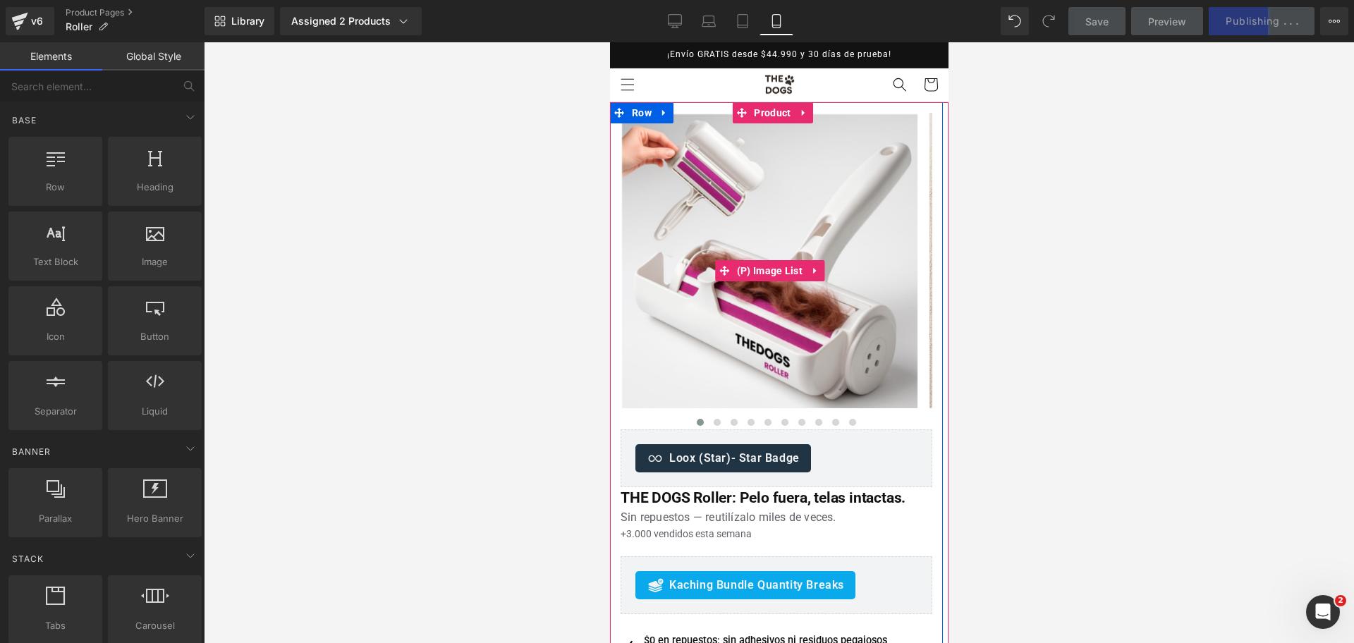
scroll to position [88, 0]
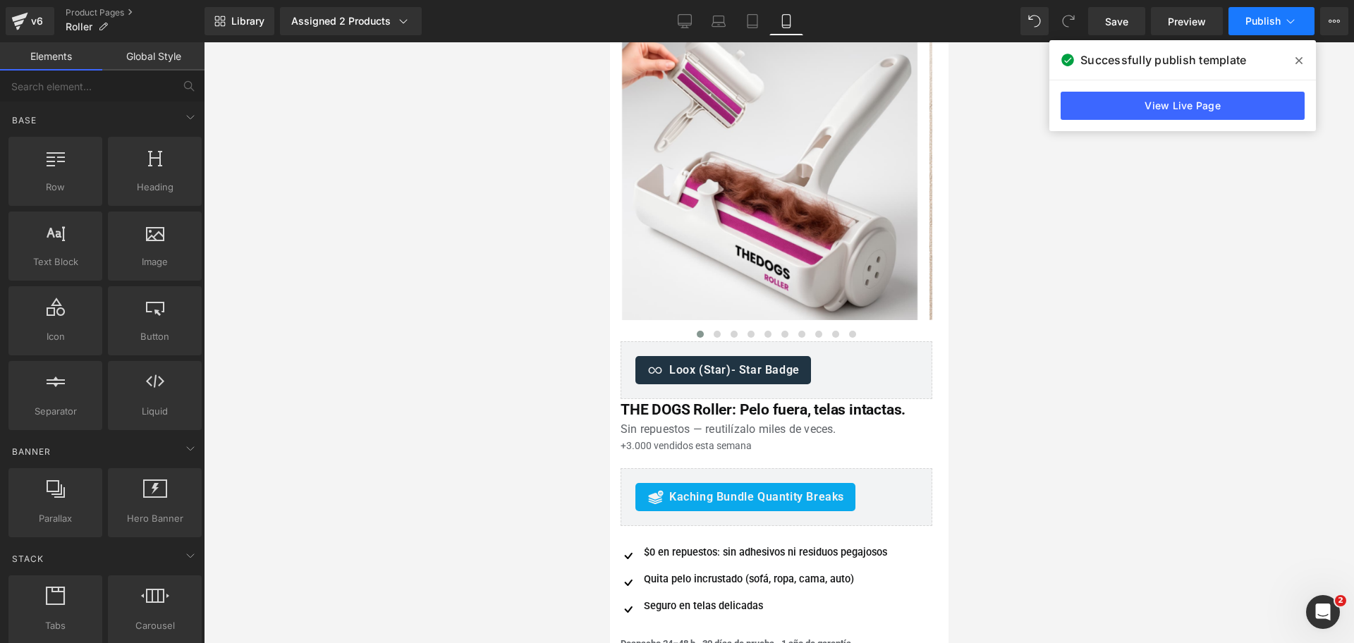
click at [1292, 16] on icon at bounding box center [1290, 21] width 14 height 14
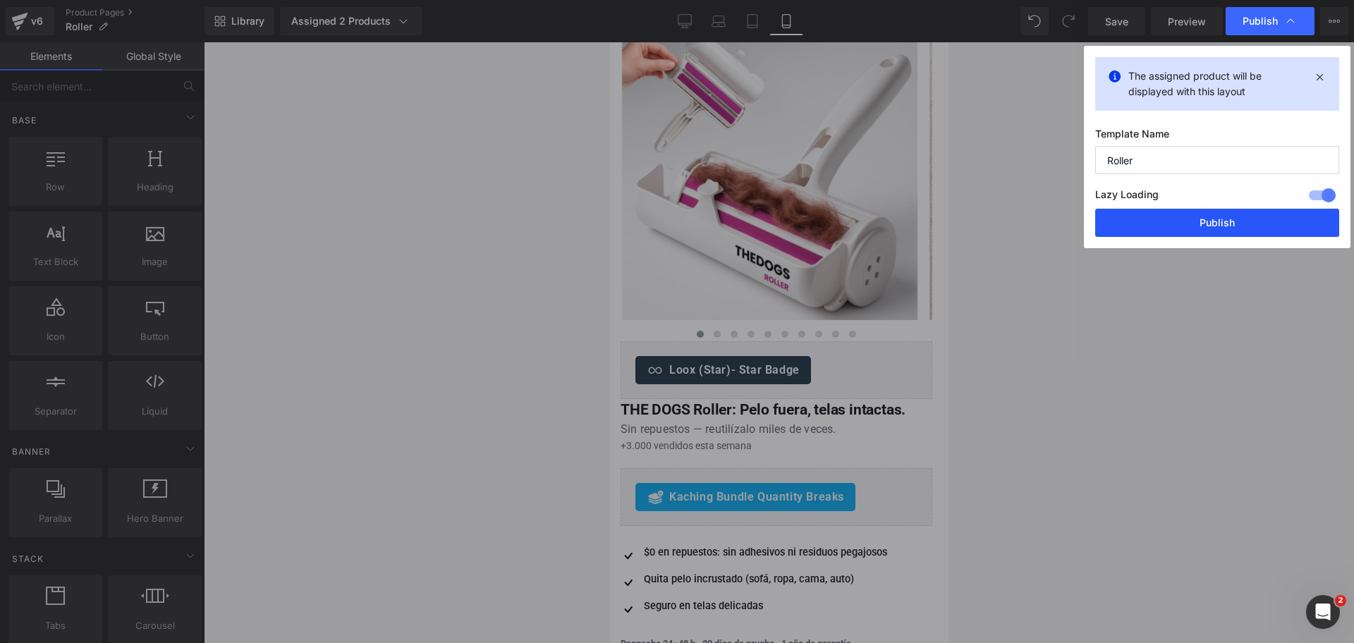
click at [1257, 221] on button "Publish" at bounding box center [1217, 223] width 244 height 28
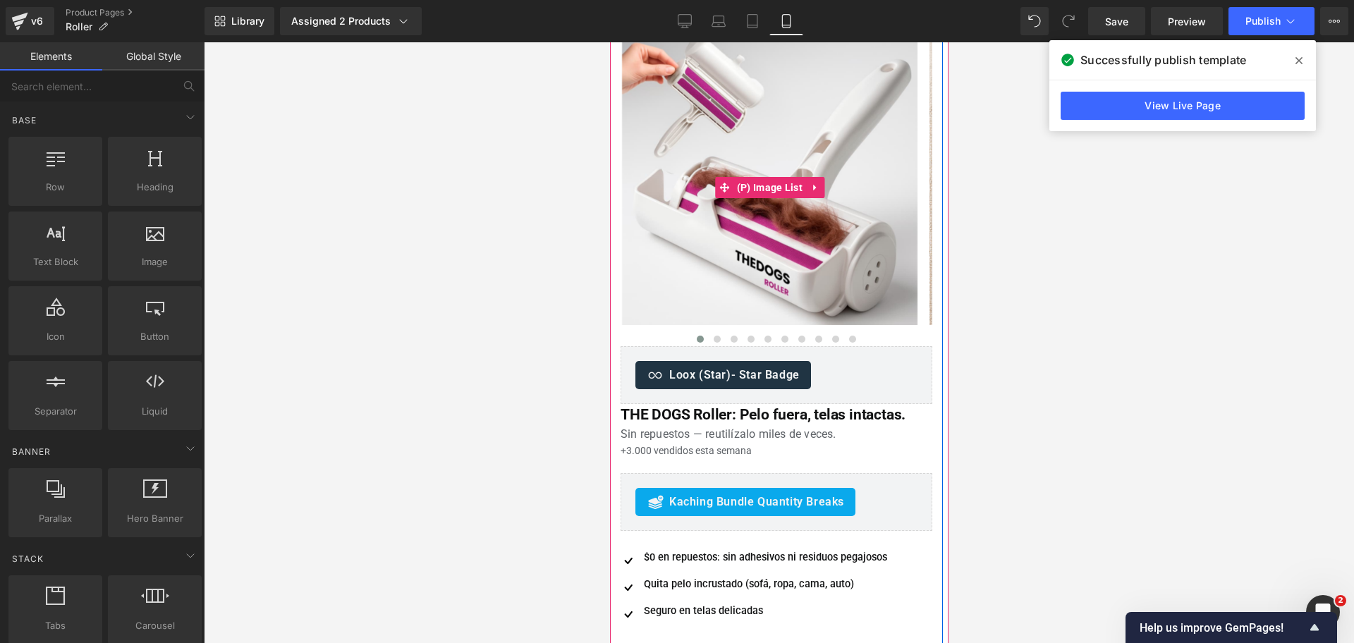
scroll to position [0, 0]
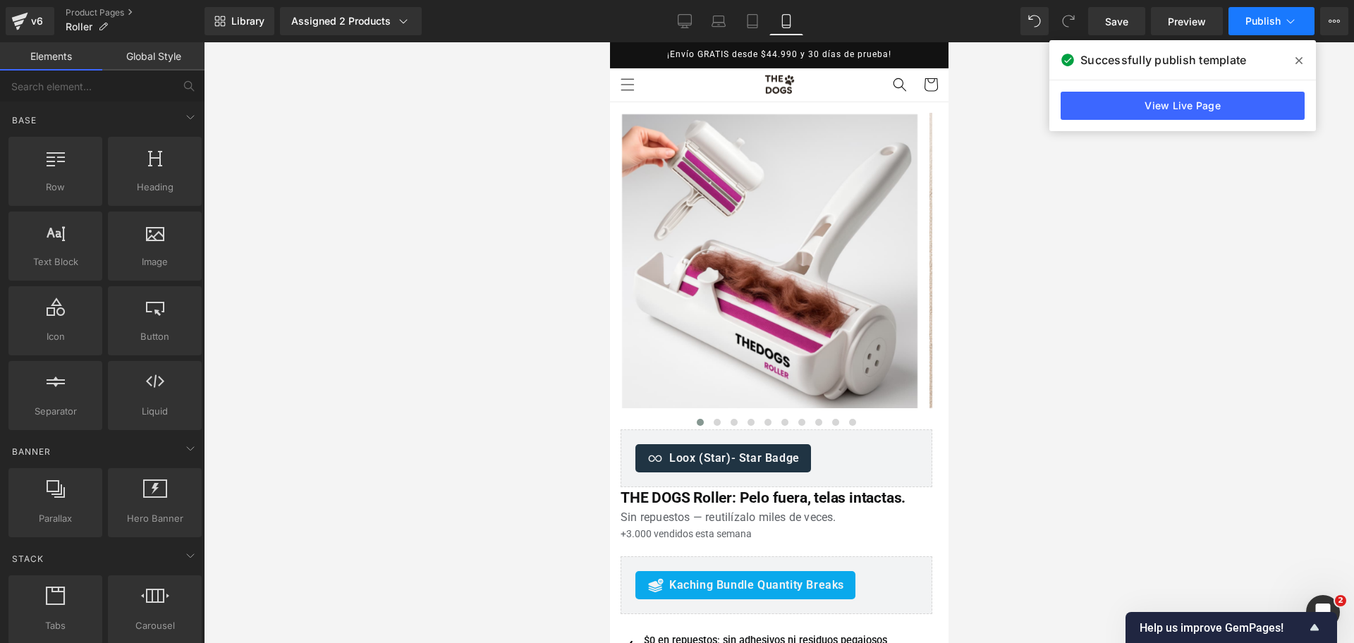
click at [1267, 23] on span "Publish" at bounding box center [1262, 21] width 35 height 11
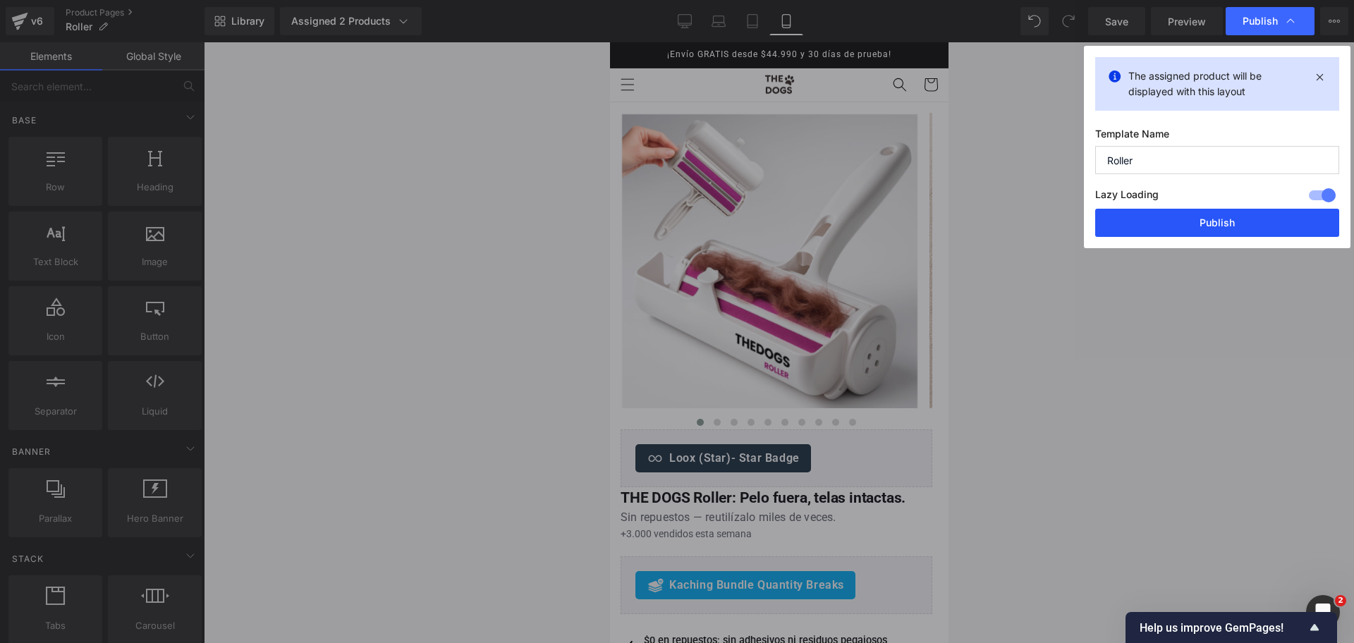
drag, startPoint x: 1172, startPoint y: 226, endPoint x: 226, endPoint y: 191, distance: 946.8
click at [1172, 226] on button "Publish" at bounding box center [1217, 223] width 244 height 28
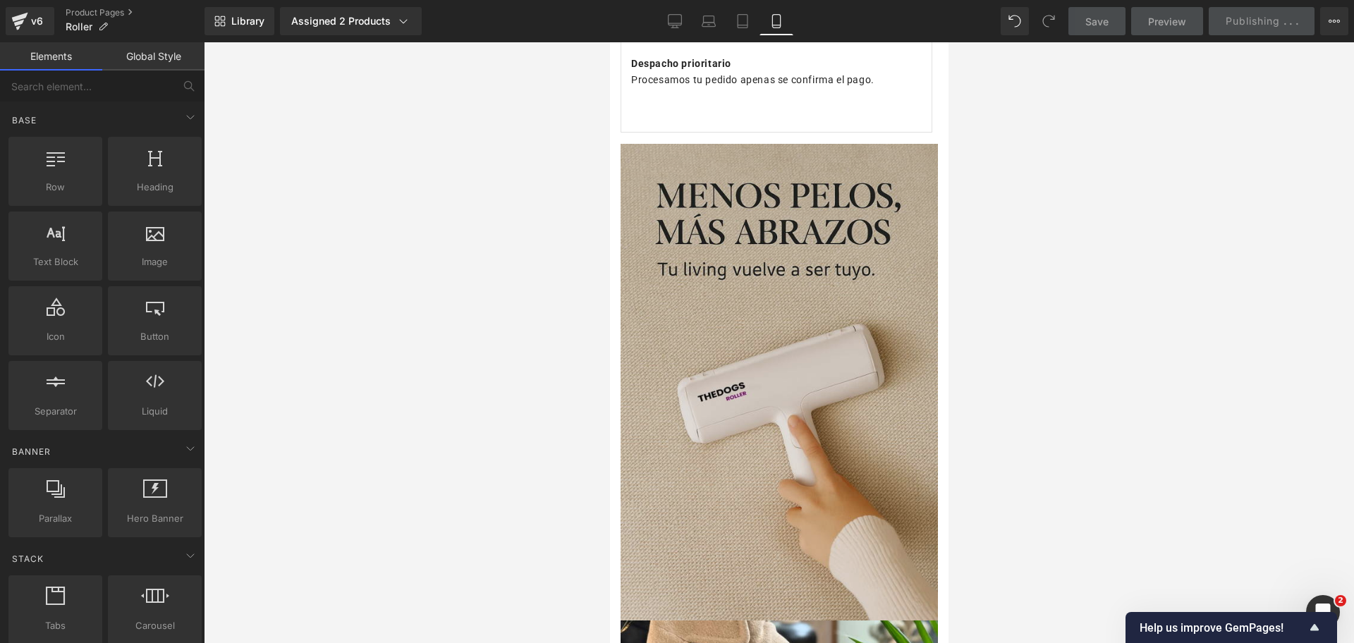
scroll to position [1410, 0]
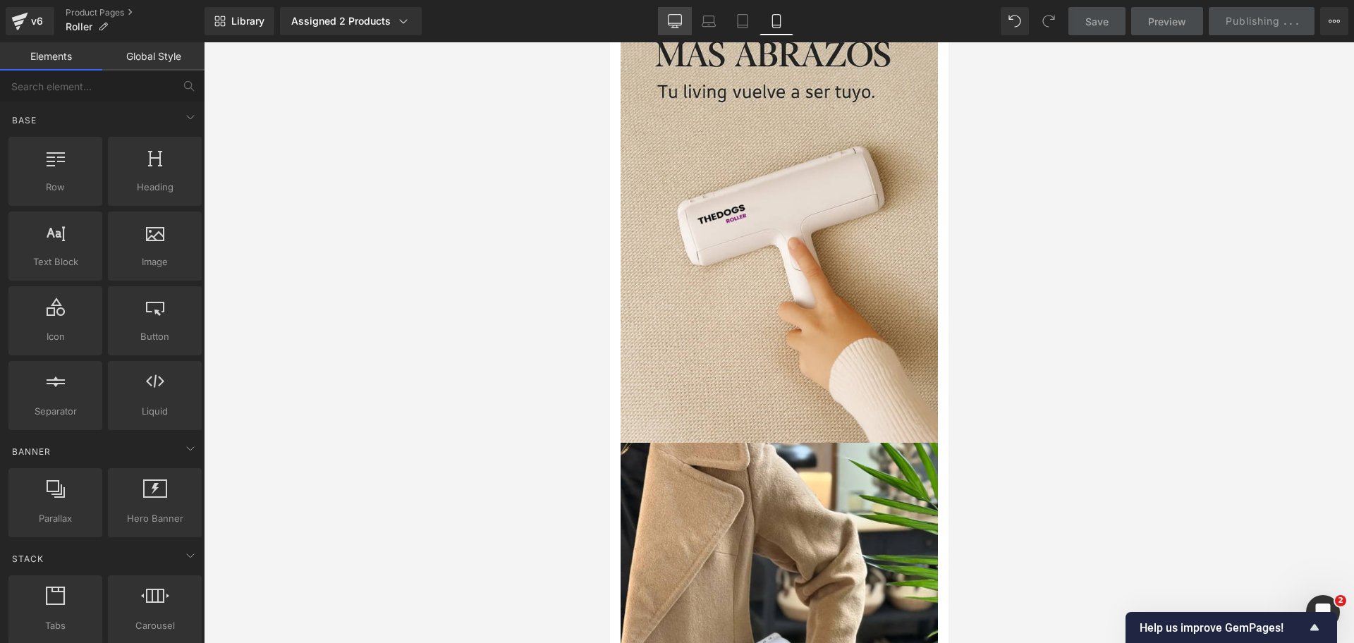
click at [678, 22] on icon at bounding box center [675, 21] width 14 height 14
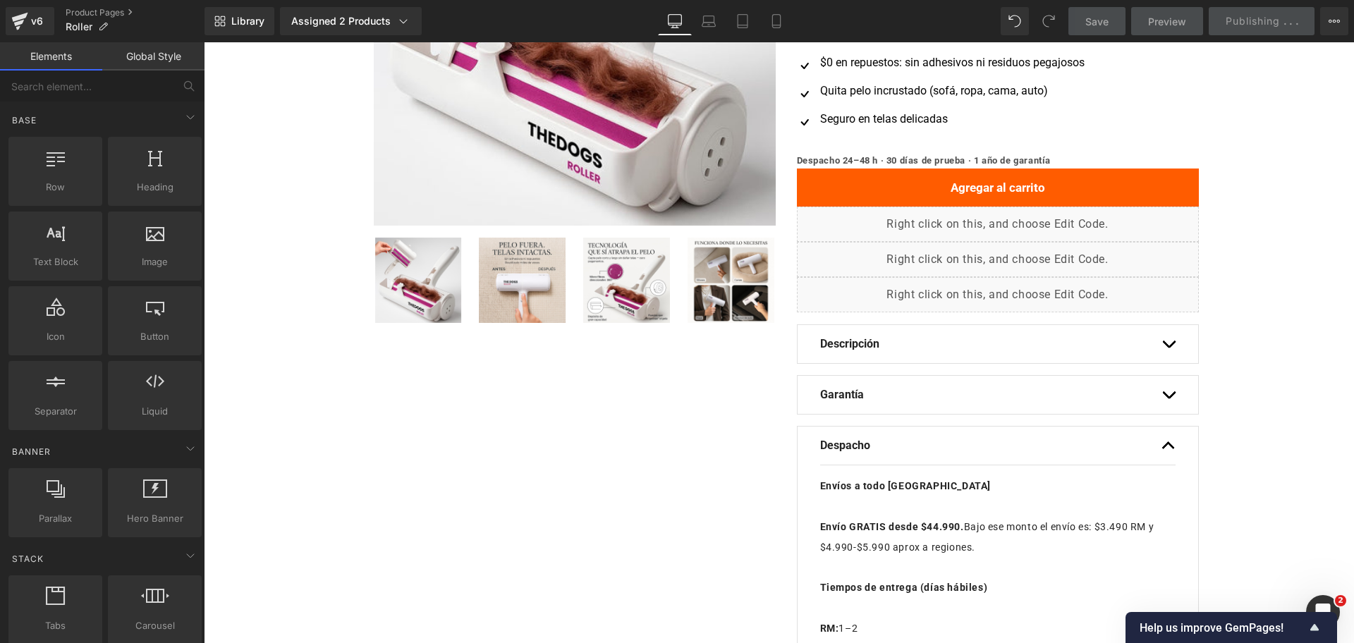
scroll to position [0, 0]
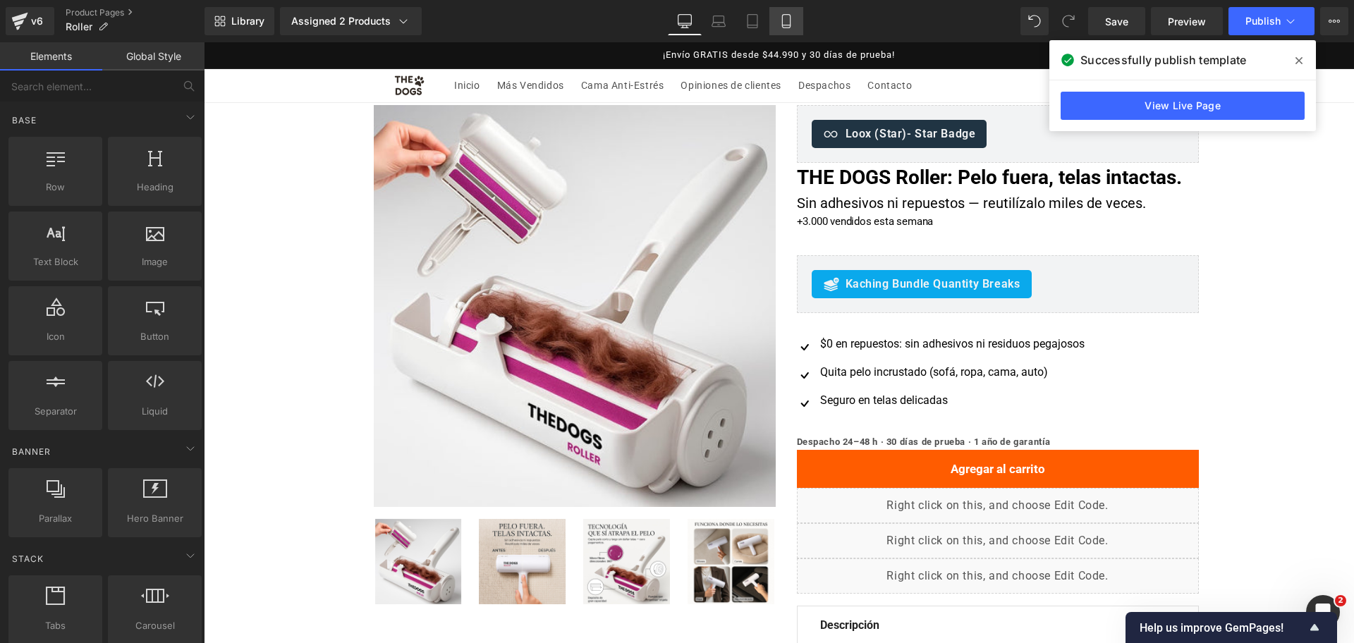
click at [799, 22] on link "Mobile" at bounding box center [786, 21] width 34 height 28
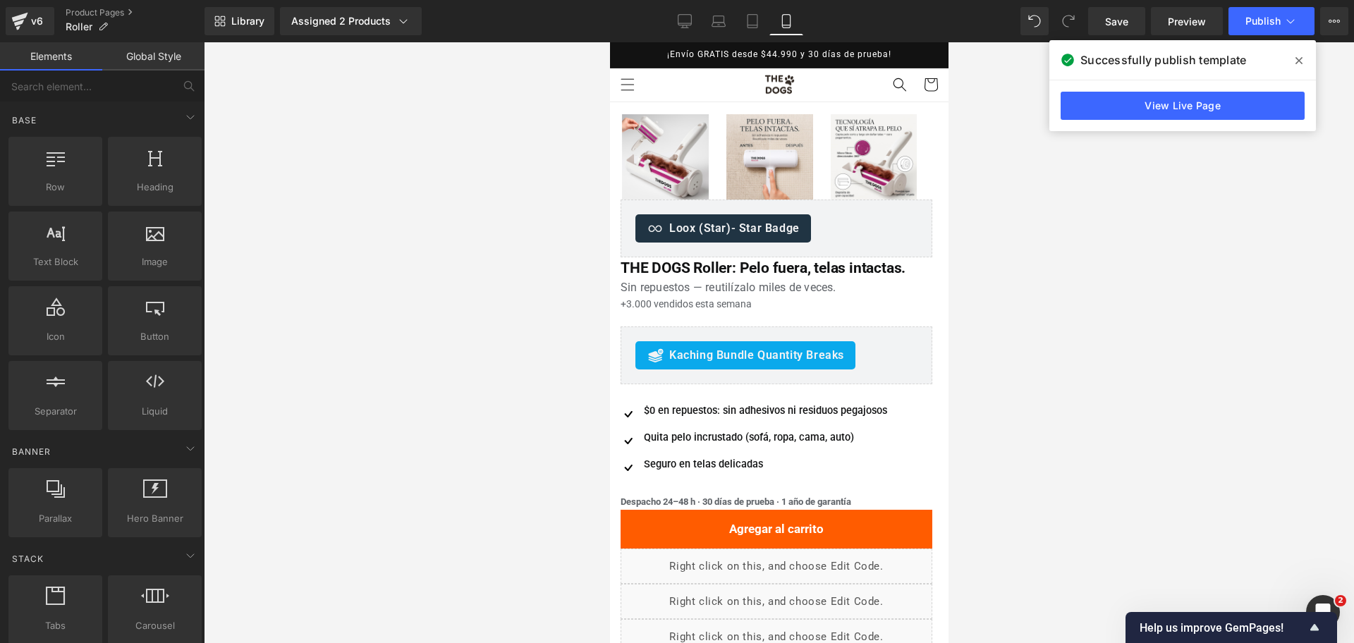
scroll to position [60, 0]
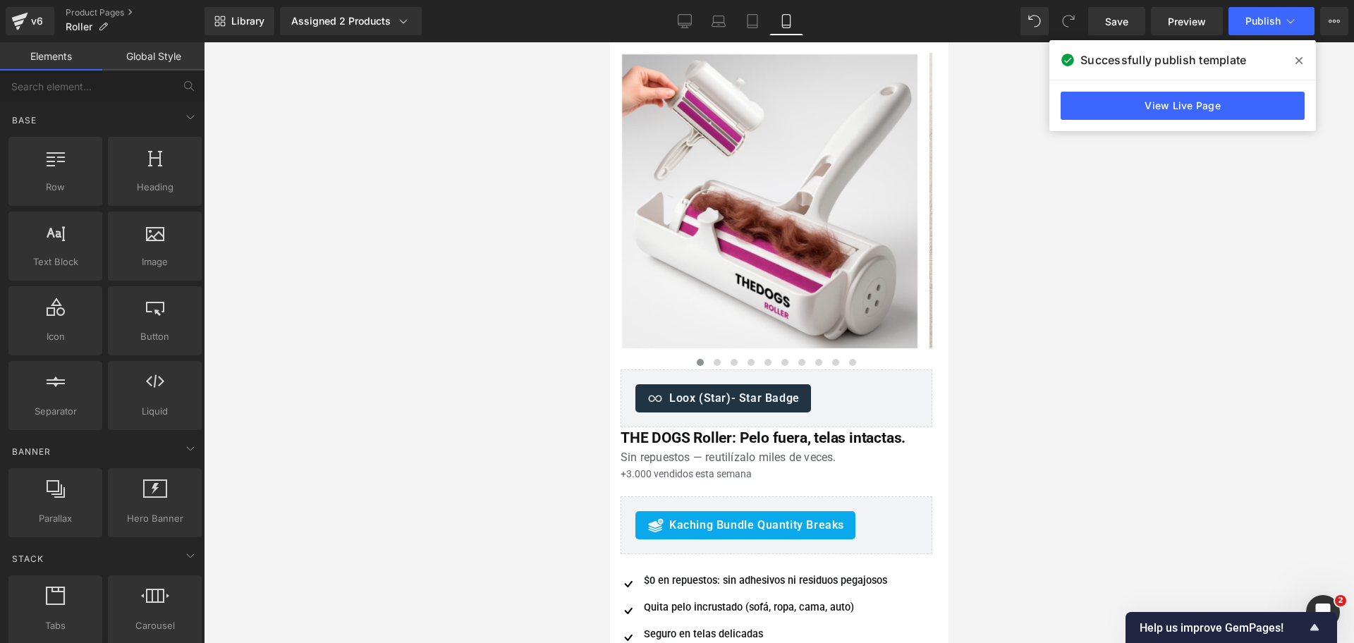
drag, startPoint x: 1311, startPoint y: 56, endPoint x: 1149, endPoint y: 137, distance: 181.0
click at [1311, 55] on div "Successfully publish template" at bounding box center [1182, 59] width 267 height 39
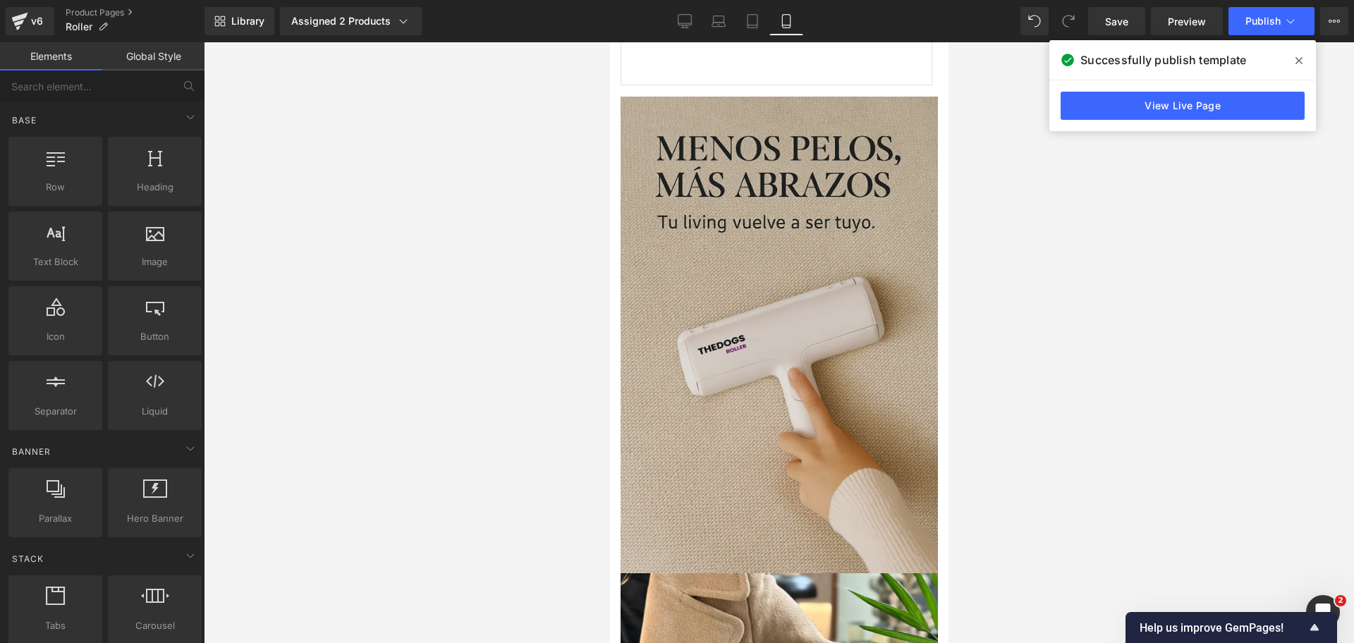
scroll to position [1294, 0]
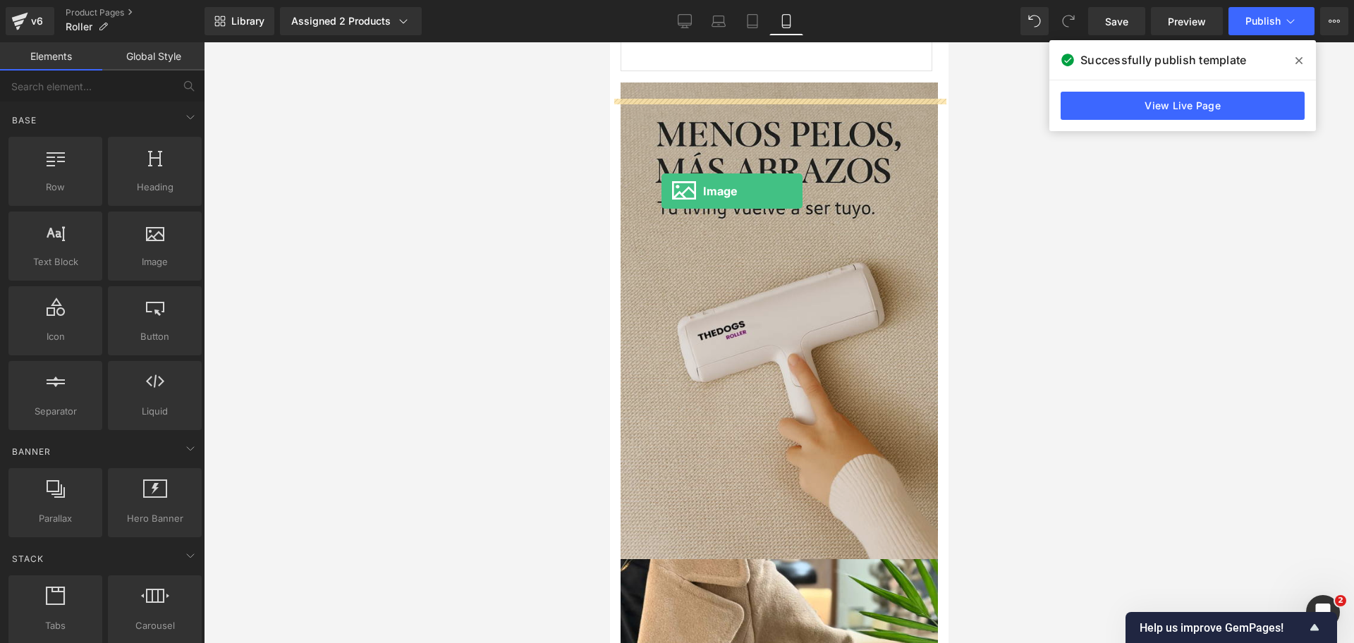
drag, startPoint x: 1150, startPoint y: 244, endPoint x: 708, endPoint y: 176, distance: 447.3
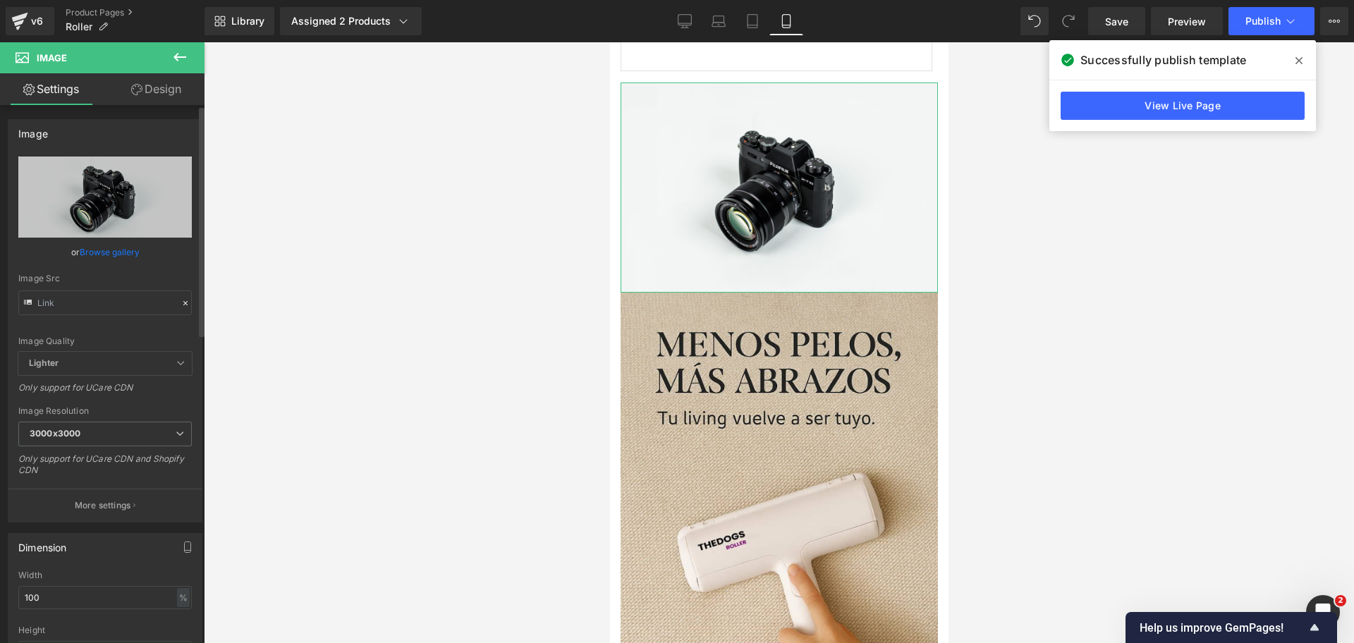
click at [123, 250] on link "Browse gallery" at bounding box center [110, 252] width 60 height 25
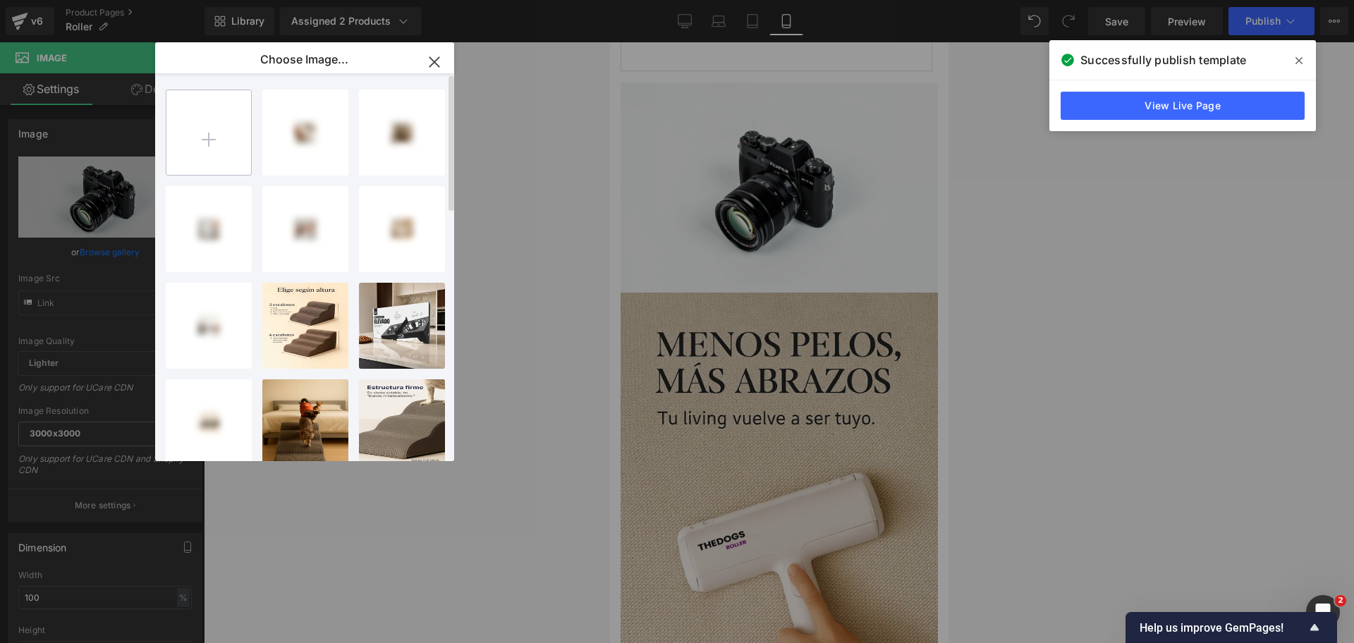
click at [214, 138] on input "file" at bounding box center [208, 132] width 85 height 85
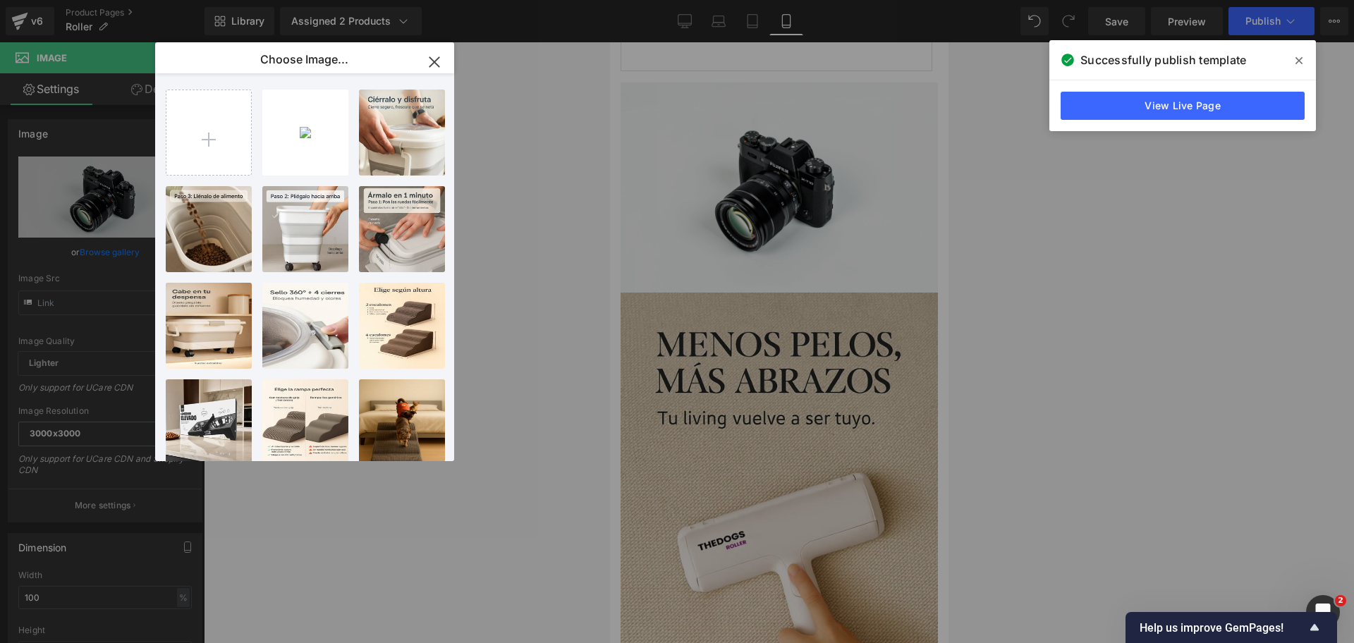
click at [0, 0] on div "3867732... _3_.webp 45.10 KB" at bounding box center [0, 0] width 0 height 0
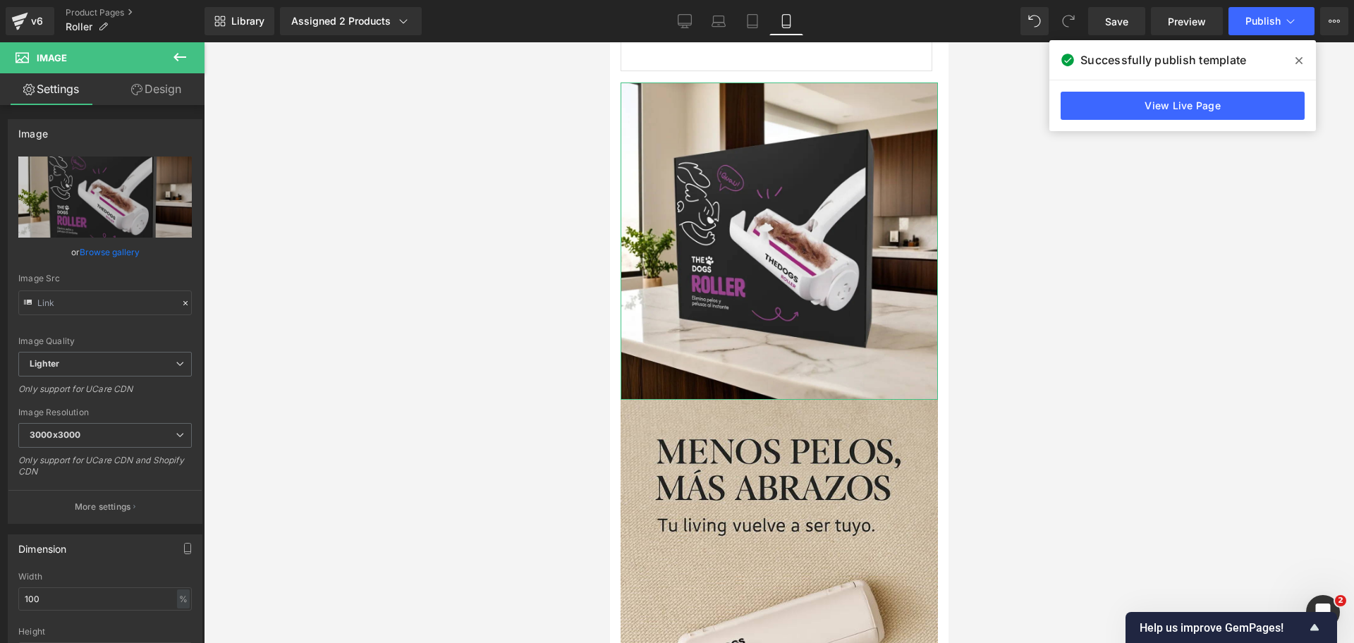
drag, startPoint x: 111, startPoint y: 245, endPoint x: 139, endPoint y: 230, distance: 31.2
click at [112, 245] on link "Browse gallery" at bounding box center [110, 252] width 60 height 25
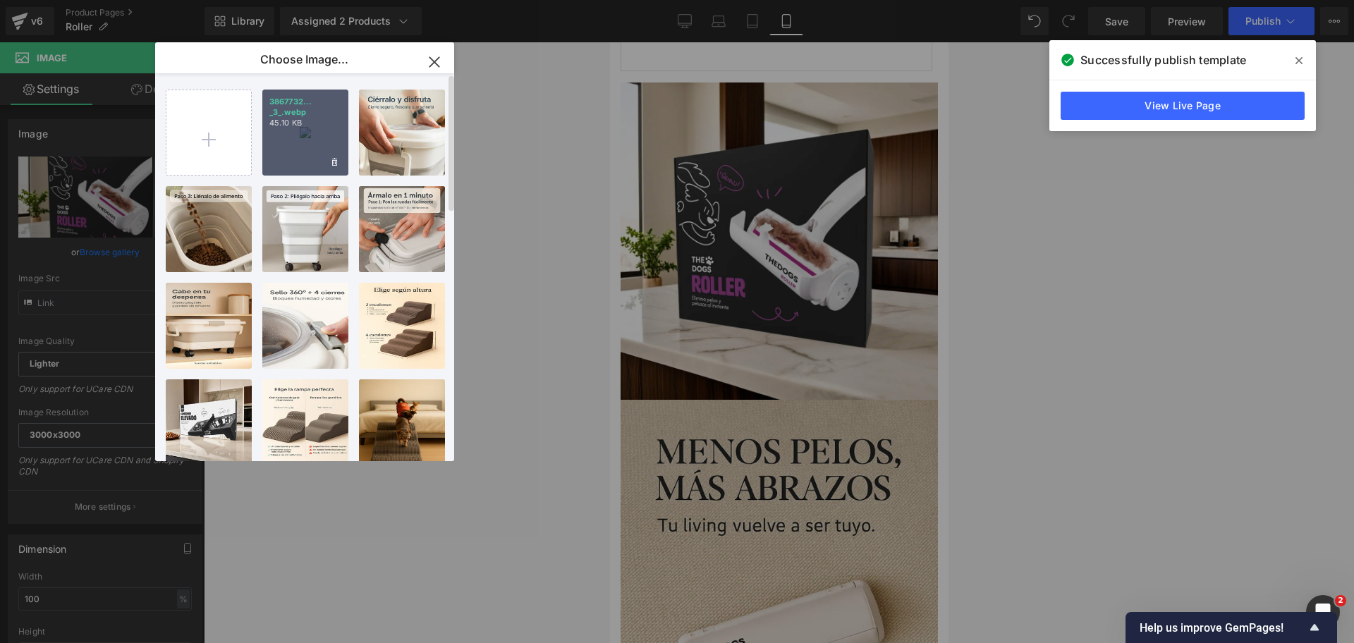
click at [294, 146] on div "3867732... _3_.webp 45.10 KB" at bounding box center [305, 133] width 86 height 86
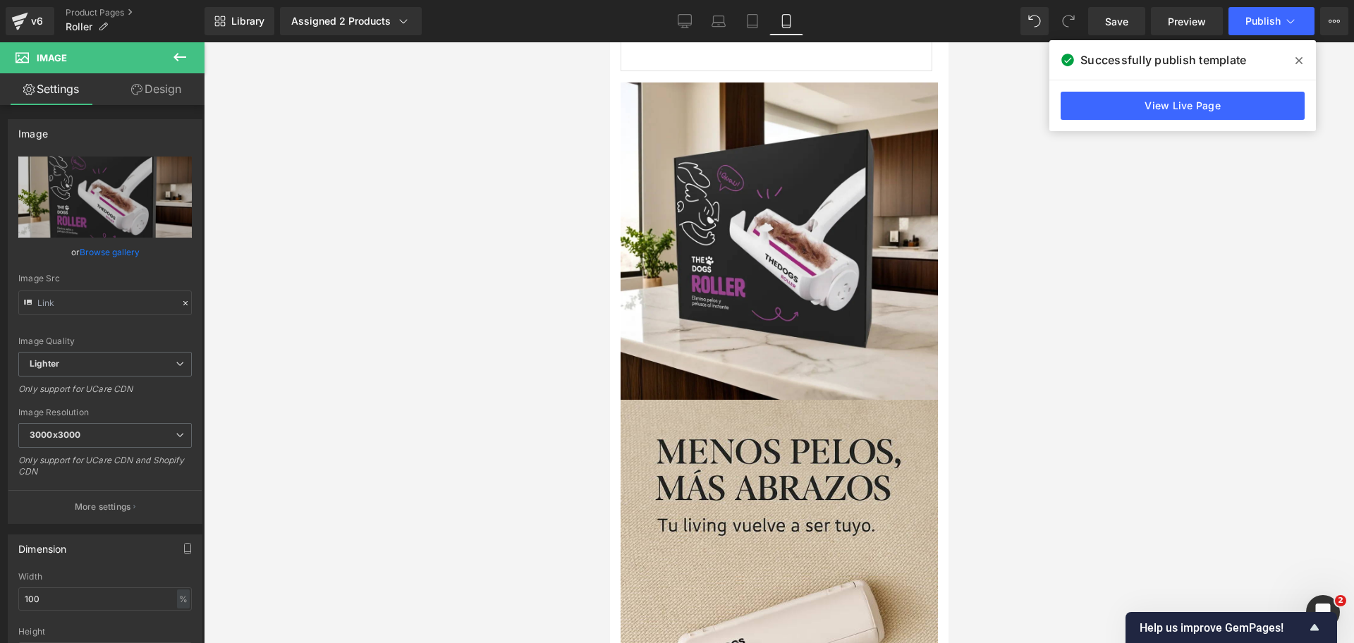
click at [1311, 56] on div "Successfully publish template" at bounding box center [1182, 59] width 267 height 39
drag, startPoint x: 1309, startPoint y: 56, endPoint x: 1302, endPoint y: 55, distance: 7.2
click at [1302, 56] on span at bounding box center [1298, 60] width 23 height 23
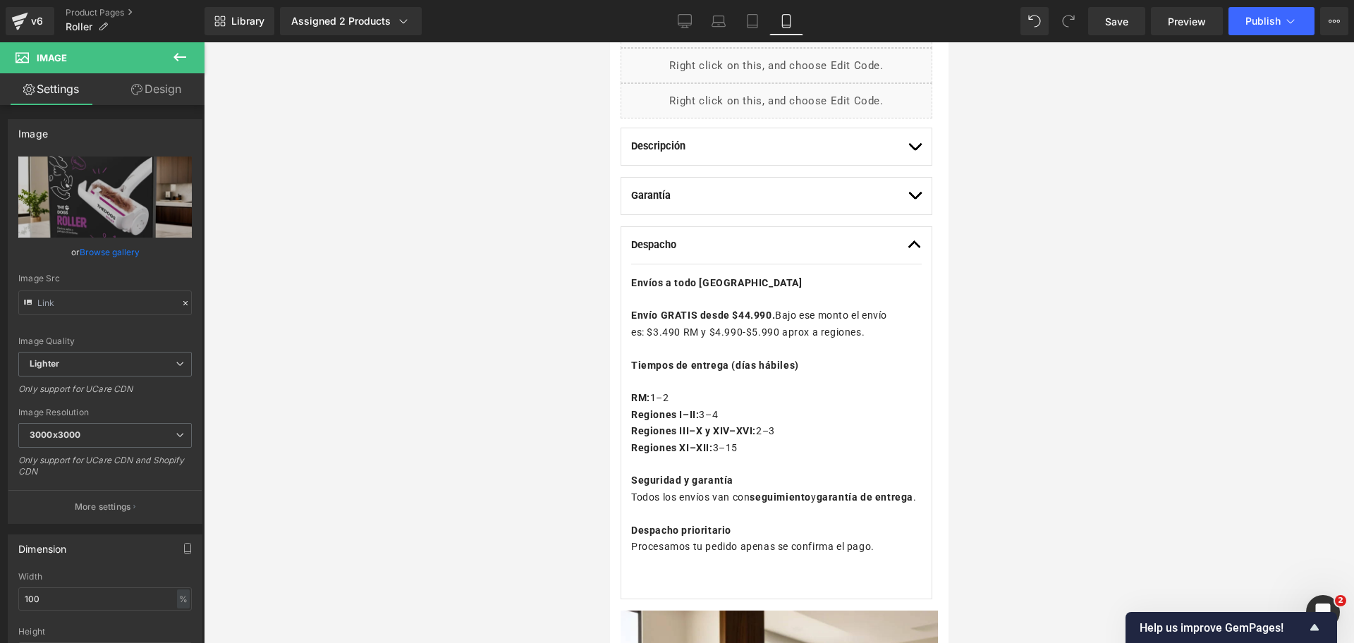
scroll to position [765, 0]
click at [907, 247] on button "button" at bounding box center [914, 246] width 14 height 37
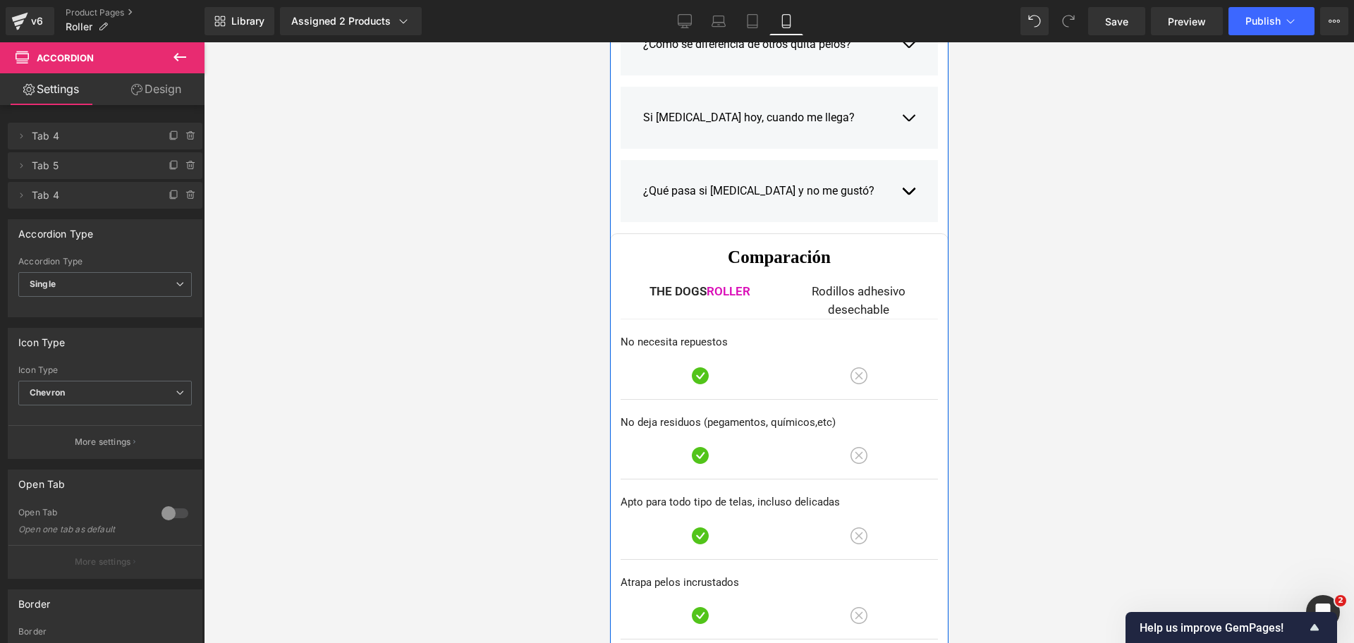
scroll to position [4202, 0]
click at [192, 52] on button at bounding box center [179, 57] width 49 height 31
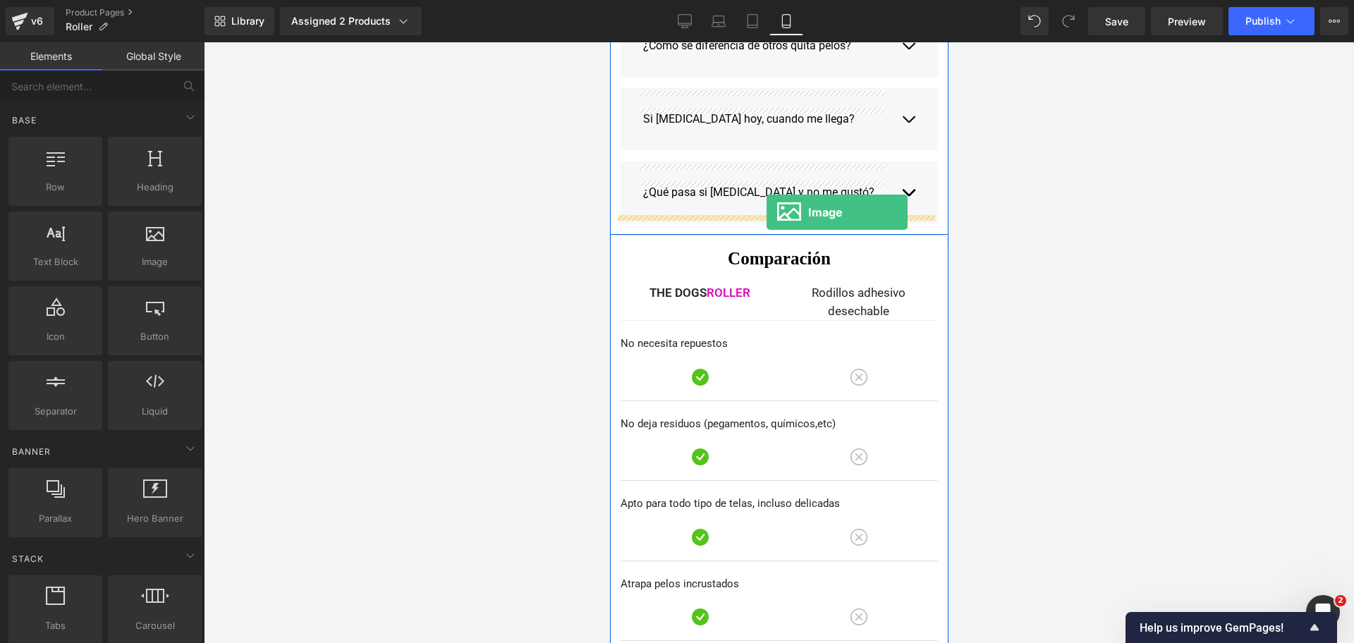
drag, startPoint x: 795, startPoint y: 298, endPoint x: 766, endPoint y: 212, distance: 91.0
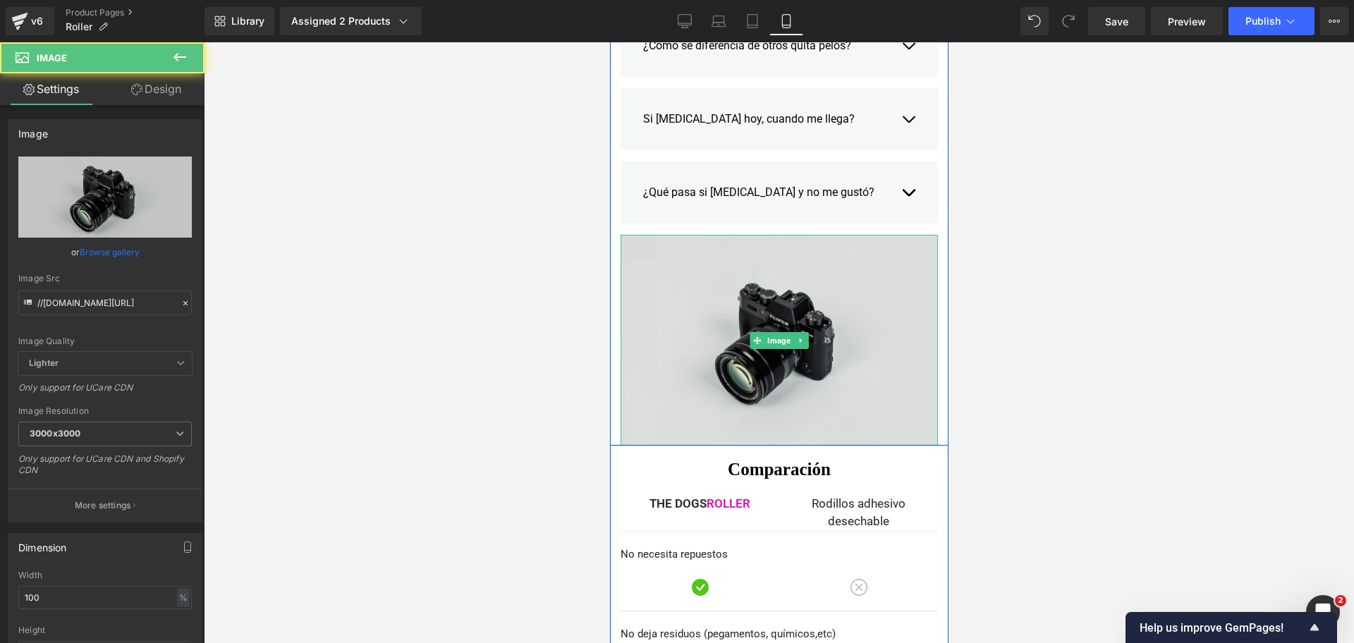
drag, startPoint x: 739, startPoint y: 261, endPoint x: 647, endPoint y: 279, distance: 93.5
click at [740, 261] on img at bounding box center [778, 340] width 317 height 210
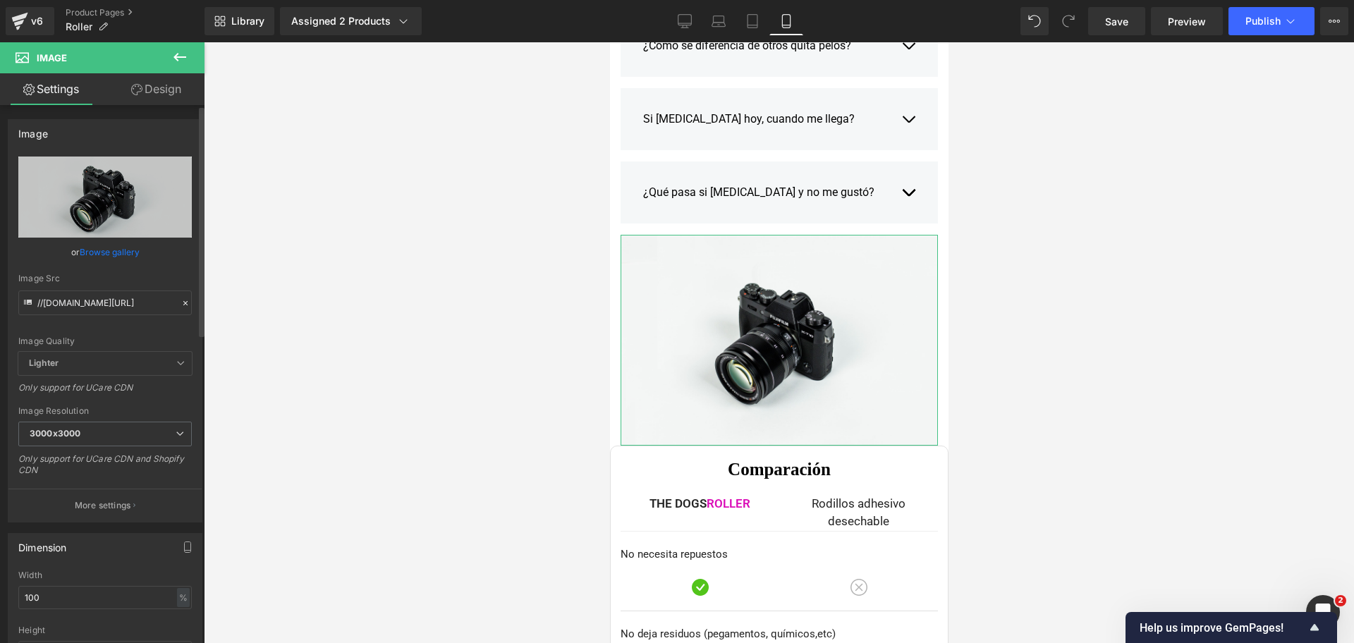
click at [130, 263] on link "Browse gallery" at bounding box center [110, 252] width 60 height 25
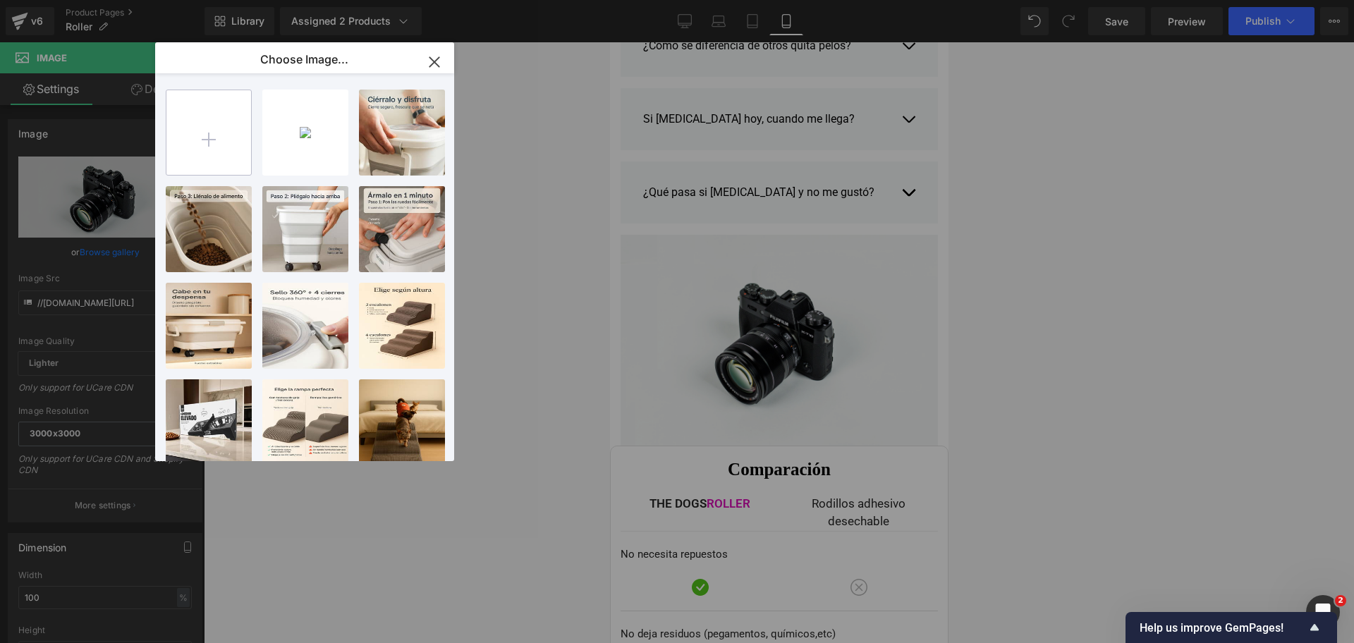
click at [222, 127] on input "file" at bounding box center [208, 132] width 85 height 85
type input "C:\fakepath\Pelo_fuera_2.jpg"
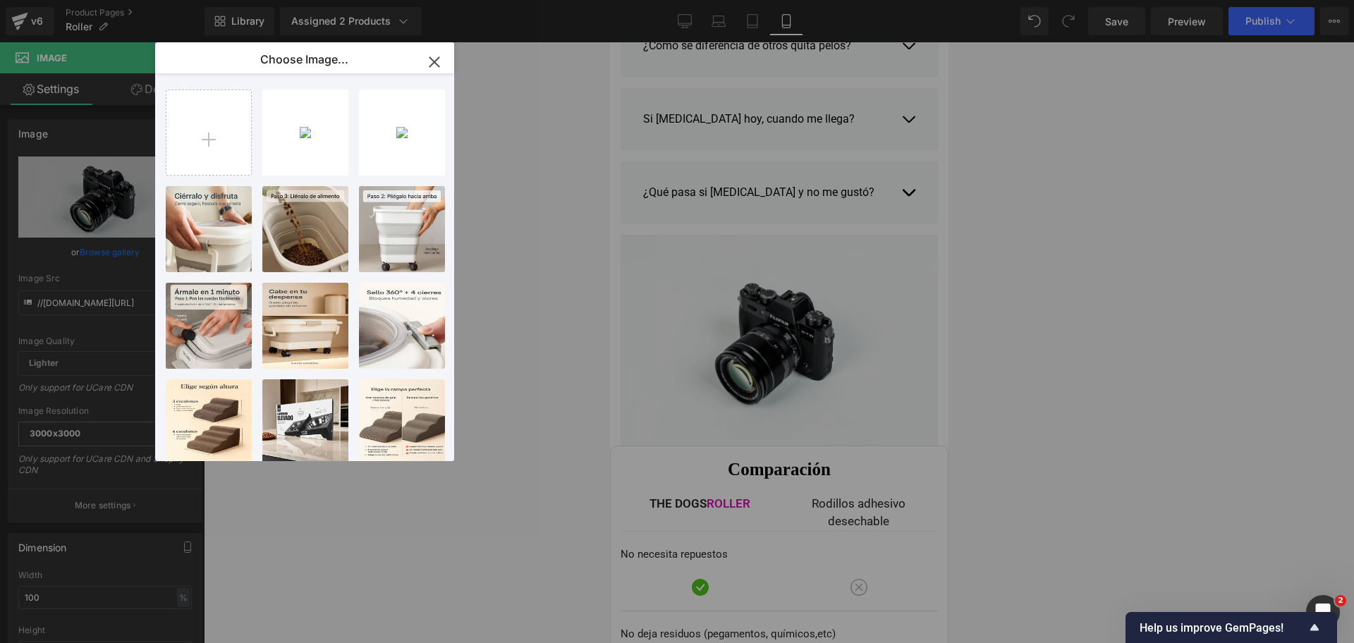
click at [0, 0] on div "Pelo_fu...ra_2.jpg 55.61 KB" at bounding box center [0, 0] width 0 height 0
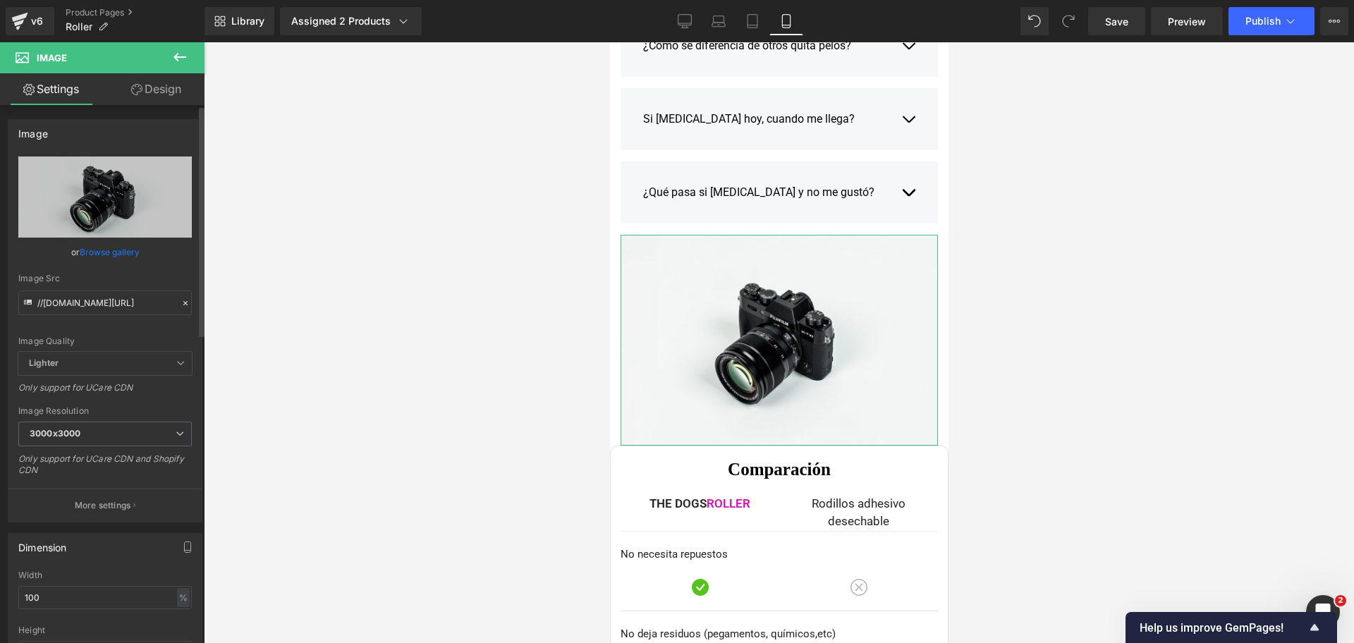
click at [84, 264] on div "Image Quality Lighter Lightest Lighter Lighter Lightest Only support for UCare …" at bounding box center [104, 254] width 173 height 195
click at [90, 255] on link "Browse gallery" at bounding box center [110, 252] width 60 height 25
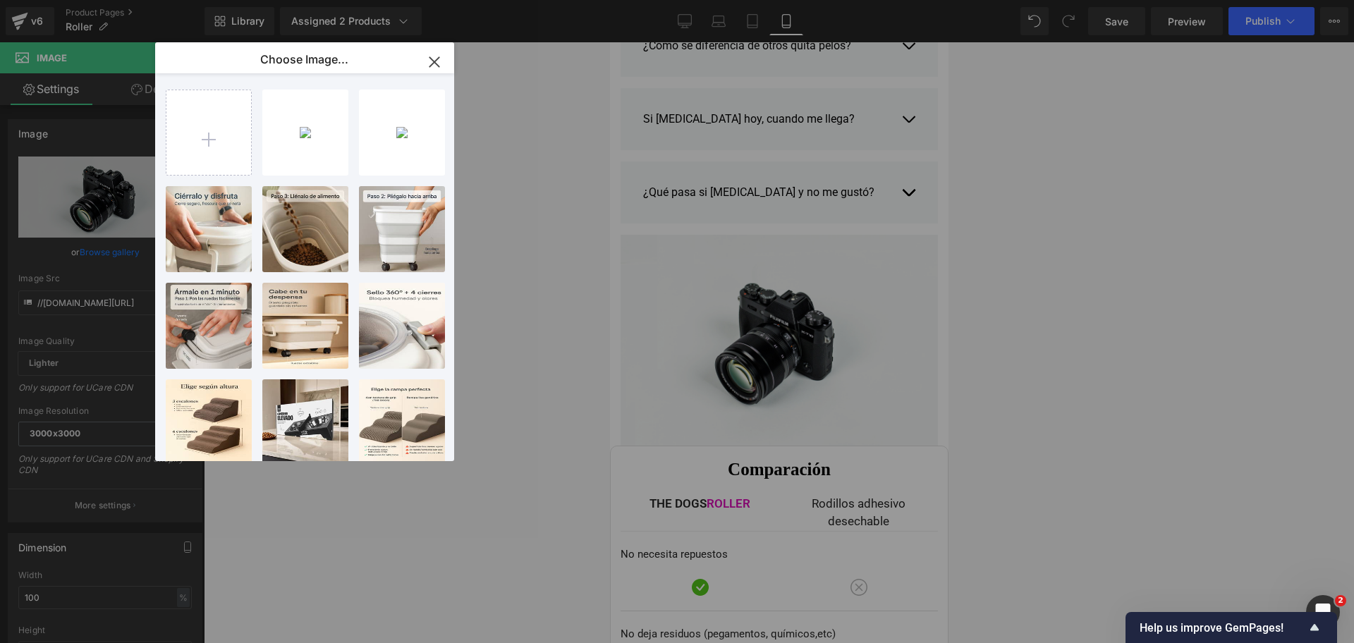
click at [0, 0] on div "Pelo_fu...ra_2.jpg 55.61 KB" at bounding box center [0, 0] width 0 height 0
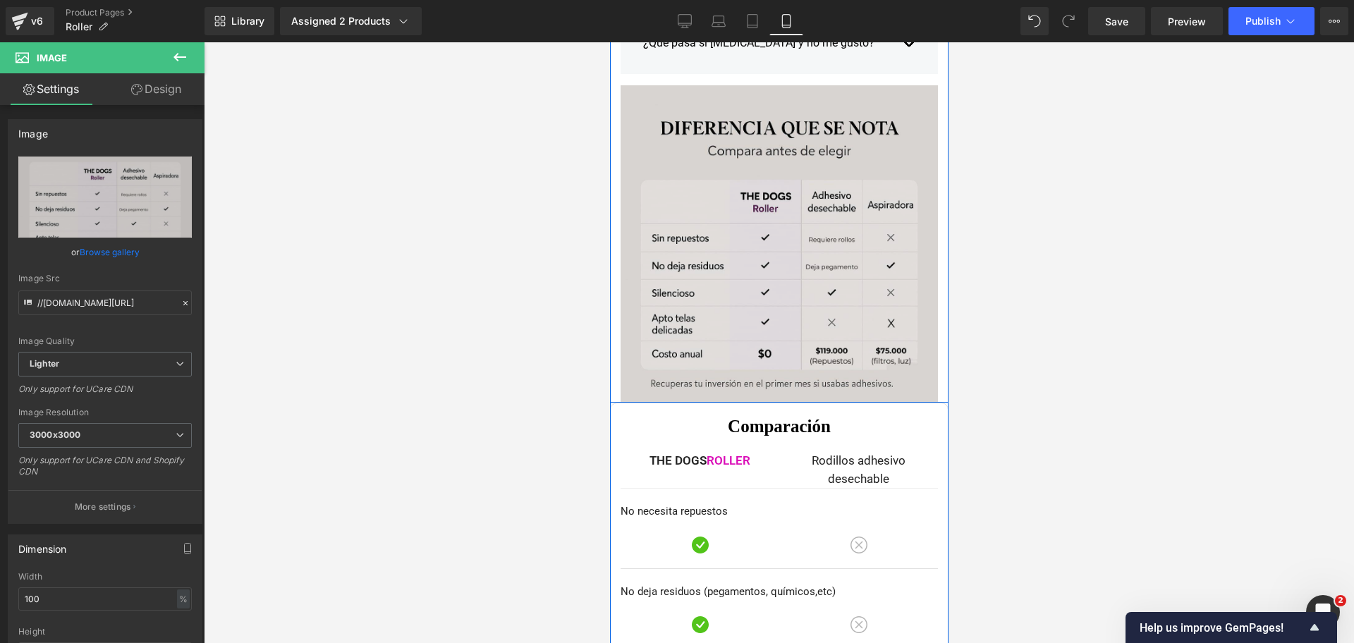
scroll to position [4379, 0]
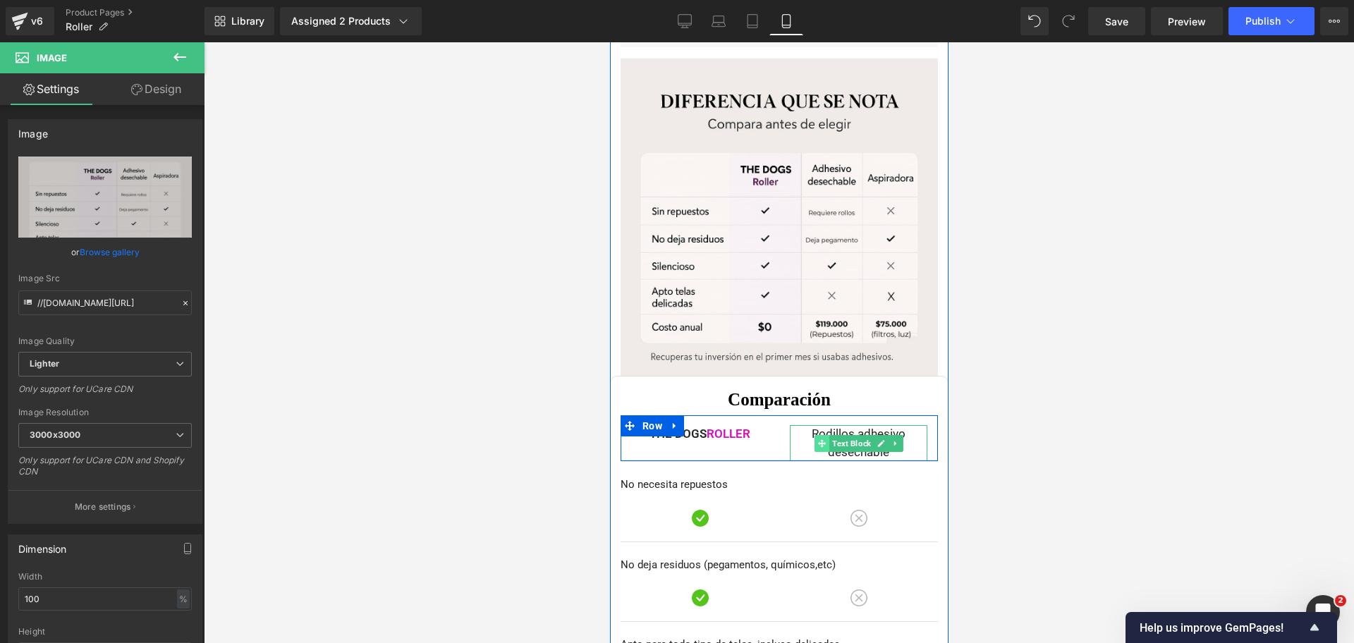
click at [816, 435] on span at bounding box center [821, 443] width 15 height 17
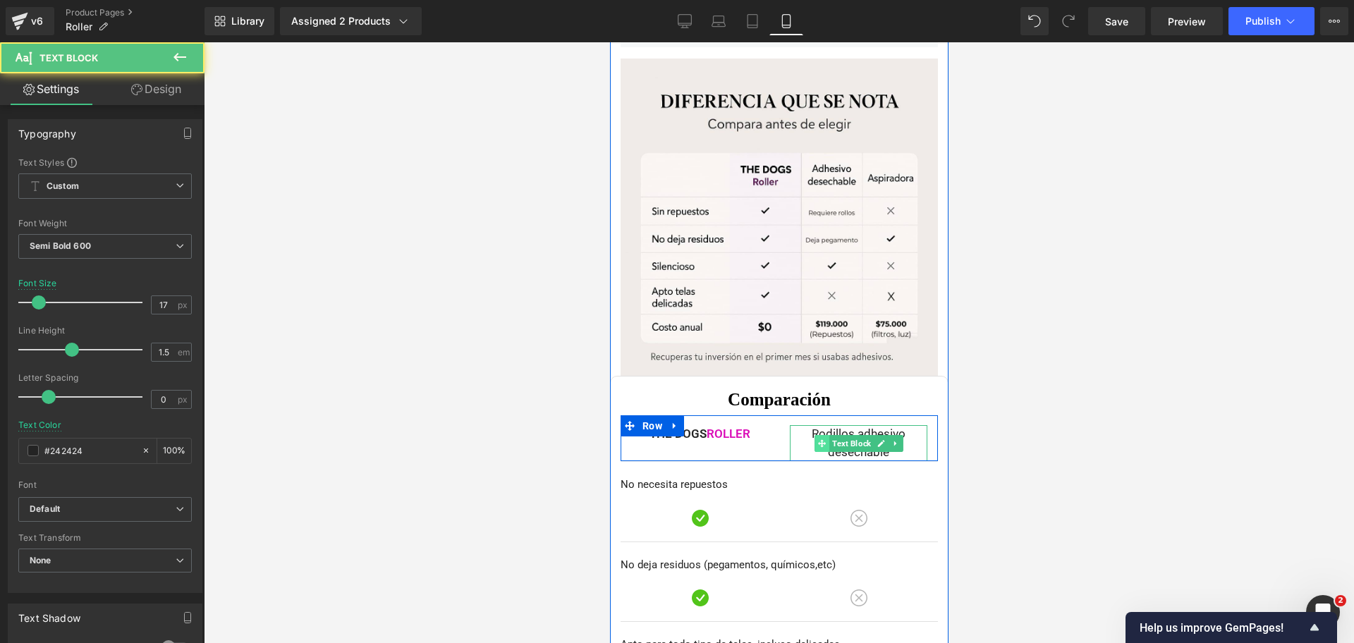
click at [814, 435] on span at bounding box center [821, 443] width 15 height 17
click at [797, 425] on p "Rodillos adhesivo desechable" at bounding box center [857, 443] width 137 height 36
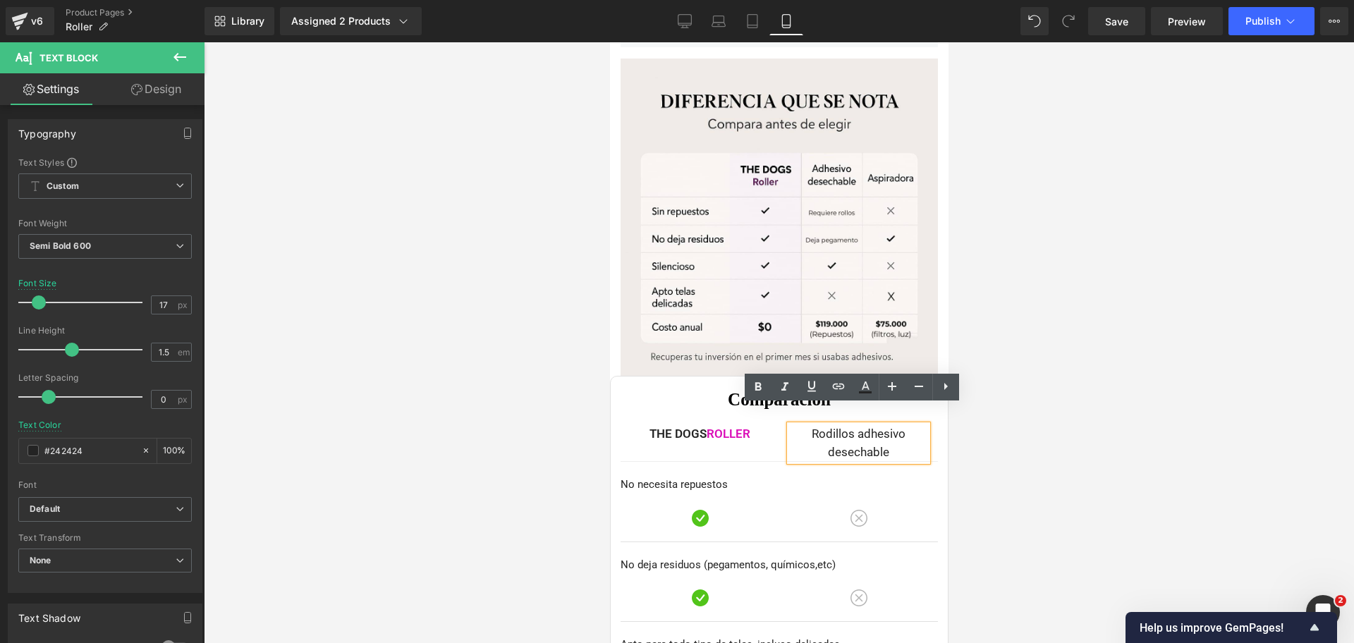
click at [802, 425] on p "Rodillos adhesivo desechable" at bounding box center [857, 443] width 137 height 36
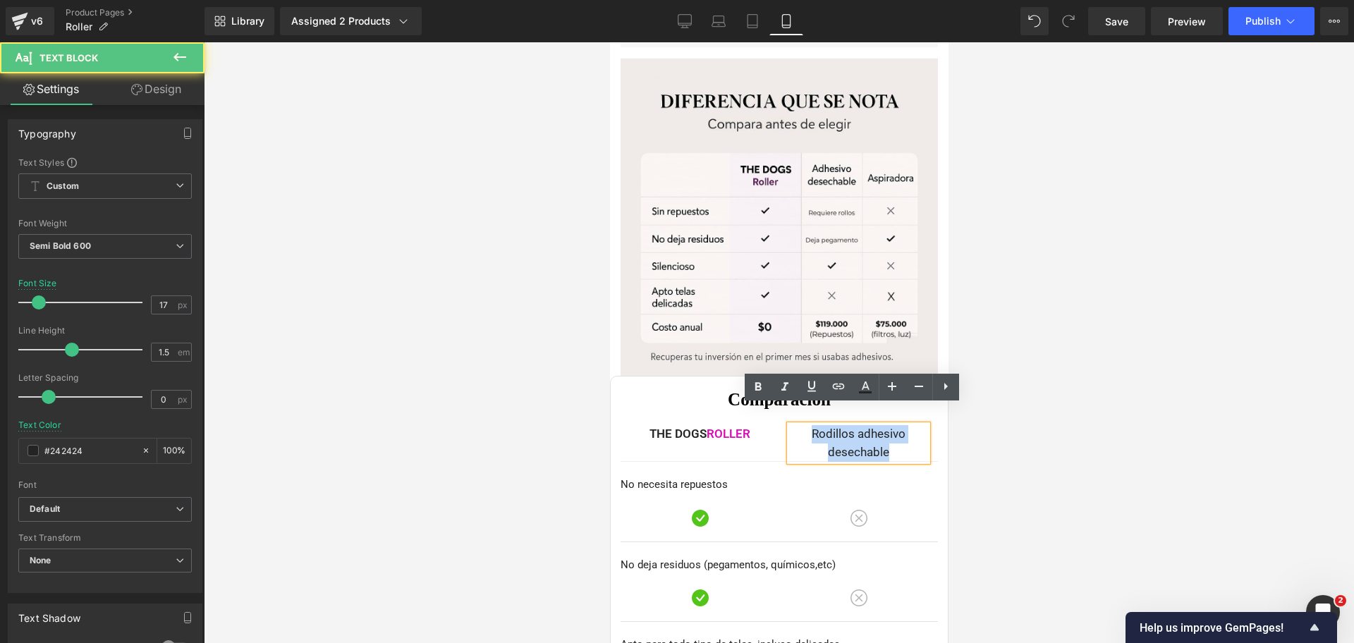
click at [802, 425] on p "Rodillos adhesivo desechable" at bounding box center [857, 443] width 137 height 36
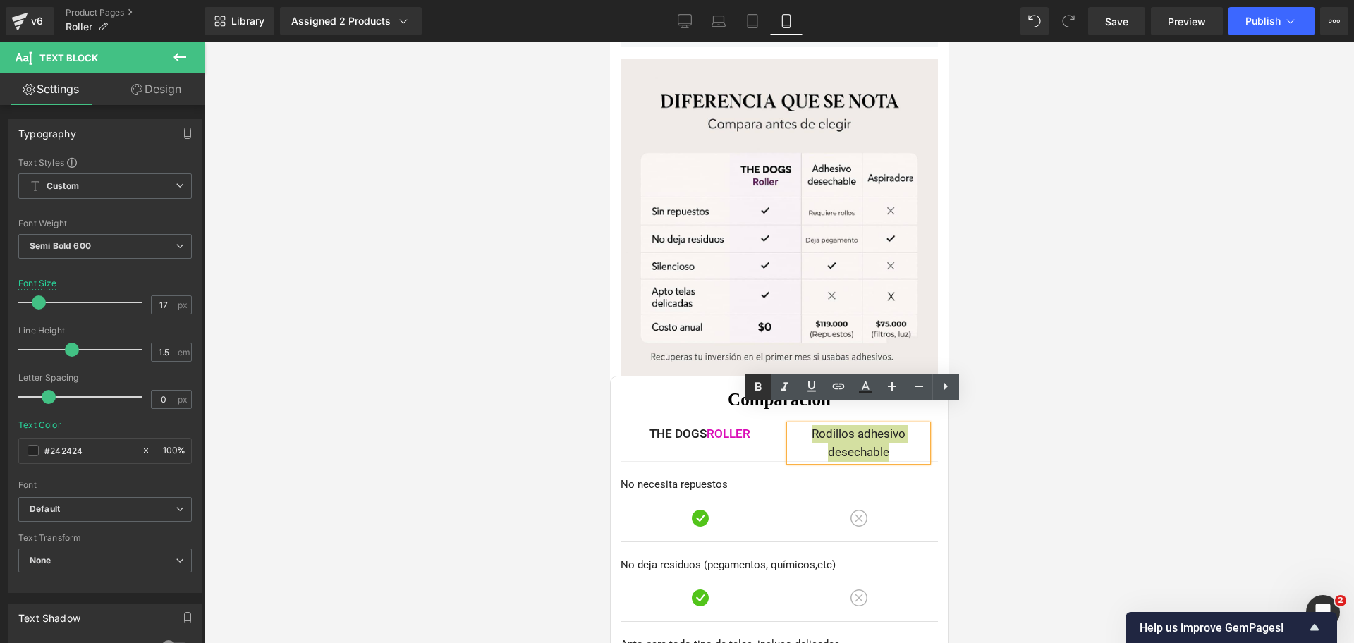
click at [761, 384] on icon at bounding box center [757, 387] width 17 height 17
click at [1058, 244] on div at bounding box center [779, 342] width 1150 height 601
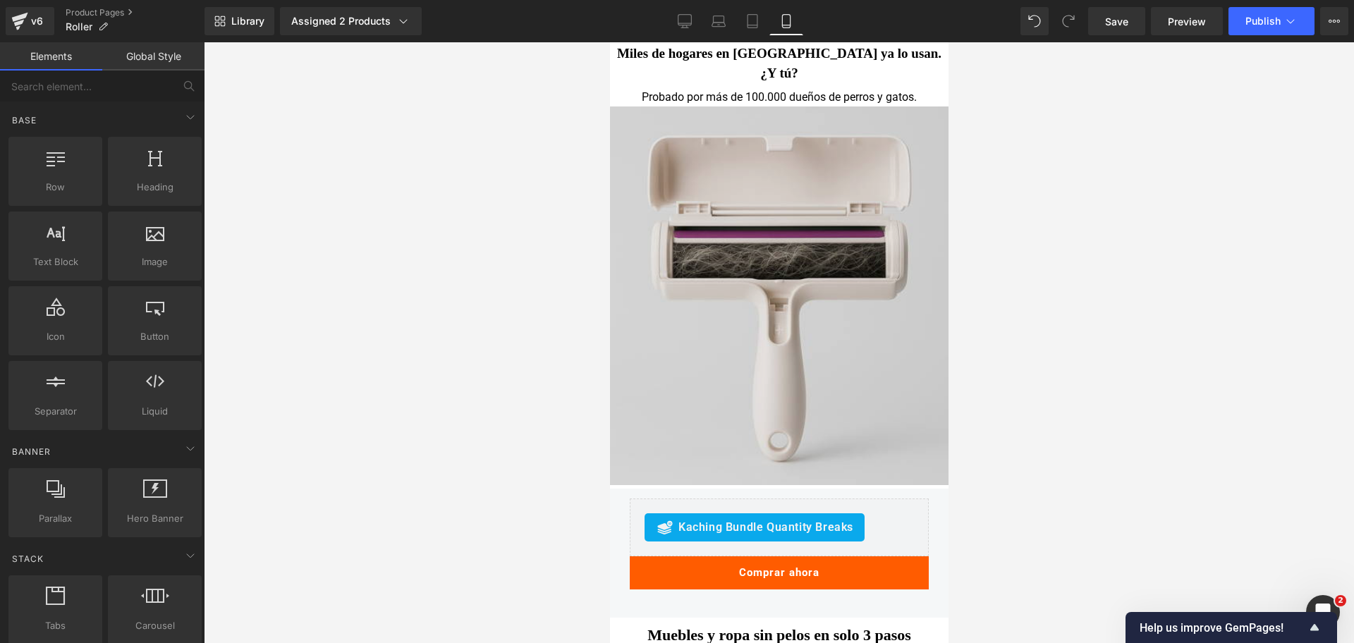
scroll to position [7551, 0]
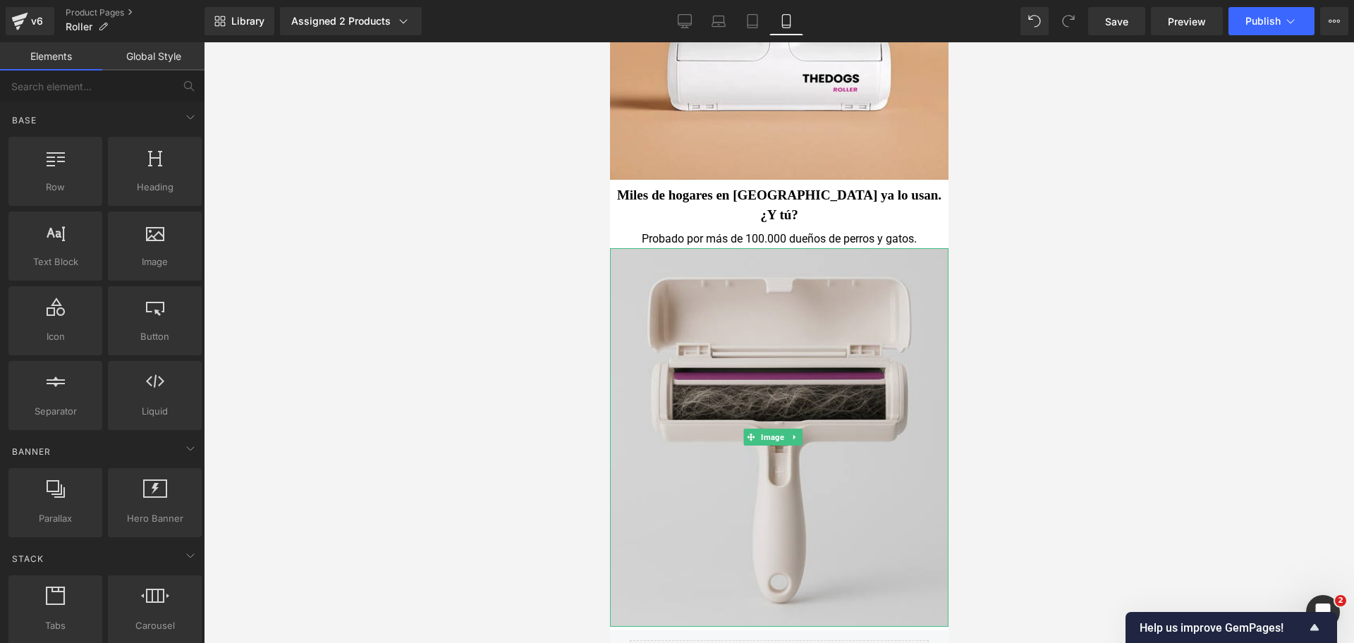
click at [708, 248] on img at bounding box center [778, 437] width 338 height 379
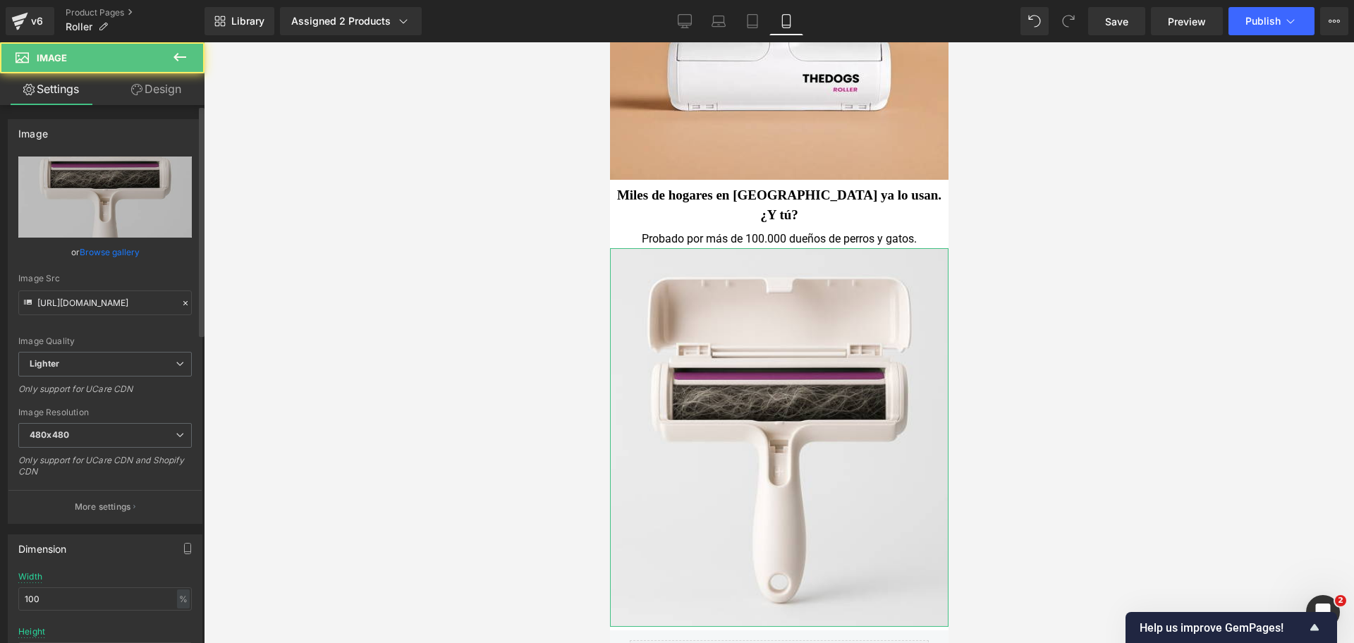
drag, startPoint x: 130, startPoint y: 266, endPoint x: 121, endPoint y: 263, distance: 8.9
click at [123, 263] on div "[URL][DOMAIN_NAME] Replace Image Upload image or Browse gallery Image Src [URL]…" at bounding box center [104, 340] width 193 height 367
click at [116, 257] on link "Browse gallery" at bounding box center [110, 252] width 60 height 25
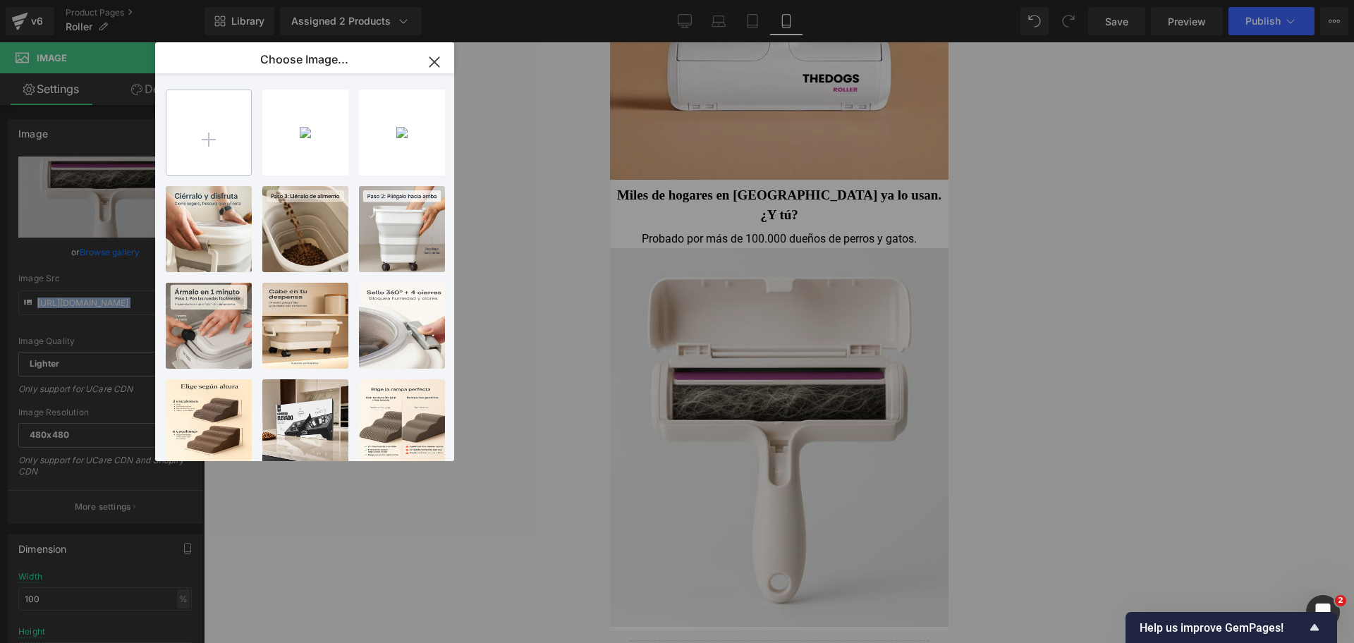
click at [207, 157] on input "file" at bounding box center [208, 132] width 85 height 85
type input "C:\fakepath\20250920_0116_Rollo_Quitapelos_Premium_remix_01k5jnb45qe86ss6f9eskd…"
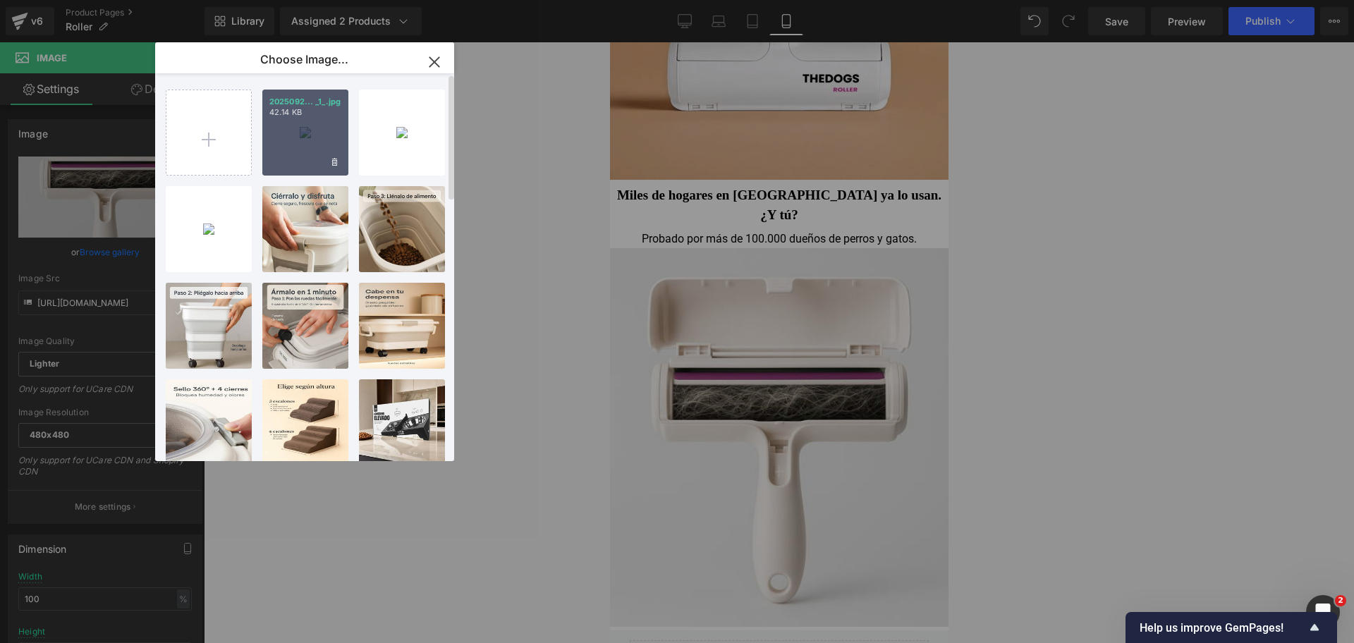
click at [312, 135] on div "2025092... _1_.jpg 42.14 KB" at bounding box center [305, 133] width 86 height 86
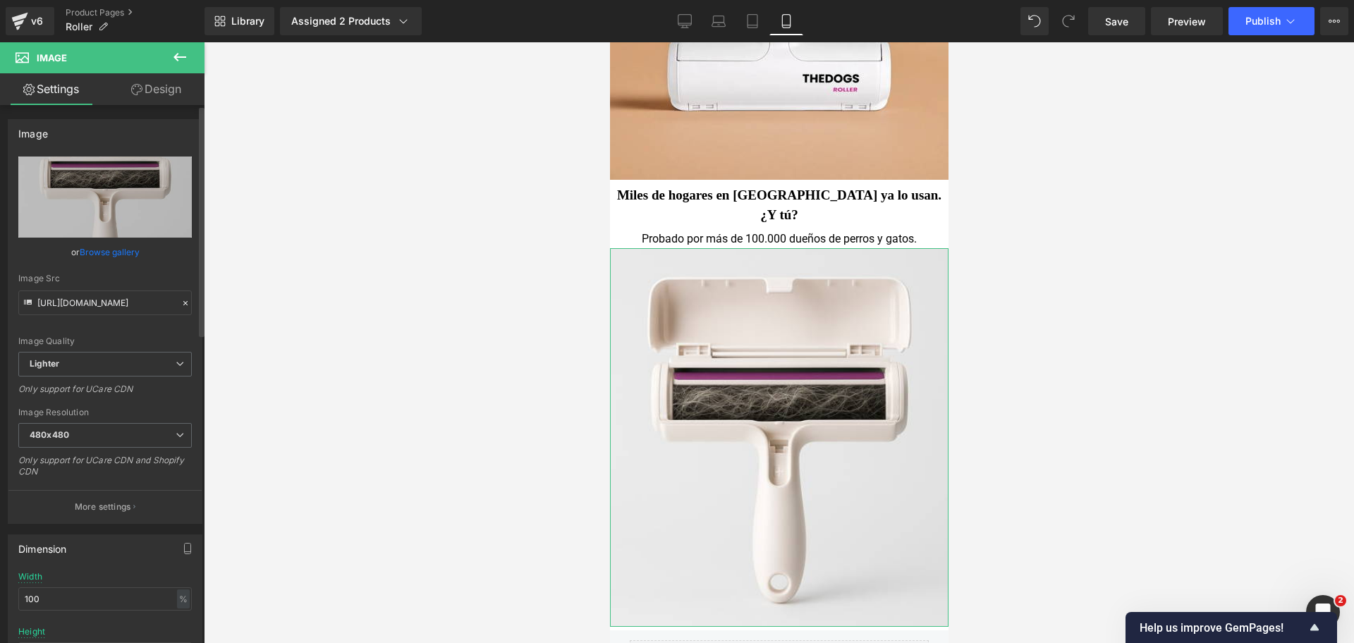
click at [104, 256] on link "Browse gallery" at bounding box center [110, 252] width 60 height 25
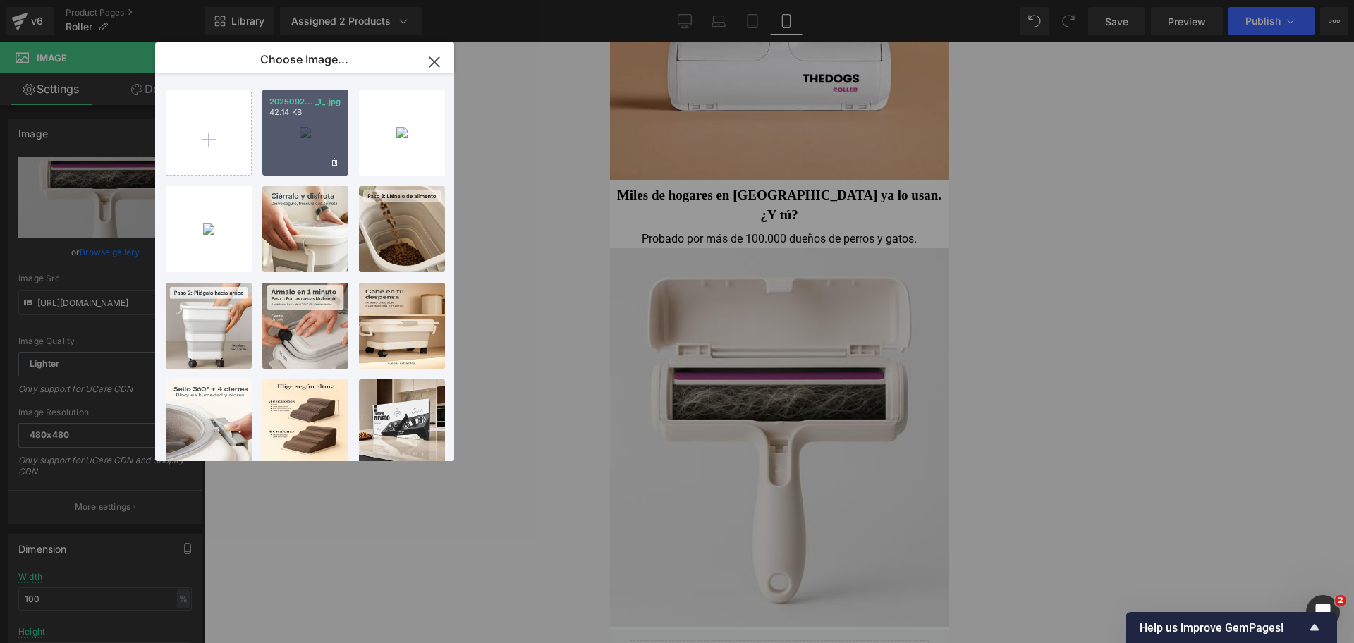
click at [285, 136] on div "2025092... _1_.jpg 42.14 KB" at bounding box center [305, 133] width 86 height 86
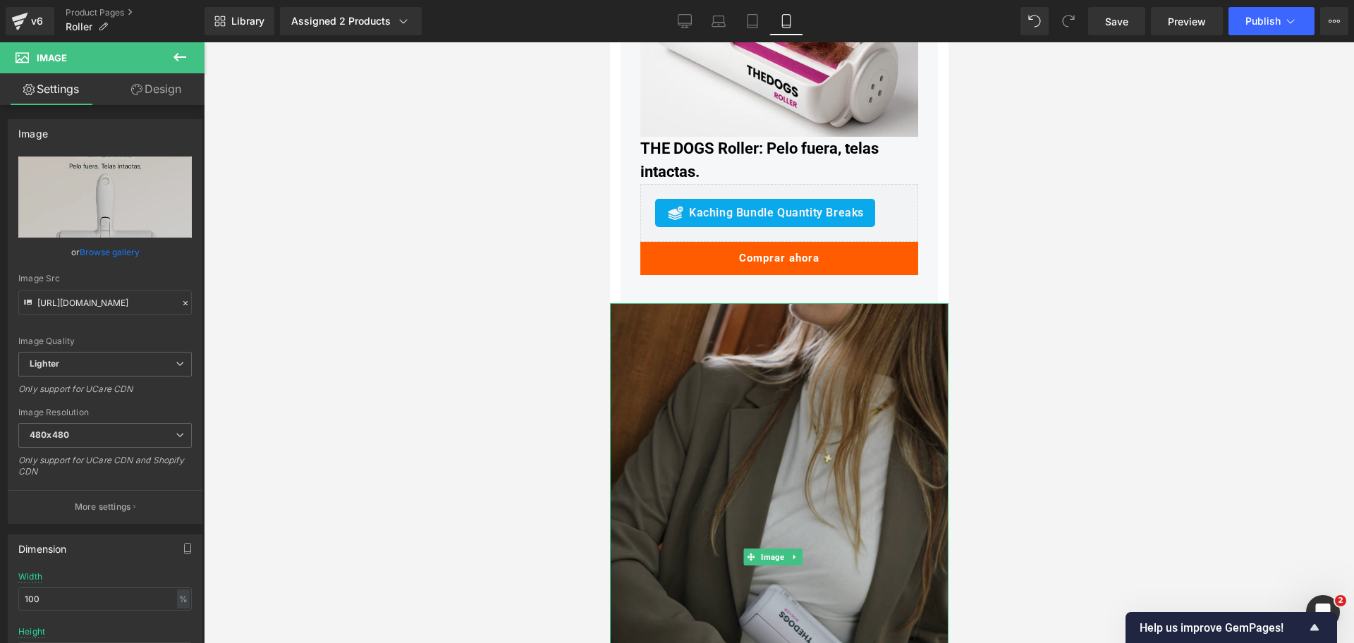
scroll to position [5260, 0]
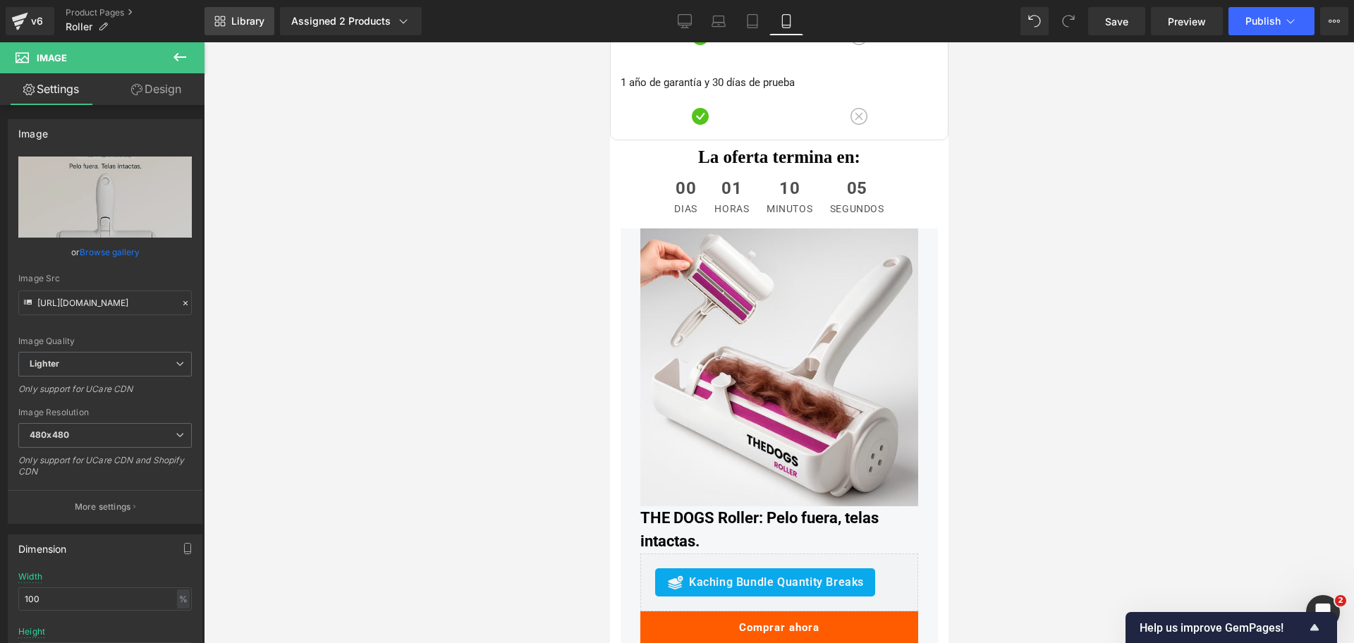
click at [238, 18] on span "Library" at bounding box center [247, 21] width 33 height 13
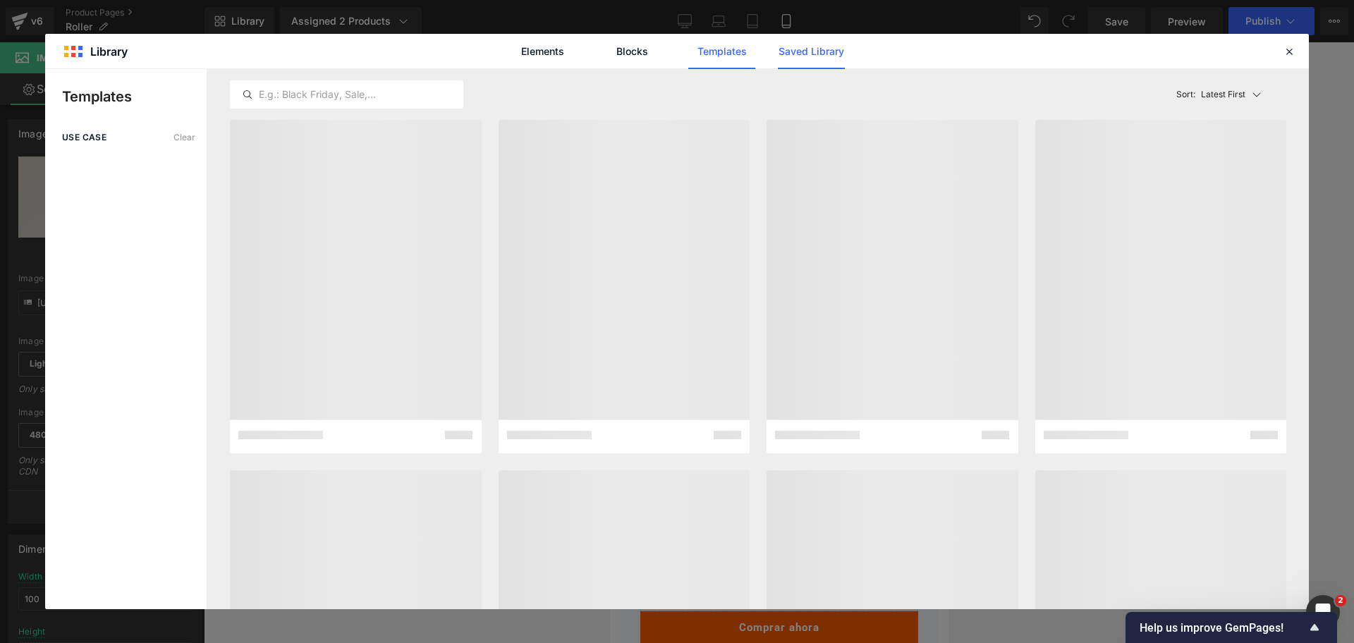
click at [815, 43] on link "Saved Library" at bounding box center [811, 51] width 67 height 35
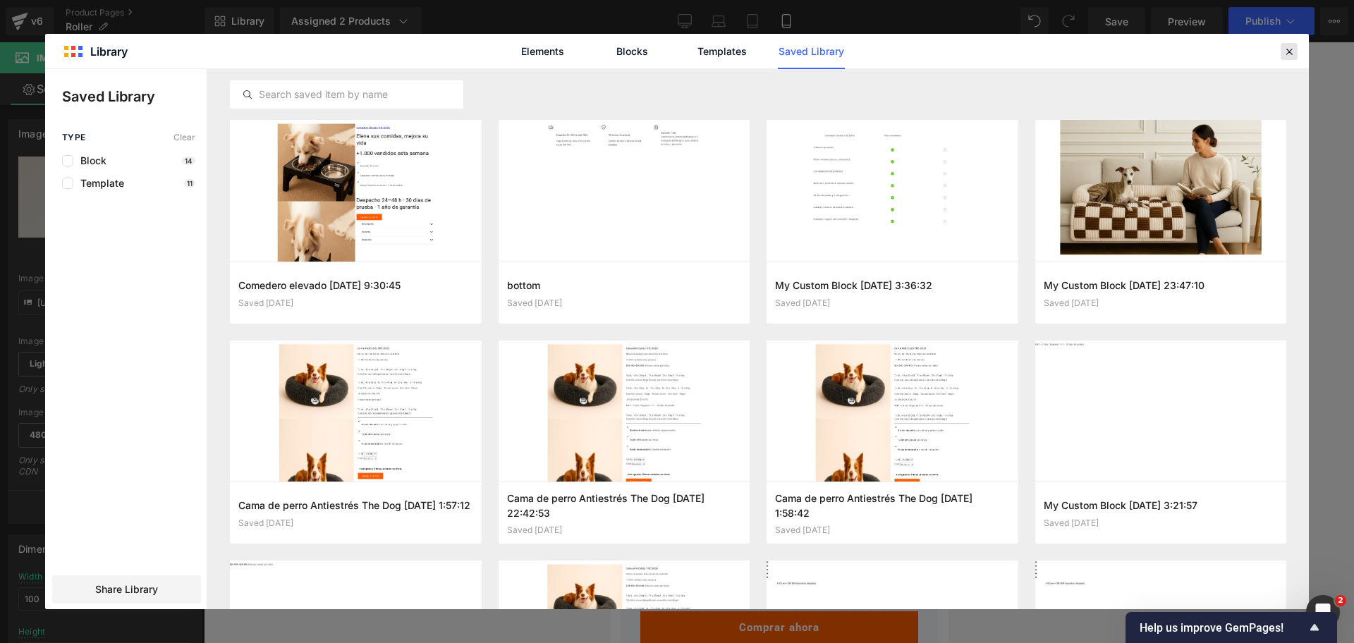
click at [1285, 53] on icon at bounding box center [1289, 51] width 13 height 13
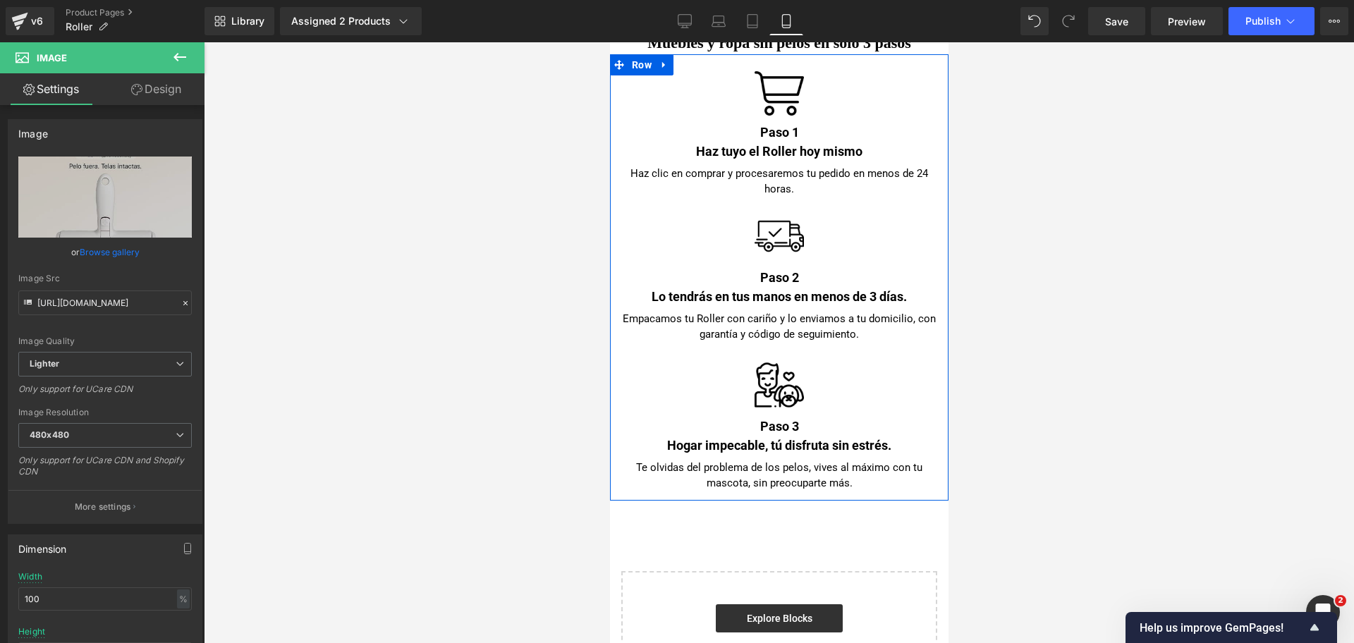
scroll to position [8256, 0]
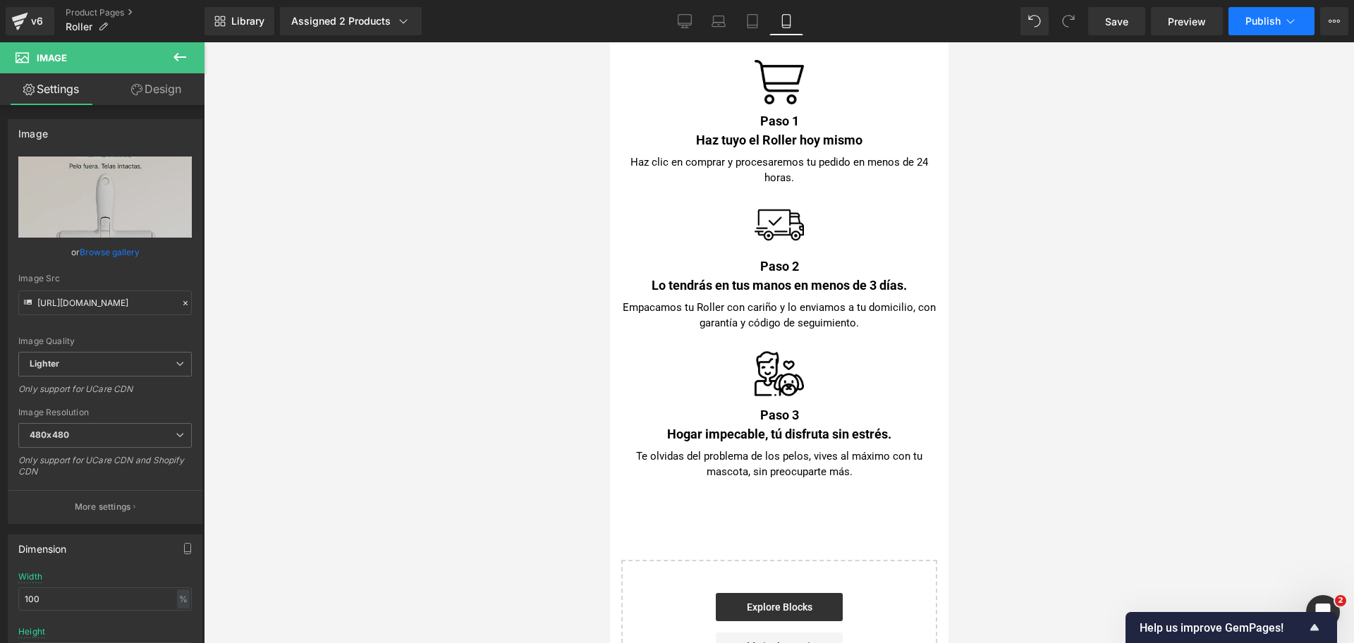
click at [1289, 26] on icon at bounding box center [1290, 21] width 14 height 14
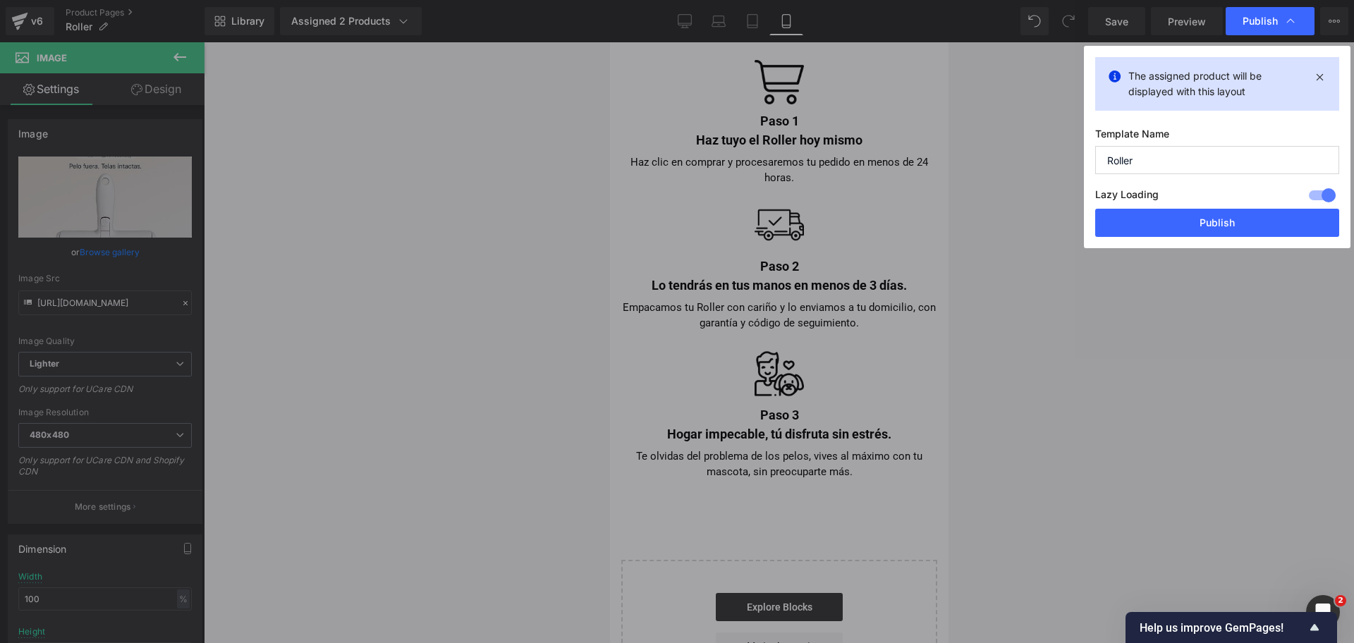
drag, startPoint x: 1330, startPoint y: 123, endPoint x: 714, endPoint y: 80, distance: 617.7
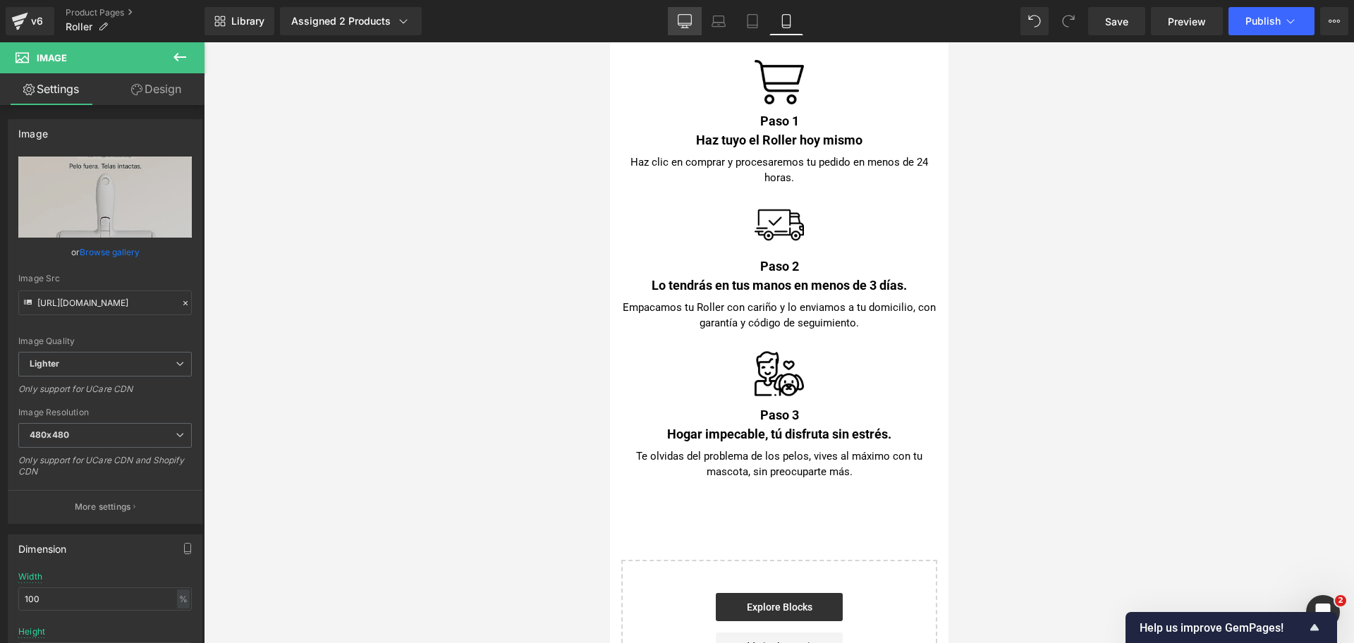
click at [692, 25] on link "Desktop" at bounding box center [685, 21] width 34 height 28
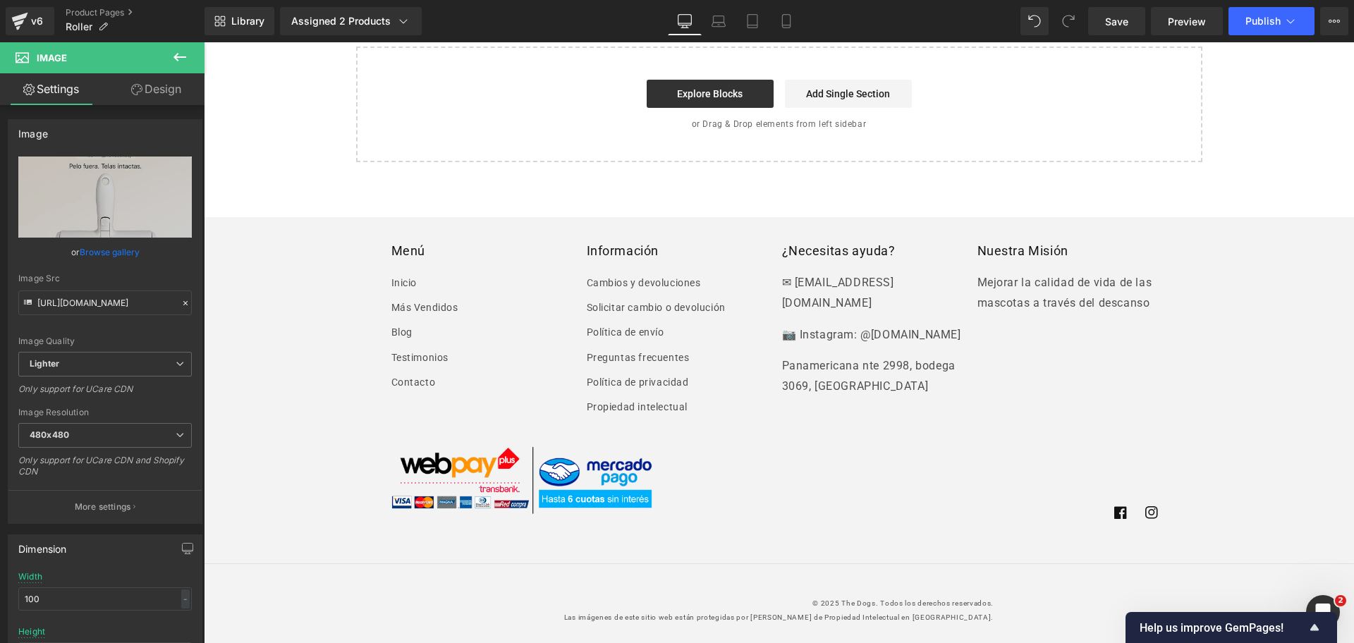
scroll to position [0, 0]
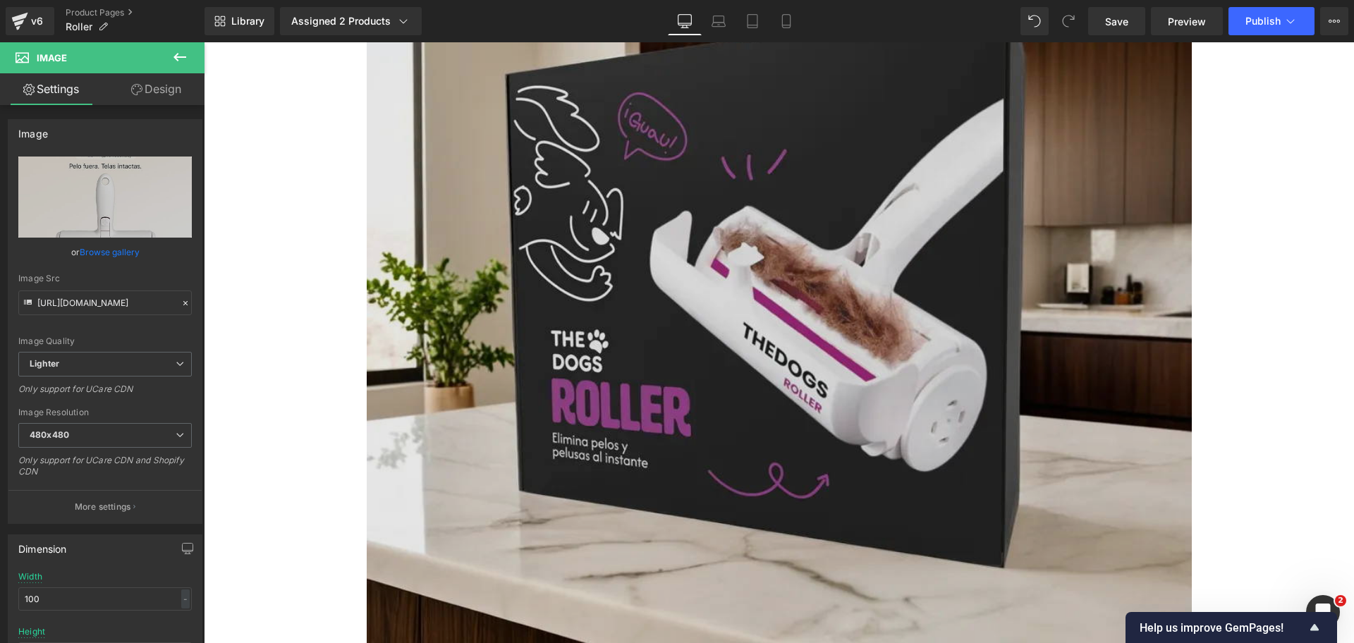
click at [908, 152] on img at bounding box center [779, 290] width 825 height 825
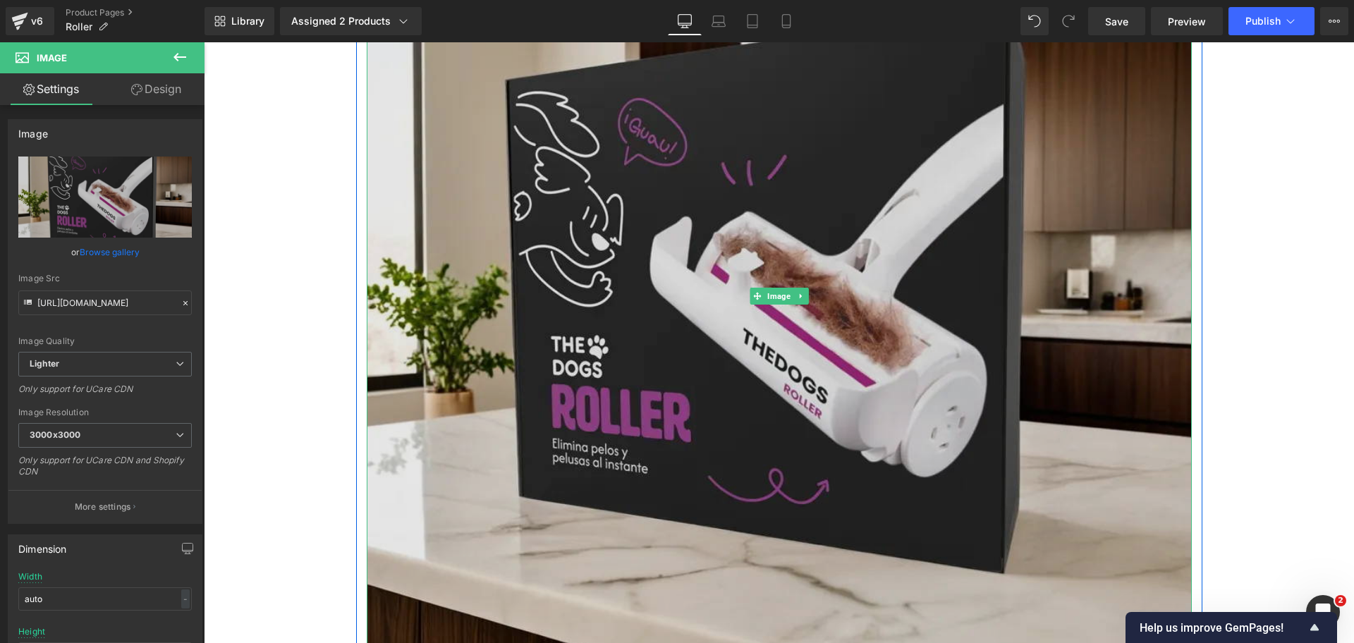
click at [893, 157] on img at bounding box center [779, 296] width 825 height 825
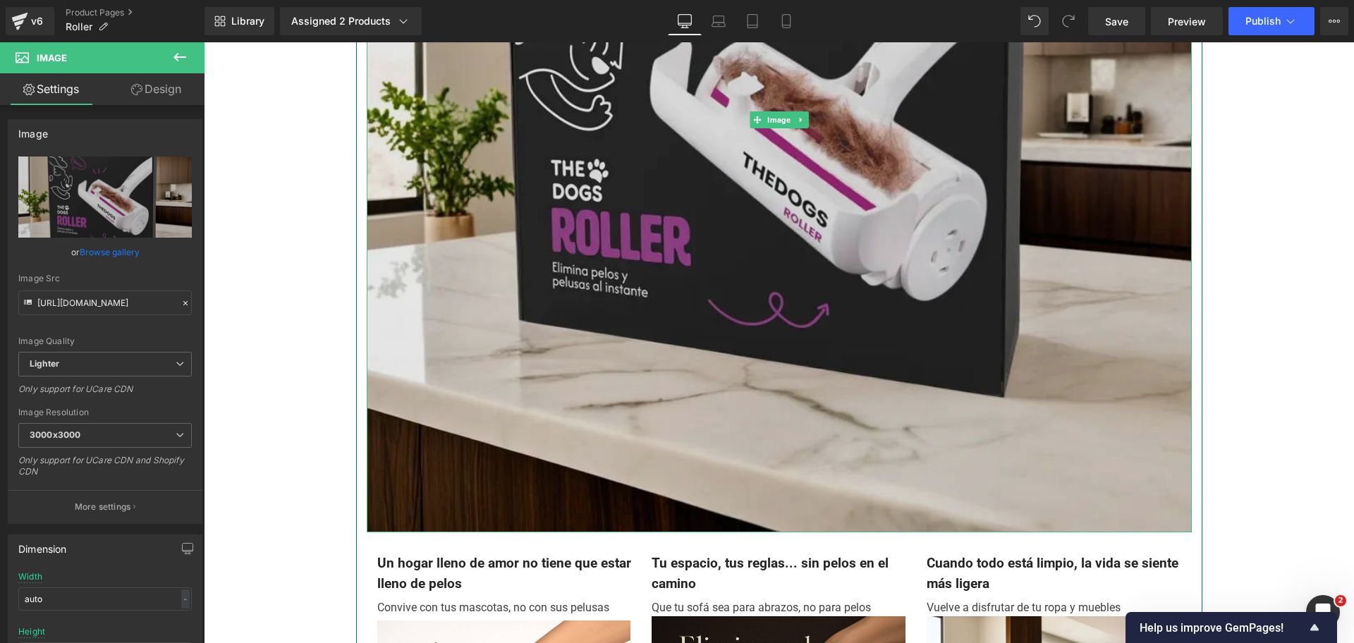
scroll to position [969, 0]
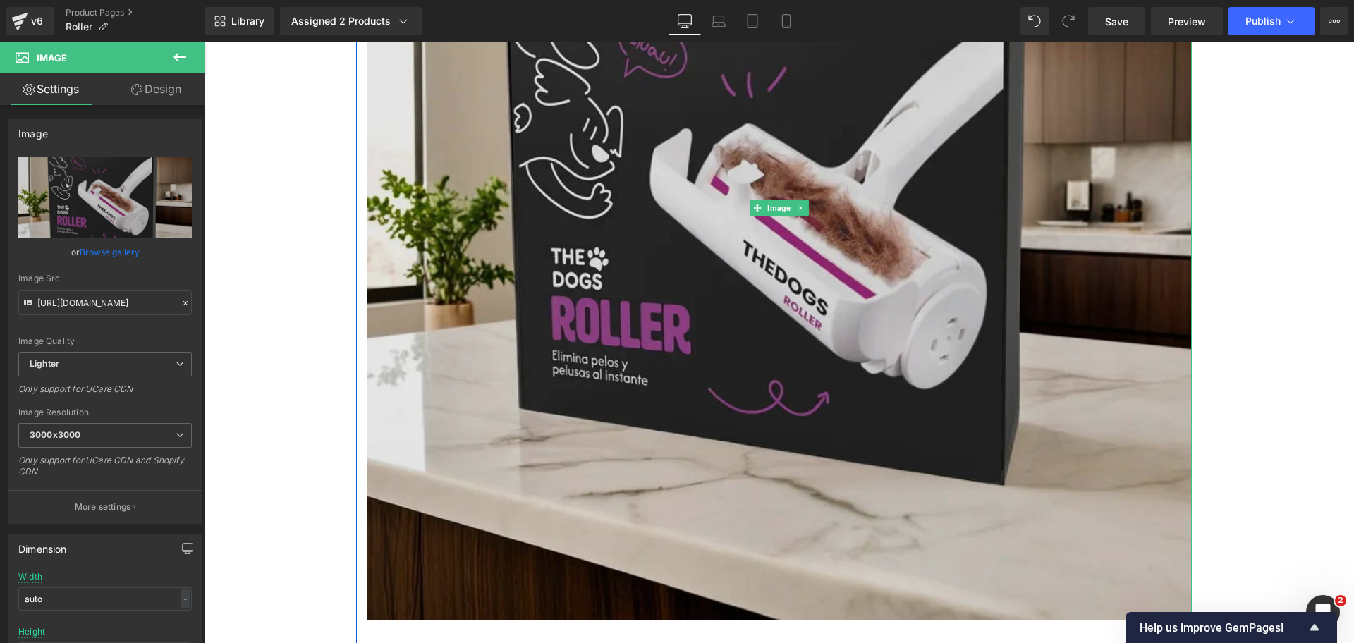
click at [744, 239] on img at bounding box center [779, 208] width 825 height 825
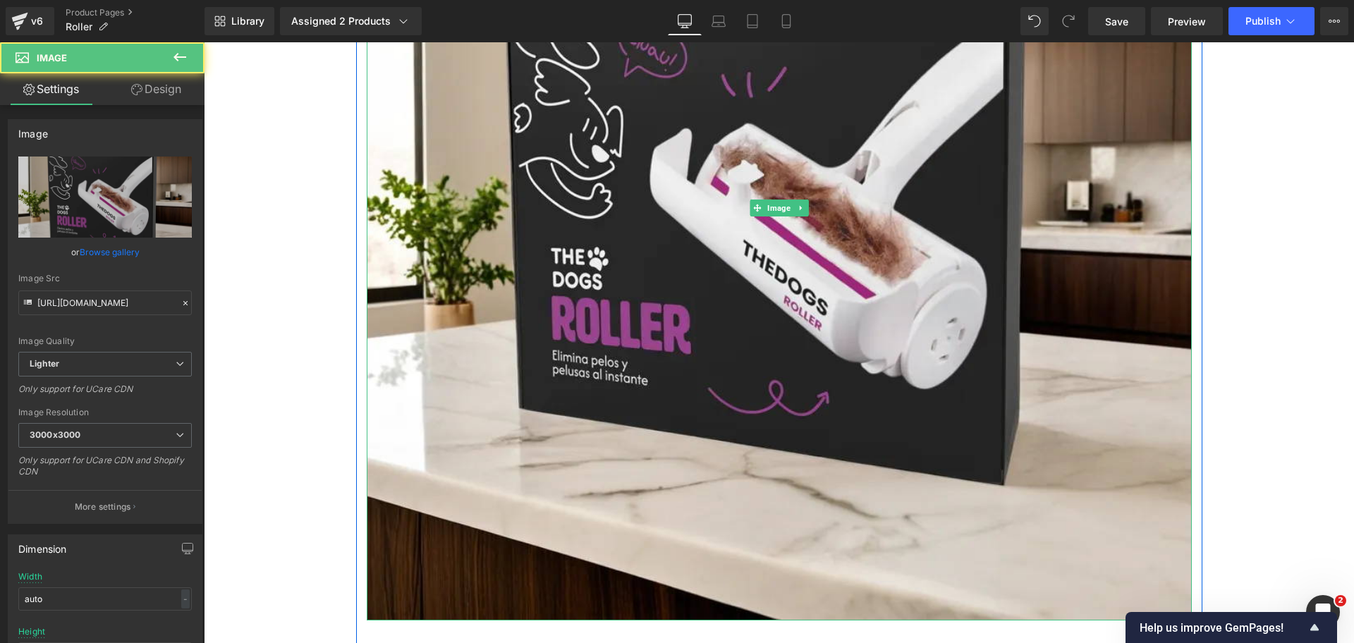
click at [799, 214] on link at bounding box center [800, 208] width 15 height 17
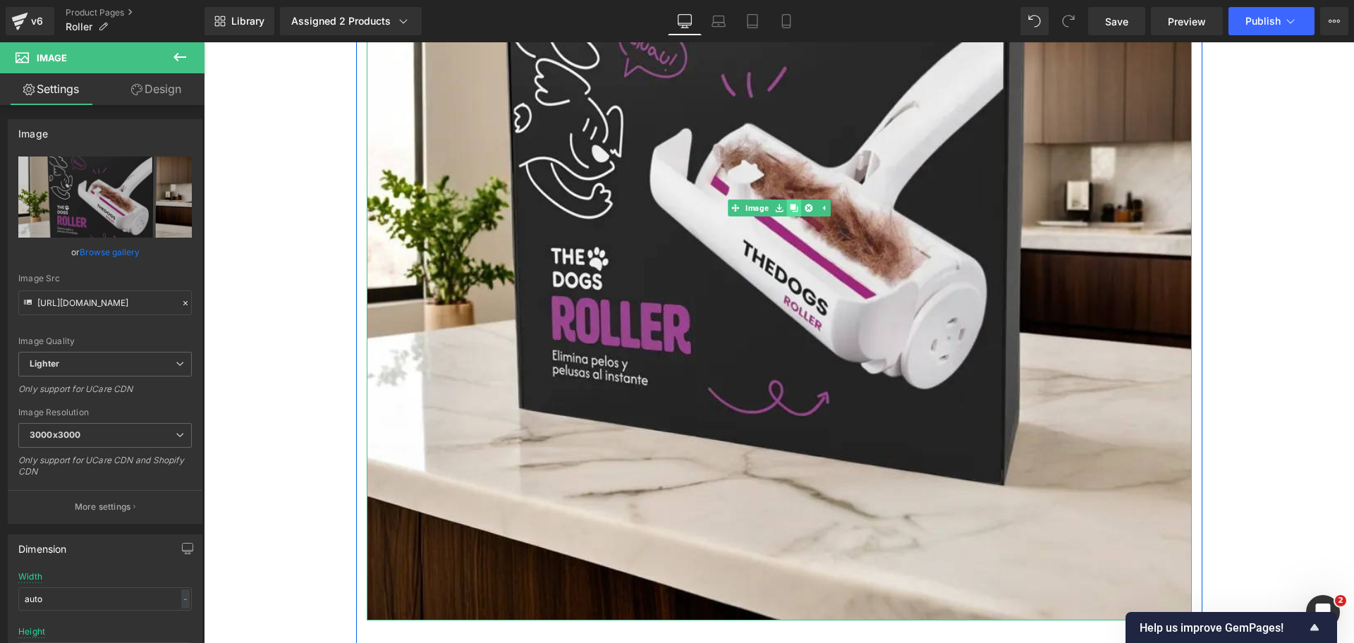
click at [793, 209] on link at bounding box center [793, 208] width 15 height 17
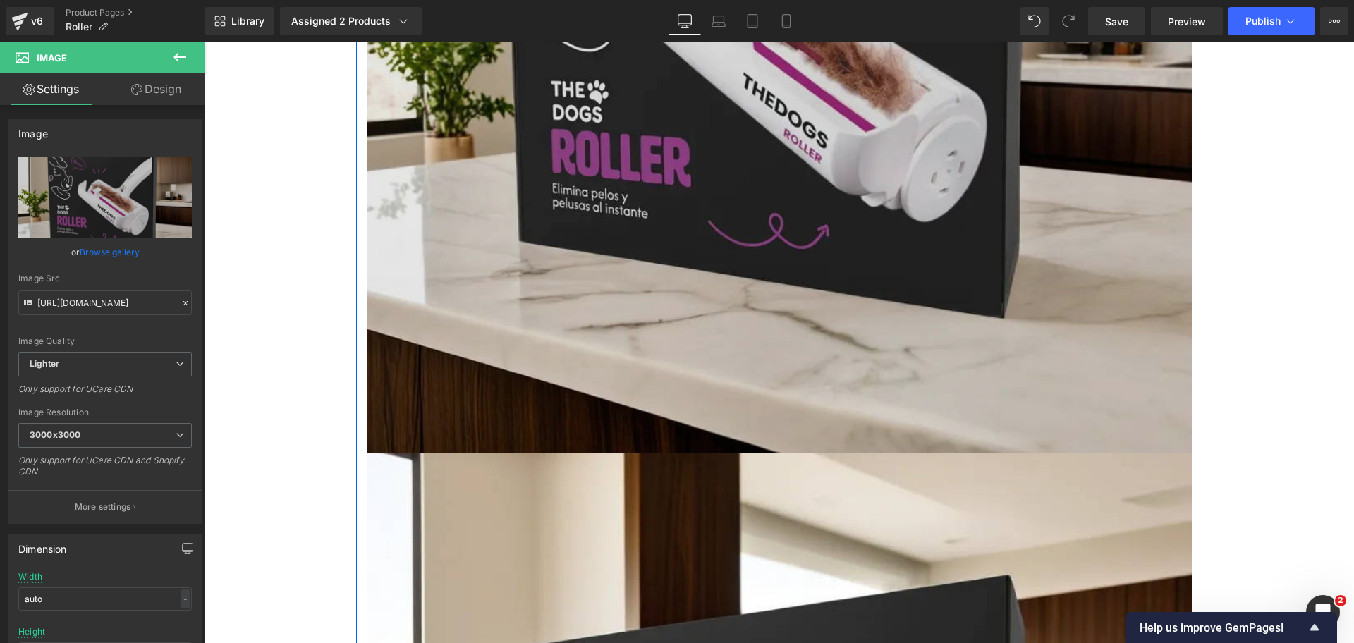
scroll to position [962, 0]
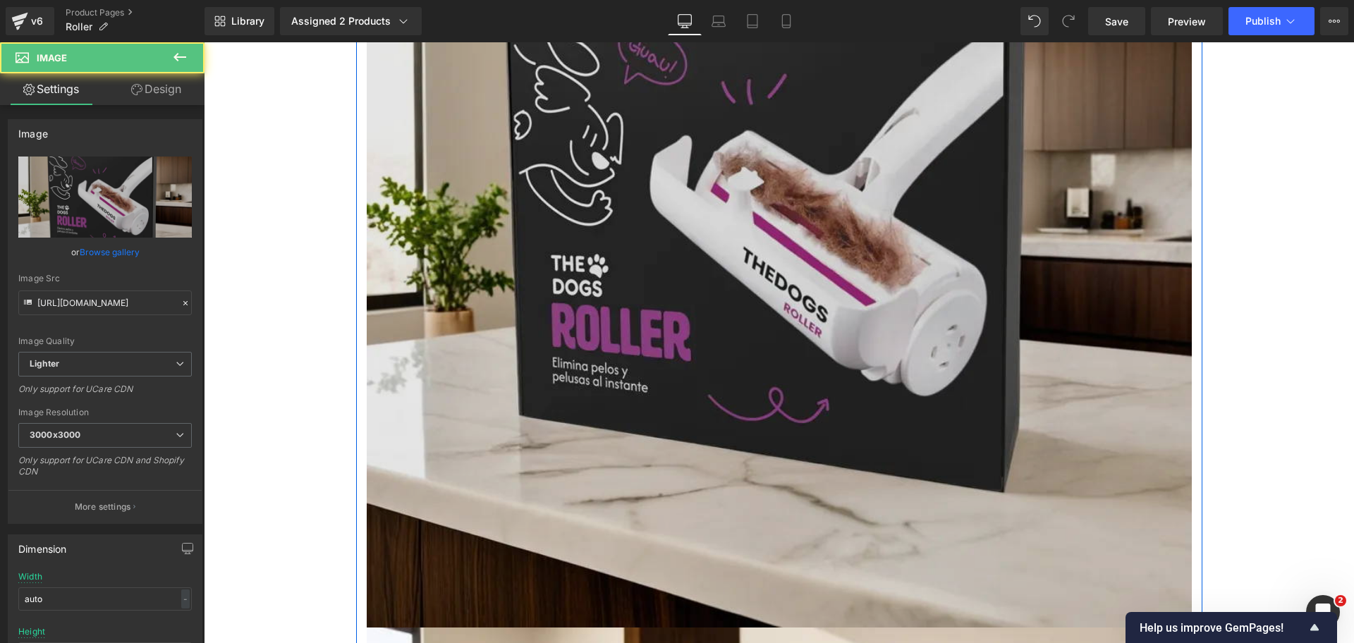
drag, startPoint x: 547, startPoint y: 111, endPoint x: 513, endPoint y: 123, distance: 36.6
click at [546, 110] on img at bounding box center [779, 215] width 825 height 825
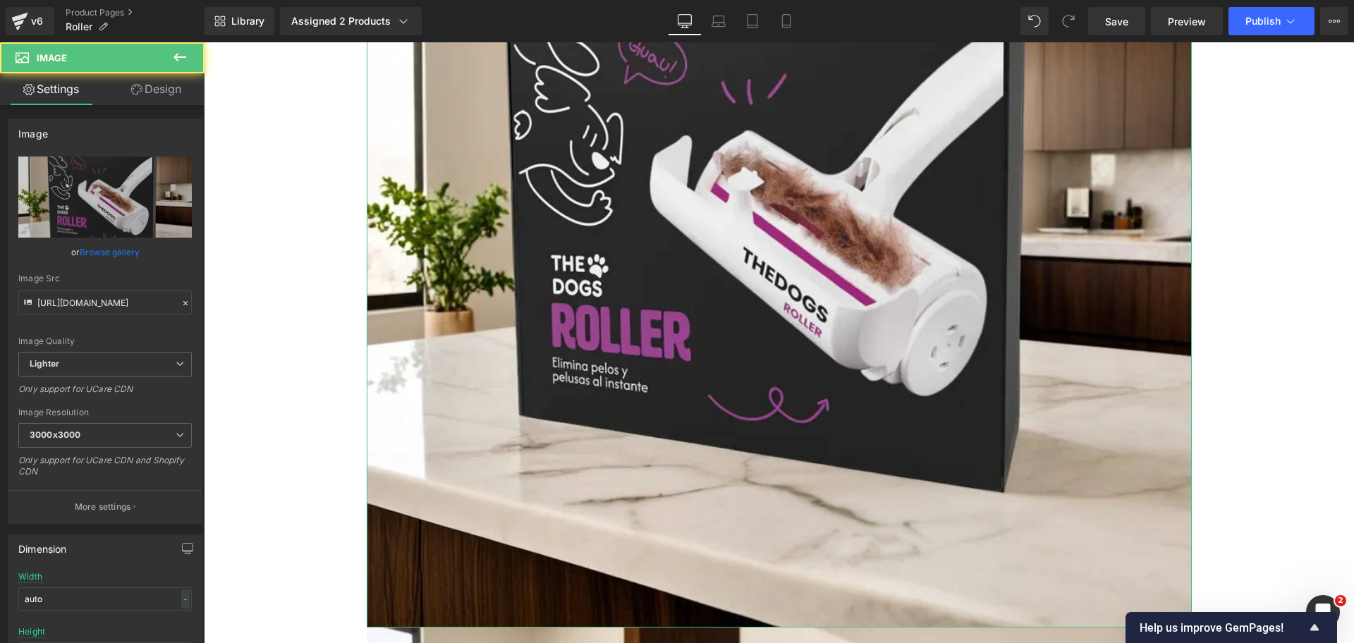
click at [173, 94] on link "Design" at bounding box center [156, 89] width 102 height 32
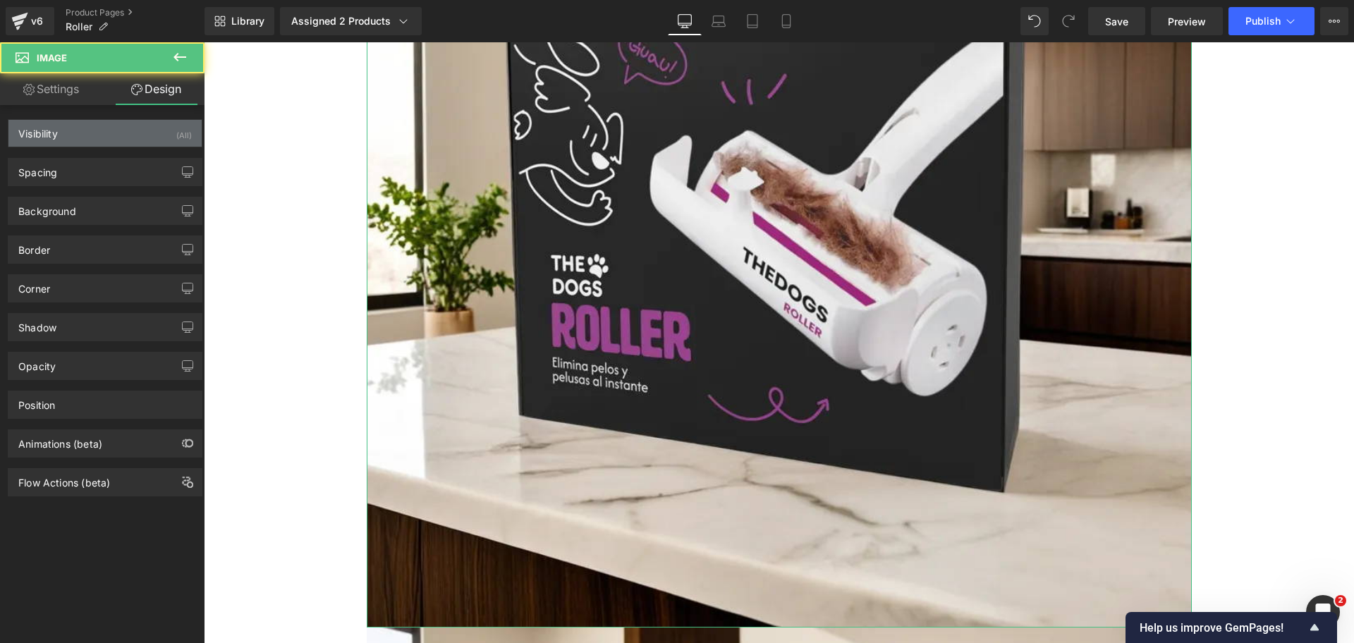
click at [158, 131] on div "Visibility (All)" at bounding box center [104, 133] width 193 height 27
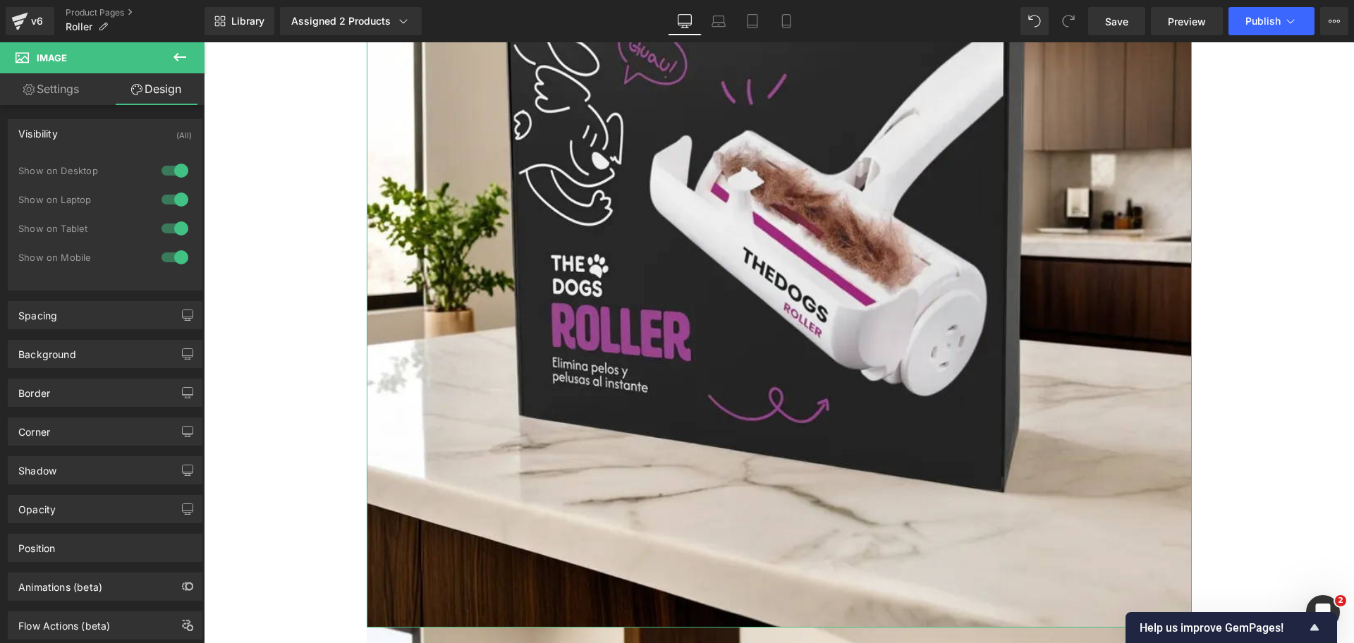
click at [169, 172] on div at bounding box center [175, 170] width 34 height 23
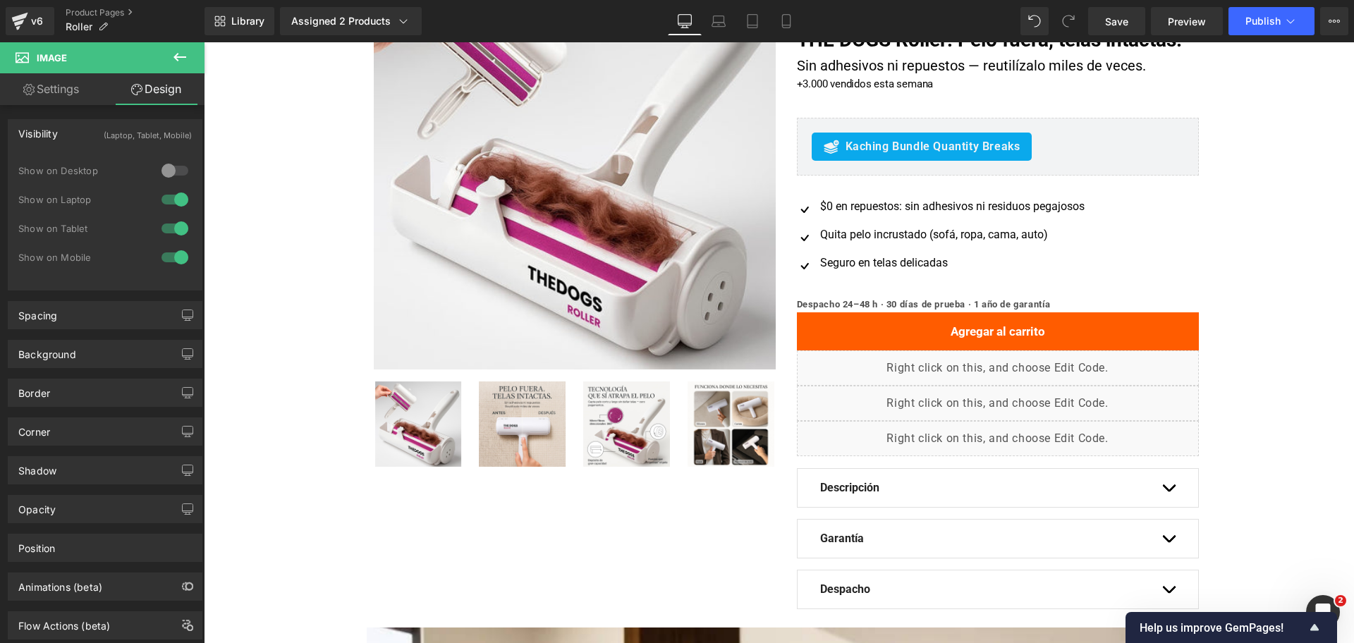
click at [175, 194] on div at bounding box center [175, 199] width 34 height 23
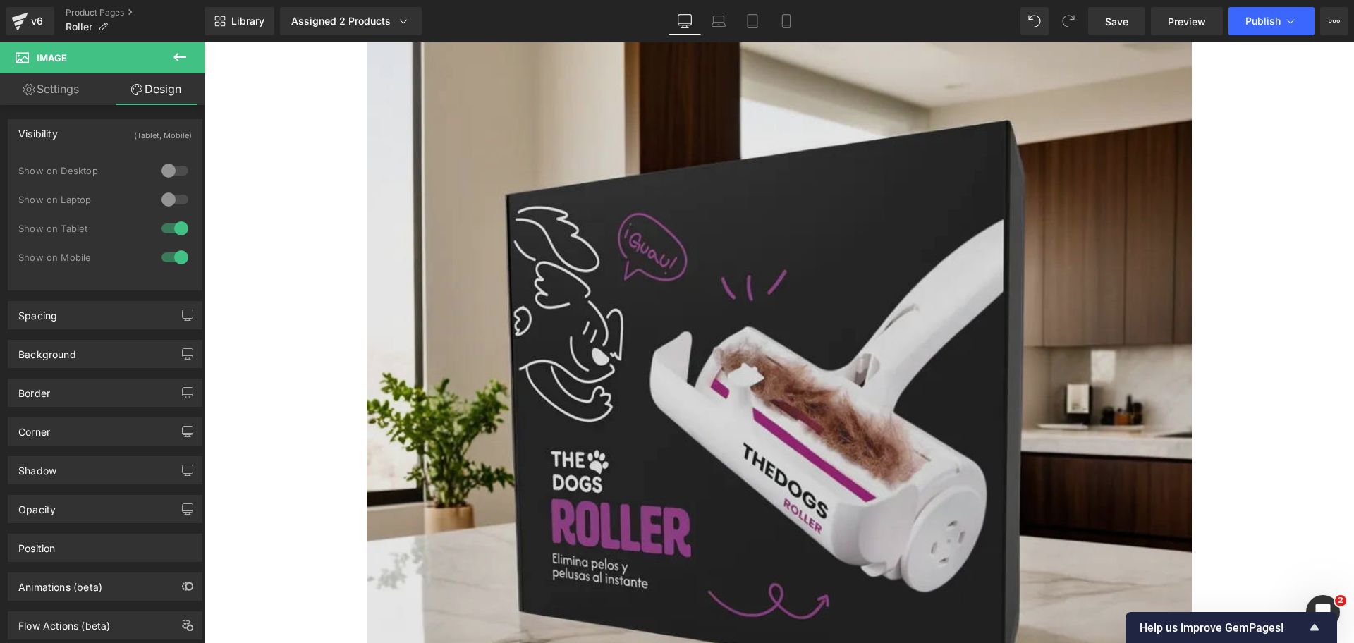
click at [578, 258] on img at bounding box center [779, 411] width 825 height 825
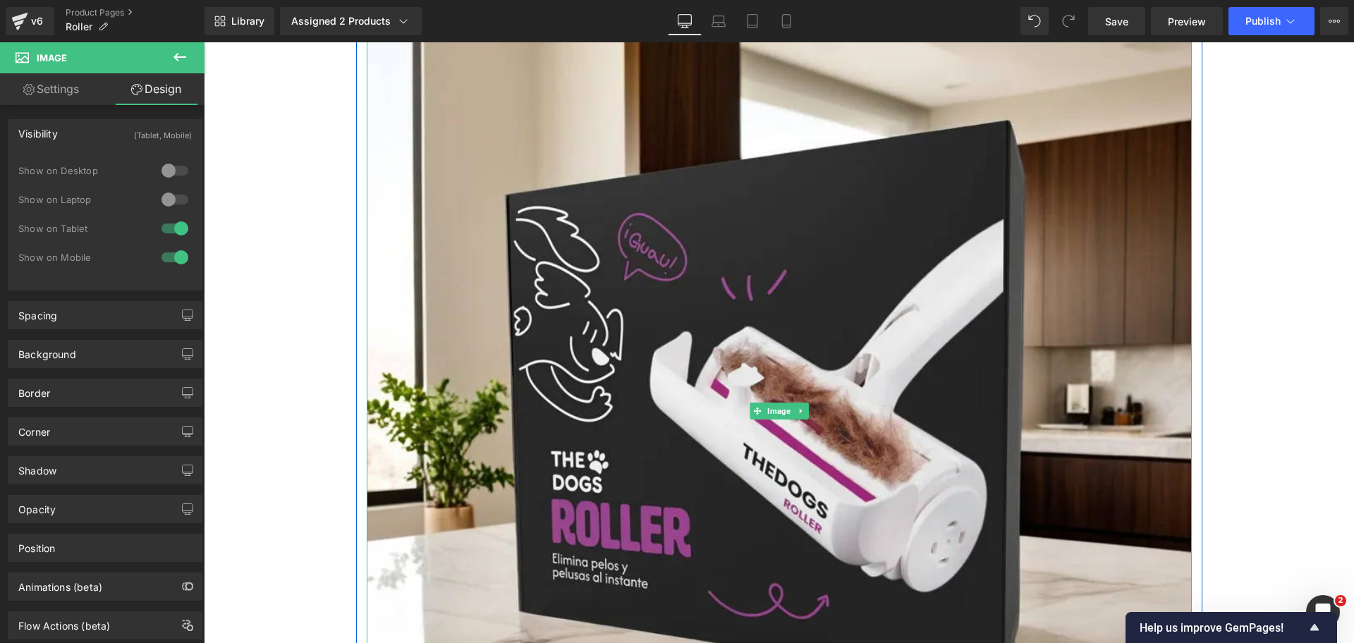
scroll to position [843, 0]
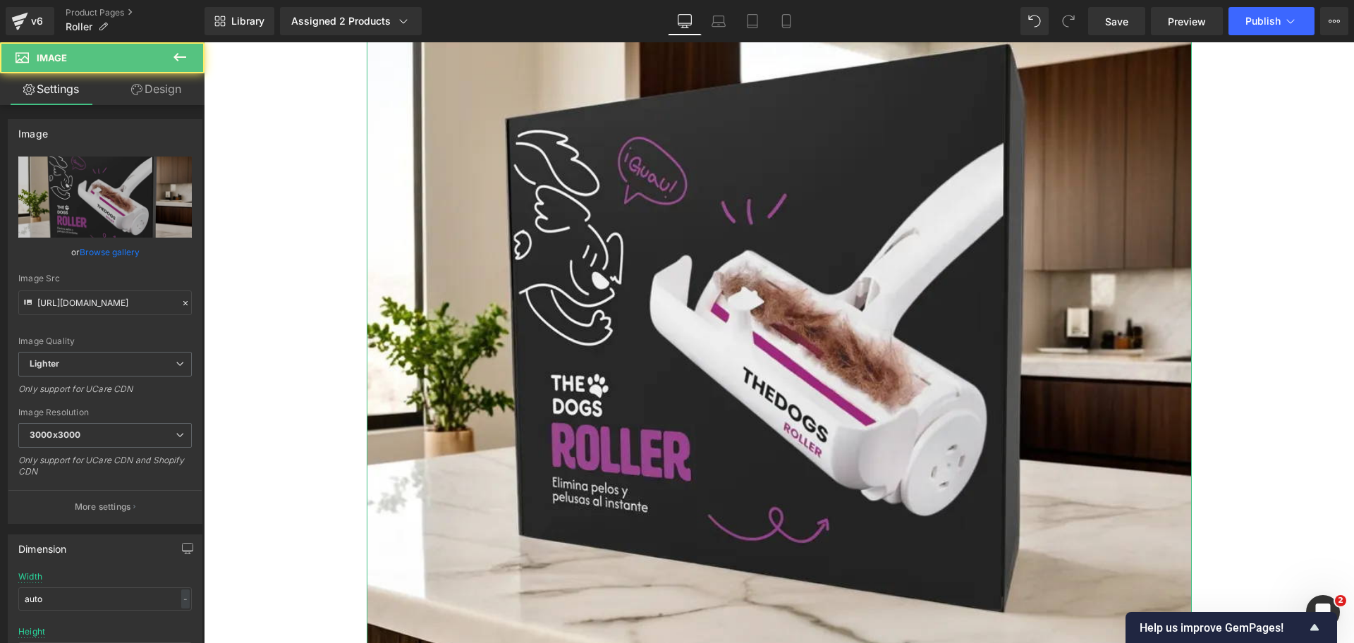
click at [182, 92] on link "Design" at bounding box center [156, 89] width 102 height 32
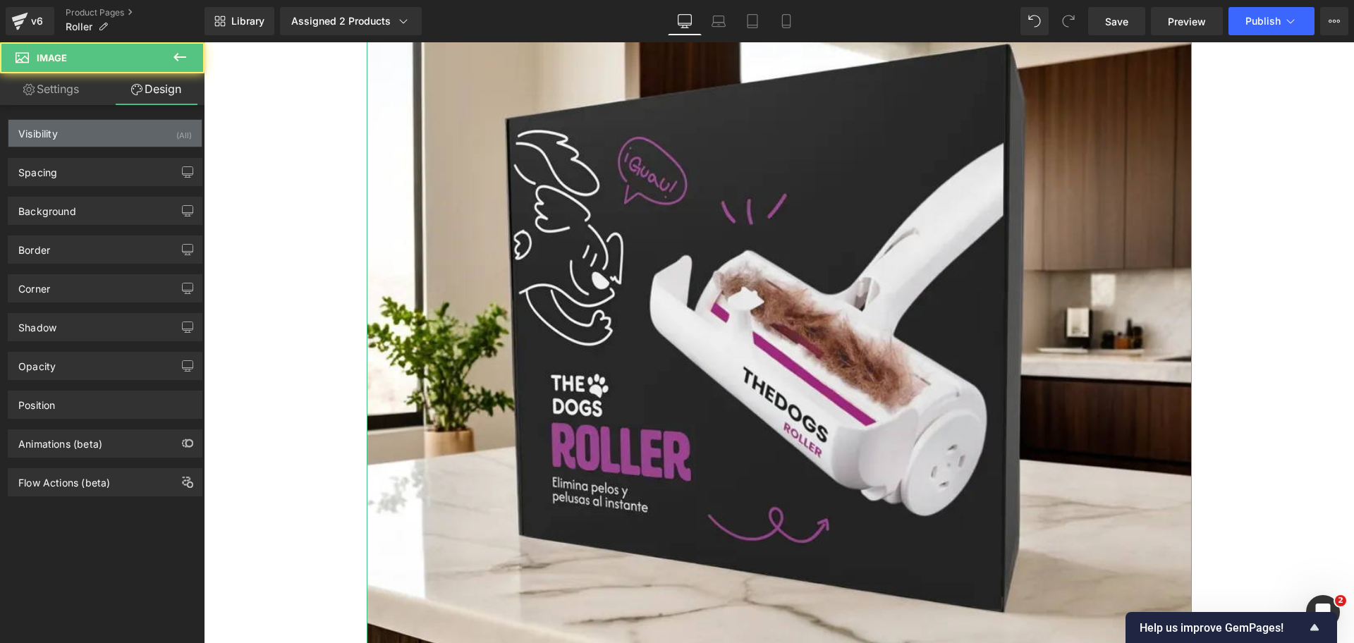
click at [147, 132] on div "Visibility (All)" at bounding box center [104, 133] width 193 height 27
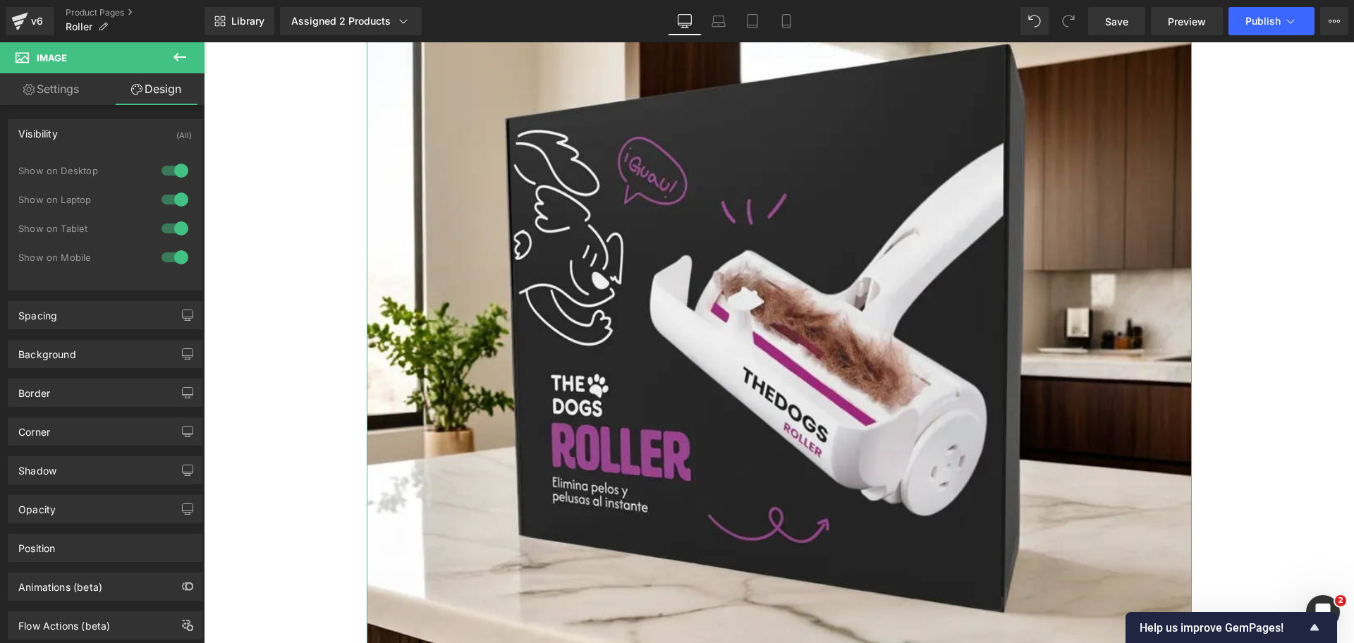
click at [166, 218] on div at bounding box center [175, 228] width 34 height 23
click at [172, 248] on div at bounding box center [175, 257] width 34 height 23
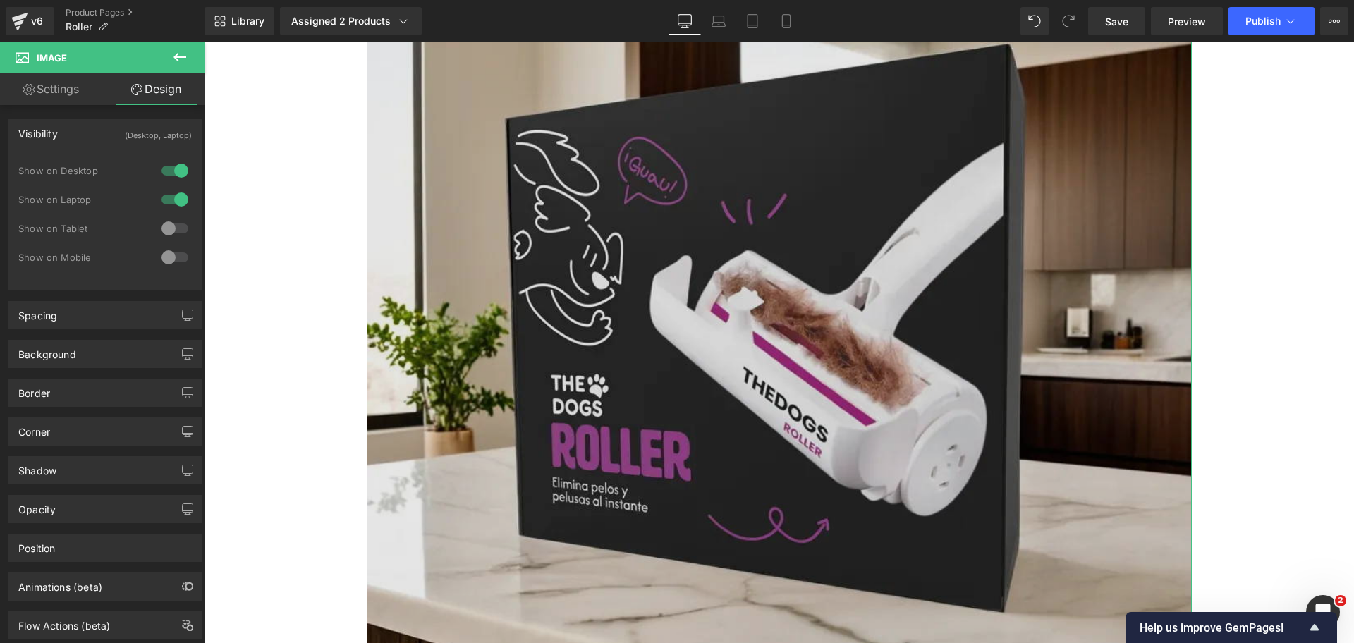
click at [550, 219] on img at bounding box center [779, 334] width 825 height 825
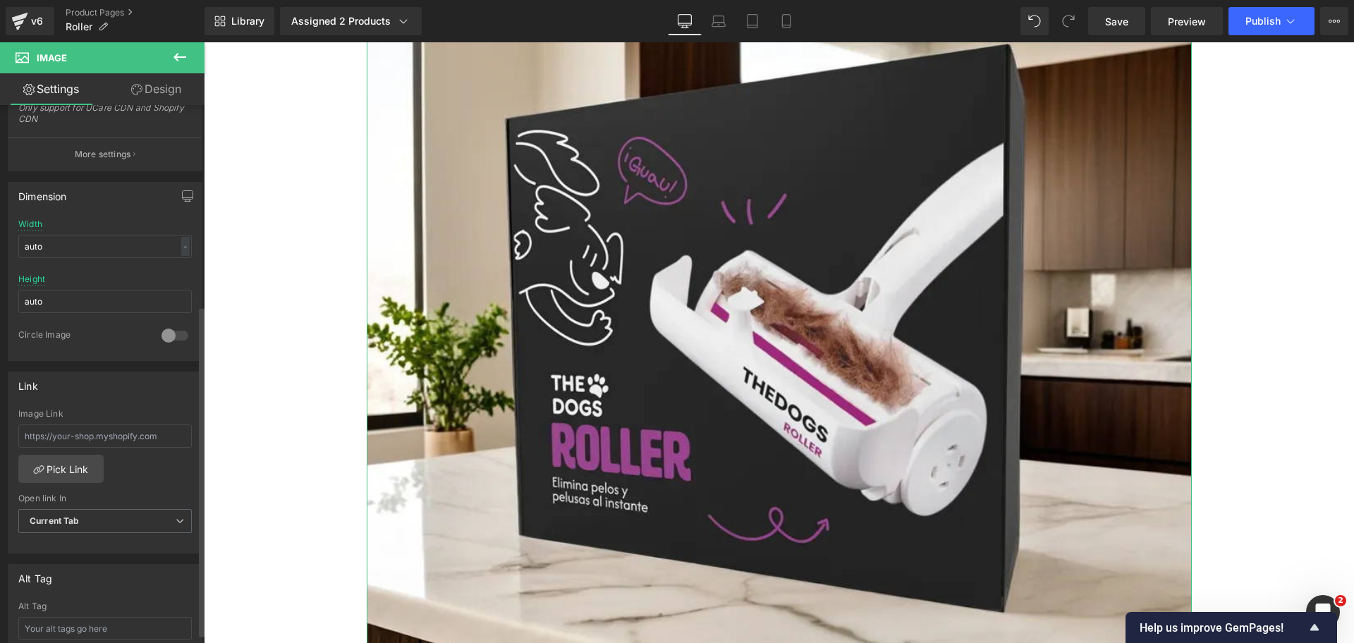
scroll to position [176, 0]
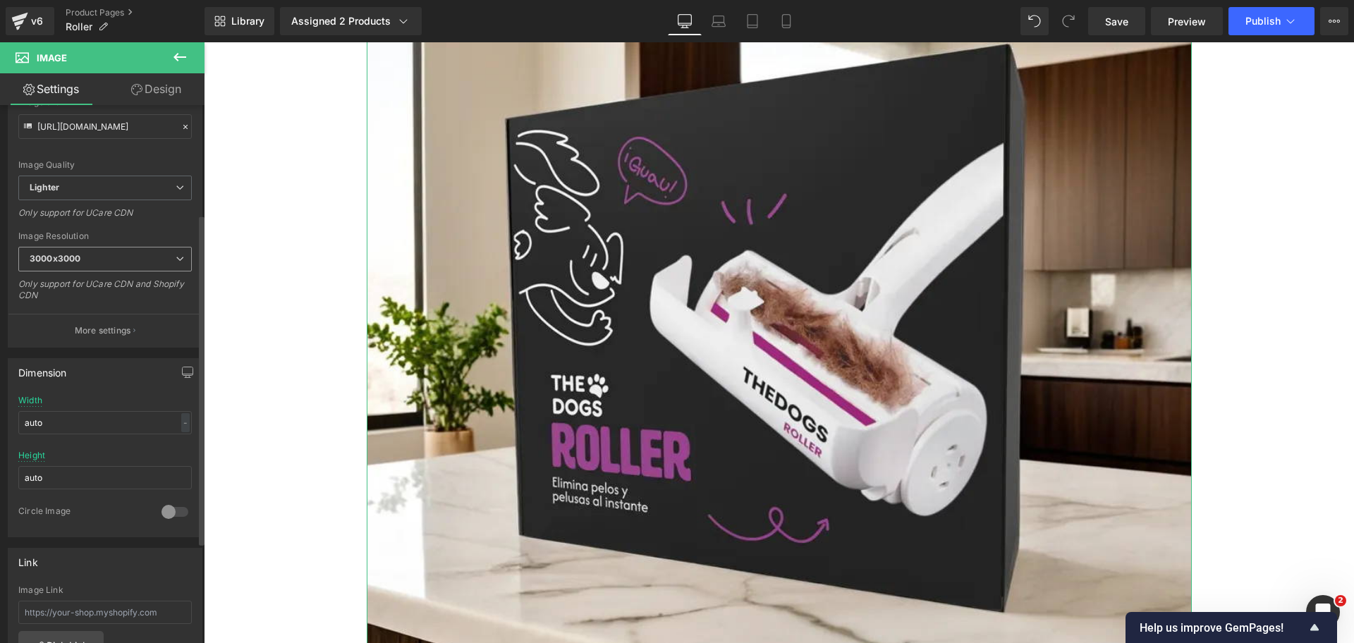
click at [94, 261] on span "3000x3000" at bounding box center [104, 259] width 173 height 25
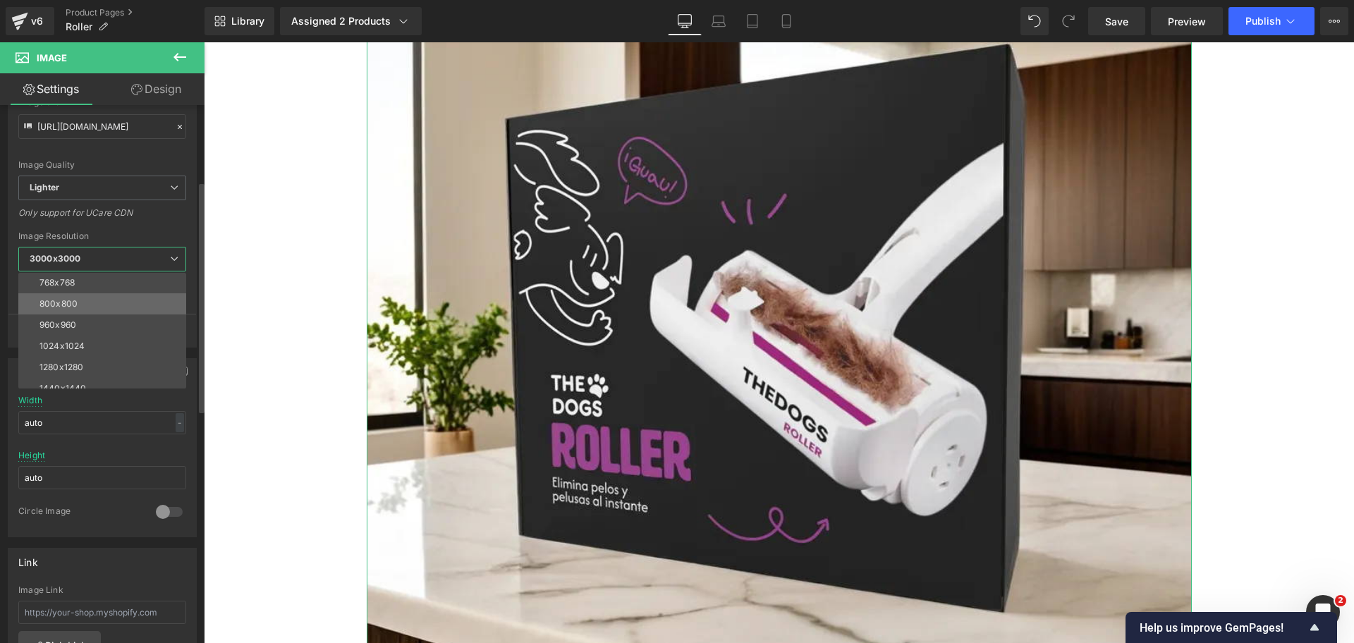
scroll to position [202, 0]
drag, startPoint x: 104, startPoint y: 352, endPoint x: 91, endPoint y: 326, distance: 29.3
click at [88, 329] on div "100x100 240x240 480x480 576x576 640x640 768x768 800x800 960x960 1024x1024 1280x…" at bounding box center [105, 331] width 174 height 116
click at [93, 322] on li "1600x1600" at bounding box center [105, 314] width 174 height 21
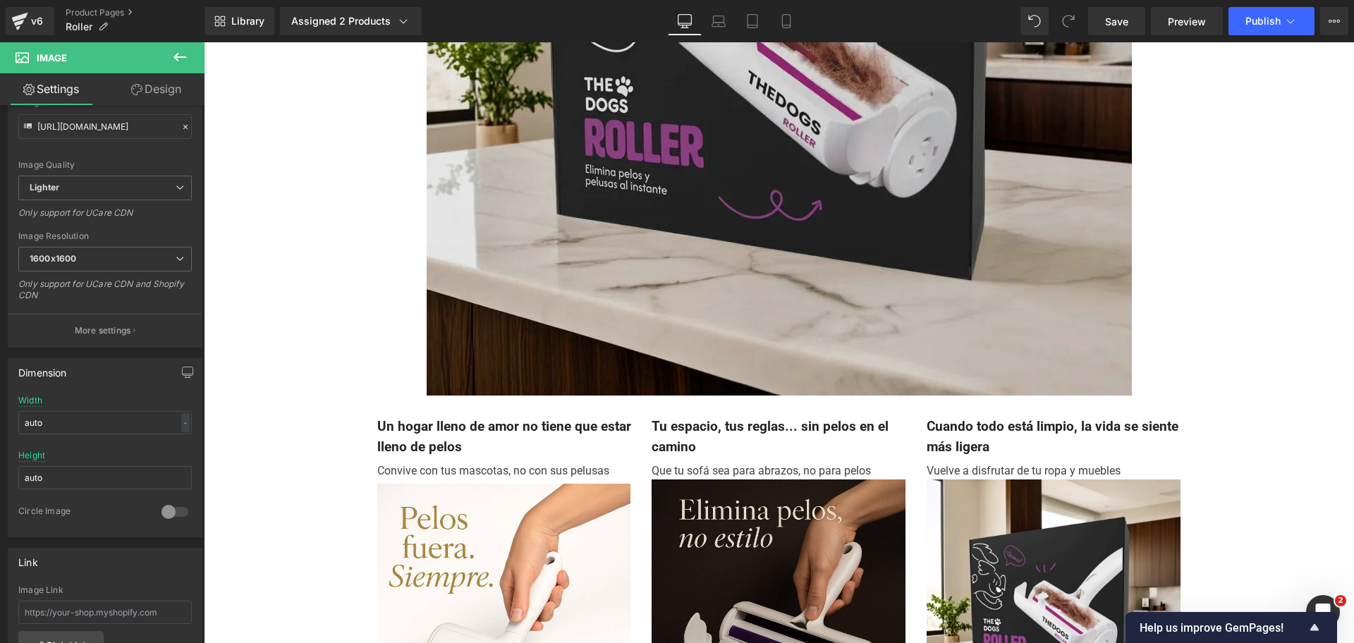
scroll to position [931, 0]
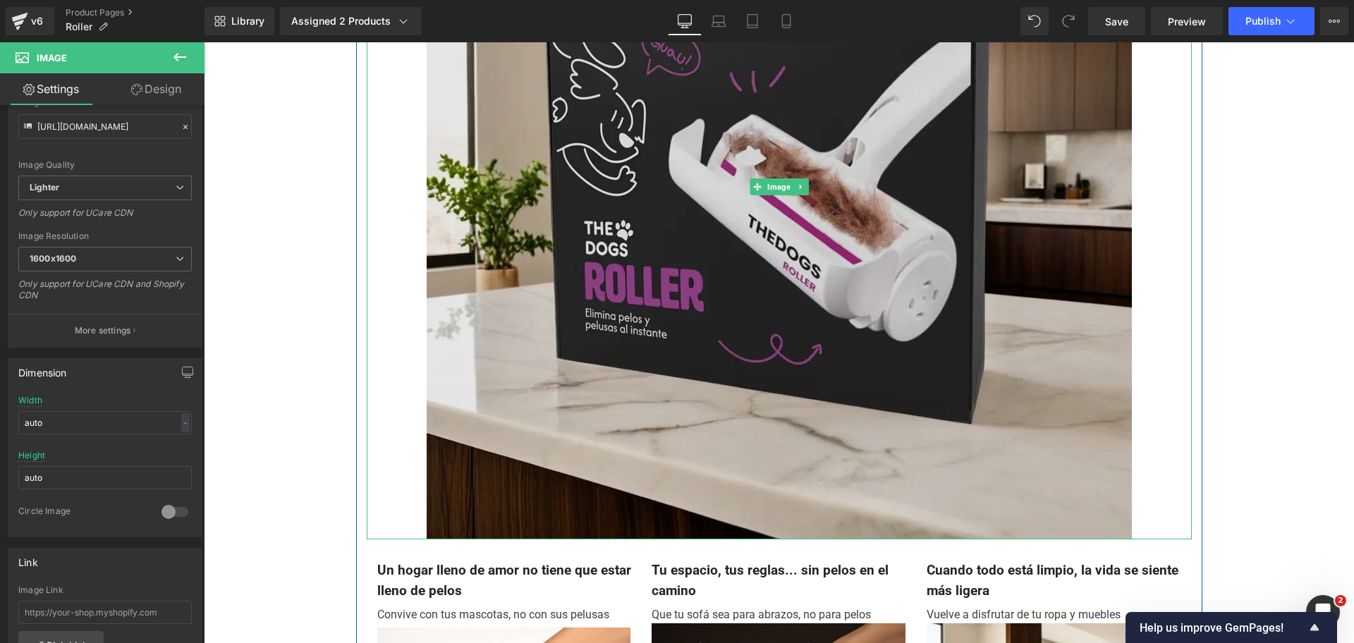
click at [867, 192] on img at bounding box center [779, 186] width 705 height 705
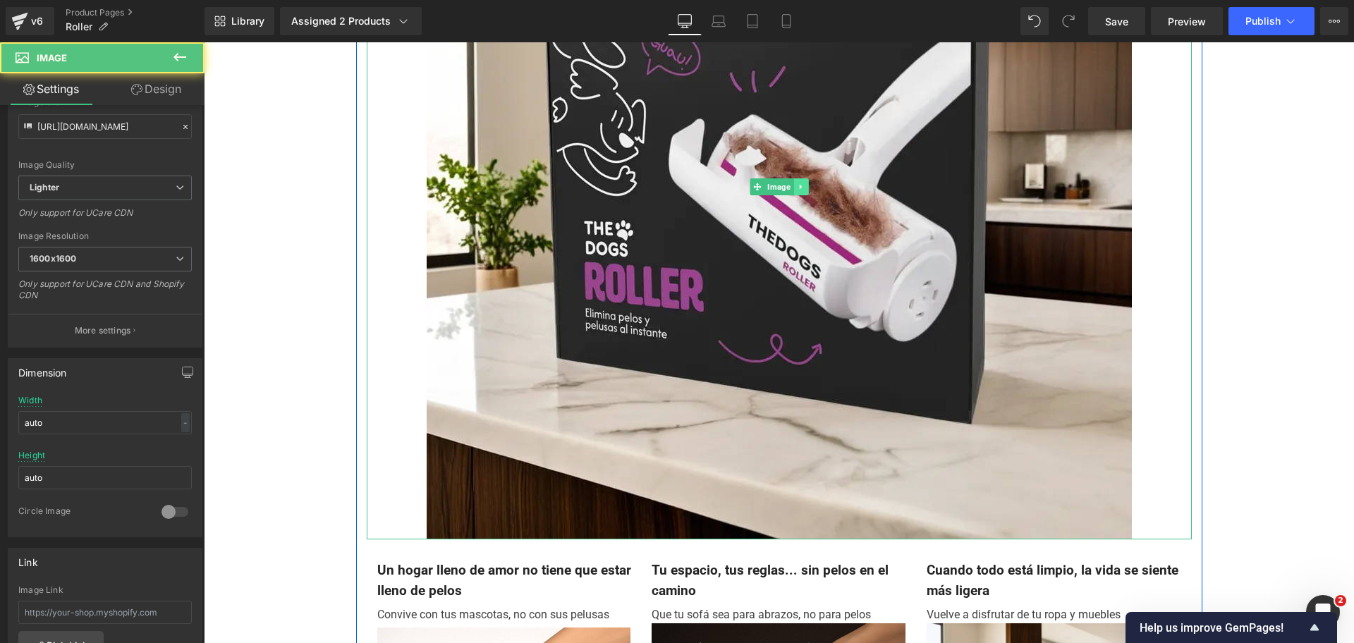
click at [800, 190] on link at bounding box center [800, 186] width 15 height 17
click at [804, 186] on icon at bounding box center [808, 187] width 8 height 8
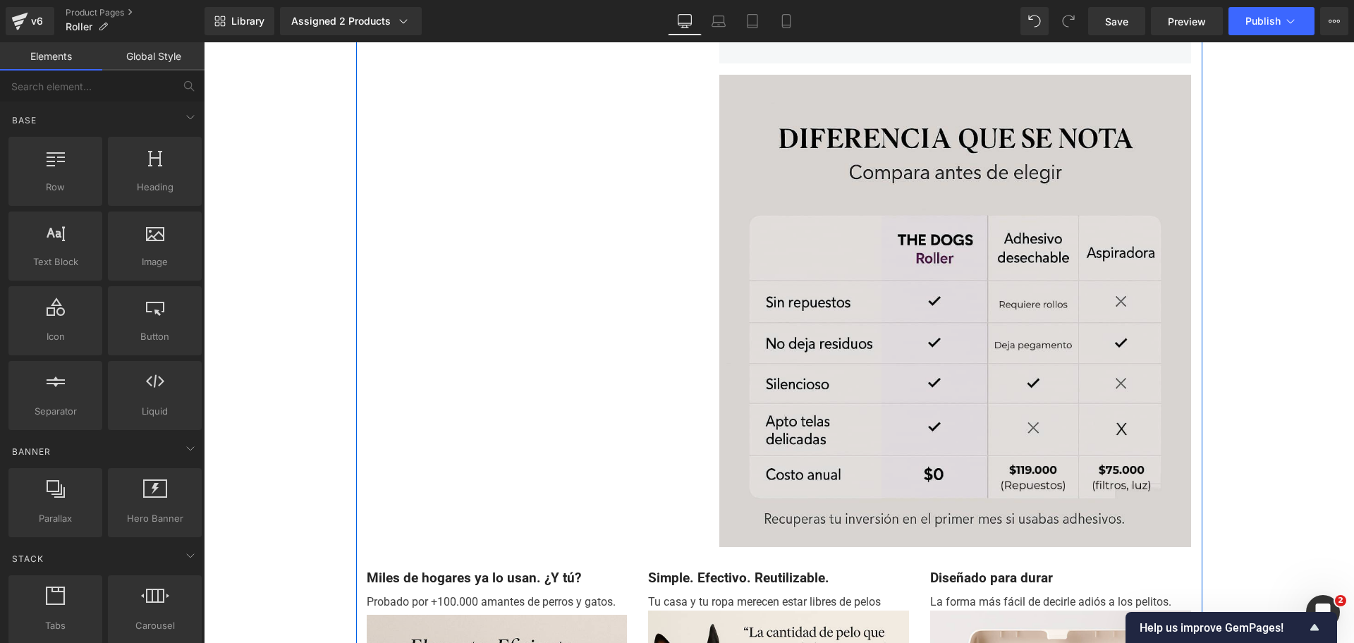
scroll to position [1988, 0]
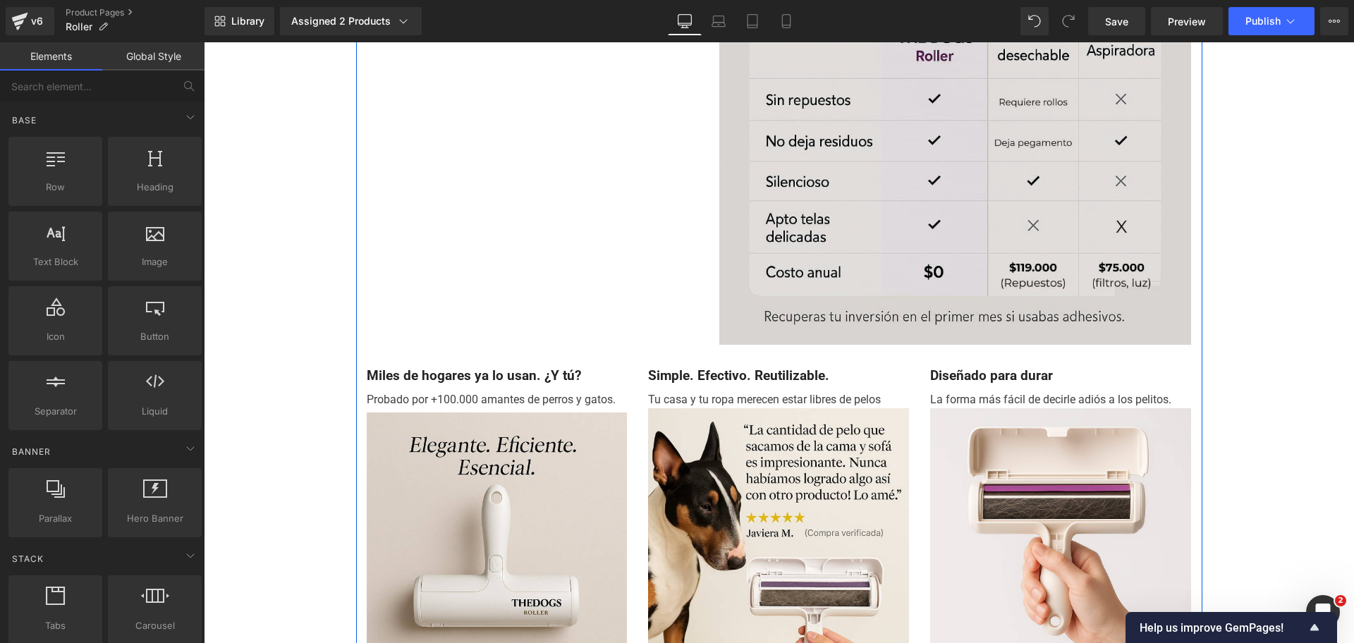
click at [862, 149] on img at bounding box center [955, 108] width 472 height 472
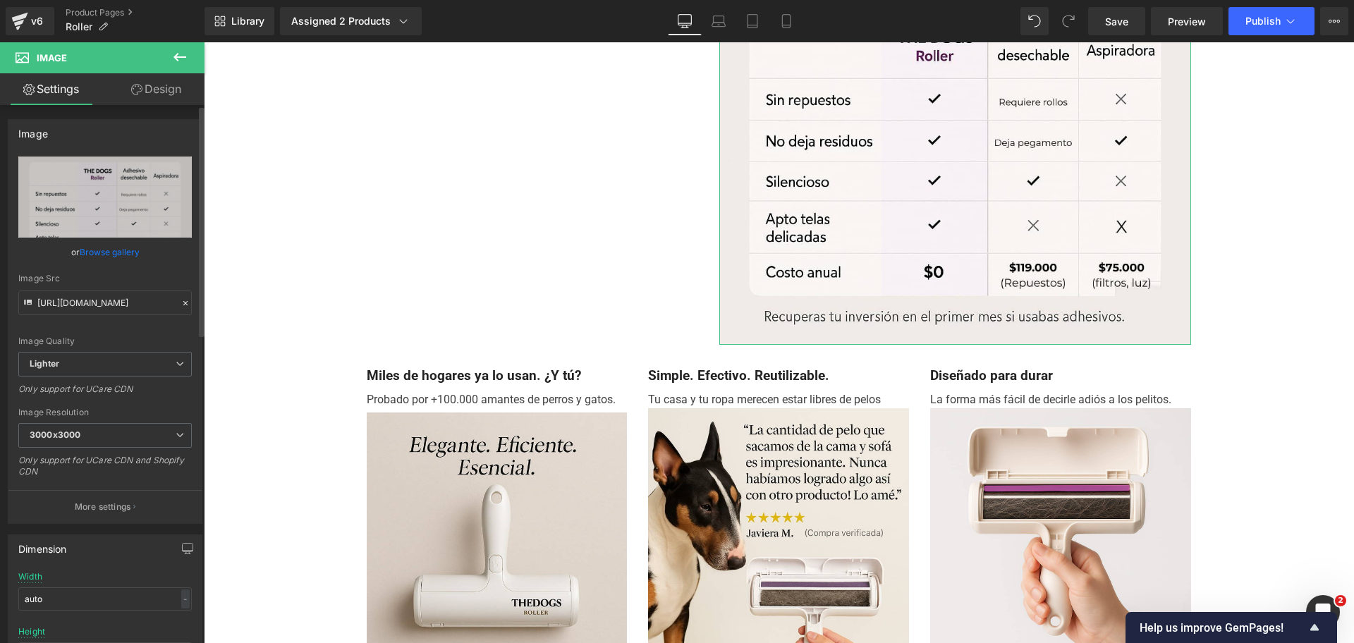
click at [137, 124] on div "Image" at bounding box center [104, 133] width 193 height 27
click at [185, 89] on link "Design" at bounding box center [156, 89] width 102 height 32
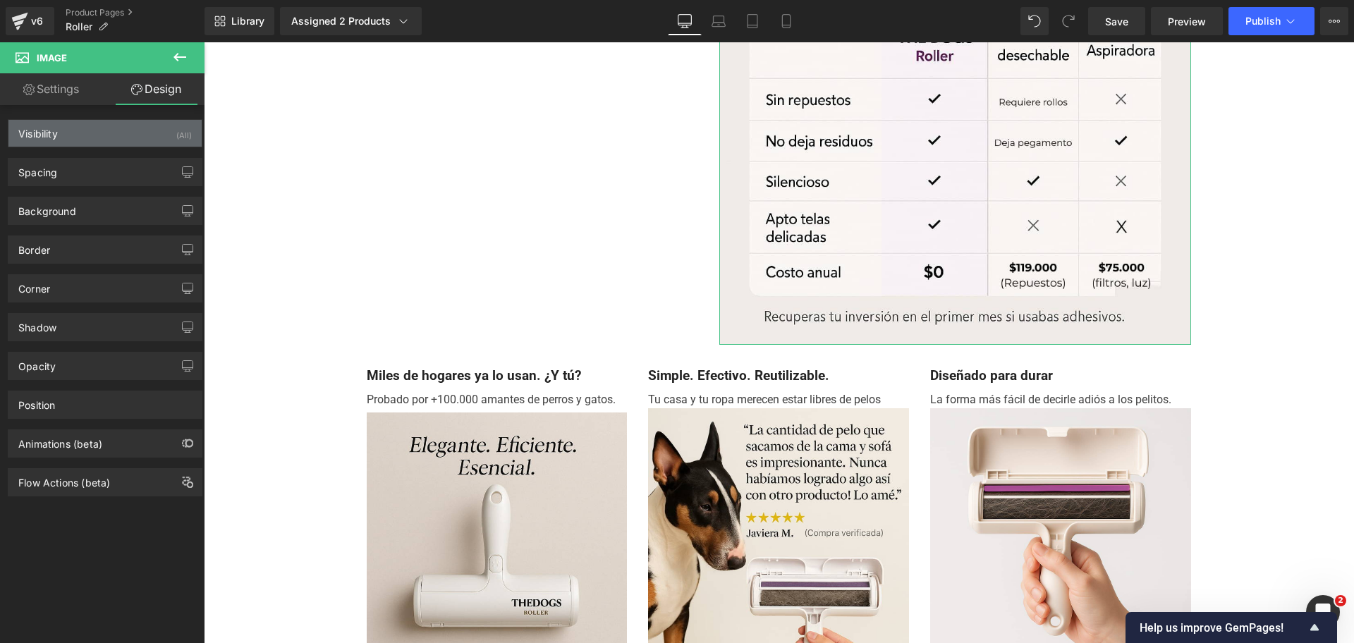
click at [126, 124] on div "Visibility (All)" at bounding box center [104, 133] width 193 height 27
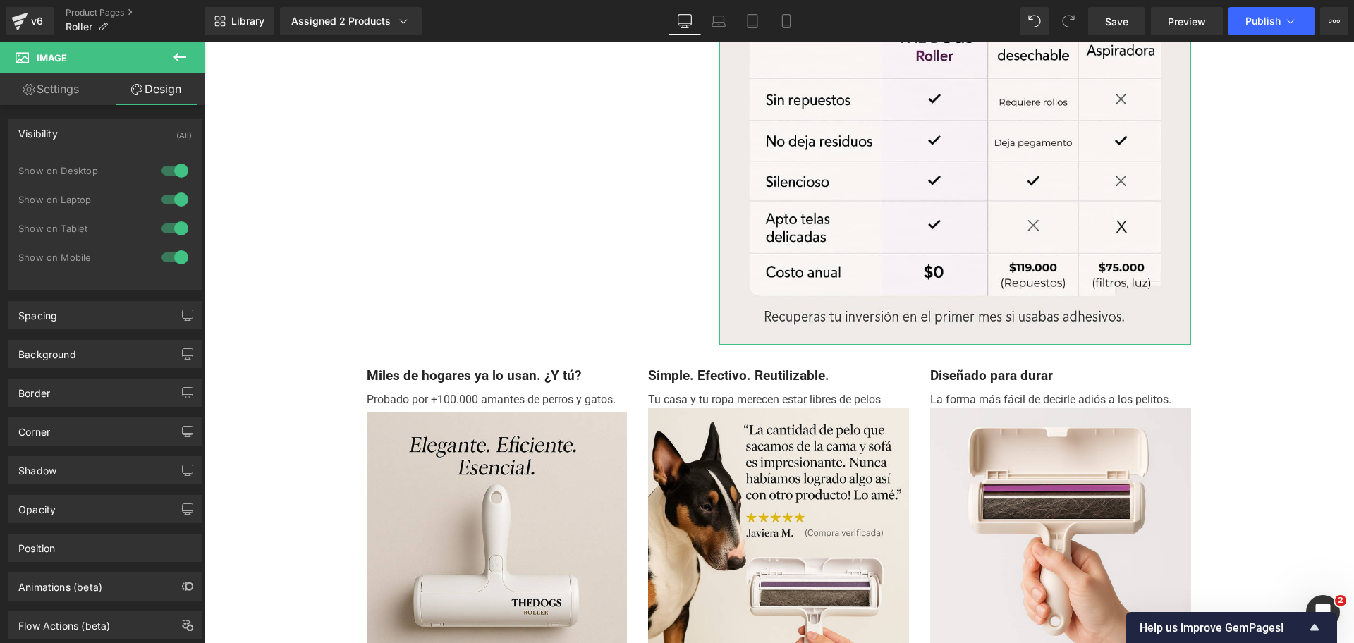
click at [176, 192] on div at bounding box center [175, 199] width 34 height 23
click at [176, 164] on div at bounding box center [175, 170] width 34 height 23
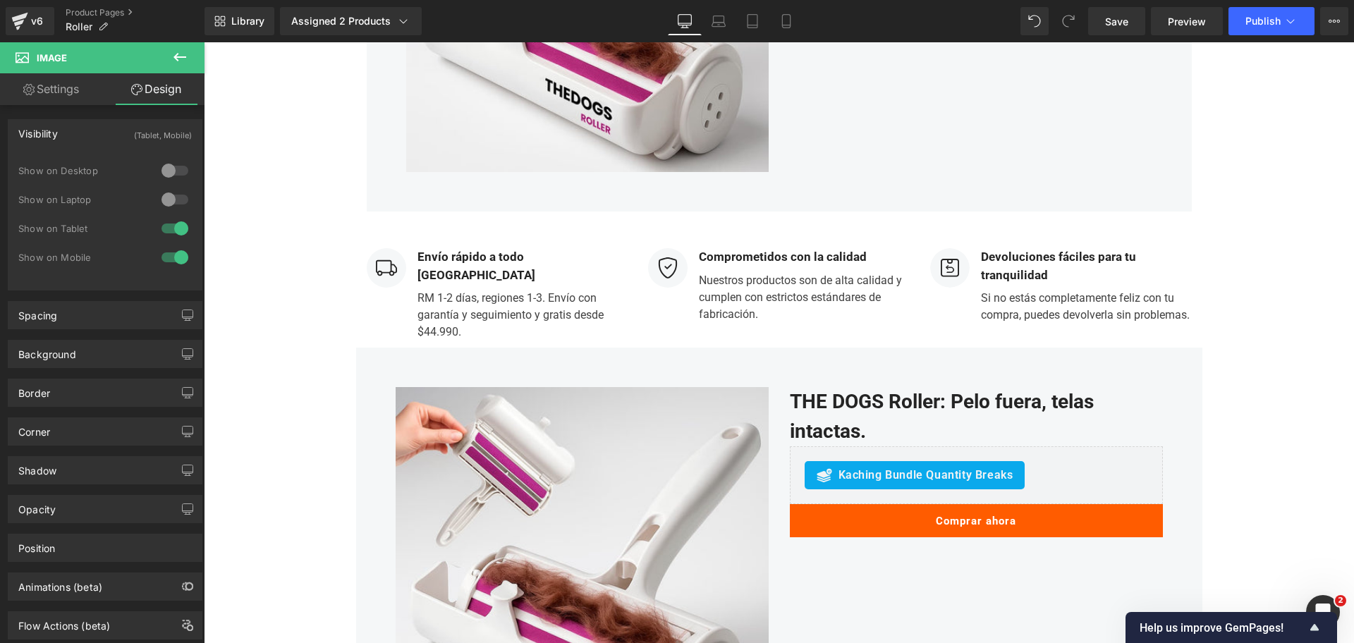
scroll to position [3310, 0]
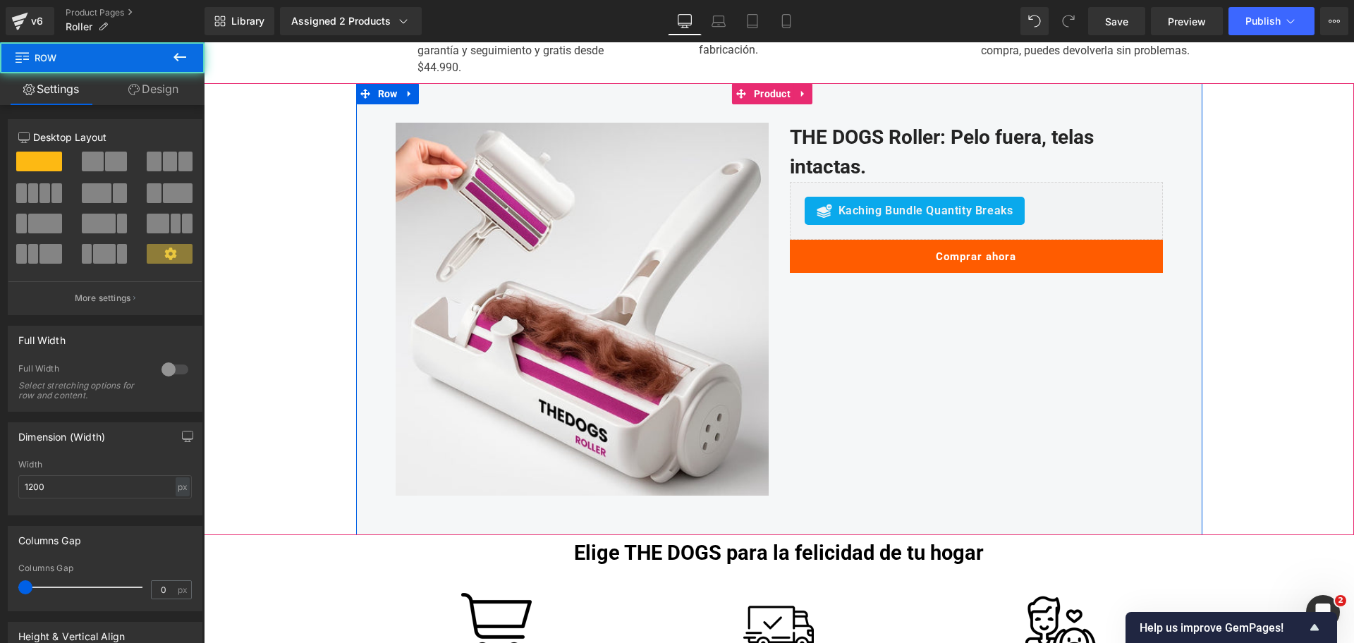
click at [773, 105] on div "Sale Off (P) Image THE DOGS Roller: Pelo fuera, telas intactas. (P) Title Kachi…" at bounding box center [779, 309] width 846 height 452
click at [772, 101] on span "Product" at bounding box center [772, 93] width 44 height 21
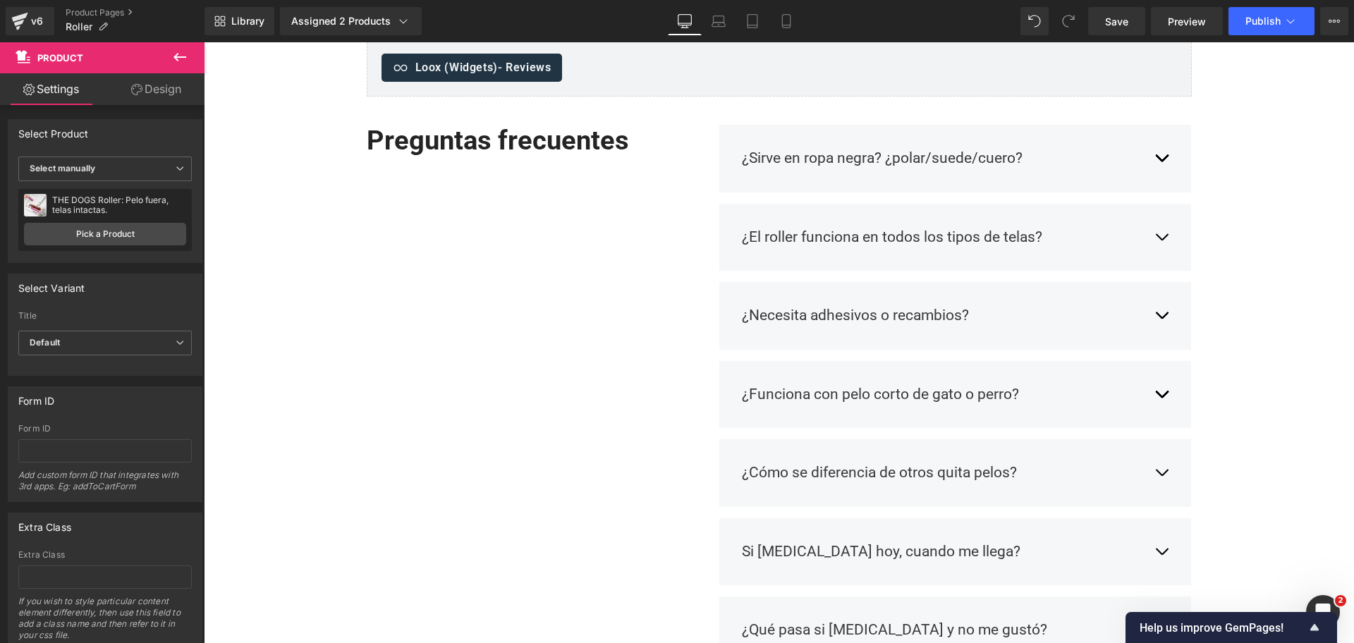
scroll to position [1107, 0]
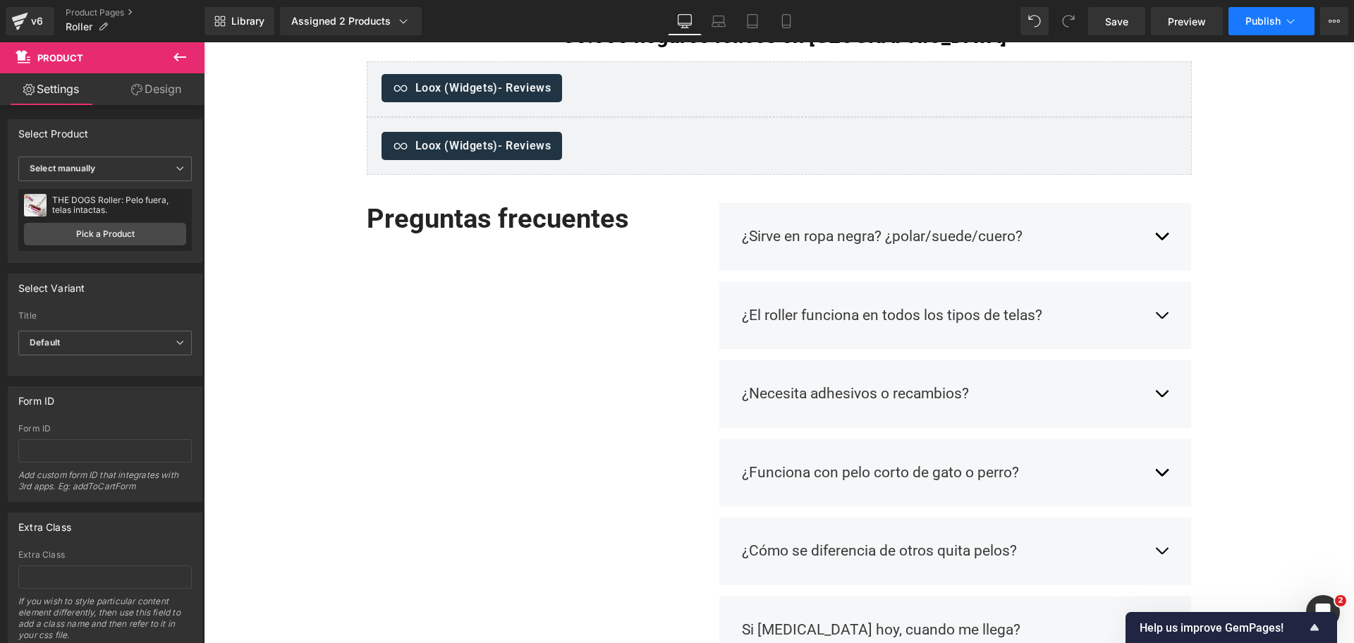
click at [1258, 31] on button "Publish" at bounding box center [1271, 21] width 86 height 28
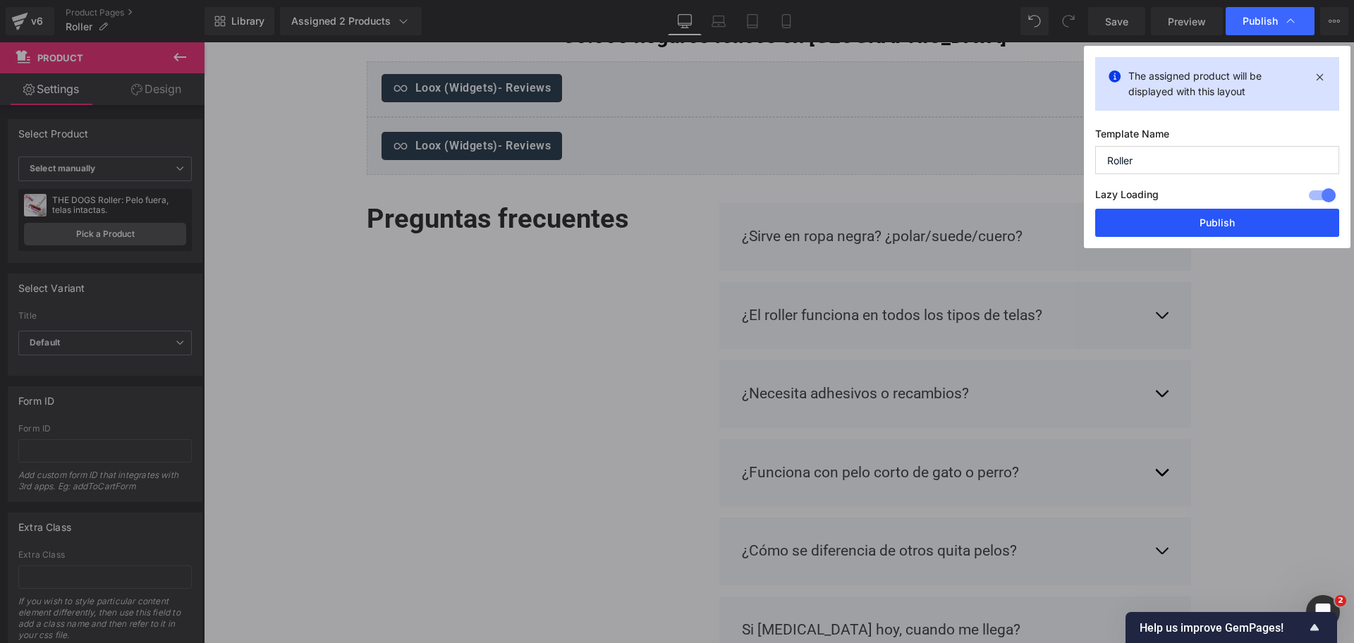
click at [1230, 210] on button "Publish" at bounding box center [1217, 223] width 244 height 28
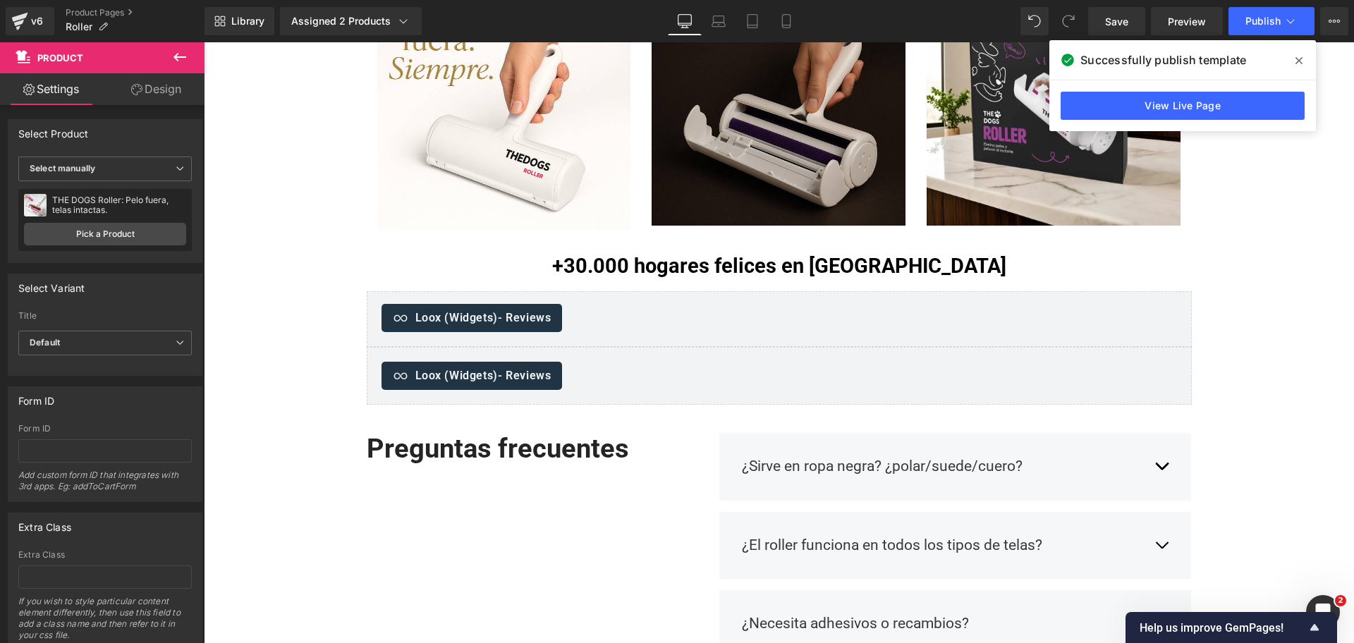
scroll to position [0, 0]
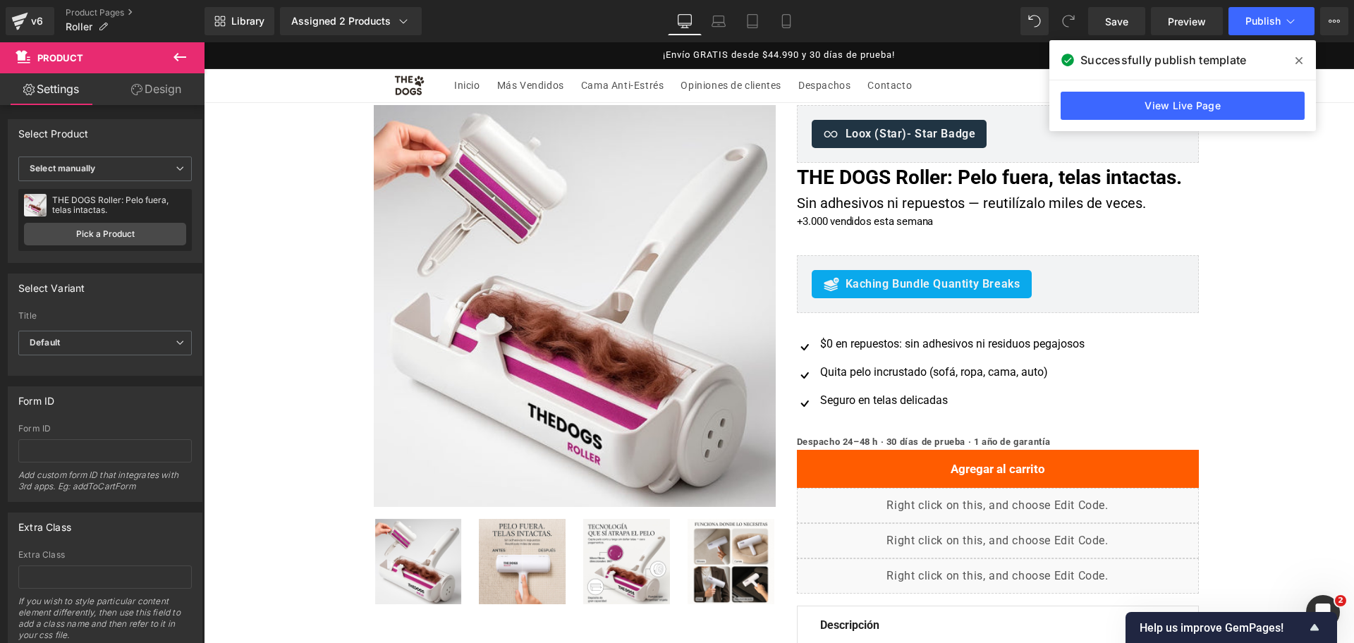
click at [1291, 56] on span at bounding box center [1298, 60] width 23 height 23
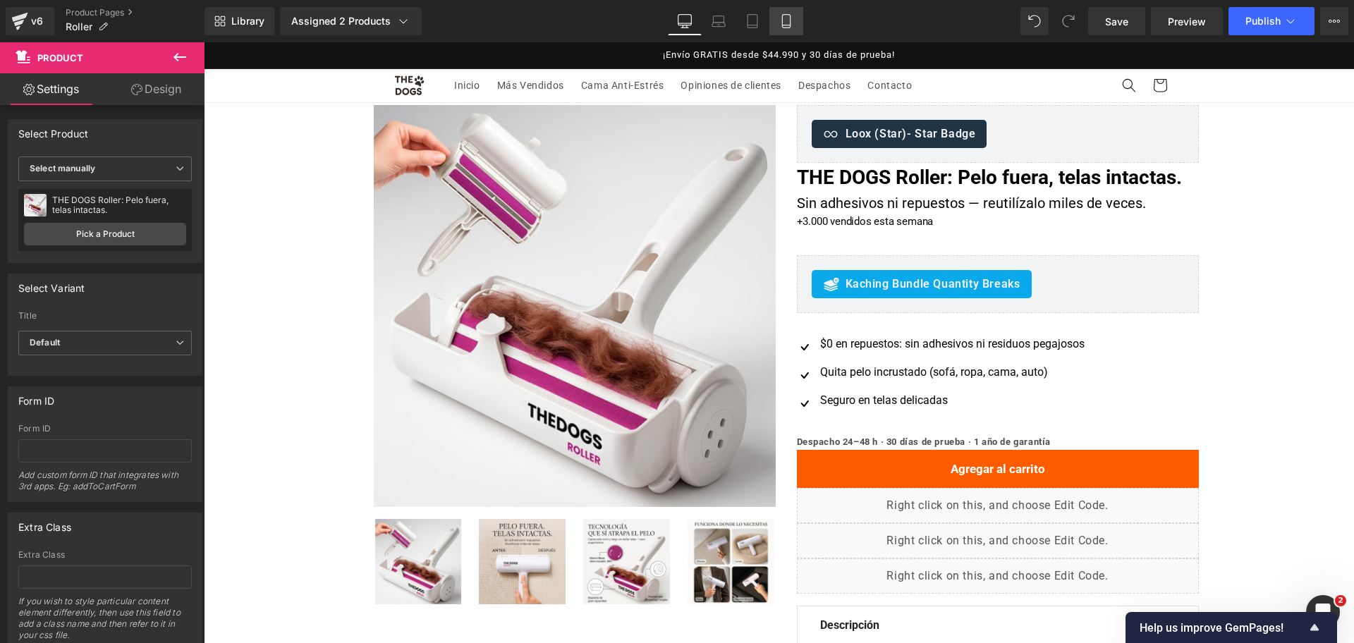
click at [799, 22] on link "Mobile" at bounding box center [786, 21] width 34 height 28
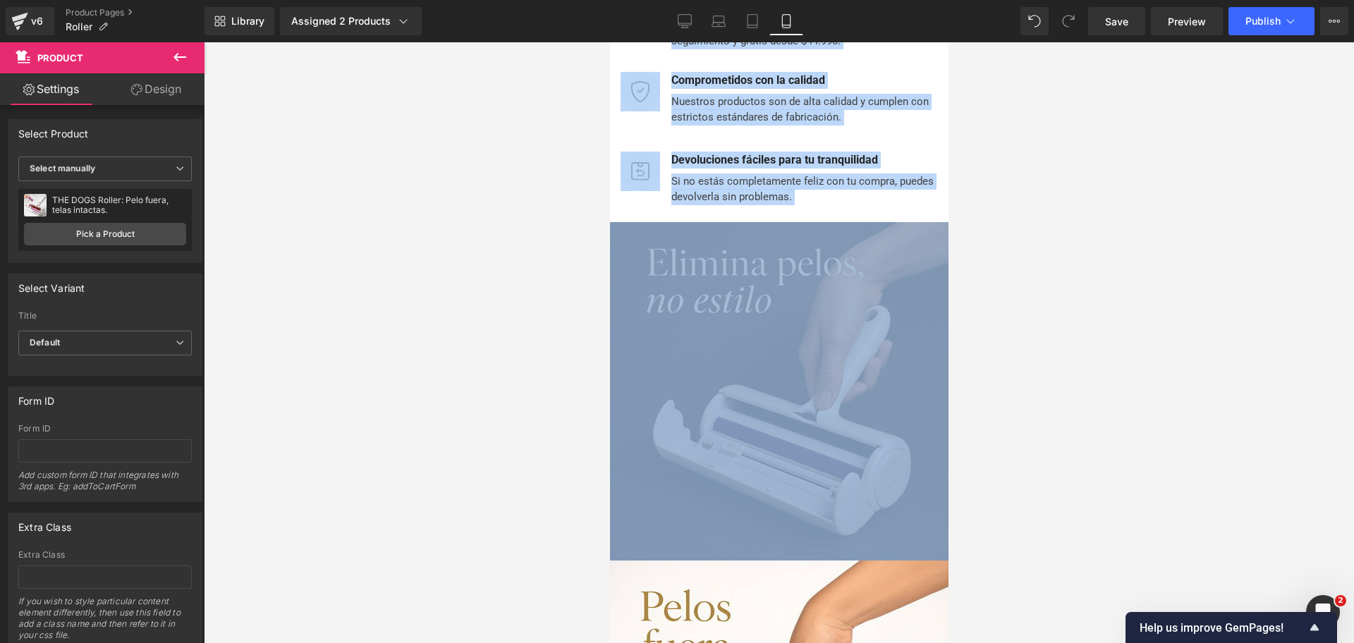
drag, startPoint x: 947, startPoint y: 381, endPoint x: 932, endPoint y: 460, distance: 79.7
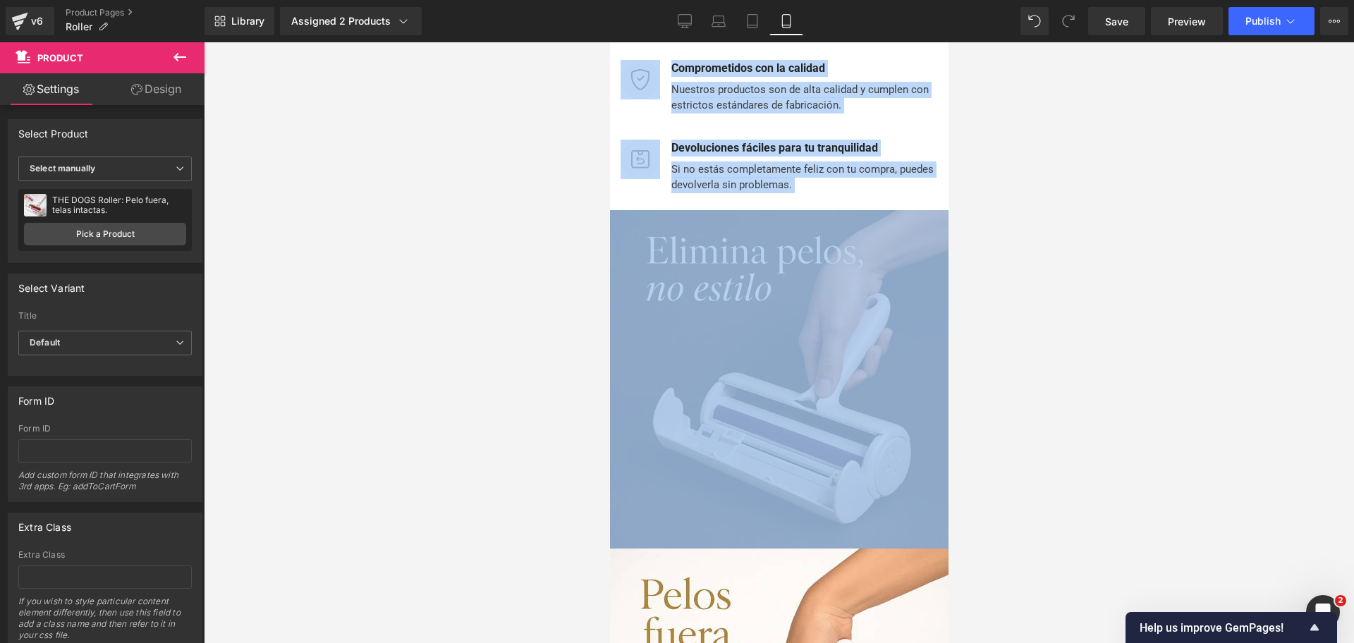
click at [803, 166] on span "Text Block" at bounding box center [788, 174] width 44 height 17
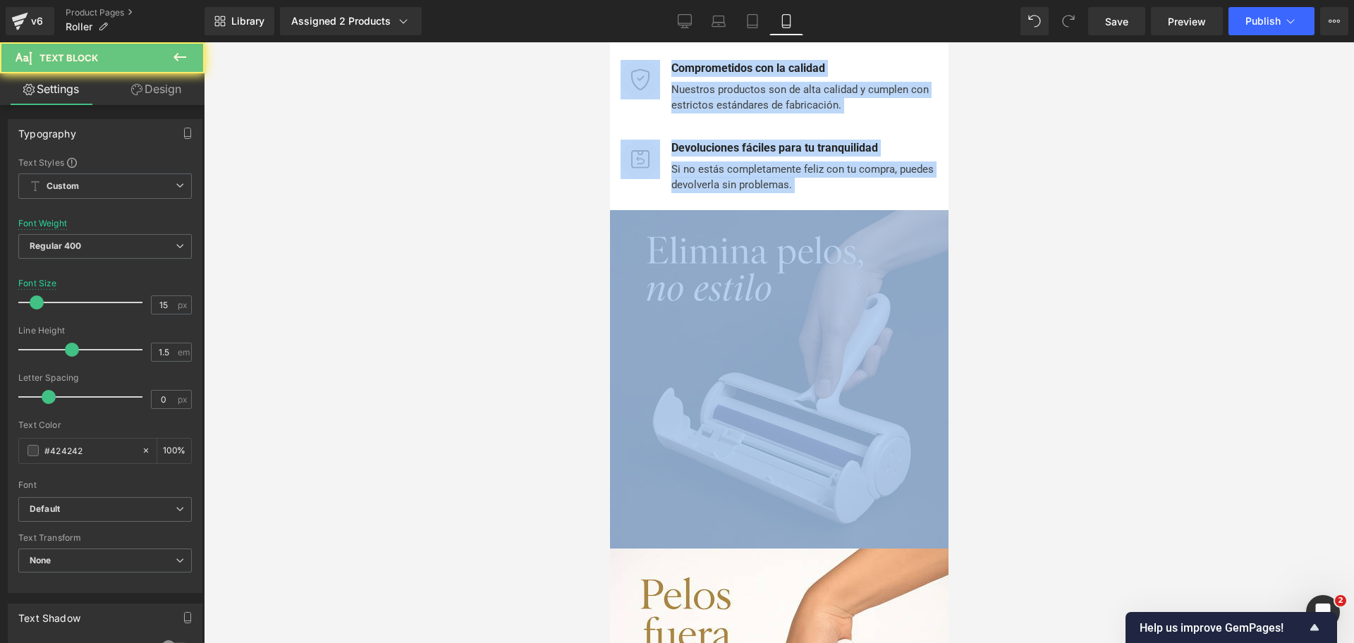
click at [860, 157] on div "Si no estás completamente feliz con tu compra, puedes devolverla sin problemas.…" at bounding box center [802, 175] width 270 height 37
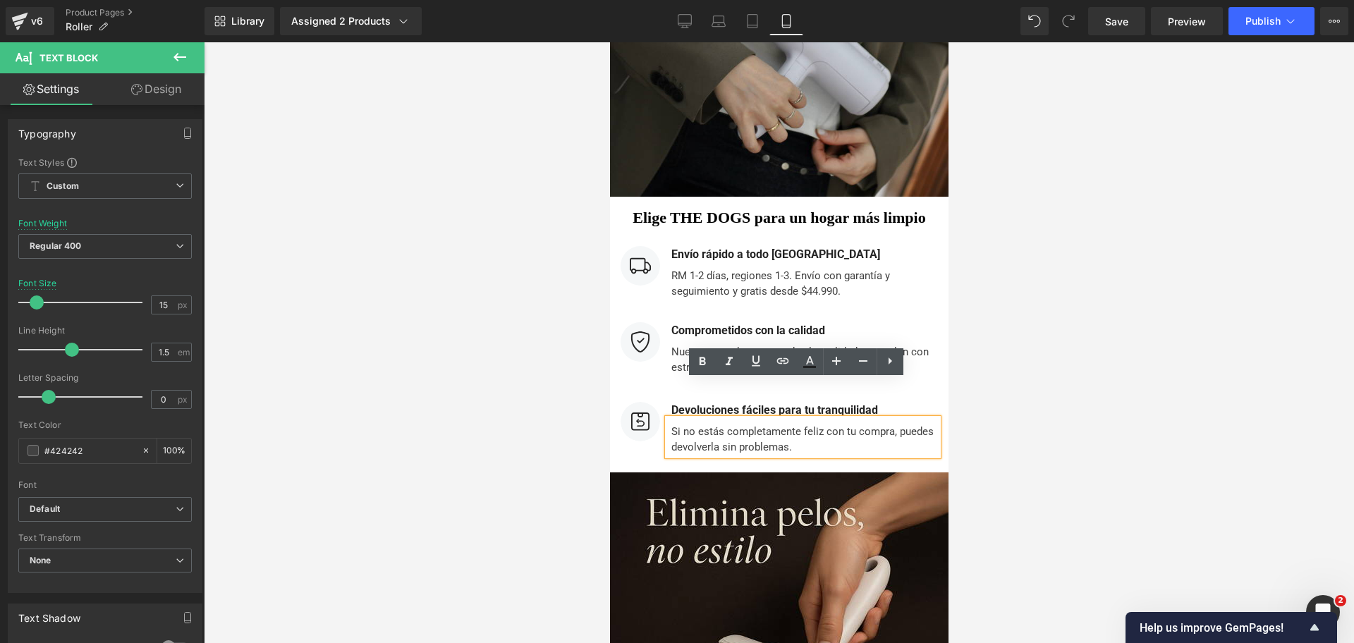
scroll to position [6241, 0]
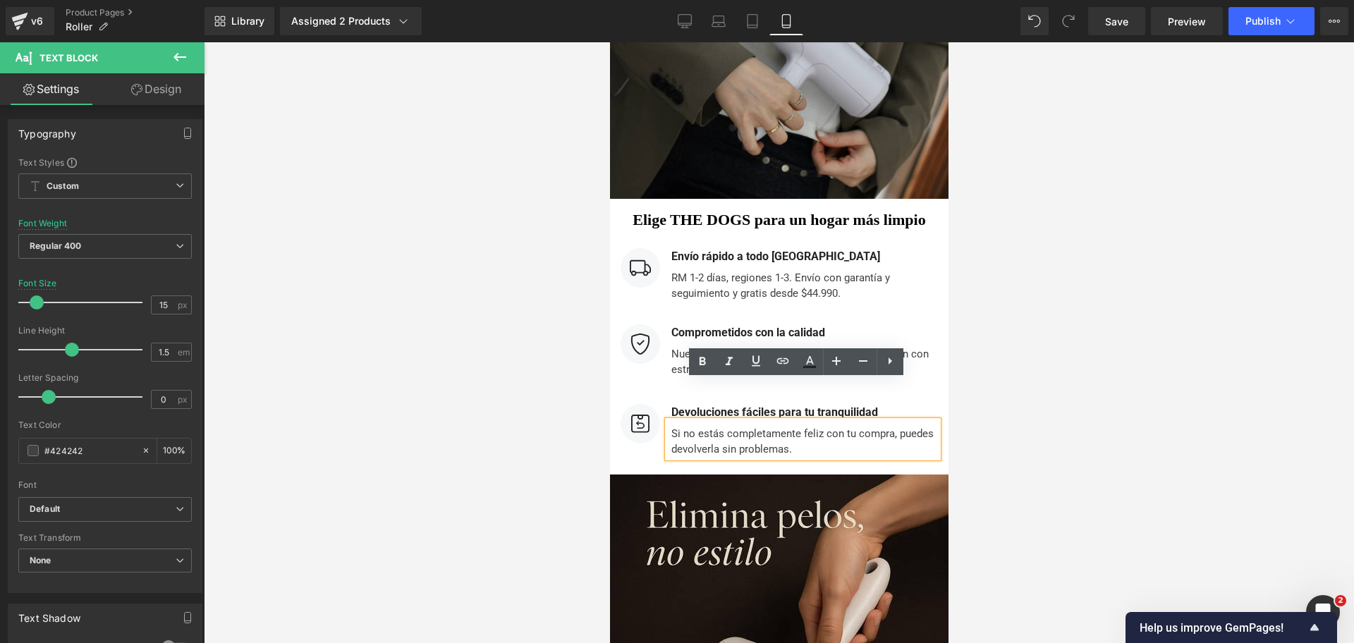
click at [981, 233] on div at bounding box center [779, 342] width 1150 height 601
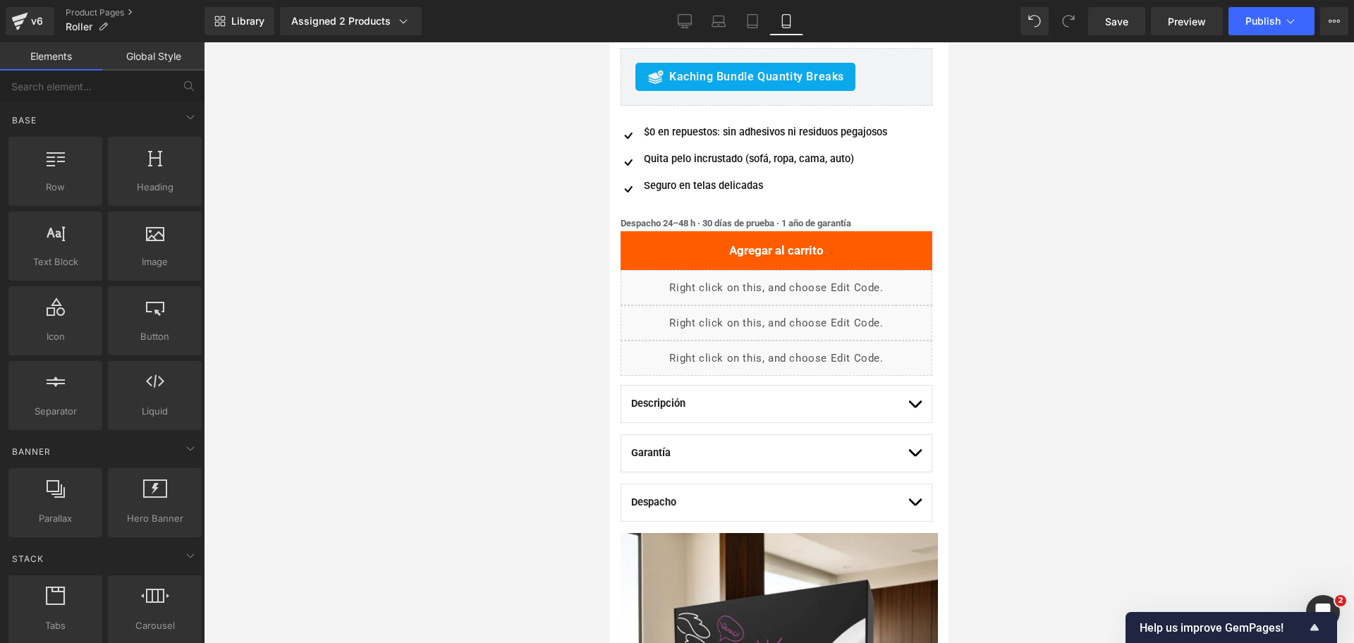
scroll to position [0, 0]
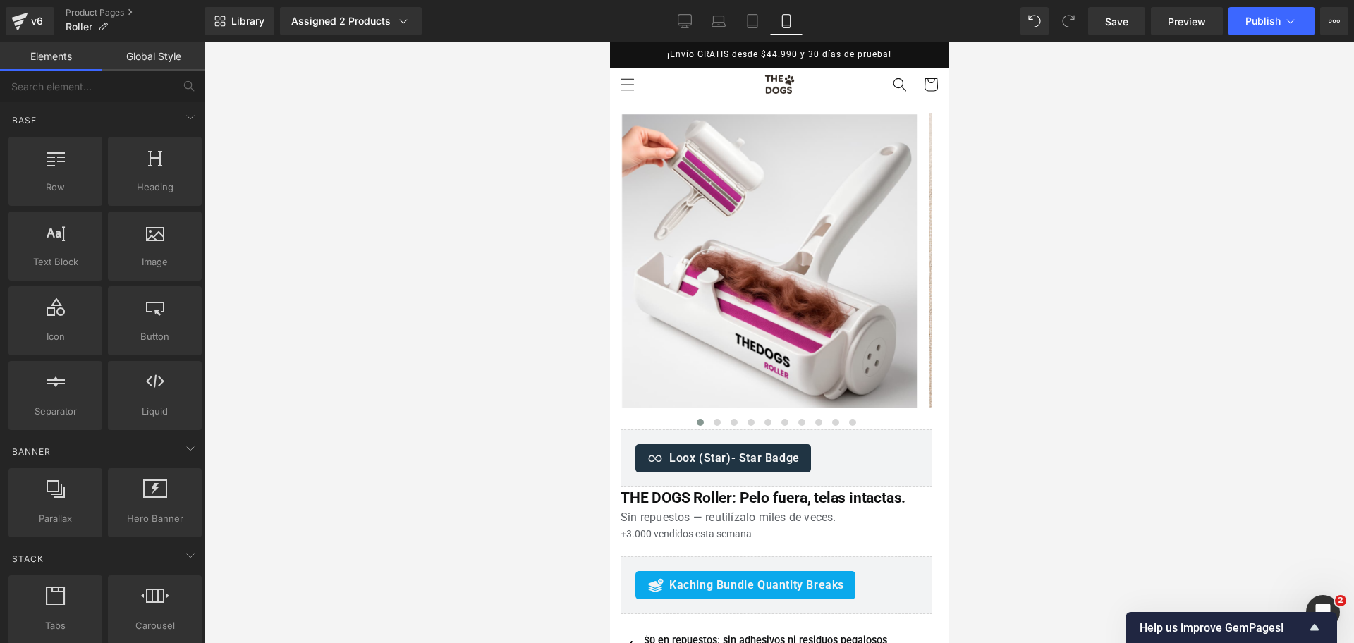
drag, startPoint x: 941, startPoint y: 441, endPoint x: 1541, endPoint y: 78, distance: 701.9
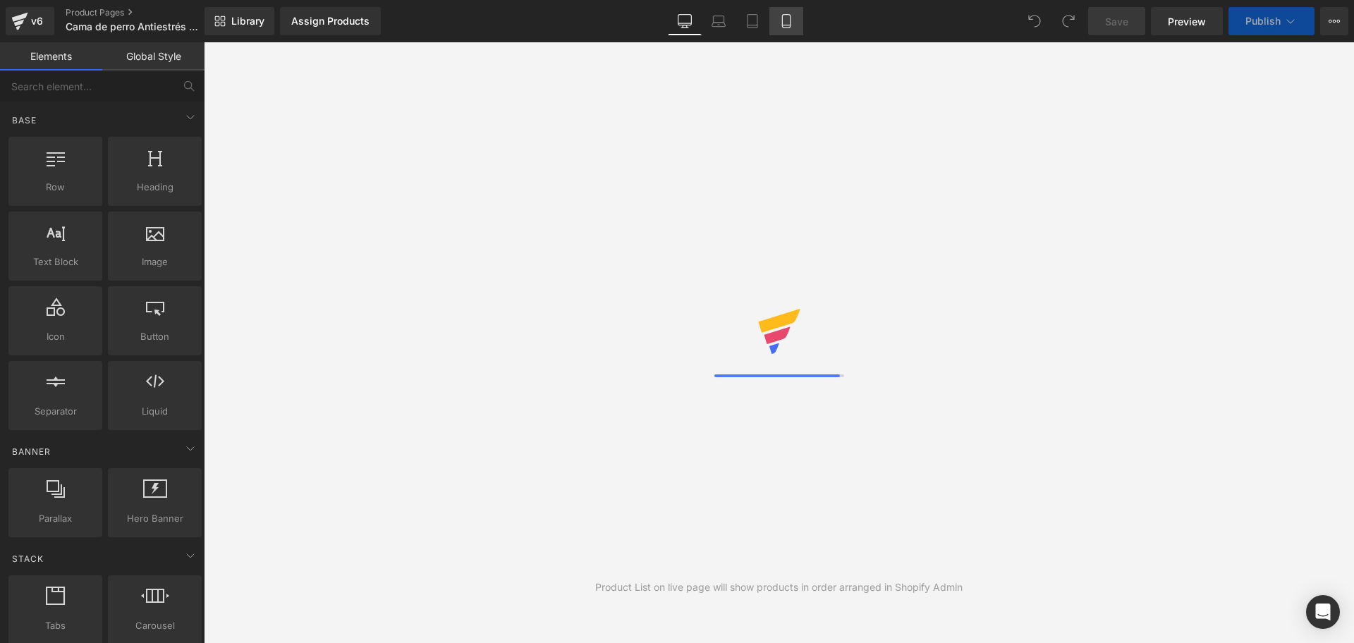
click at [783, 30] on link "Mobile" at bounding box center [786, 21] width 34 height 28
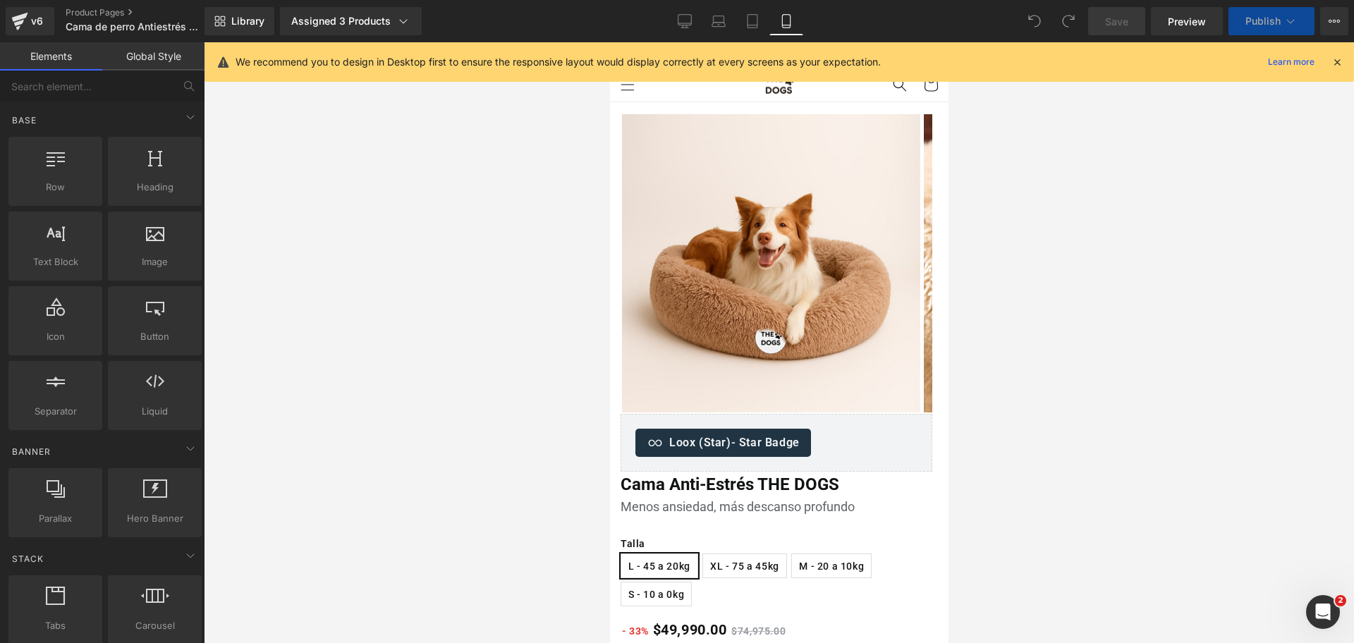
click at [1333, 65] on icon at bounding box center [1336, 62] width 13 height 13
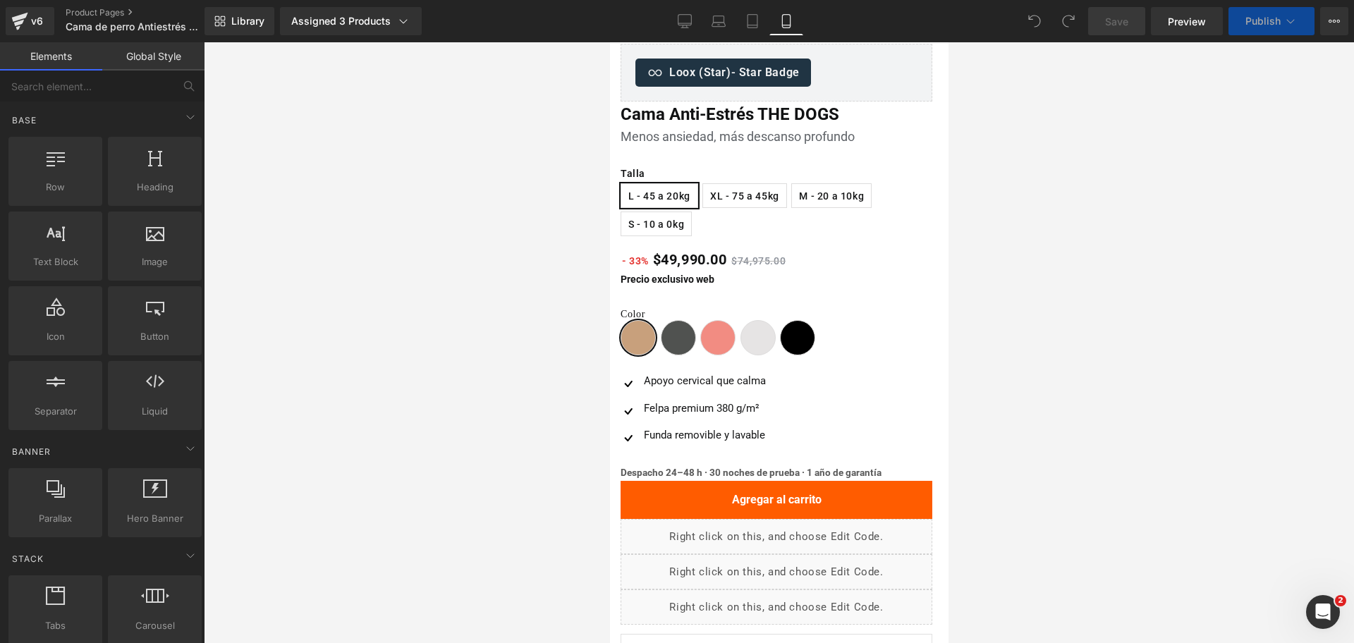
scroll to position [441, 0]
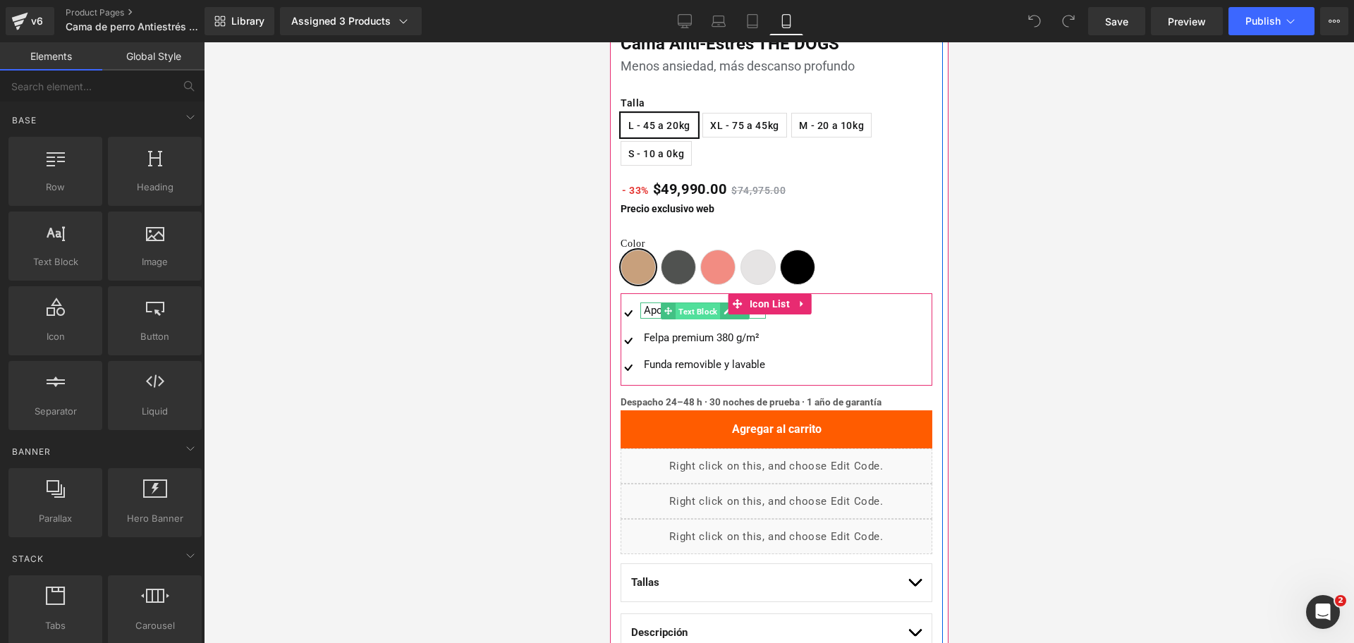
click at [691, 312] on span "Text Block" at bounding box center [697, 310] width 44 height 17
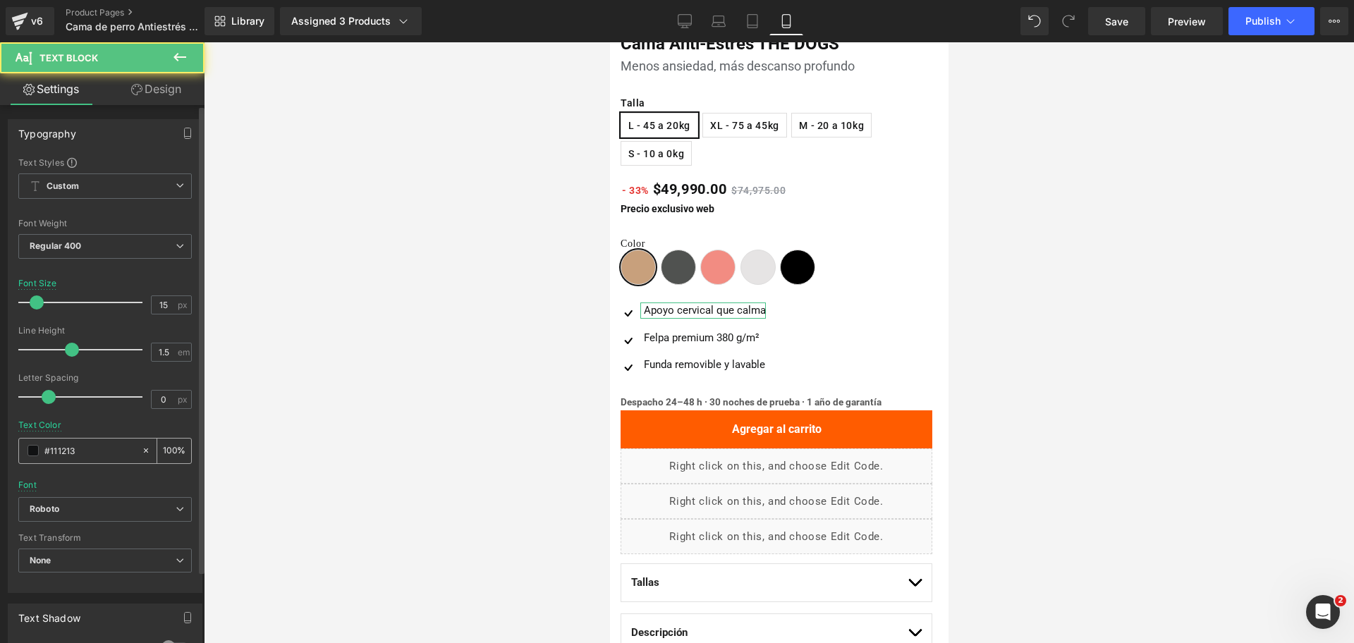
click at [101, 448] on input "#111213" at bounding box center [89, 451] width 90 height 16
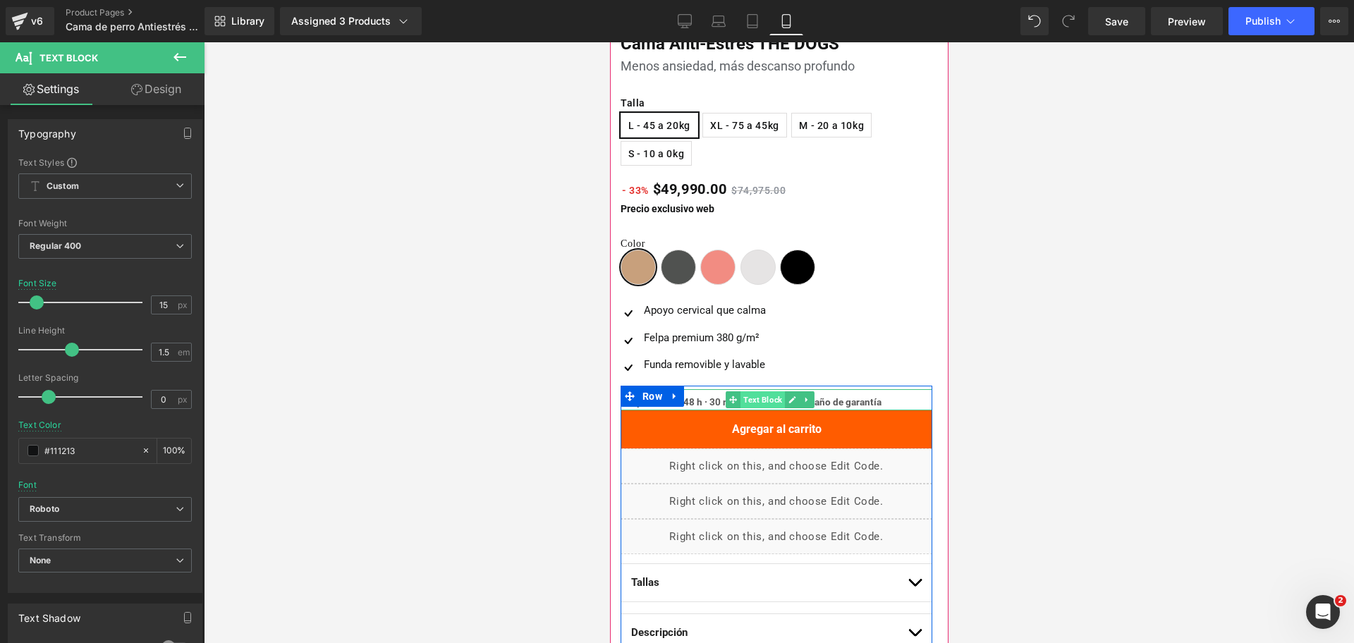
click at [761, 400] on span "Text Block" at bounding box center [762, 399] width 44 height 17
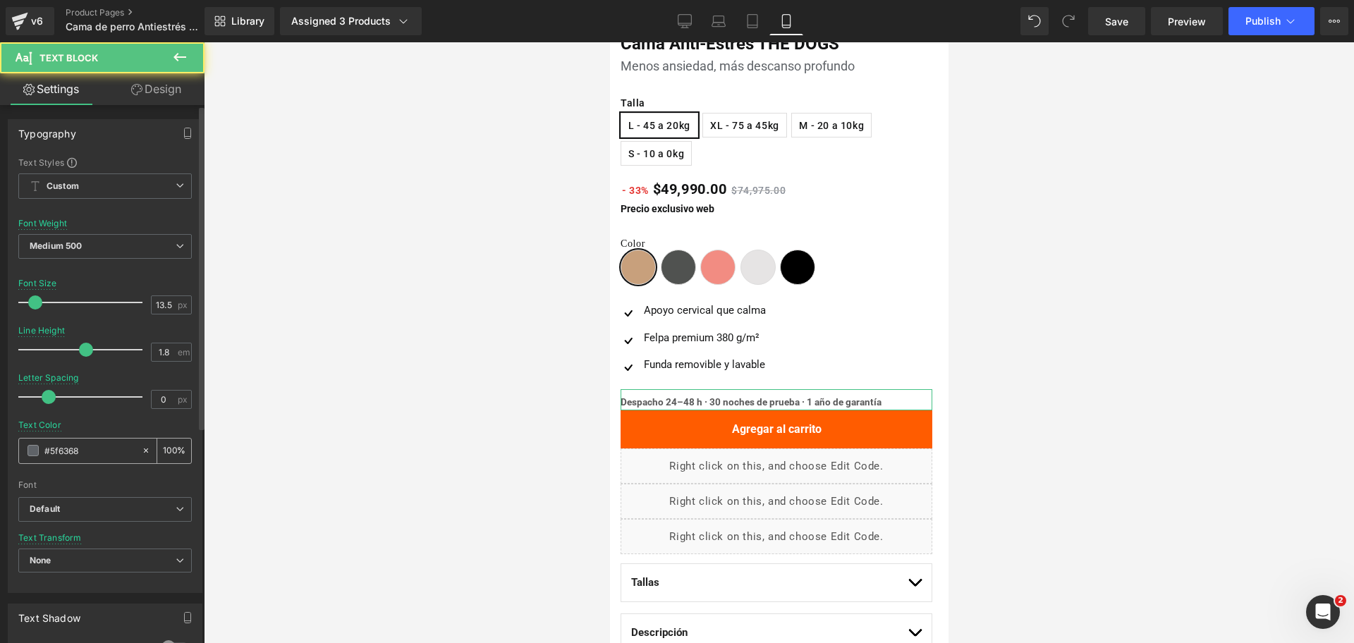
click at [94, 453] on input "#5f6368" at bounding box center [89, 451] width 90 height 16
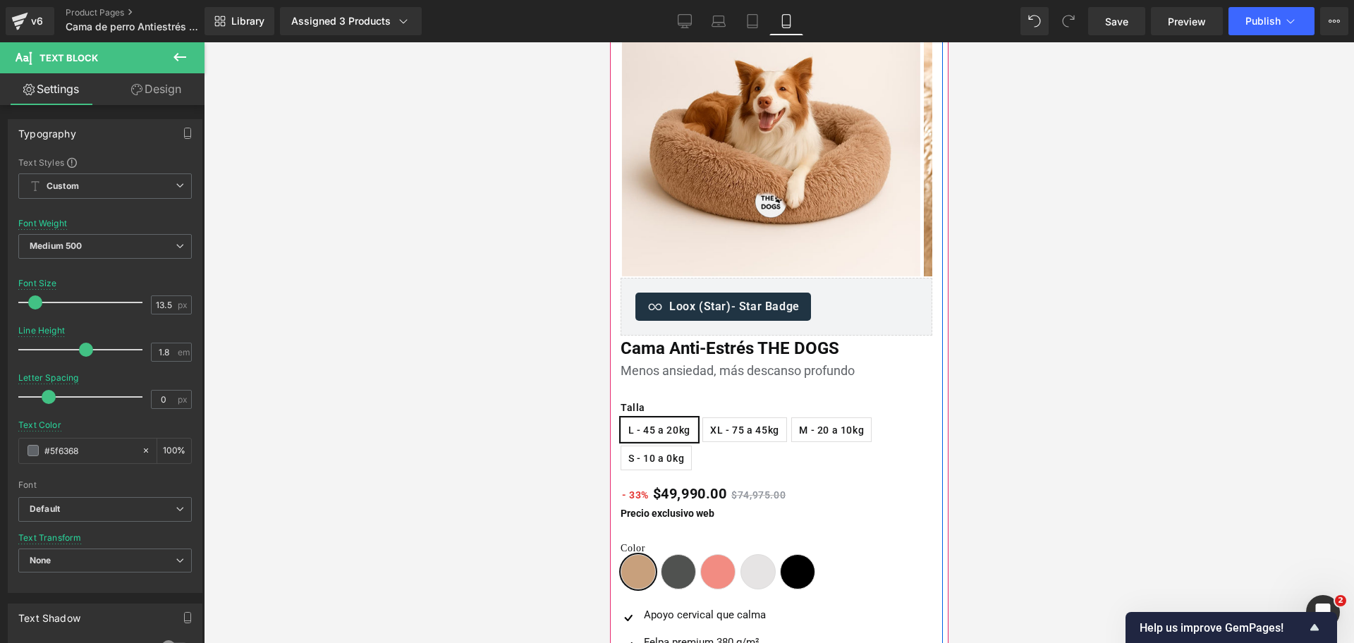
scroll to position [353, 0]
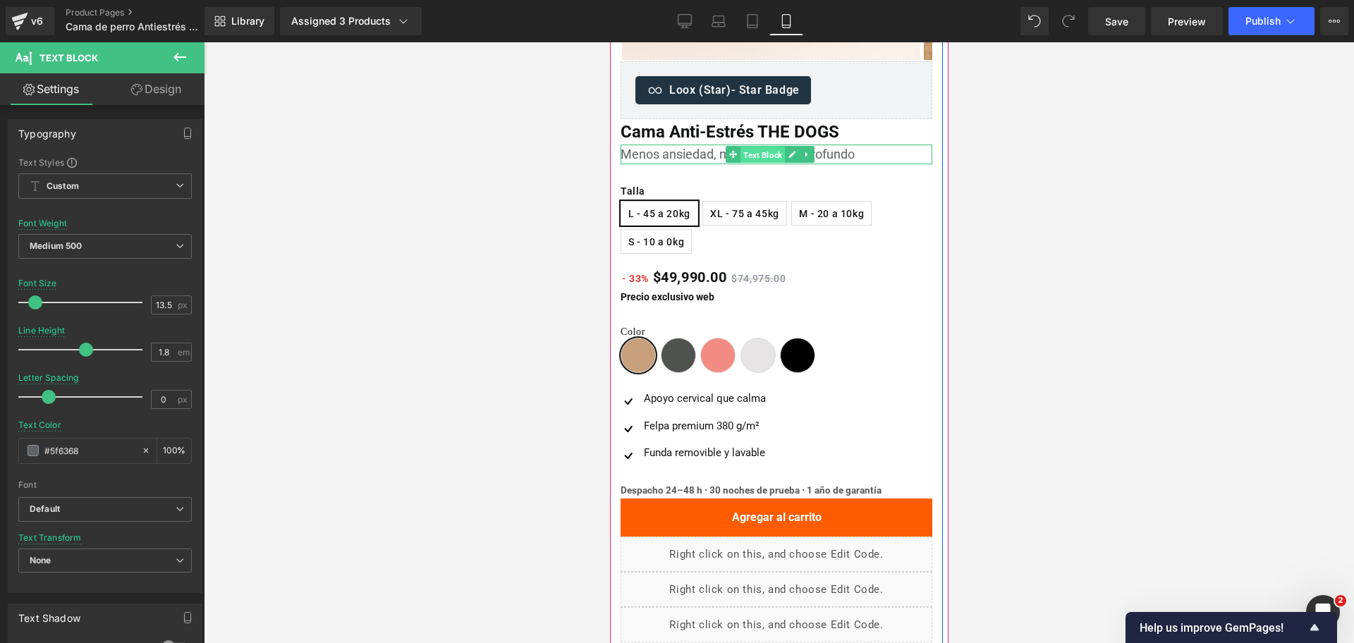
click at [769, 157] on span "Text Block" at bounding box center [762, 155] width 44 height 17
click at [748, 138] on span "(P) Title" at bounding box center [729, 131] width 46 height 21
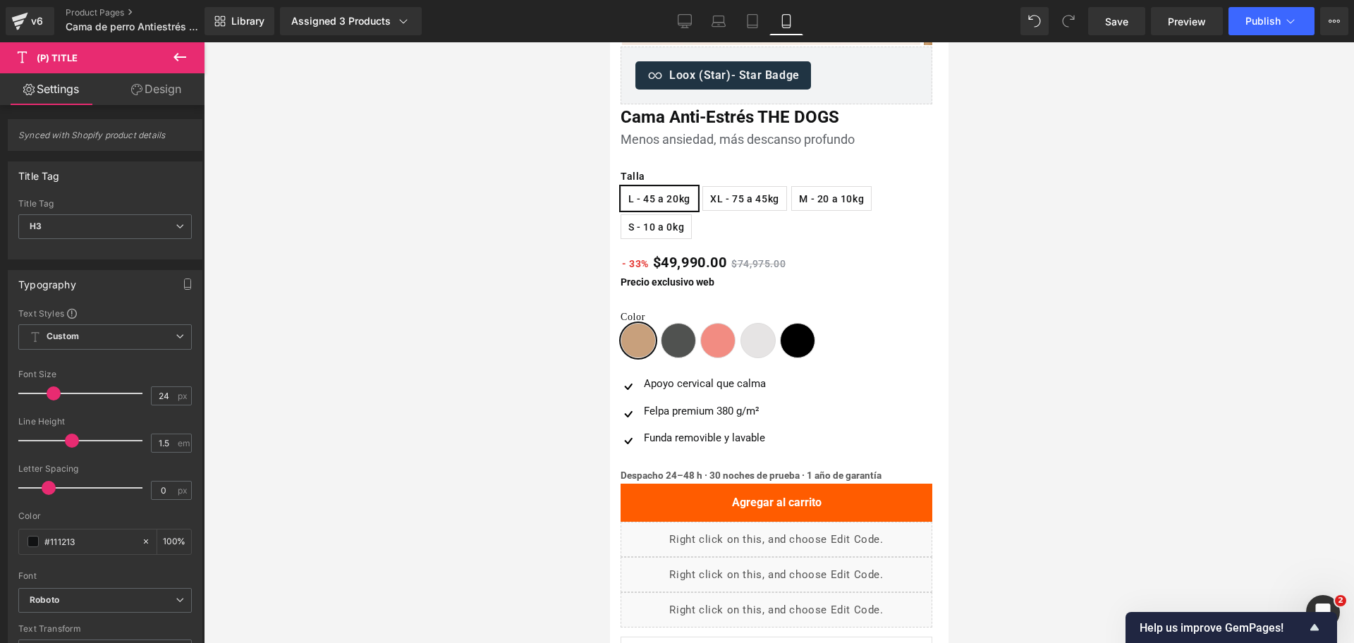
scroll to position [0, 0]
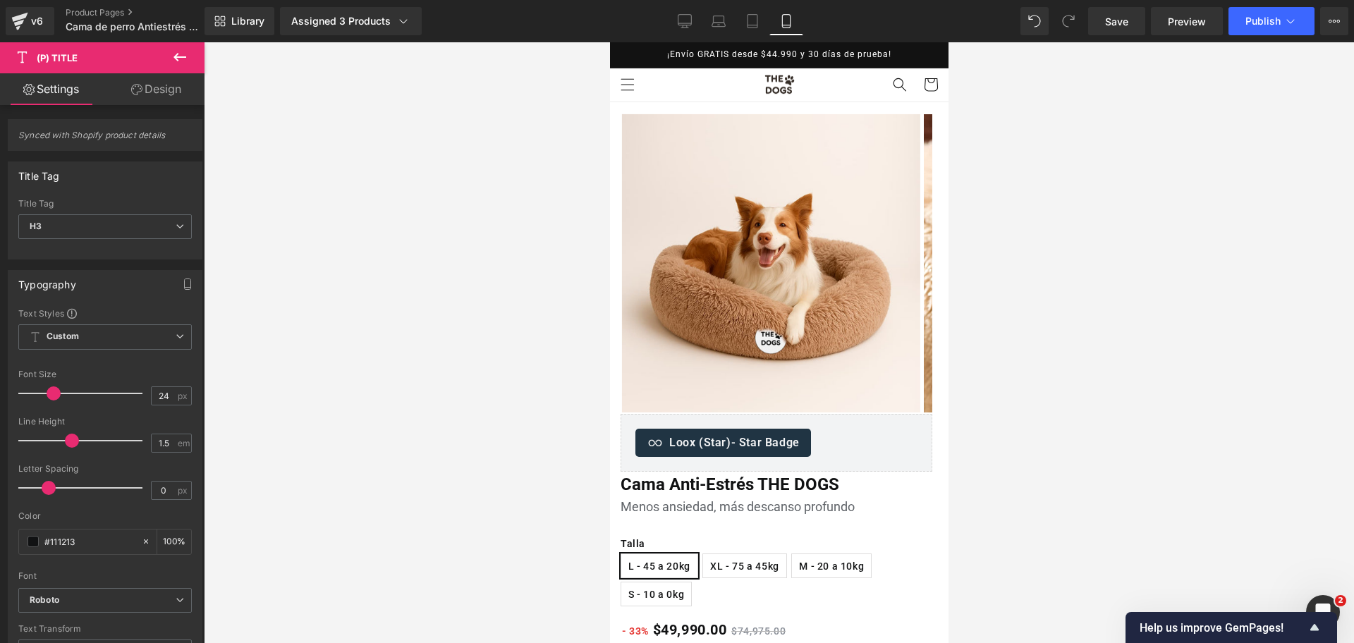
drag, startPoint x: 946, startPoint y: 137, endPoint x: 1594, endPoint y: 92, distance: 649.6
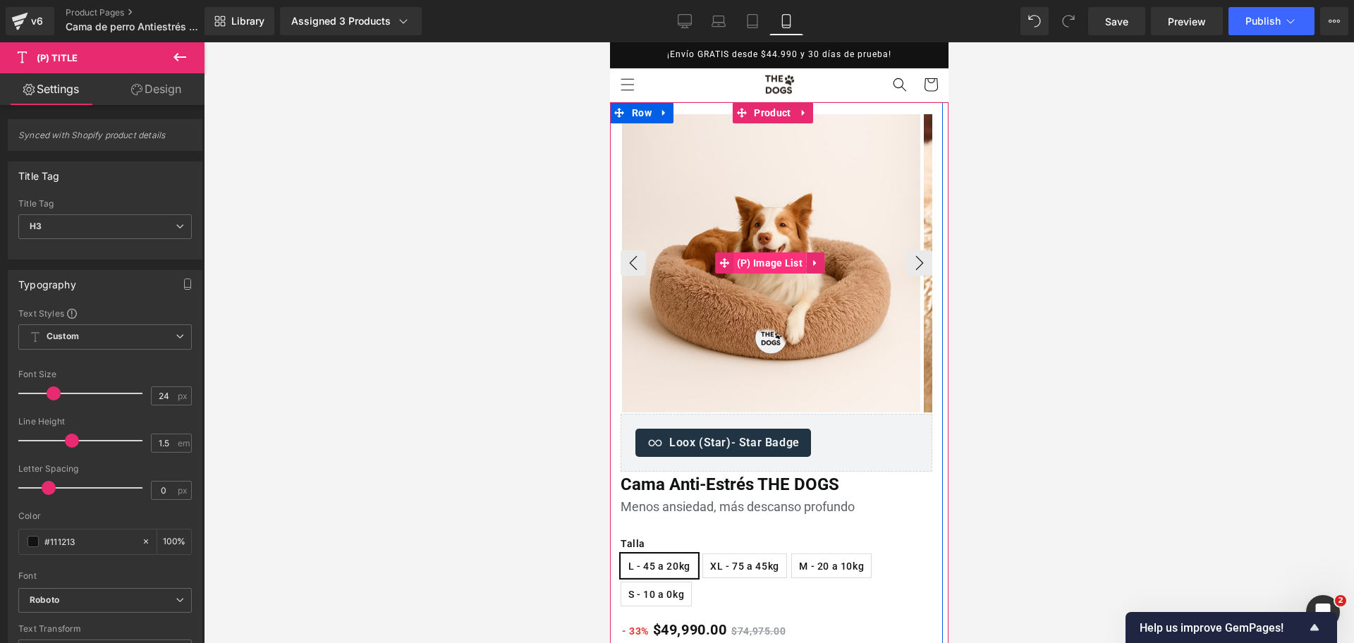
click at [751, 259] on span "(P) Image List" at bounding box center [769, 262] width 73 height 21
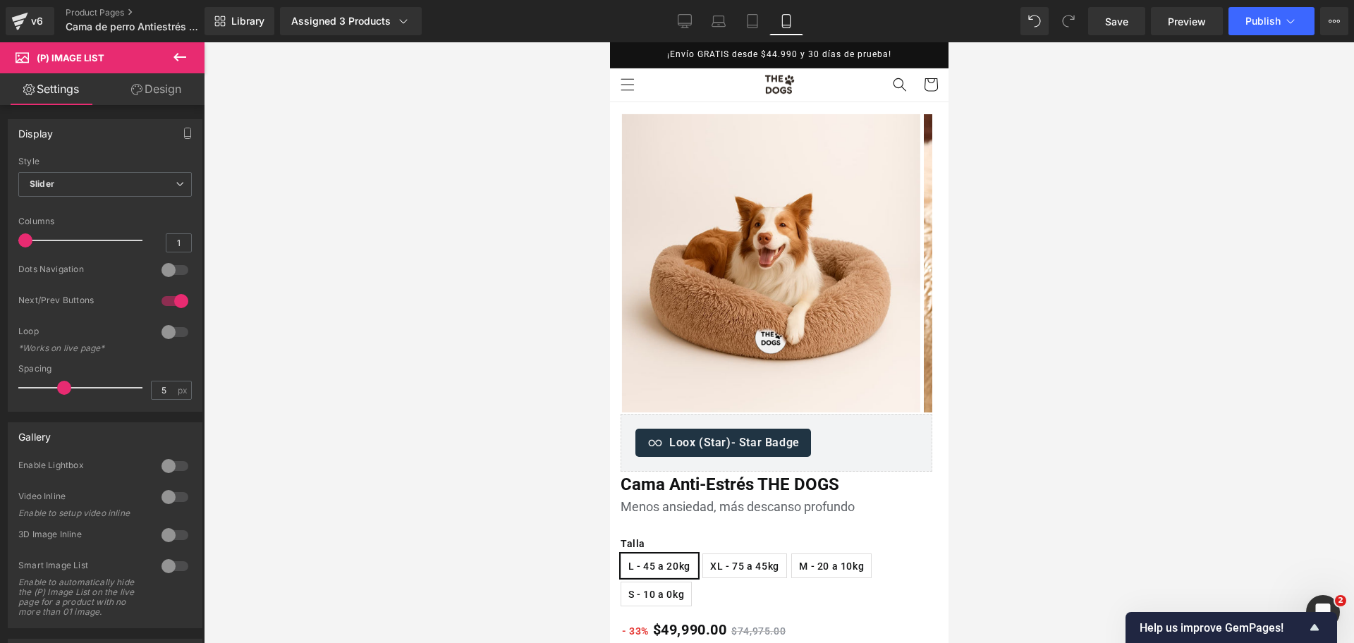
drag, startPoint x: 935, startPoint y: 347, endPoint x: 1560, endPoint y: 104, distance: 671.0
